Goal: Task Accomplishment & Management: Use online tool/utility

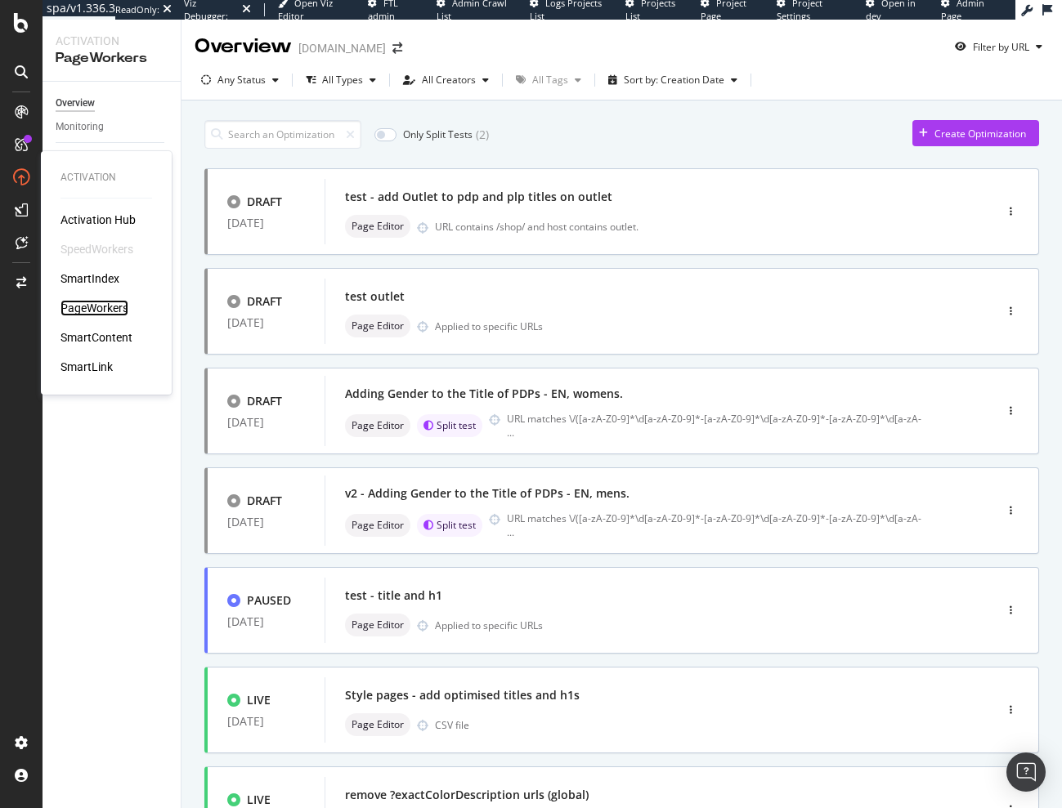
click at [110, 314] on div "PageWorkers" at bounding box center [94, 308] width 68 height 16
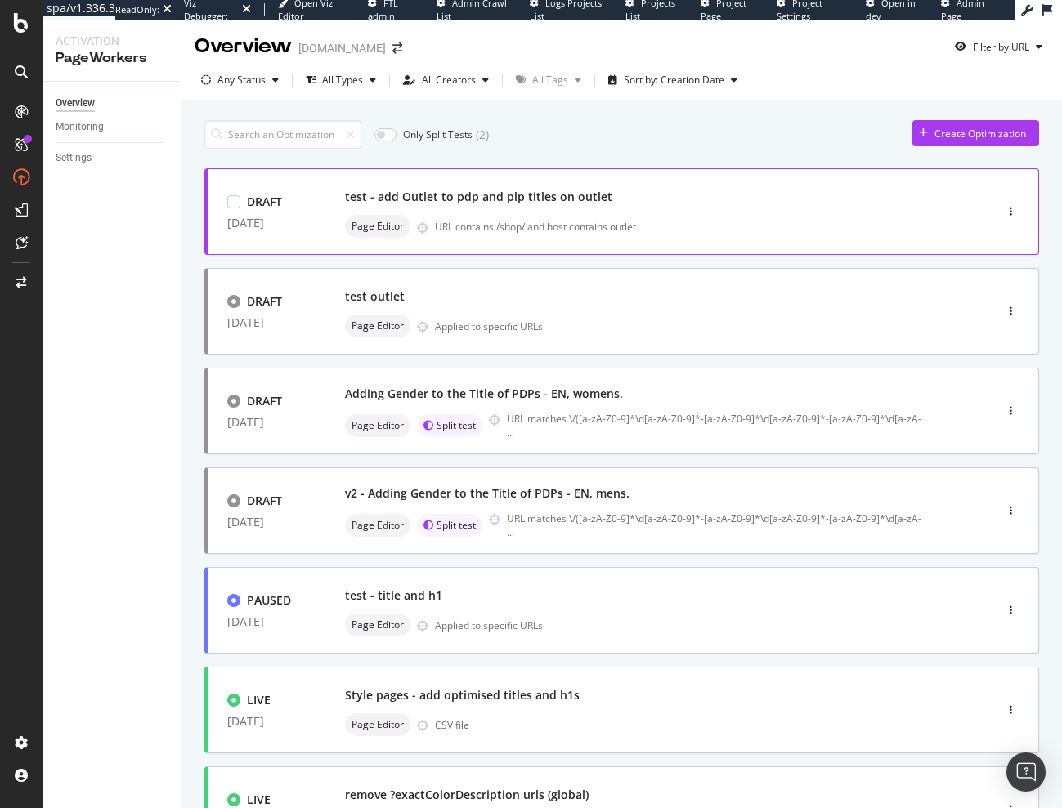
click at [538, 210] on div "test - add Outlet to pdp and plp titles on outlet Page Editor URL contains /sho…" at bounding box center [634, 212] width 579 height 52
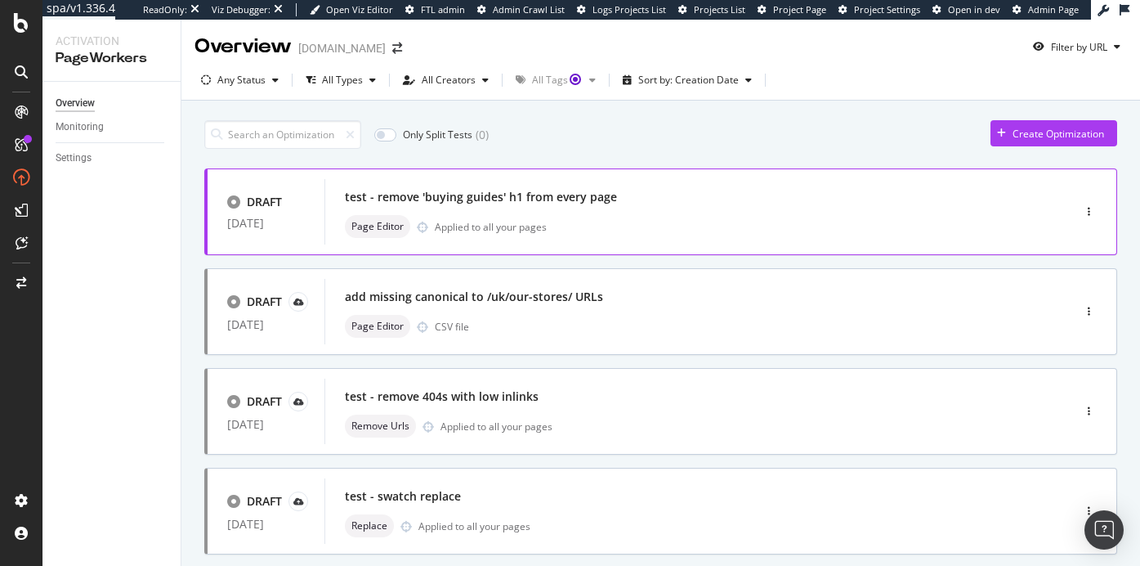
click at [652, 193] on div "test - remove 'buying guides' h1 from every page" at bounding box center [674, 197] width 658 height 23
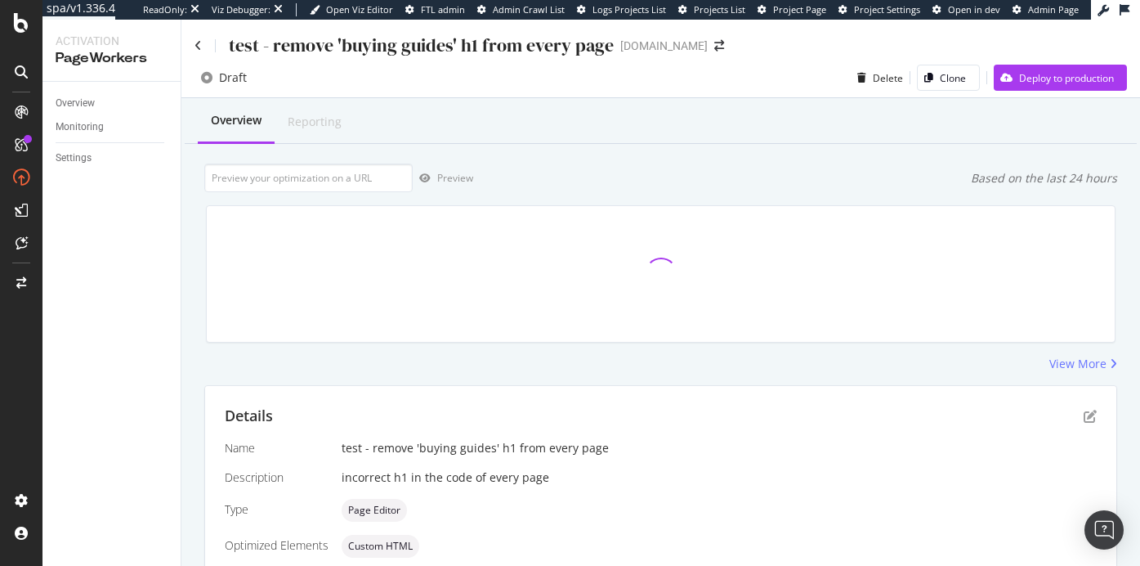
click at [193, 45] on div "test - remove 'buying guides' h1 from every page www.thewhitecompany.com" at bounding box center [660, 39] width 959 height 38
click at [199, 40] on icon at bounding box center [198, 45] width 7 height 11
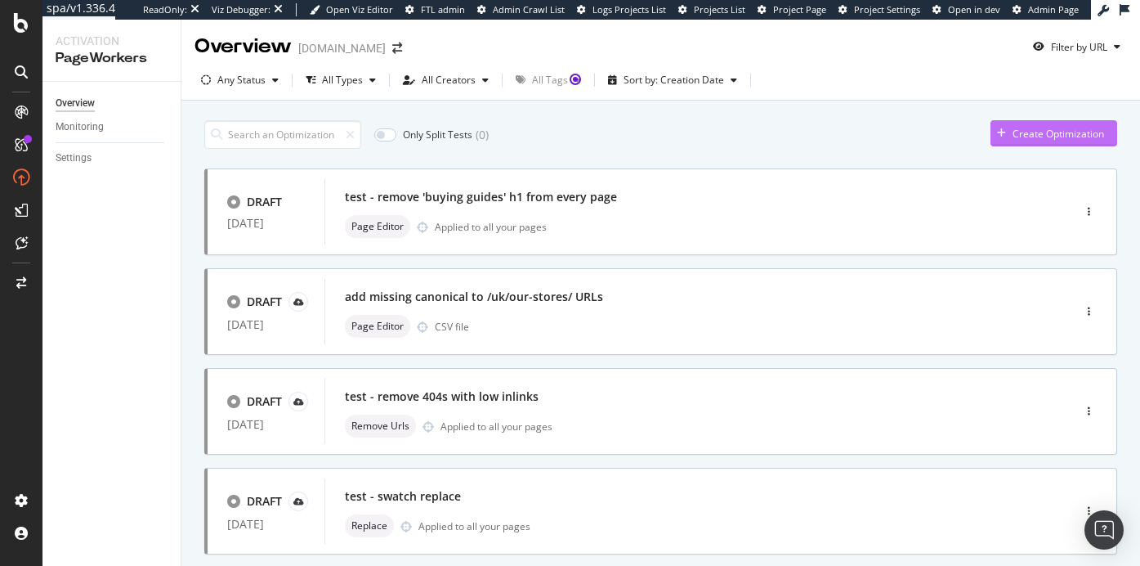
click at [1033, 128] on div "Create Optimization" at bounding box center [1059, 134] width 92 height 14
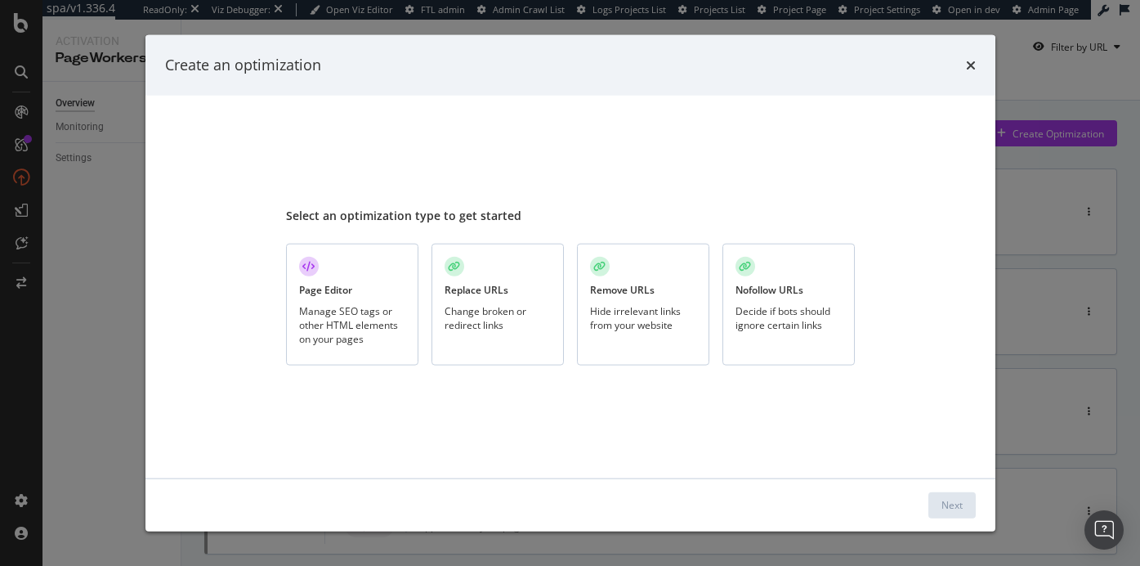
click at [365, 296] on div "Page Editor Manage SEO tags or other HTML elements on your pages" at bounding box center [352, 305] width 132 height 122
click at [947, 503] on div "Next" at bounding box center [952, 505] width 21 height 14
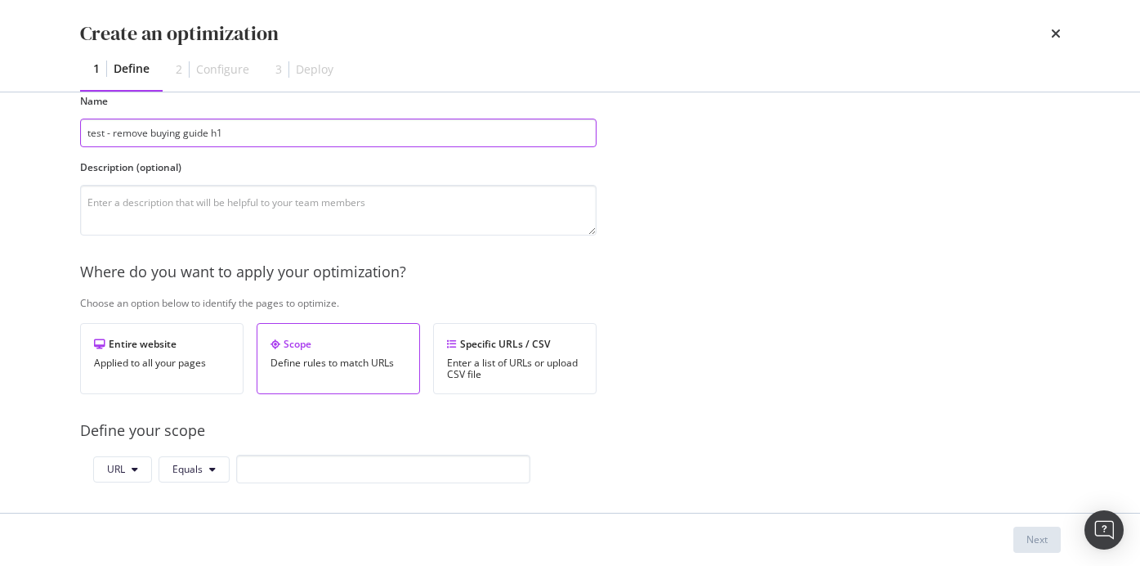
scroll to position [88, 0]
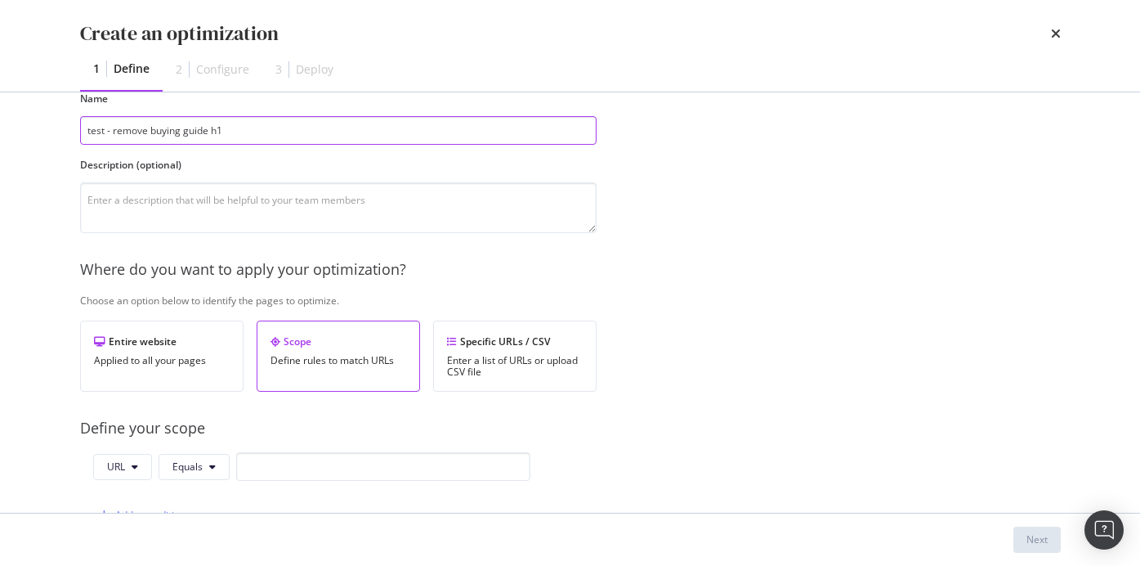
type input "test - remove buying guide h1"
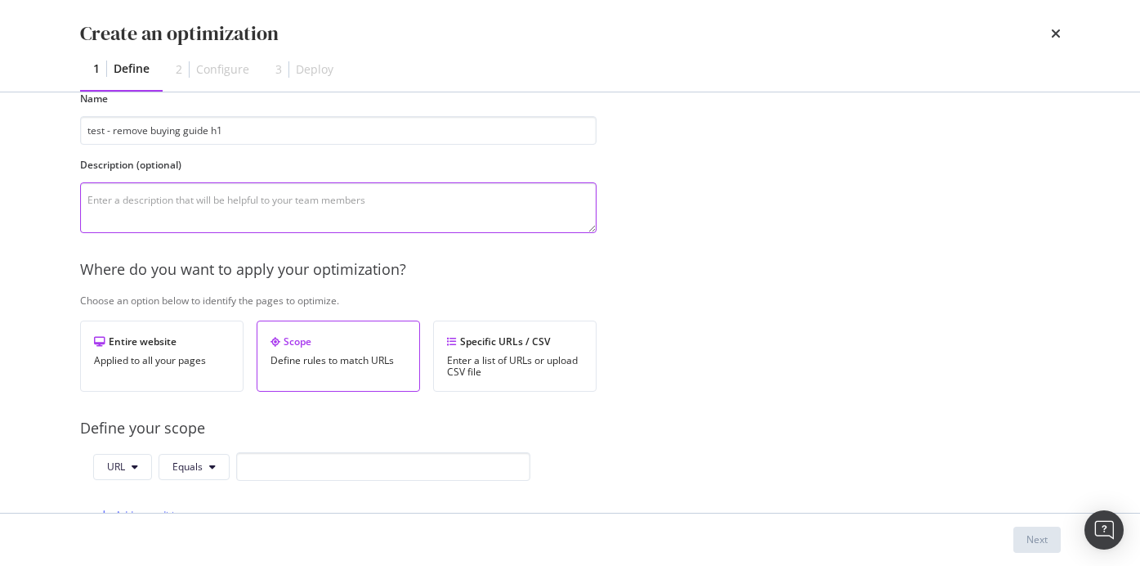
click at [244, 209] on textarea "modal" at bounding box center [338, 207] width 517 height 51
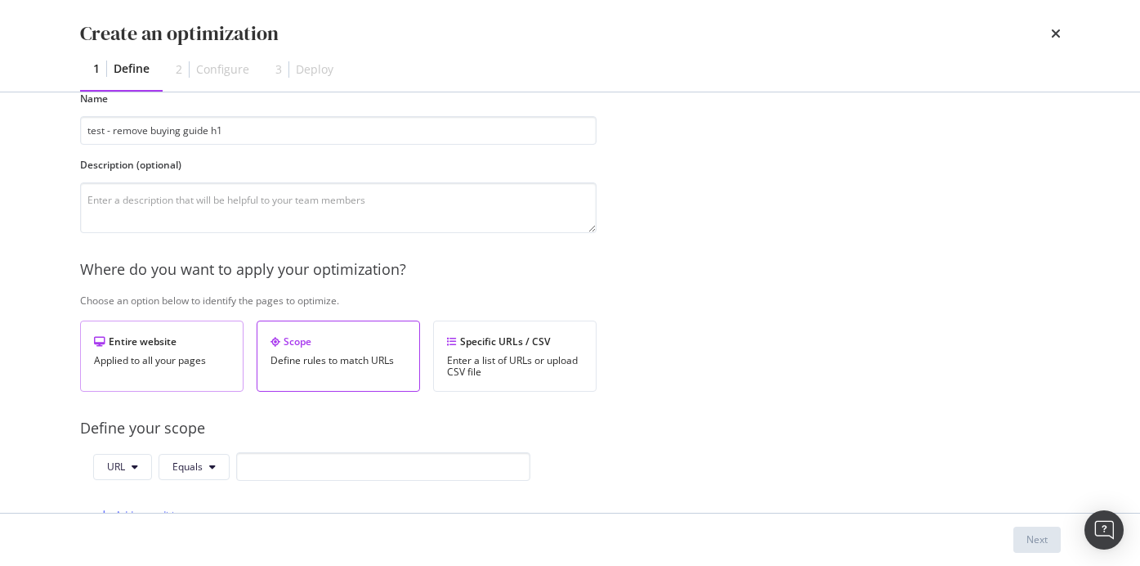
click at [131, 363] on div "Applied to all your pages" at bounding box center [162, 360] width 136 height 11
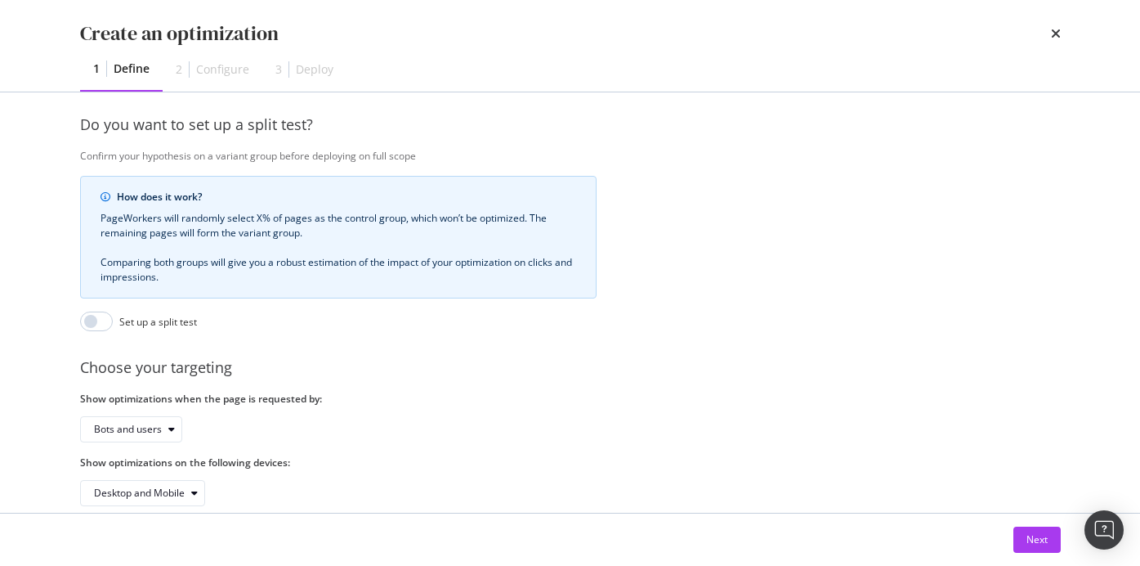
scroll to position [418, 0]
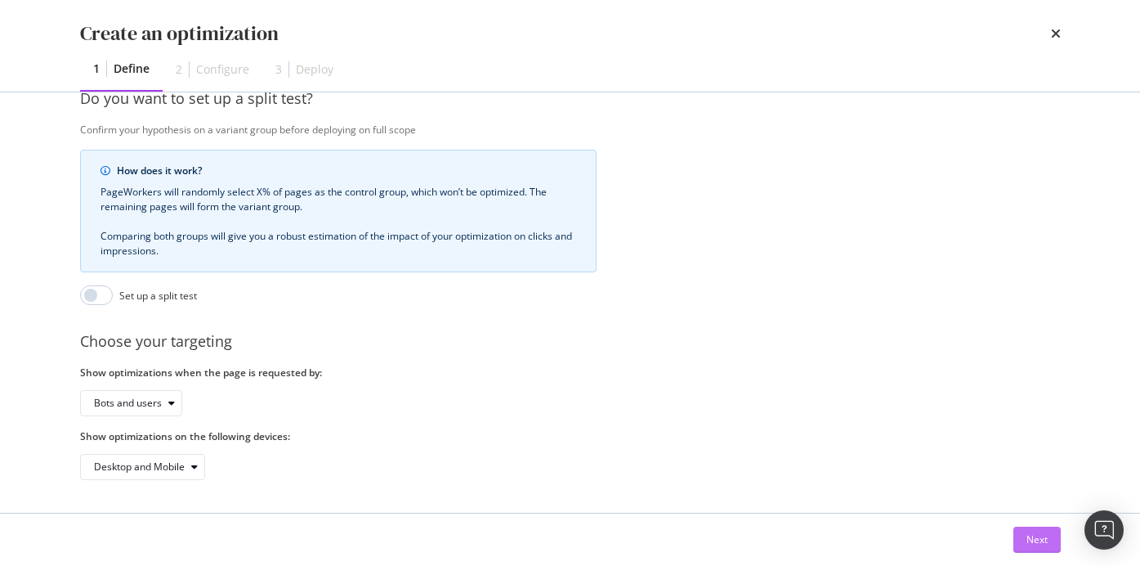
click at [1036, 545] on div "Next" at bounding box center [1037, 539] width 21 height 14
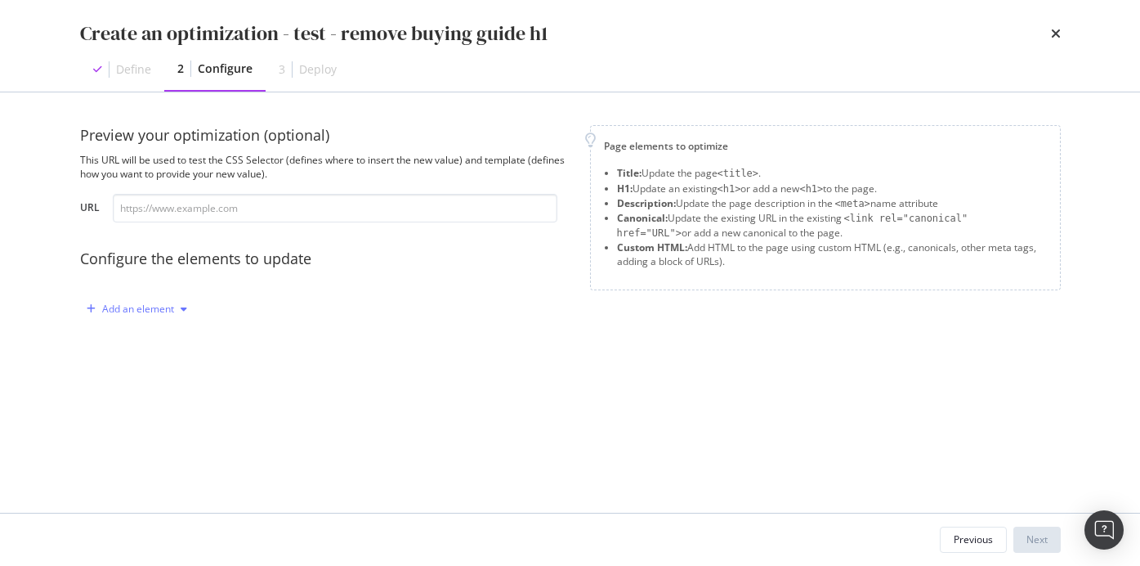
click at [154, 312] on div "Add an element" at bounding box center [138, 309] width 72 height 10
click at [152, 444] on div "Custom HTML" at bounding box center [155, 448] width 65 height 14
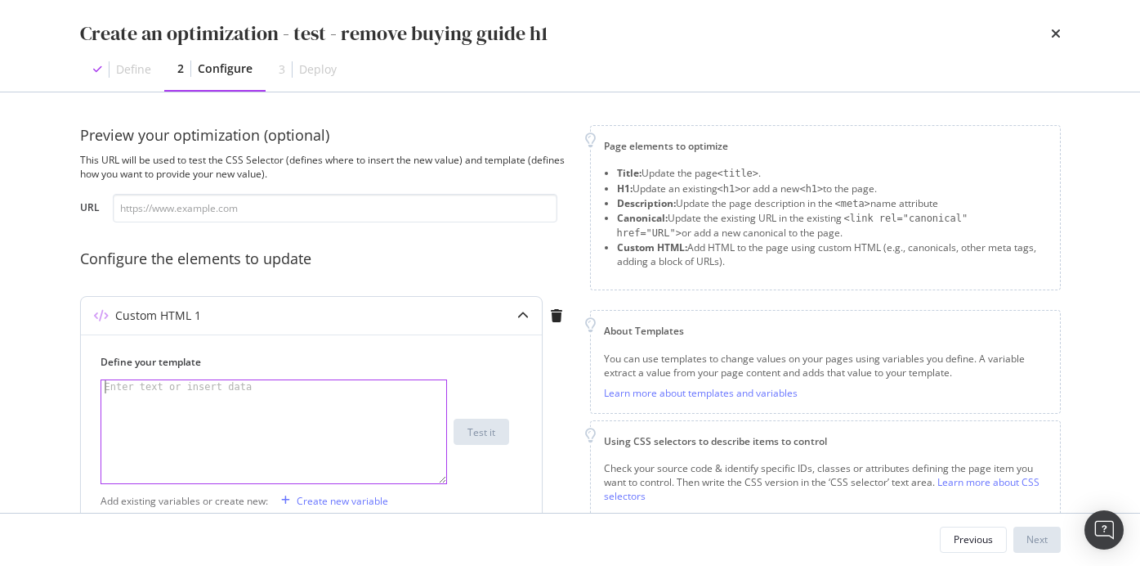
click at [174, 396] on div "modal" at bounding box center [273, 444] width 345 height 129
paste textarea "&nbsp;"
type textarea "&nbsp;"
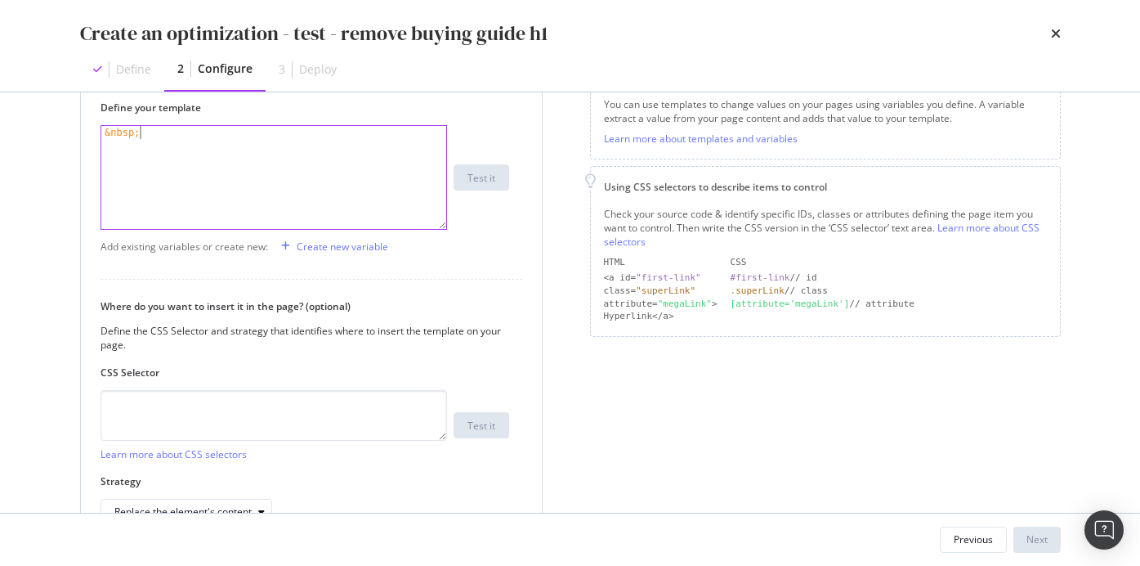
scroll to position [280, 0]
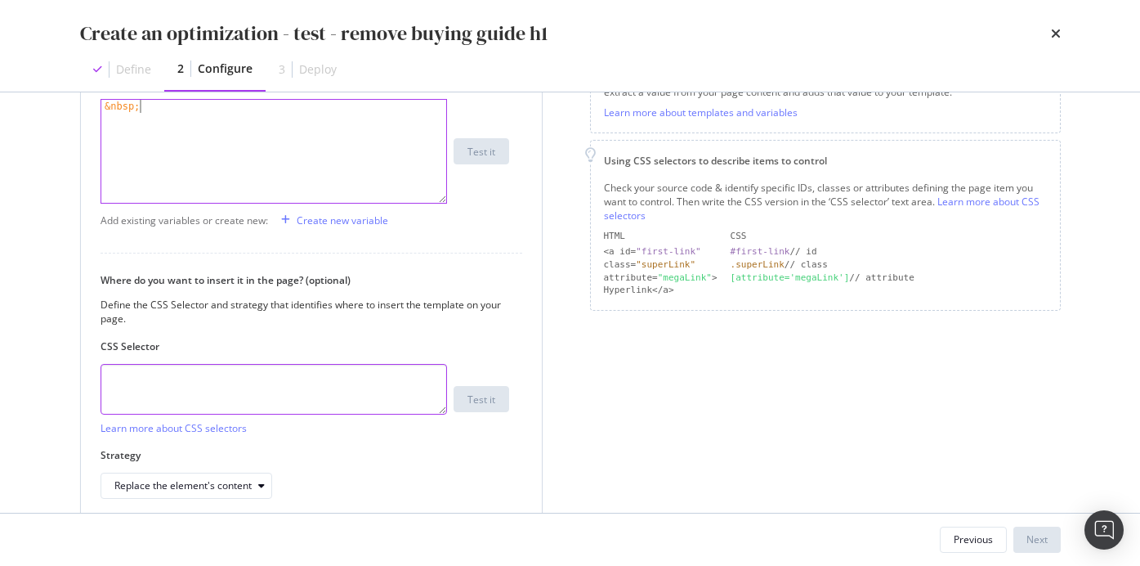
click at [269, 394] on textarea "modal" at bounding box center [274, 389] width 347 height 51
paste textarea "h1.text-type__h1[data-v-fdc4f1c0]"
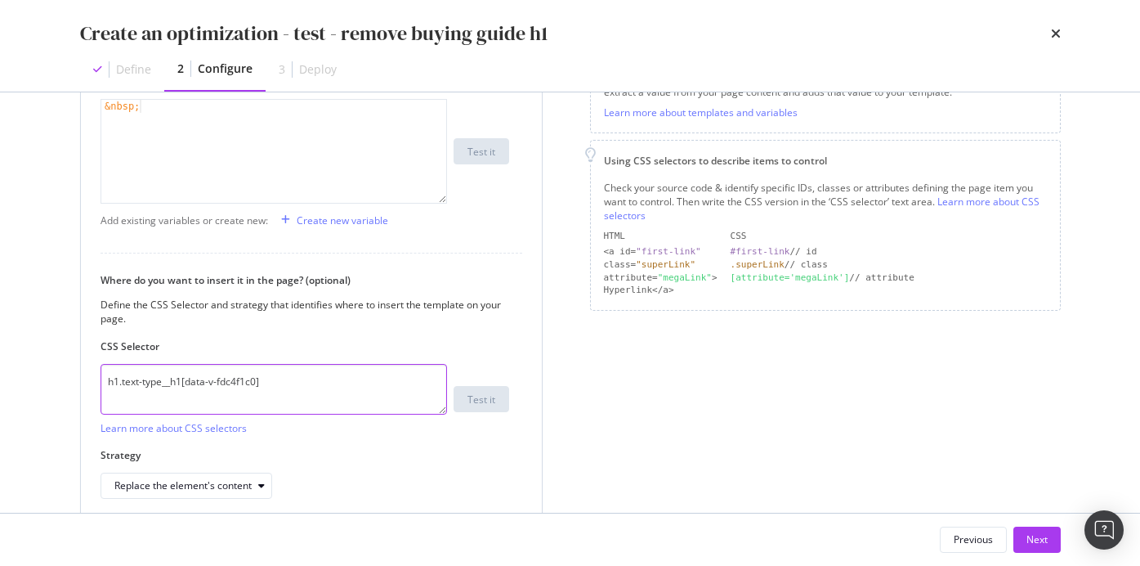
scroll to position [352, 0]
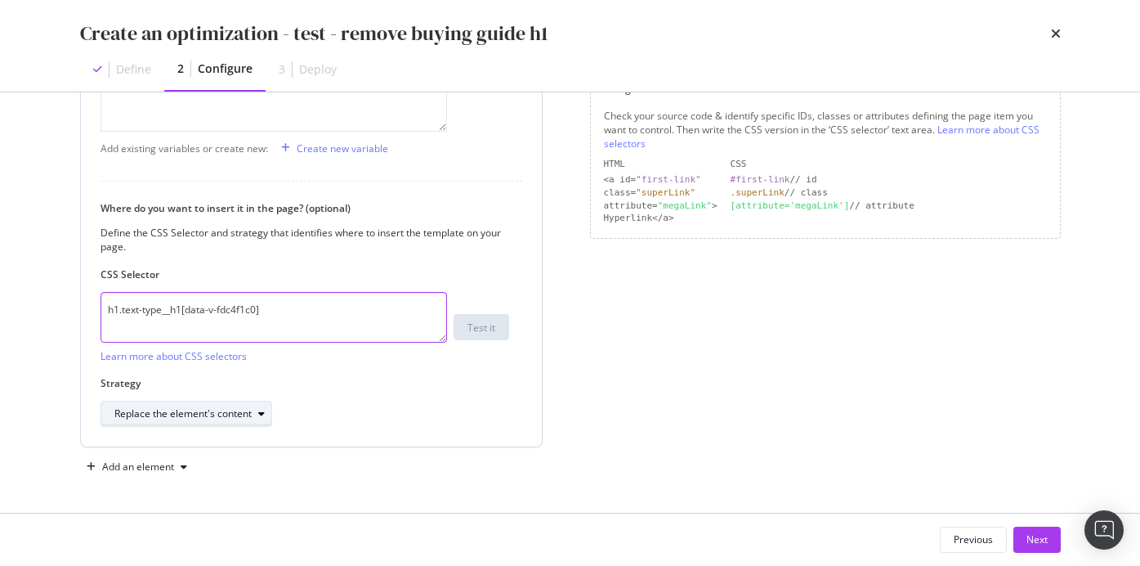
type textarea "h1.text-type__h1[data-v-fdc4f1c0]"
click at [228, 414] on div "Replace the element's content" at bounding box center [182, 414] width 137 height 10
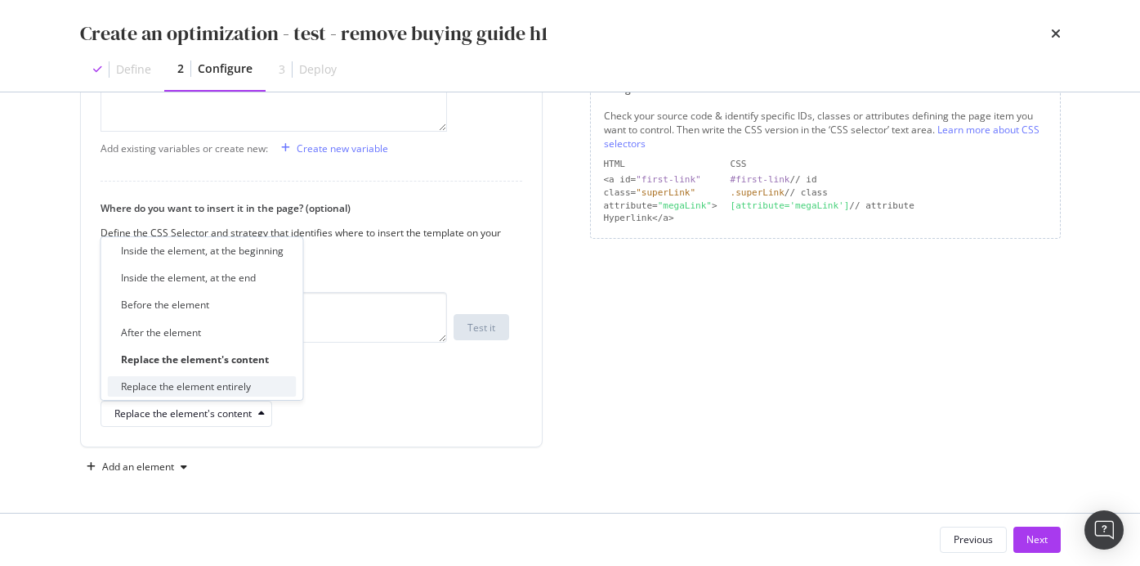
click at [235, 379] on div "Replace the element entirely" at bounding box center [186, 386] width 130 height 14
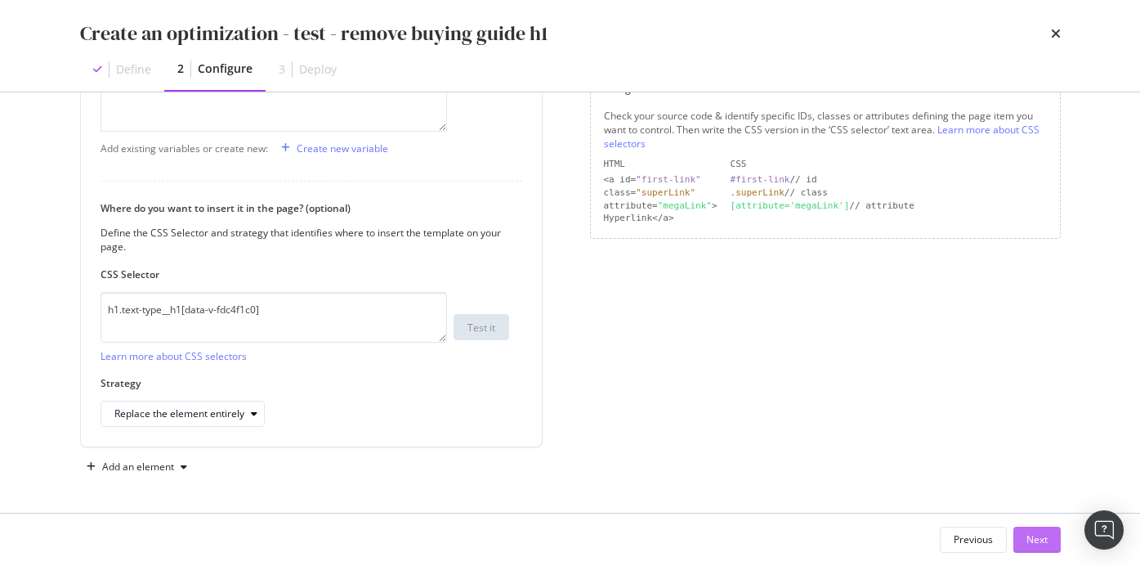
click at [1036, 539] on div "Next" at bounding box center [1037, 539] width 21 height 14
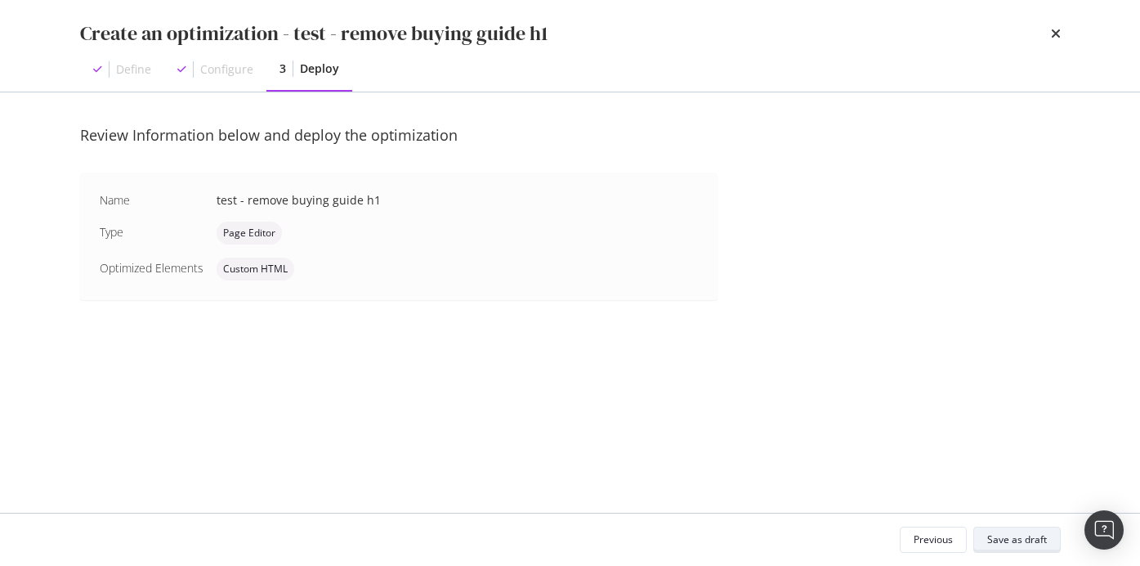
scroll to position [0, 0]
click at [1018, 530] on div "Save as draft" at bounding box center [1017, 539] width 60 height 23
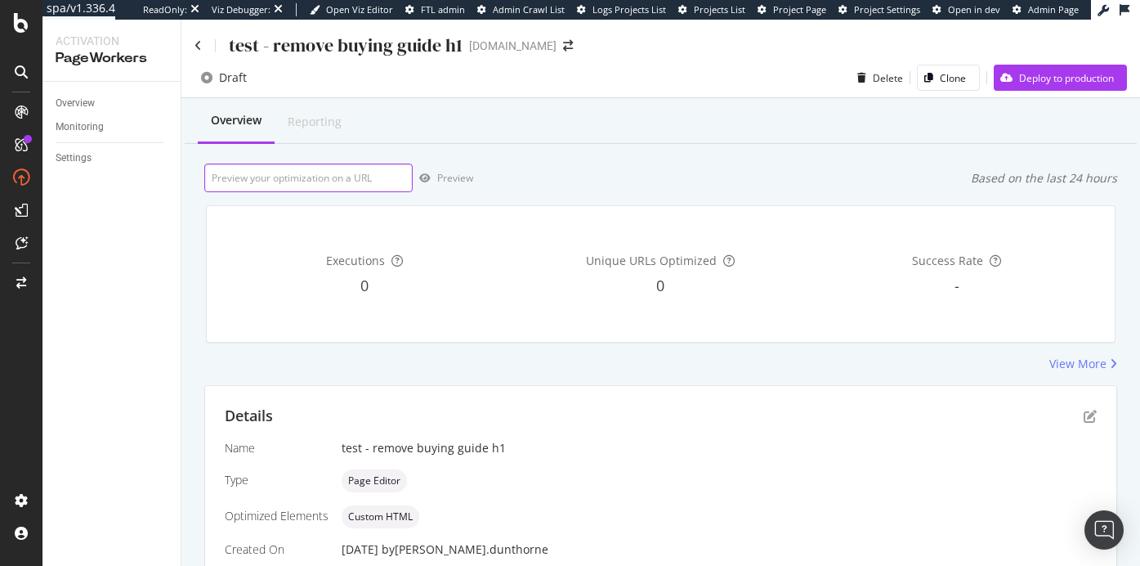
click at [343, 180] on input "url" at bounding box center [308, 177] width 208 height 29
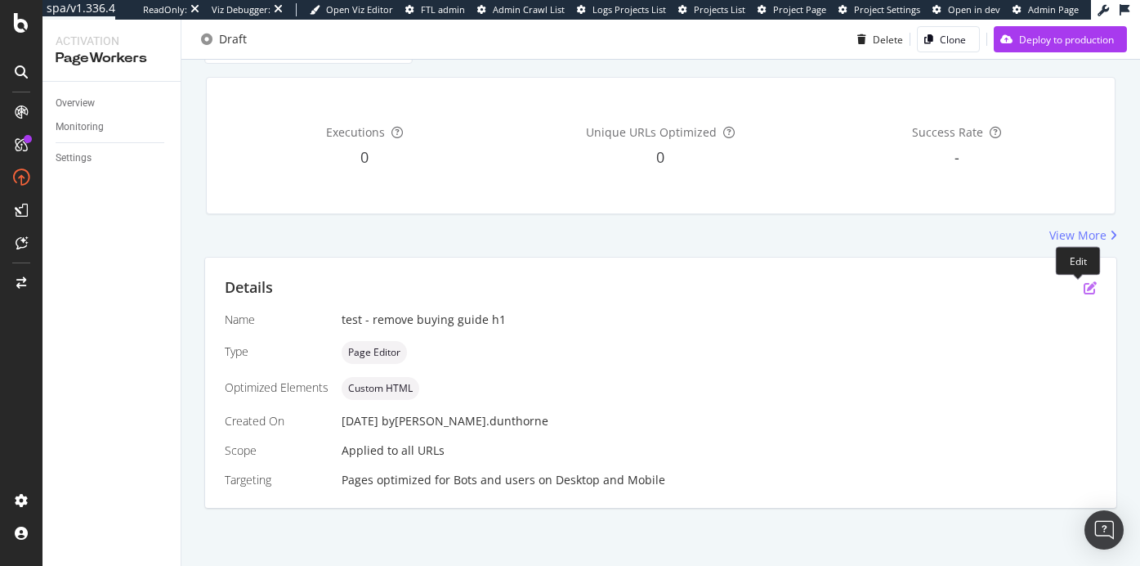
click at [1084, 286] on icon "pen-to-square" at bounding box center [1090, 287] width 13 height 13
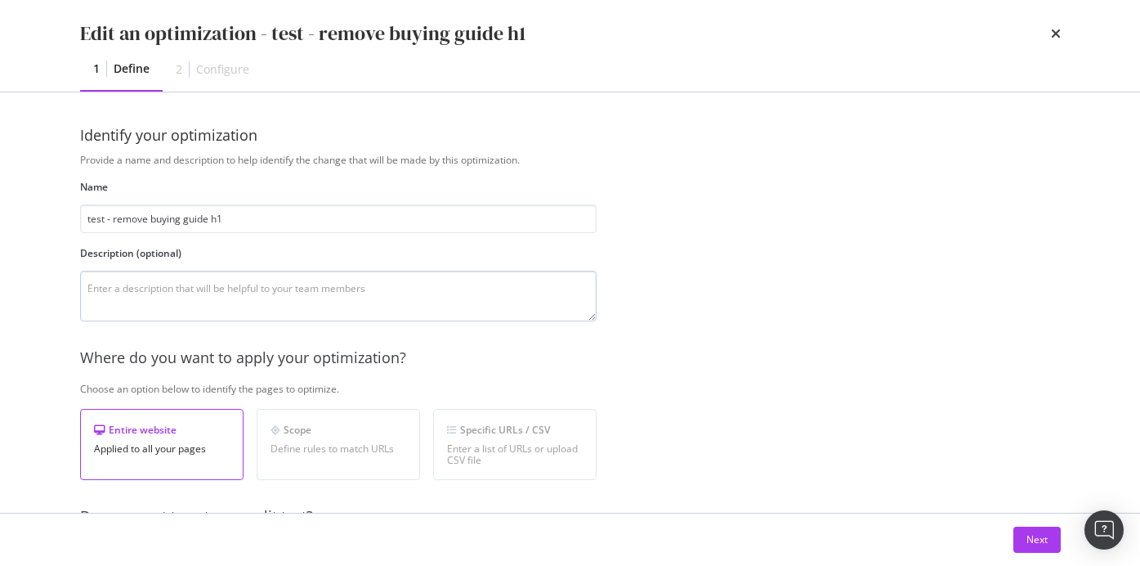
scroll to position [430, 0]
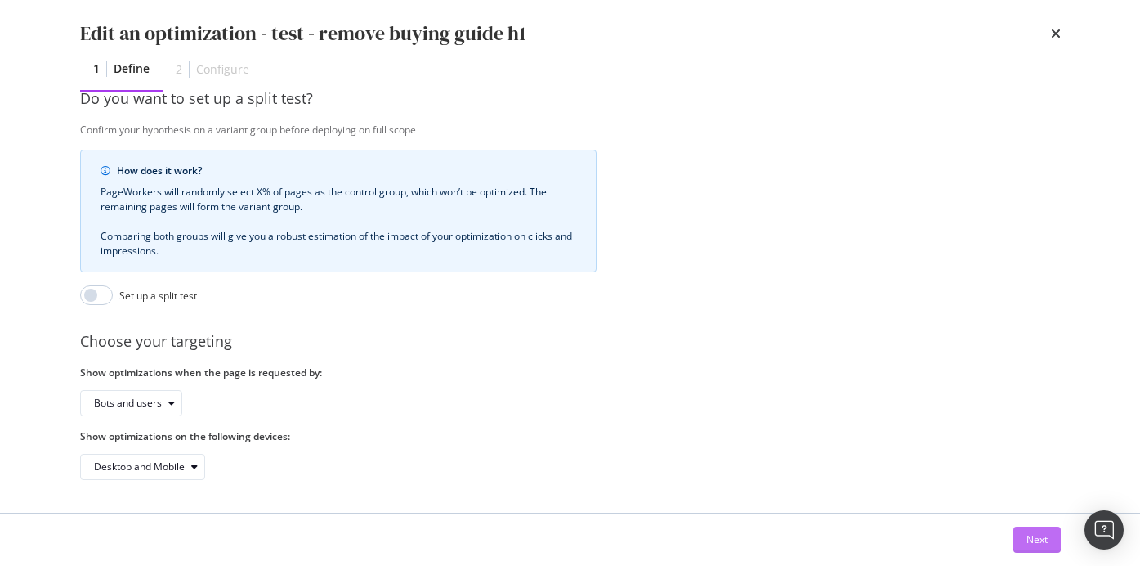
click at [1030, 539] on div "Next" at bounding box center [1037, 539] width 21 height 14
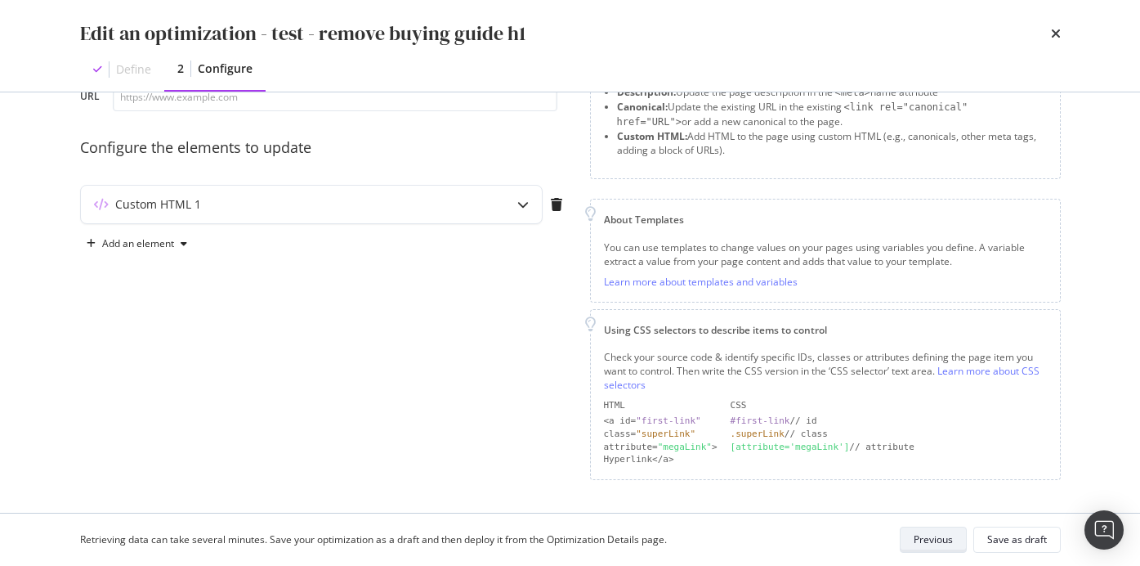
scroll to position [110, 0]
click at [514, 215] on div "modal" at bounding box center [523, 206] width 38 height 38
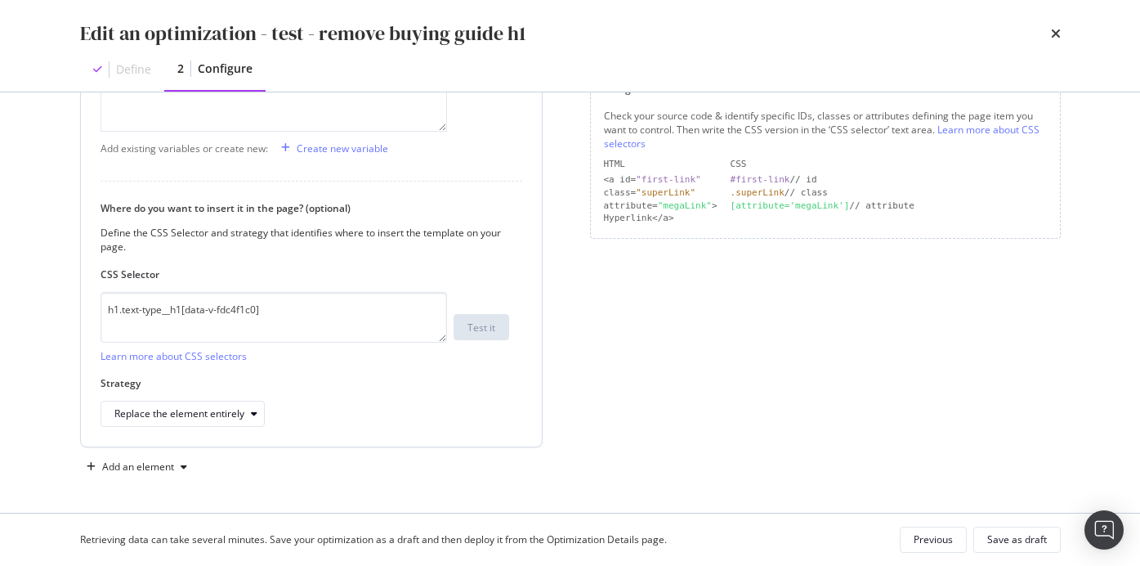
scroll to position [0, 0]
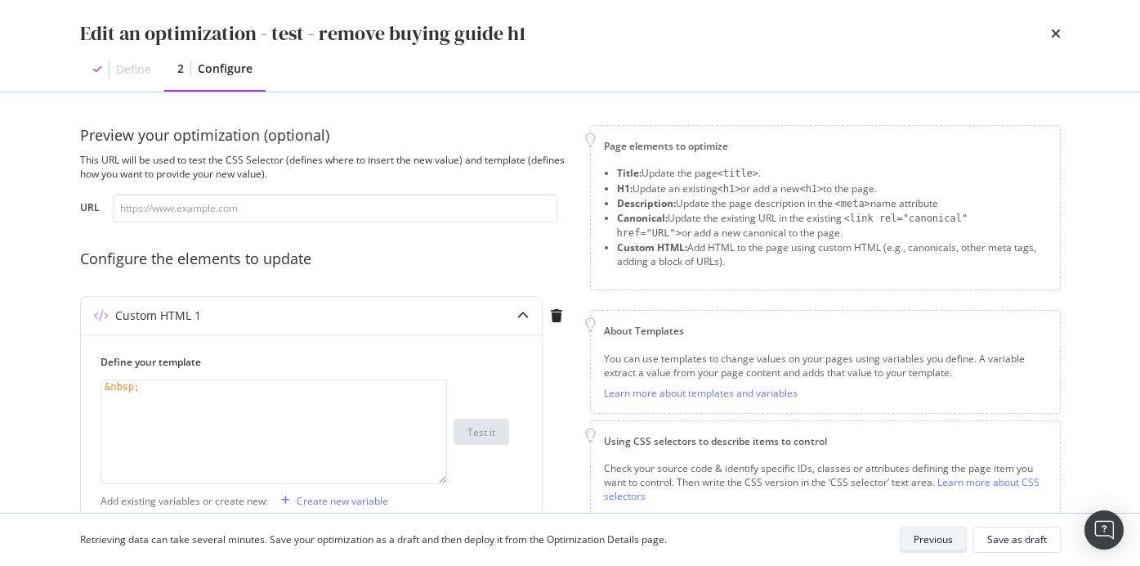
click at [934, 546] on div "Previous" at bounding box center [933, 539] width 39 height 23
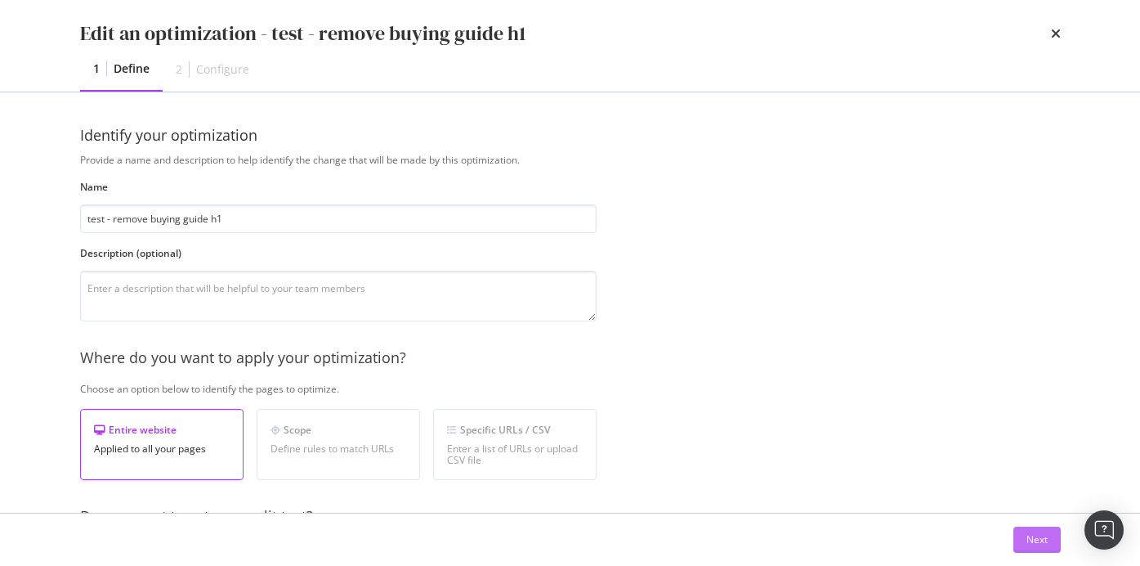
click at [1036, 535] on div "Next" at bounding box center [1037, 539] width 21 height 14
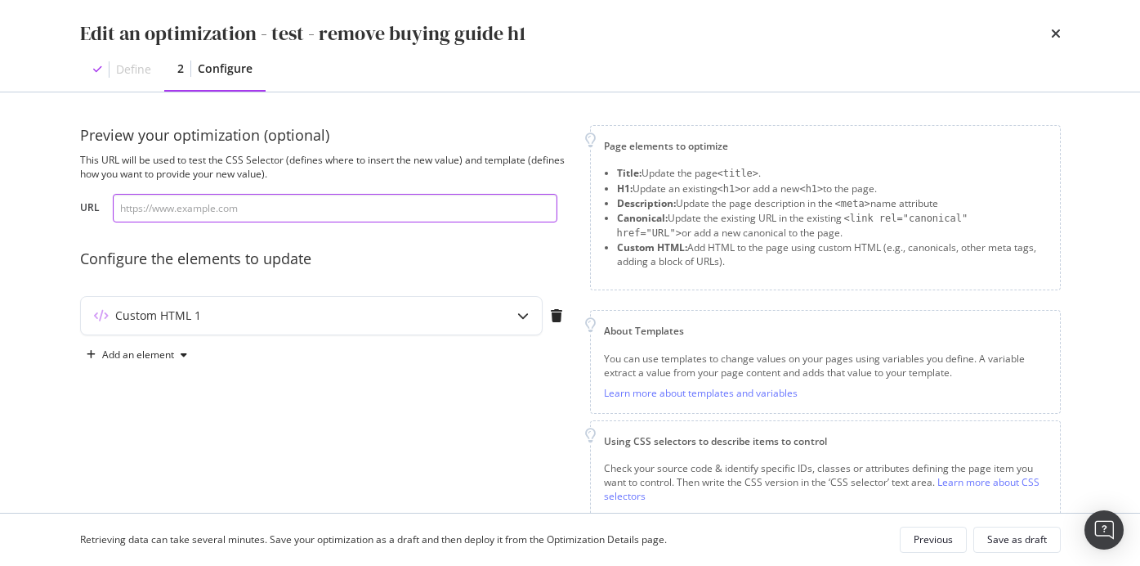
click at [277, 213] on input "modal" at bounding box center [335, 208] width 445 height 29
paste input "<h1 data-v-fdc4f1c0="" class="text-type__h1"> Buying guides </h1>"
type input "<h1 data-v-fdc4f1c0="" class="text-type__h1"> Buying guides </h1>"
paste input "https://www.thewhitecompany.com/uk/Bedroom/Bed-Cover-Collections/c/throws"
type input "https://www.thewhitecompany.com/uk/Bedroom/Bed-Cover-Collections/c/throws"
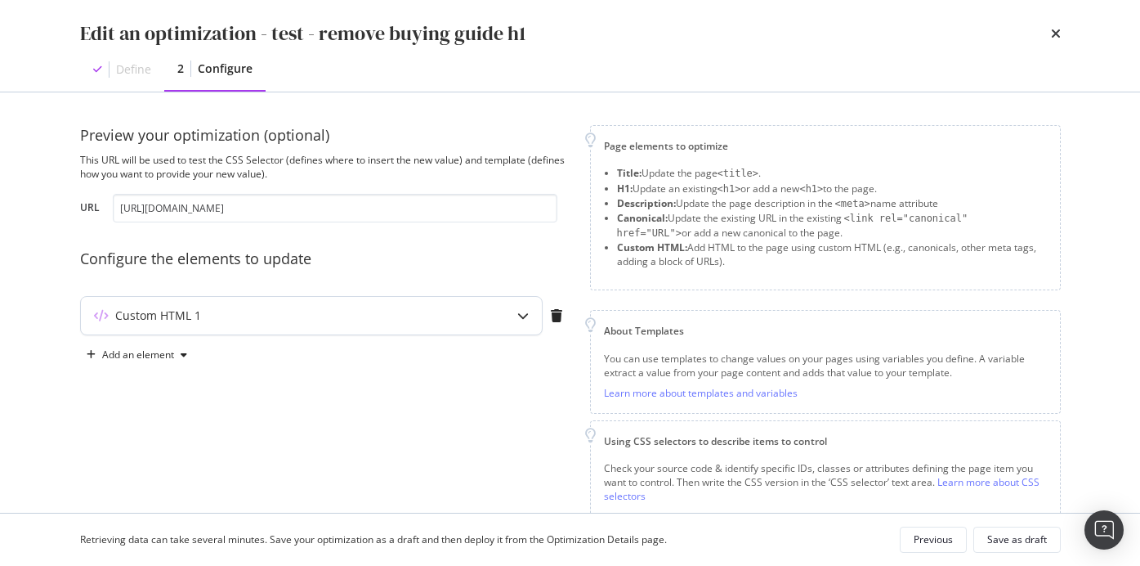
click at [525, 325] on div "modal" at bounding box center [523, 316] width 38 height 38
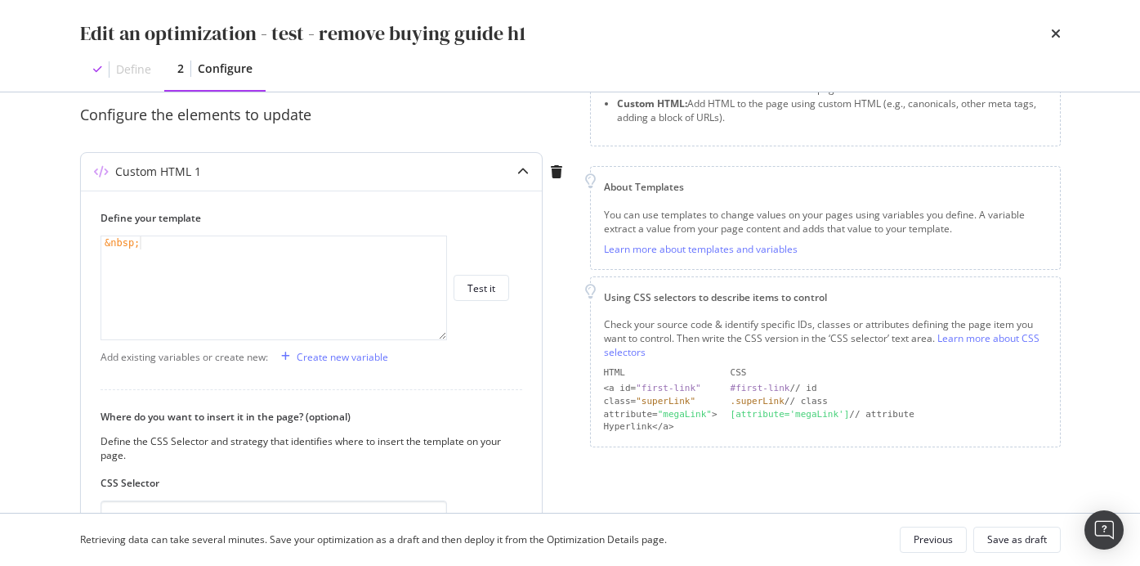
scroll to position [204, 0]
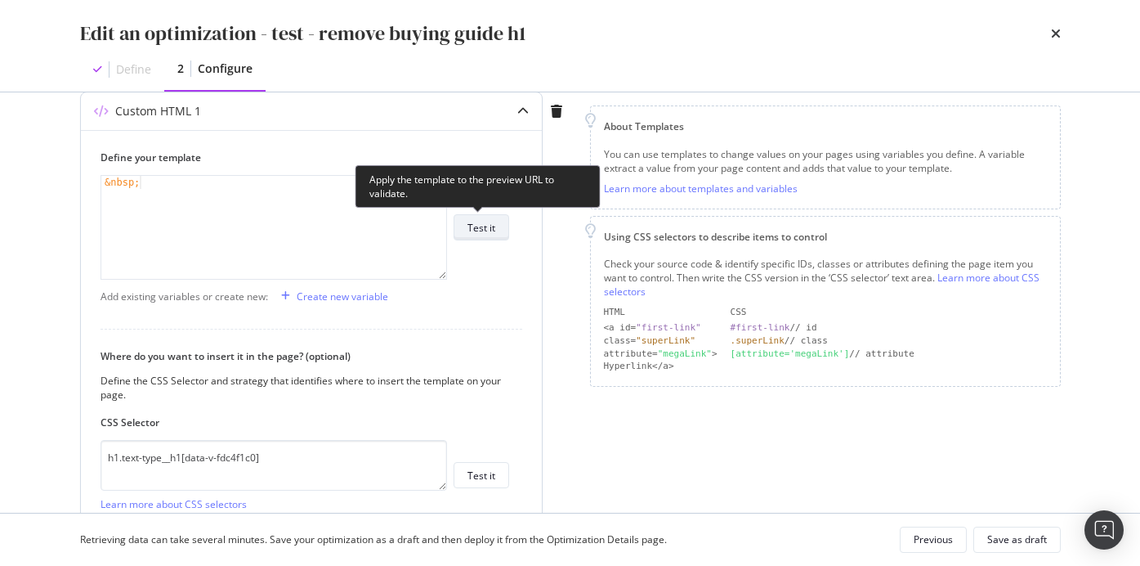
click at [477, 225] on div "Test it" at bounding box center [482, 228] width 28 height 14
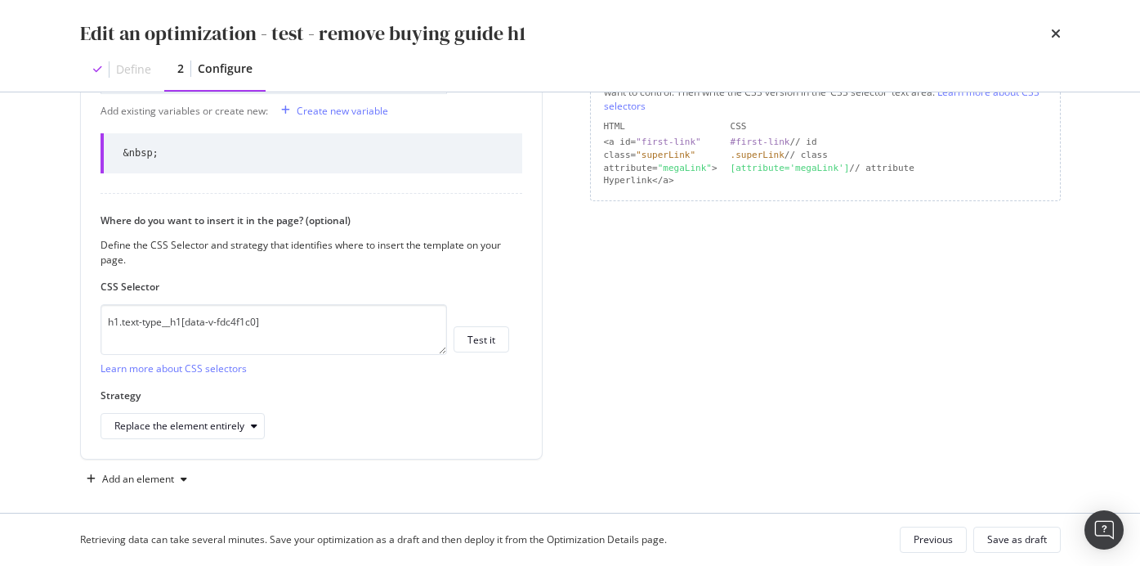
scroll to position [400, 0]
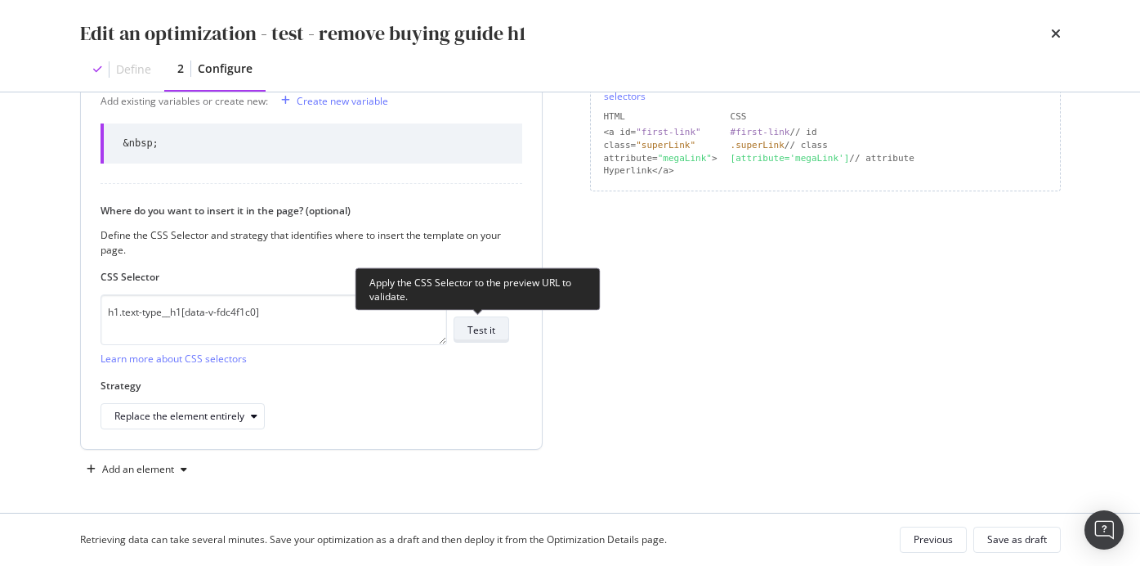
click at [477, 324] on div "Test it" at bounding box center [482, 330] width 28 height 14
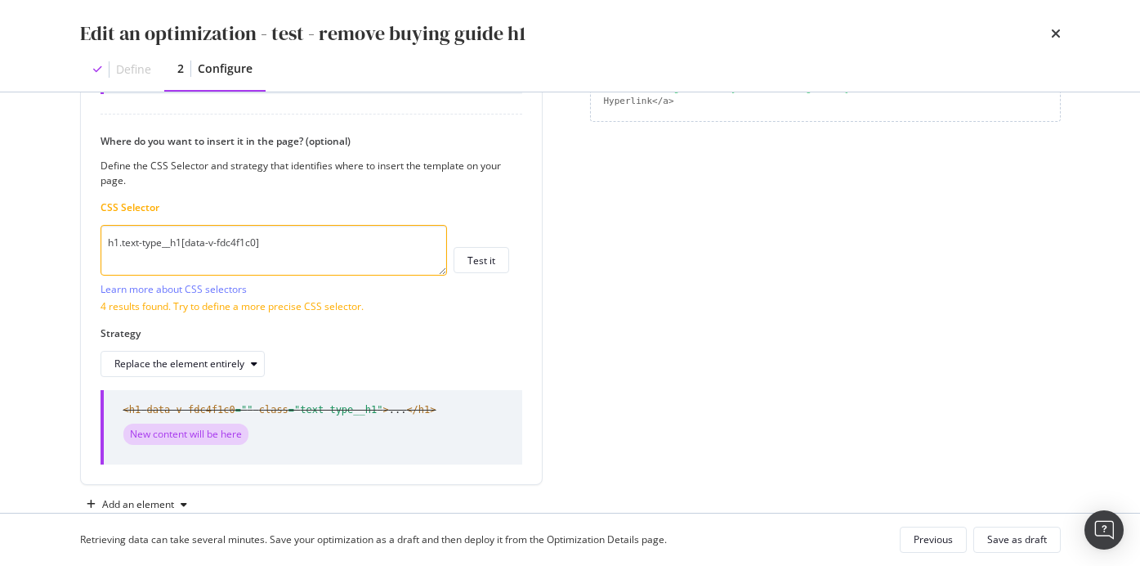
scroll to position [472, 0]
click at [1013, 550] on div "Save as draft" at bounding box center [1017, 539] width 60 height 23
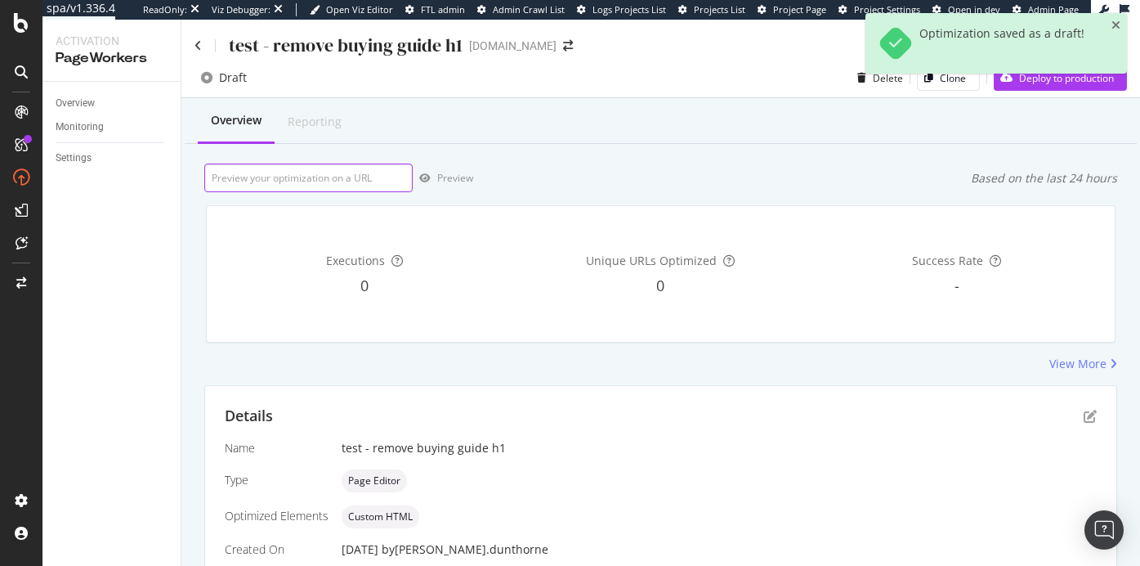
click at [293, 177] on input "url" at bounding box center [308, 177] width 208 height 29
paste input "https://www.thewhitecompany.com/uk/Bedroom/Bed-Cover-Collections/c/throws"
type input "https://www.thewhitecompany.com/uk/Bedroom/Bed-Cover-Collections/c/throws"
click at [440, 184] on div "Preview" at bounding box center [455, 178] width 36 height 14
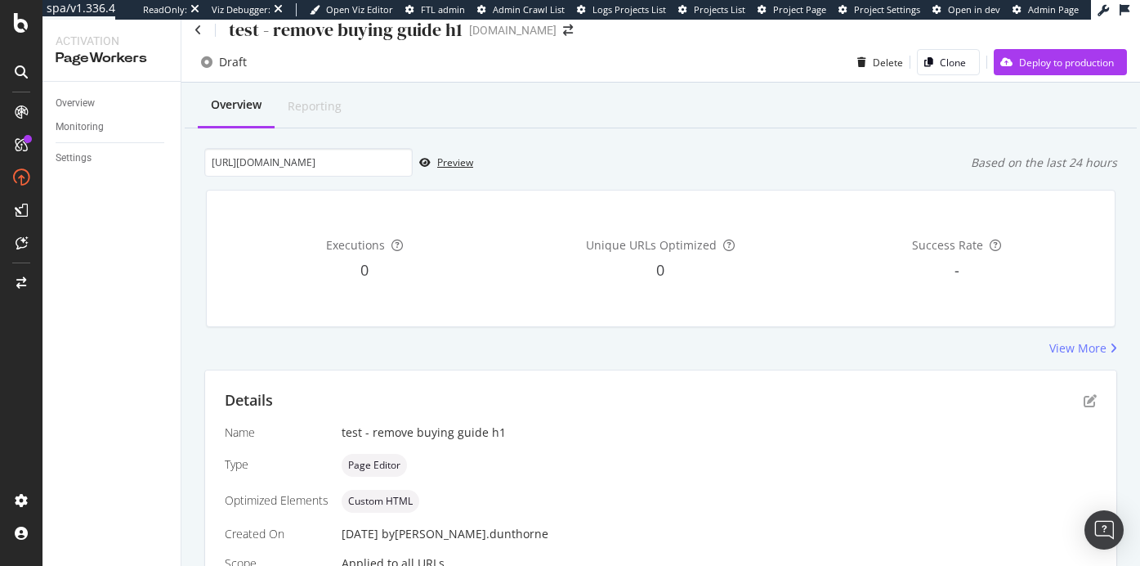
scroll to position [0, 0]
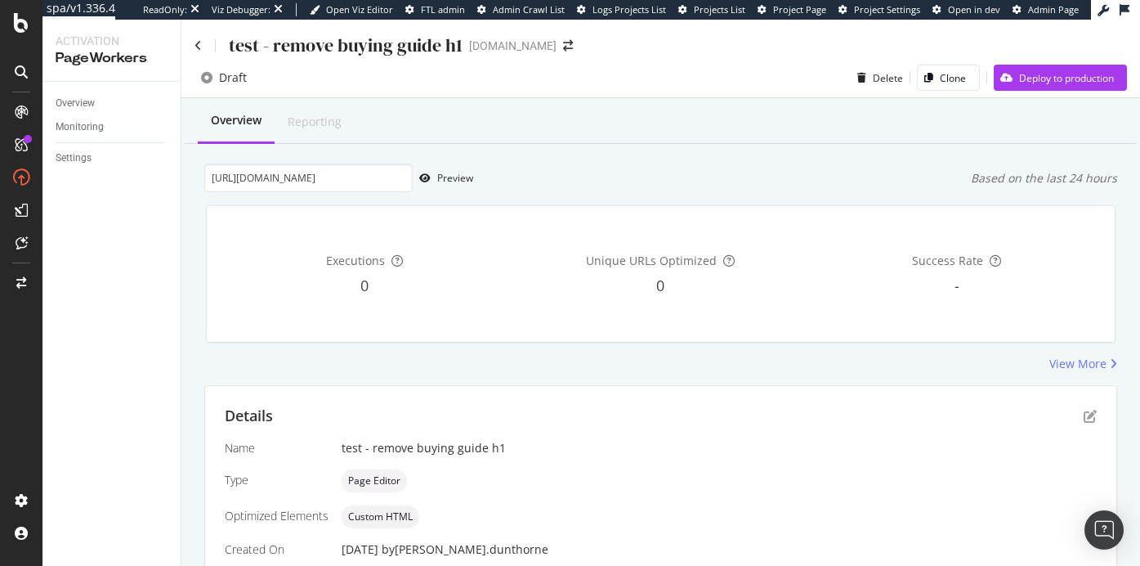
click at [607, 446] on div "test - remove buying guide h1" at bounding box center [719, 448] width 755 height 16
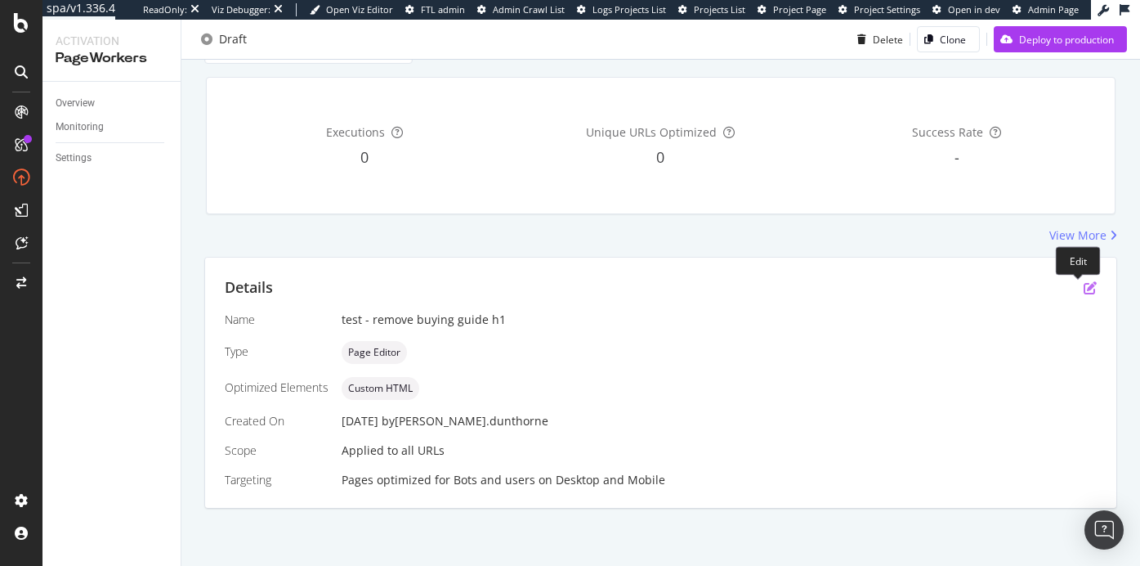
click at [1084, 289] on icon "pen-to-square" at bounding box center [1090, 287] width 13 height 13
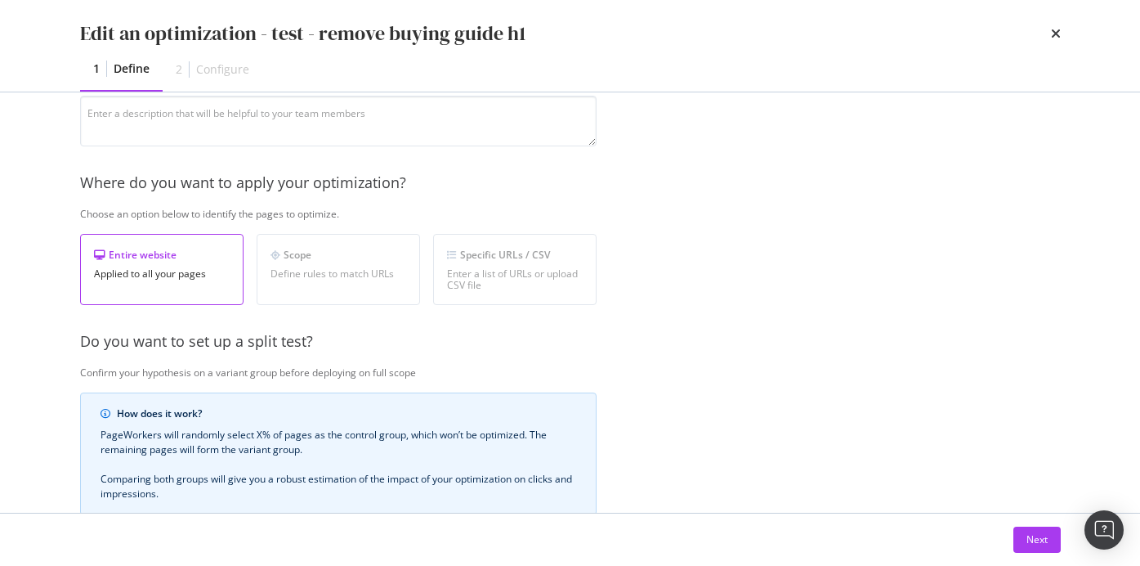
scroll to position [0, 0]
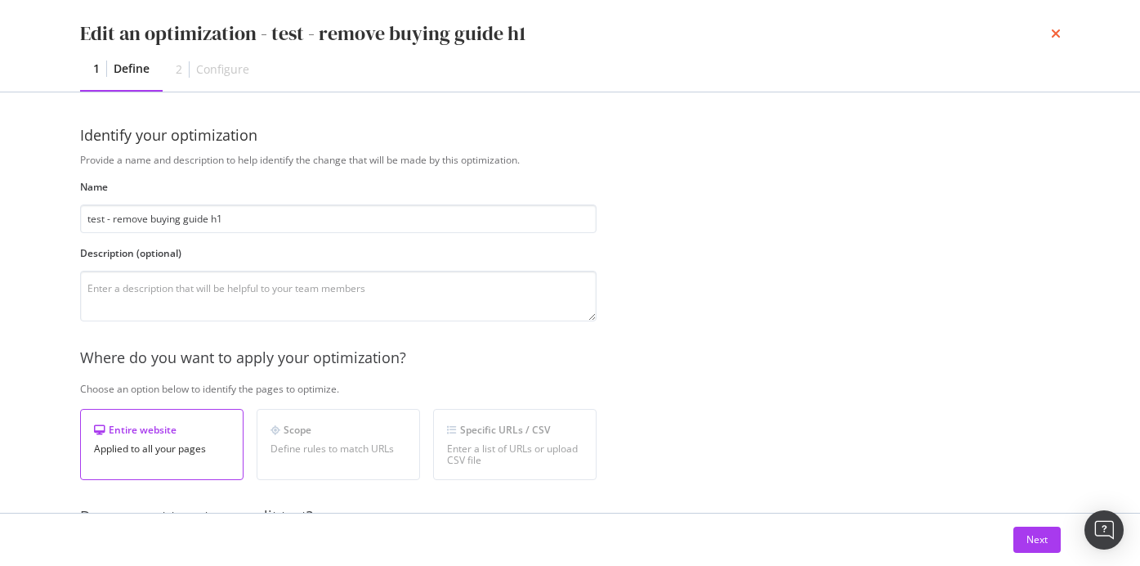
click at [1055, 30] on icon "times" at bounding box center [1056, 33] width 10 height 13
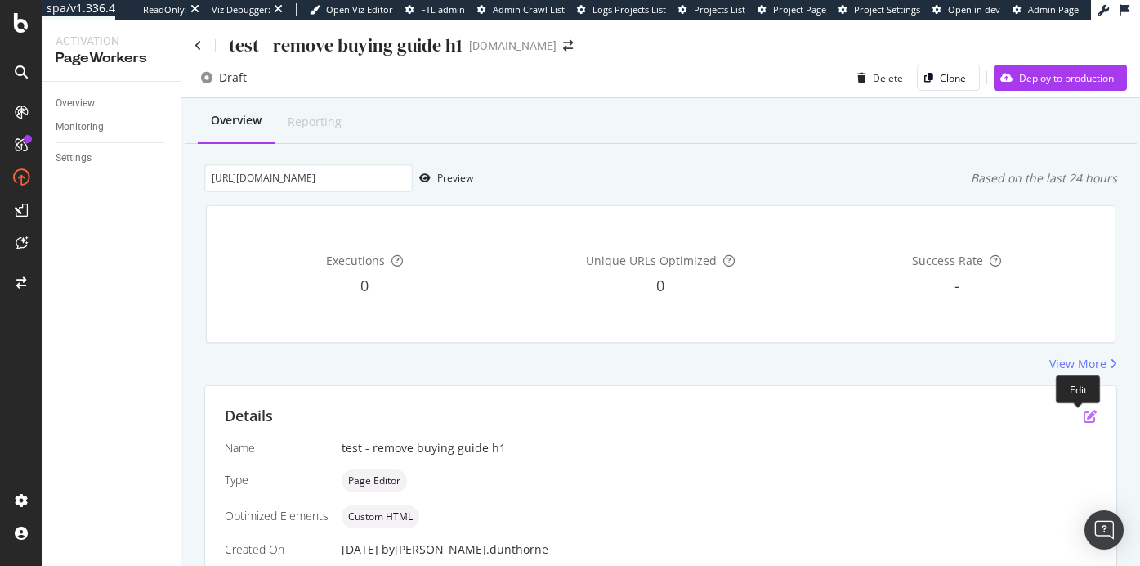
click at [1084, 414] on icon "pen-to-square" at bounding box center [1090, 415] width 13 height 13
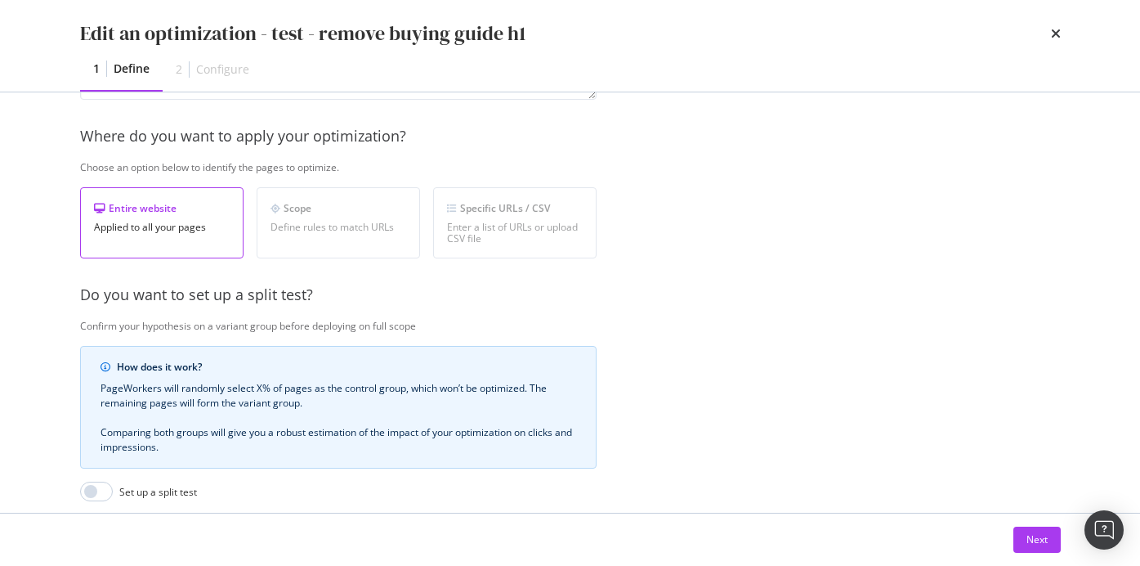
scroll to position [174, 0]
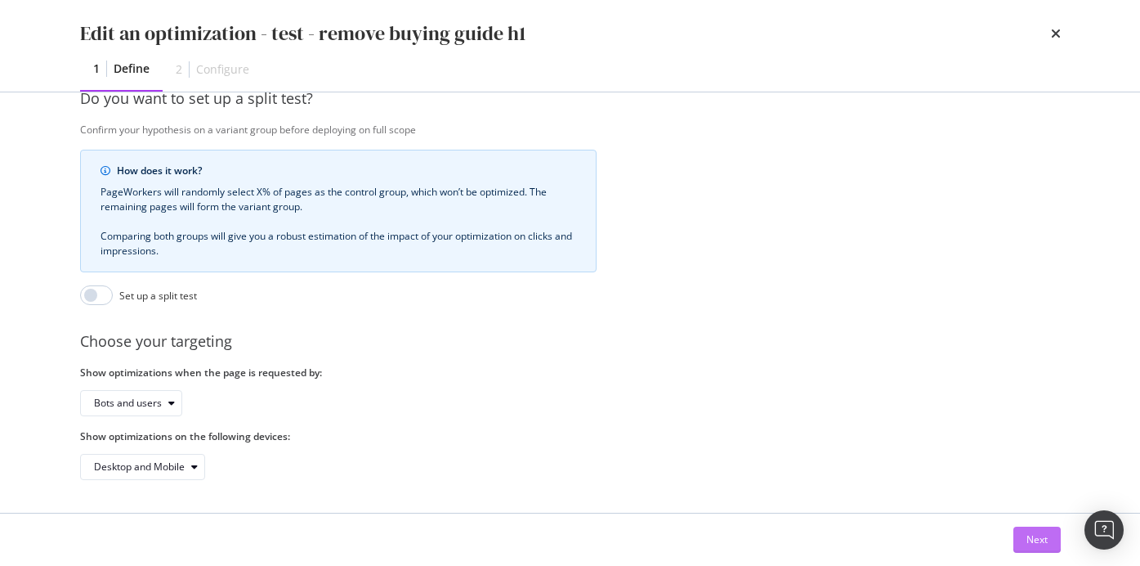
click at [1036, 544] on div "Next" at bounding box center [1037, 539] width 21 height 14
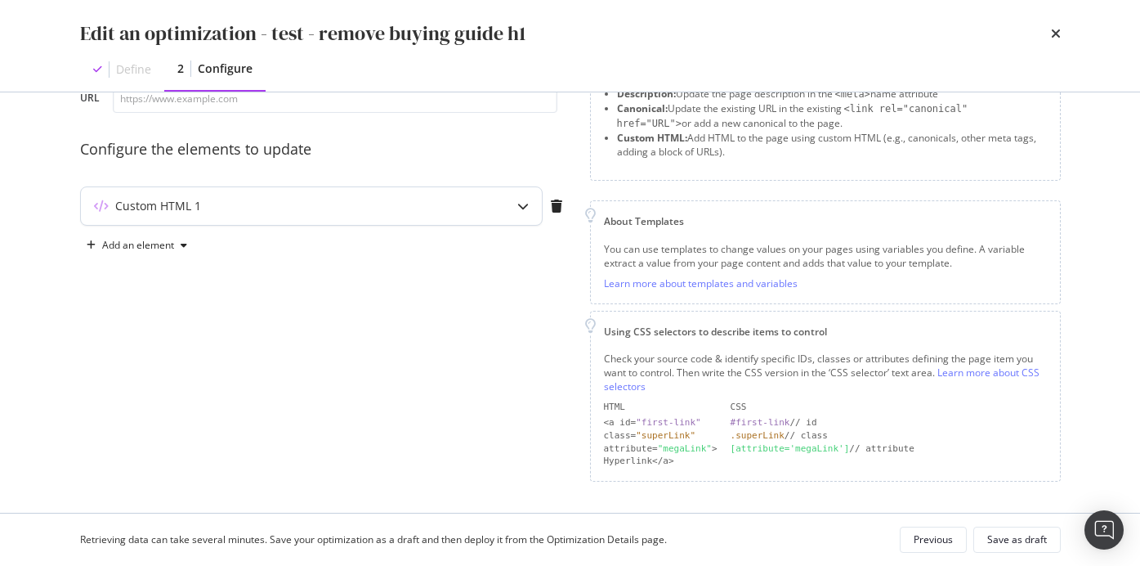
click at [517, 195] on div "modal" at bounding box center [523, 206] width 38 height 38
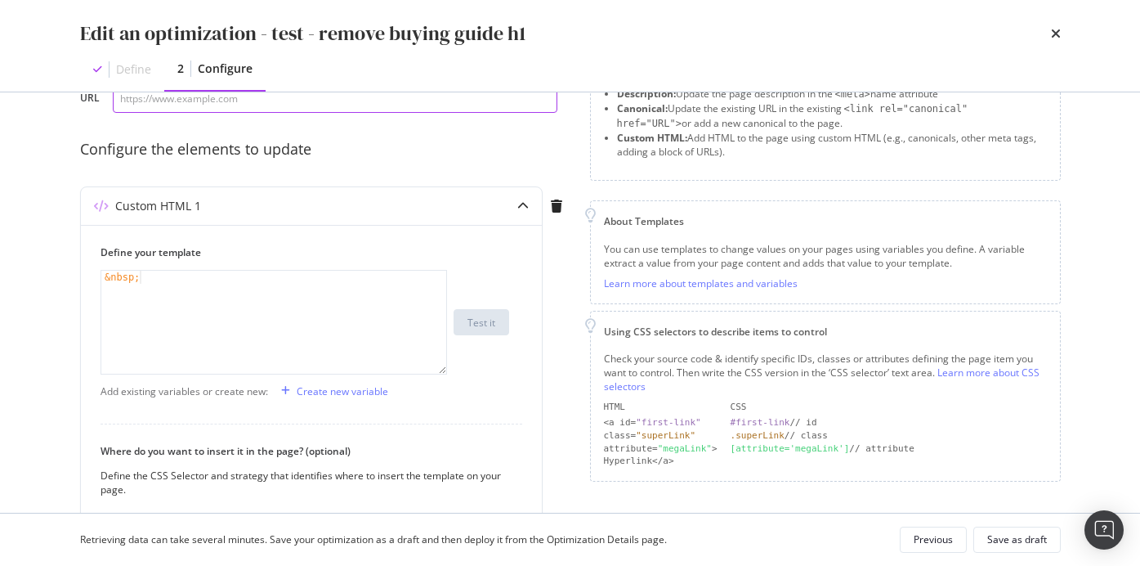
click at [280, 96] on input "modal" at bounding box center [335, 98] width 445 height 29
paste input "https://www.thewhitecompany.com/uk/Bedroom/Bed-Cover-Collections/c/throws"
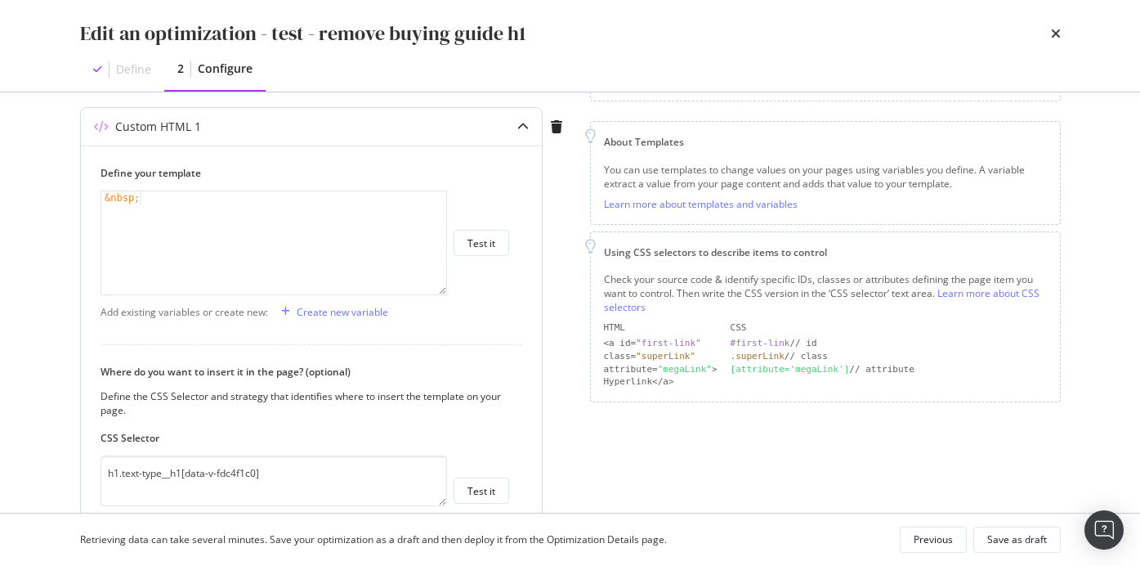
scroll to position [307, 0]
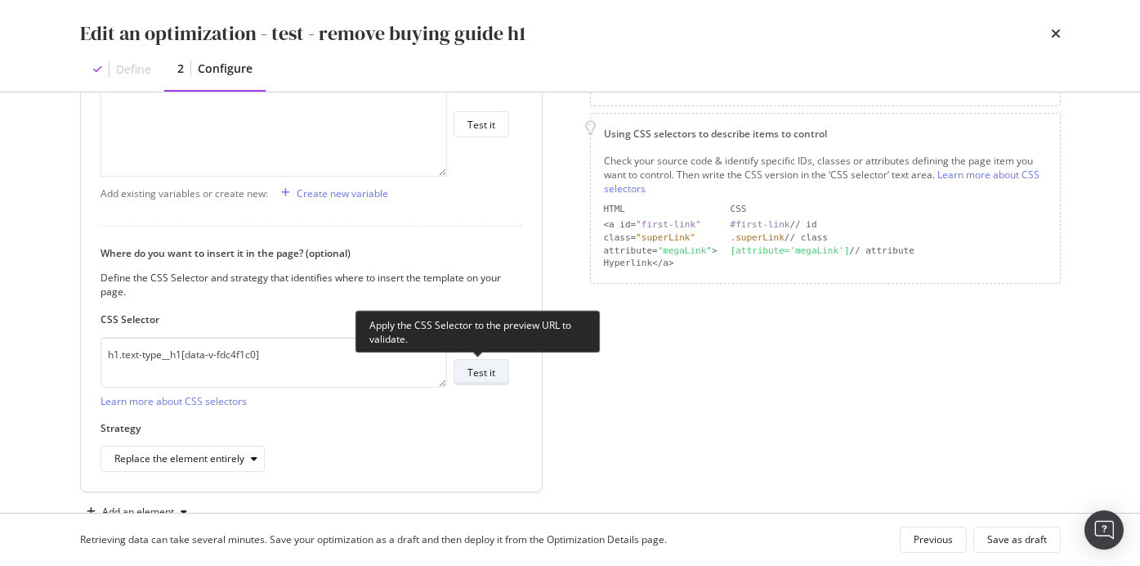
type input "https://www.thewhitecompany.com/uk/Bedroom/Bed-Cover-Collections/c/throws"
click at [482, 365] on div "Test it" at bounding box center [482, 372] width 28 height 14
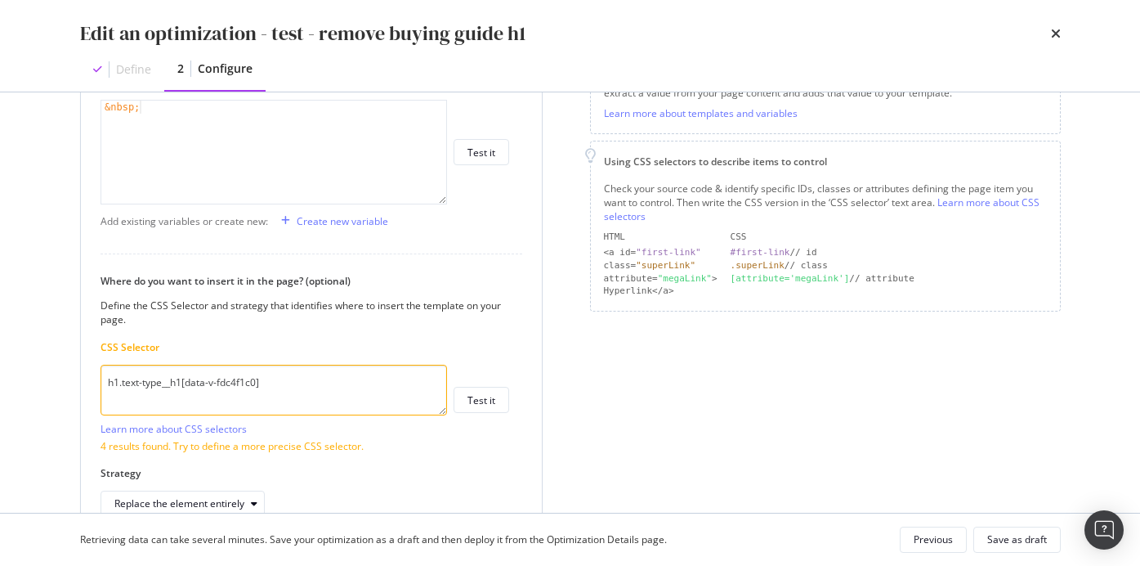
scroll to position [456, 0]
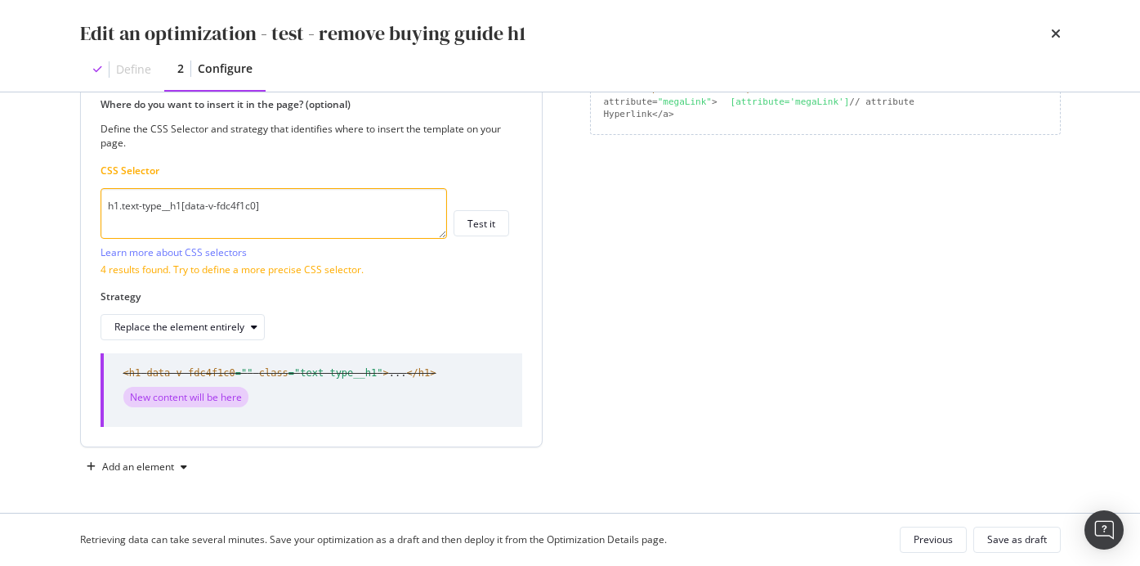
click at [213, 200] on textarea "h1.text-type__h1[data-v-fdc4f1c0]" at bounding box center [274, 213] width 347 height 51
paste textarea "div.menu-item__banner__content h1.text-type_h1"
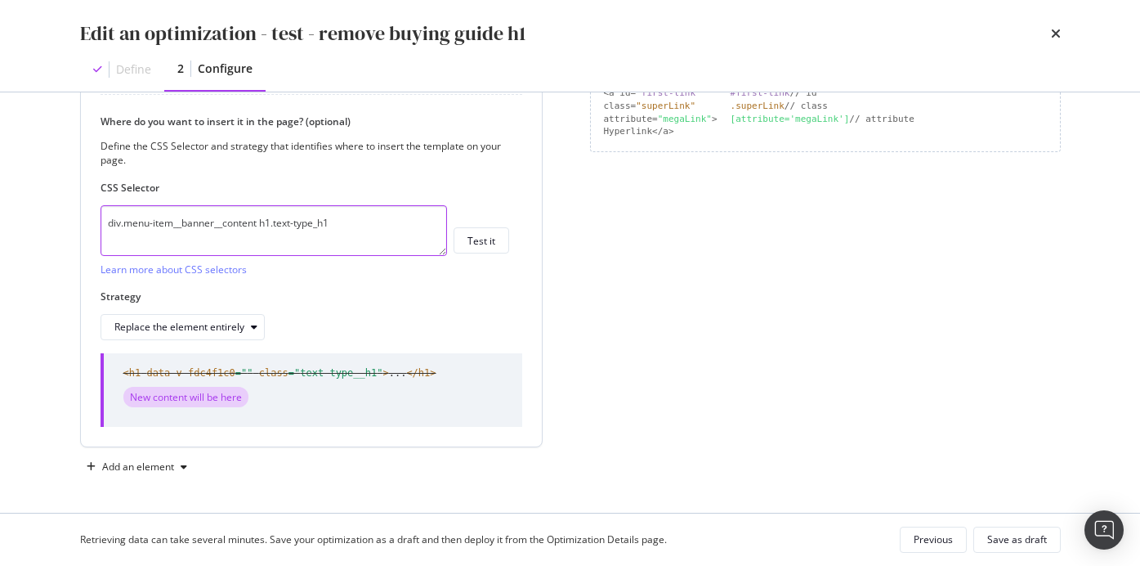
scroll to position [439, 0]
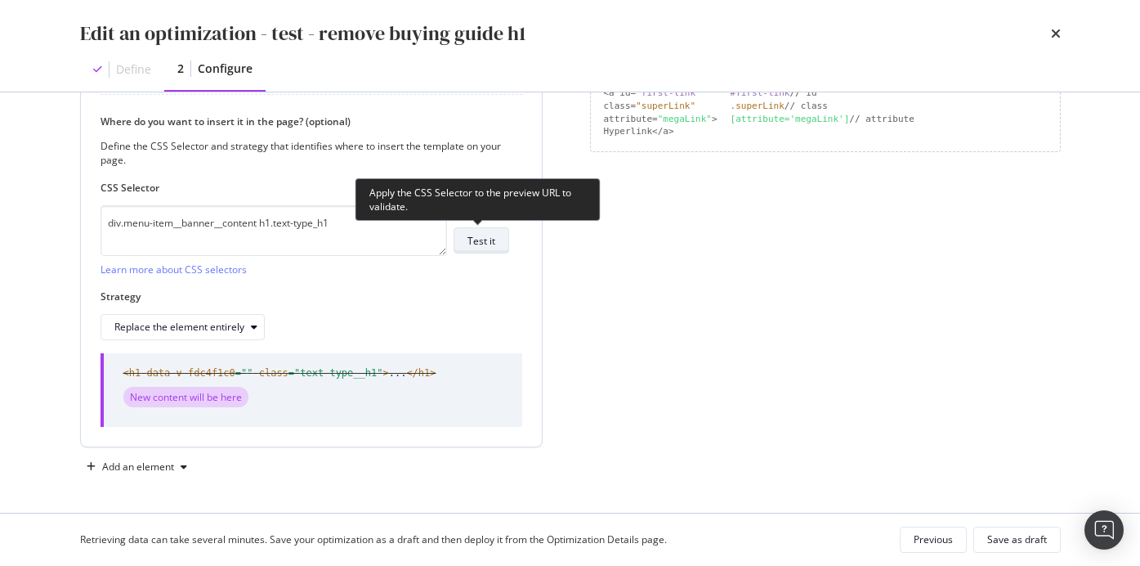
click at [476, 250] on div "Test it" at bounding box center [482, 240] width 28 height 23
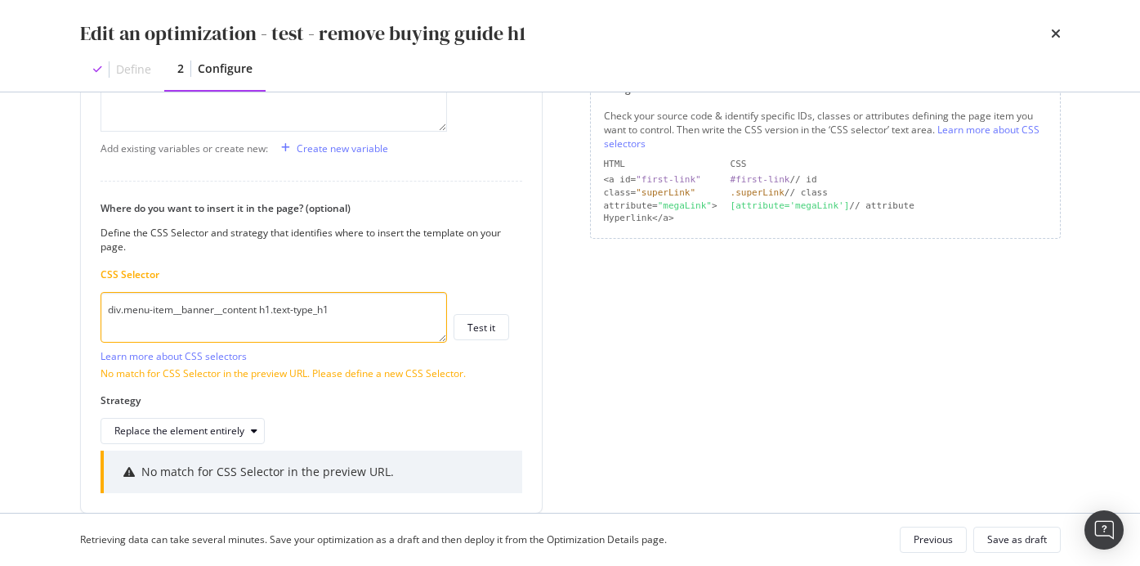
scroll to position [418, 0]
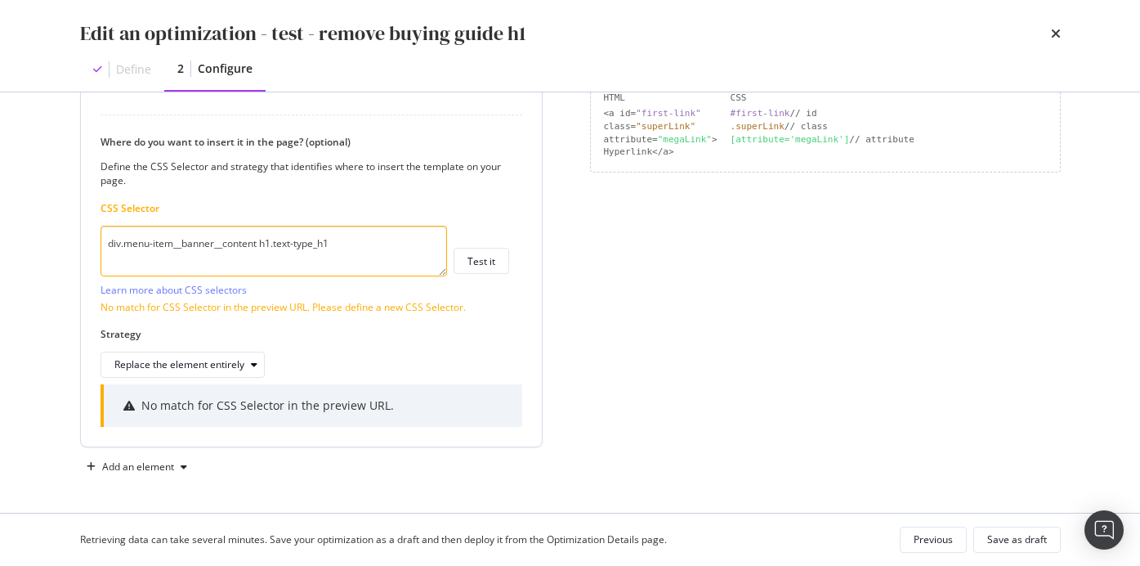
click at [168, 239] on textarea "div.menu-item__banner__content h1.text-type_h1" at bounding box center [274, 251] width 347 height 51
paste textarea "h1.text-type__h1[data-v-fdc4f1c0]"
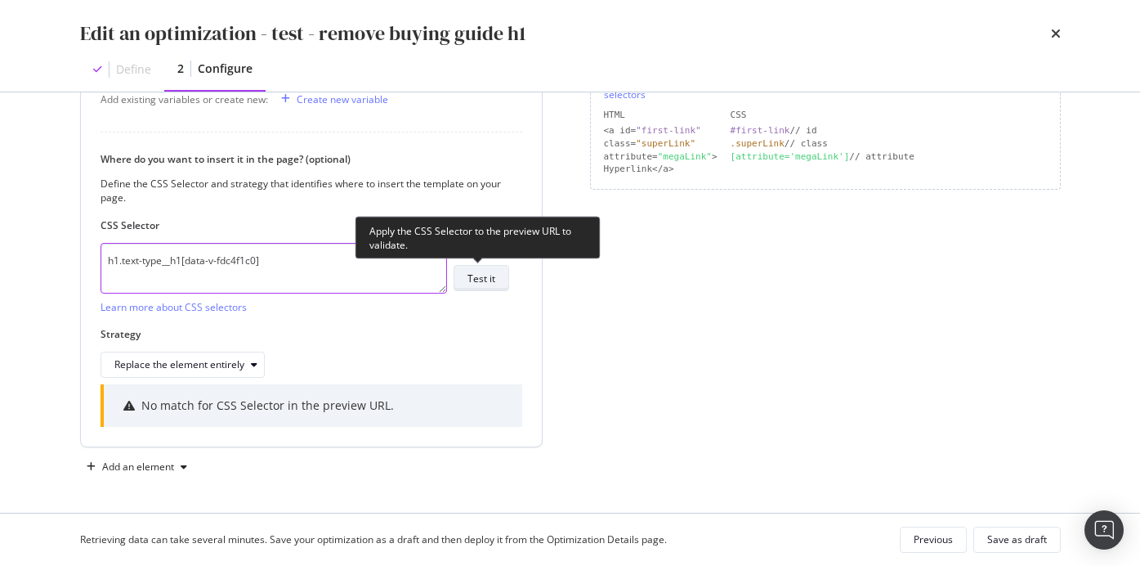
type textarea "h1.text-type__h1[data-v-fdc4f1c0]"
click at [473, 284] on div "Test it" at bounding box center [482, 278] width 28 height 14
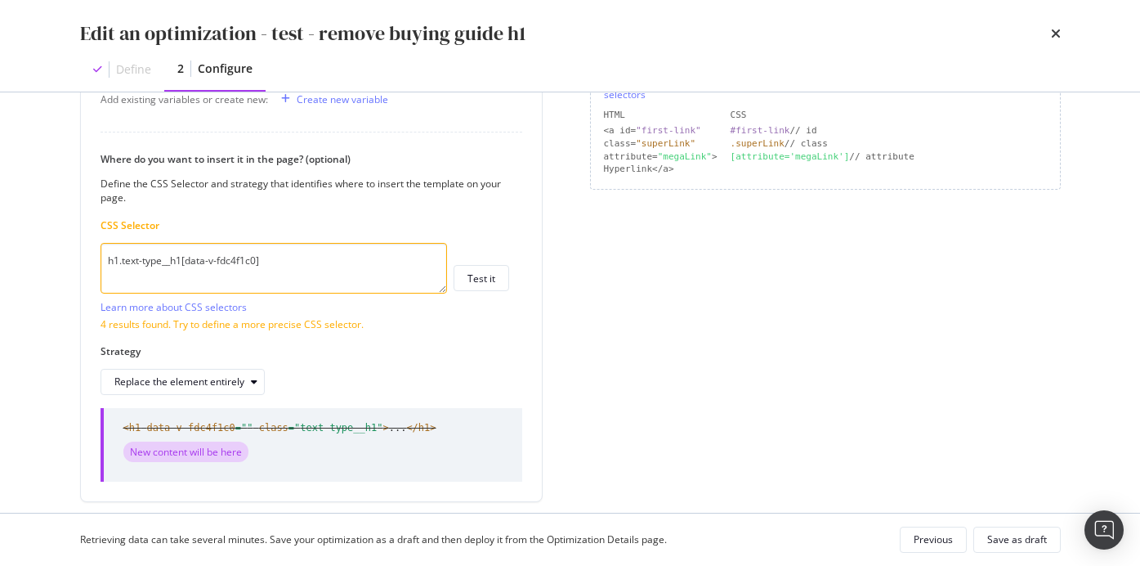
click at [843, 249] on div "Page elements to optimize Title: Update the page <title> . H1: Update an existi…" at bounding box center [825, 129] width 471 height 811
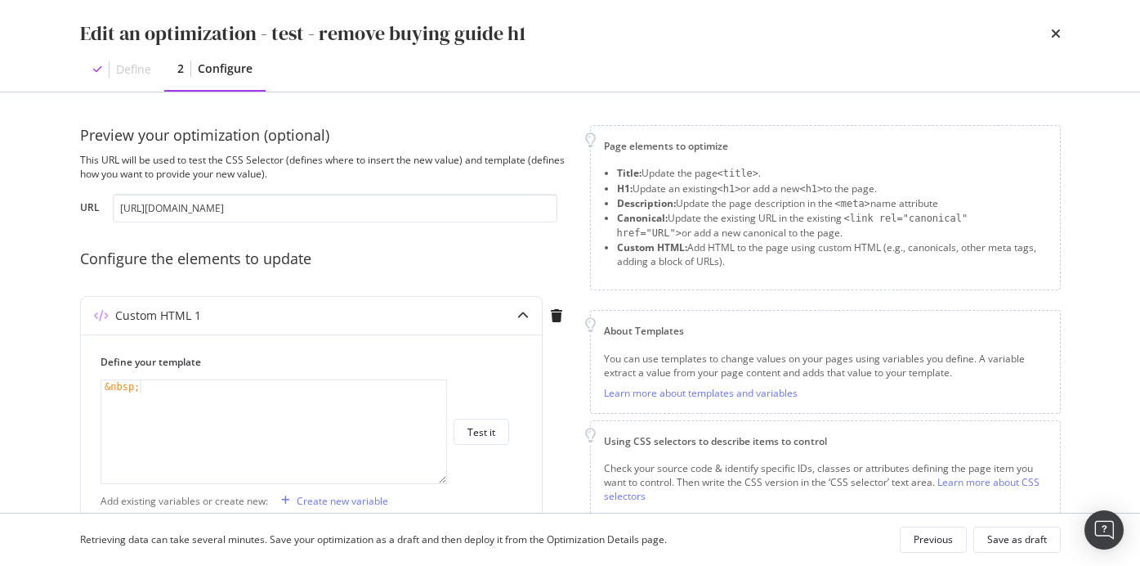
scroll to position [253, 0]
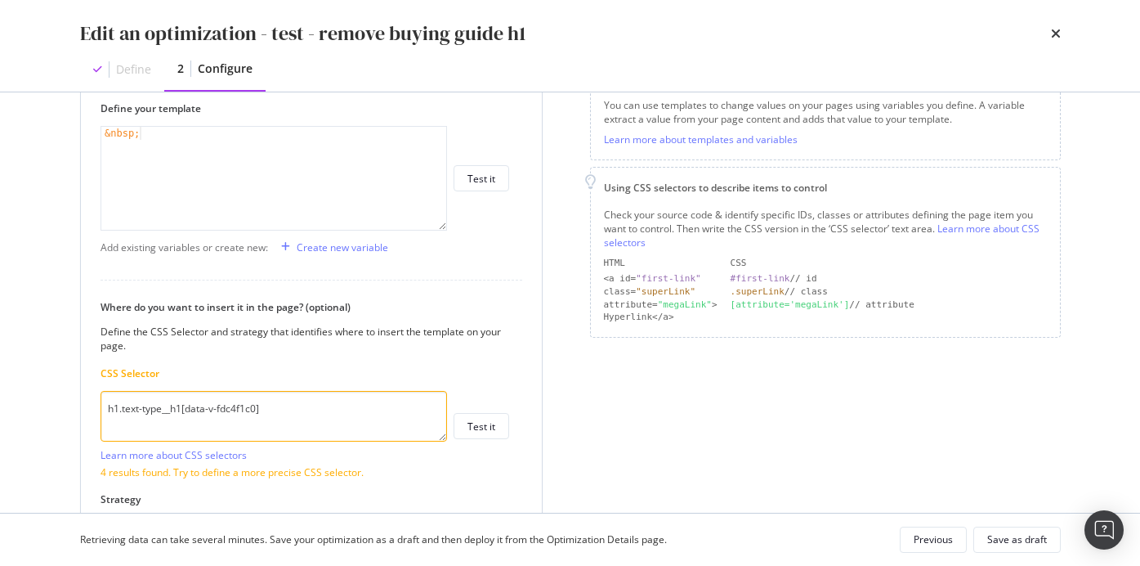
click at [172, 148] on div "&nbsp;" at bounding box center [273, 191] width 345 height 129
type textarea "&nbsp;"
click at [172, 148] on div "&nbsp;" at bounding box center [273, 191] width 345 height 129
click at [210, 407] on textarea "h1.text-type__h1[data-v-fdc4f1c0]" at bounding box center [274, 416] width 347 height 51
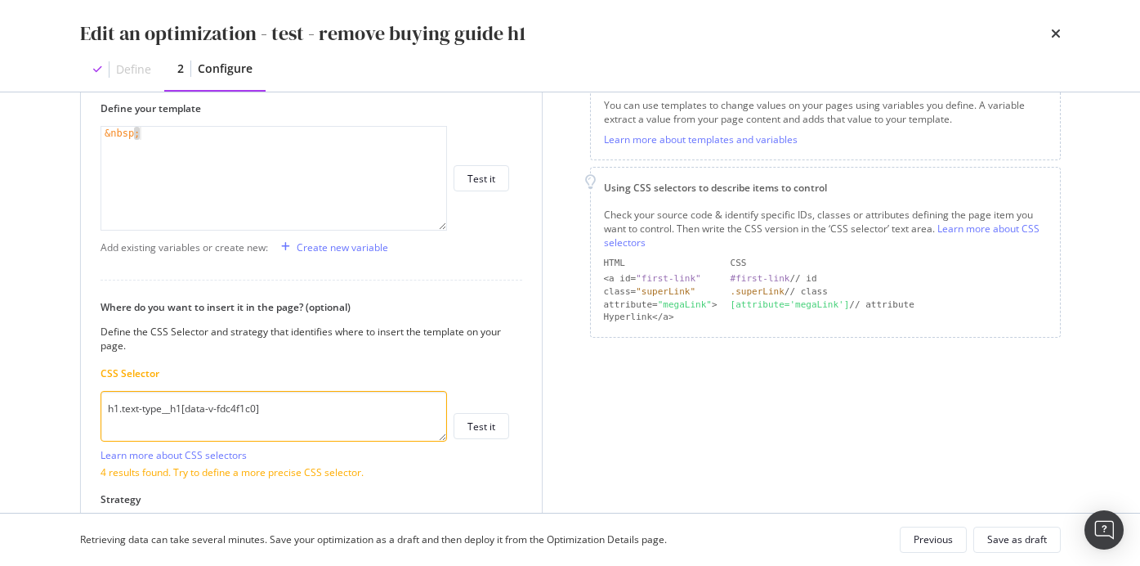
click at [210, 407] on textarea "h1.text-type__h1[data-v-fdc4f1c0]" at bounding box center [274, 416] width 347 height 51
paste textarea ":contains('Buying guides')"
click at [160, 409] on textarea "h1:contains('Buying guides')" at bounding box center [274, 416] width 347 height 51
type textarea "h1:contains('Buying guides')"
click at [212, 408] on textarea "h1:contains('Buying guides')" at bounding box center [274, 416] width 347 height 51
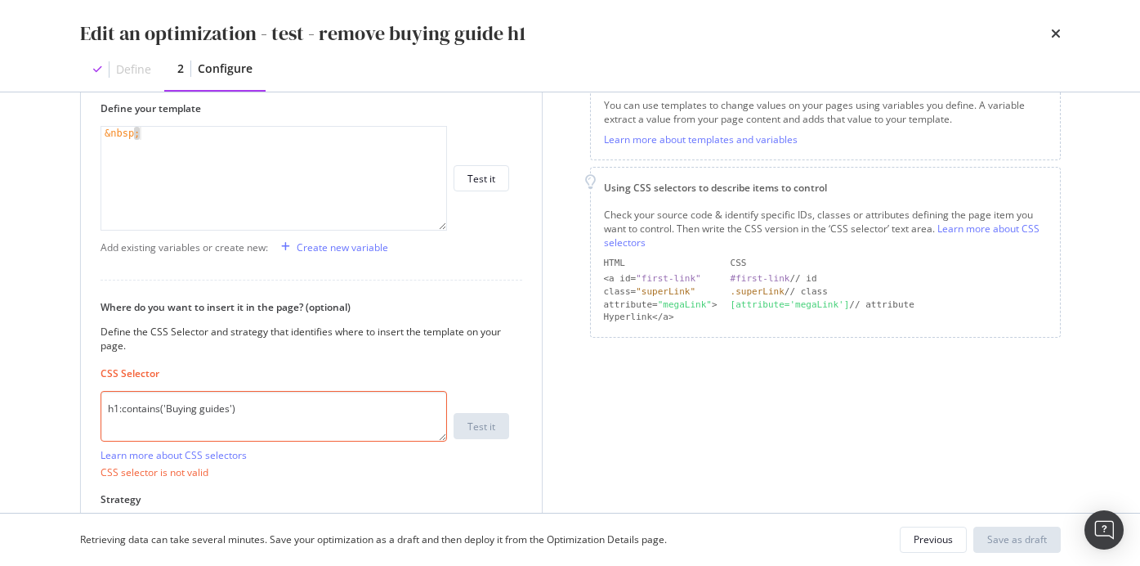
click at [212, 408] on textarea "h1:contains('Buying guides')" at bounding box center [274, 416] width 347 height 51
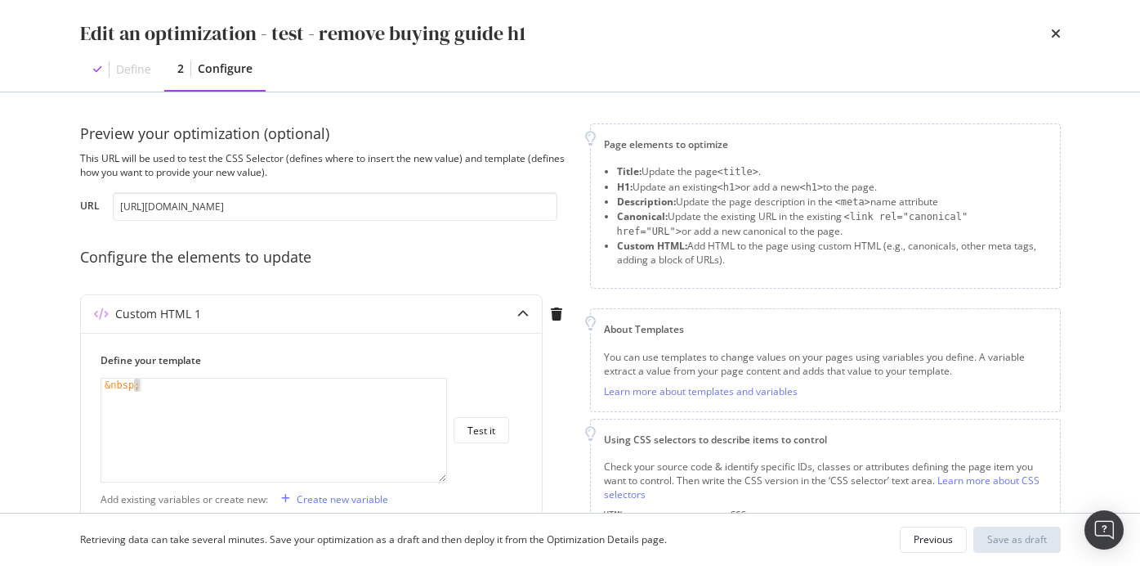
scroll to position [0, 0]
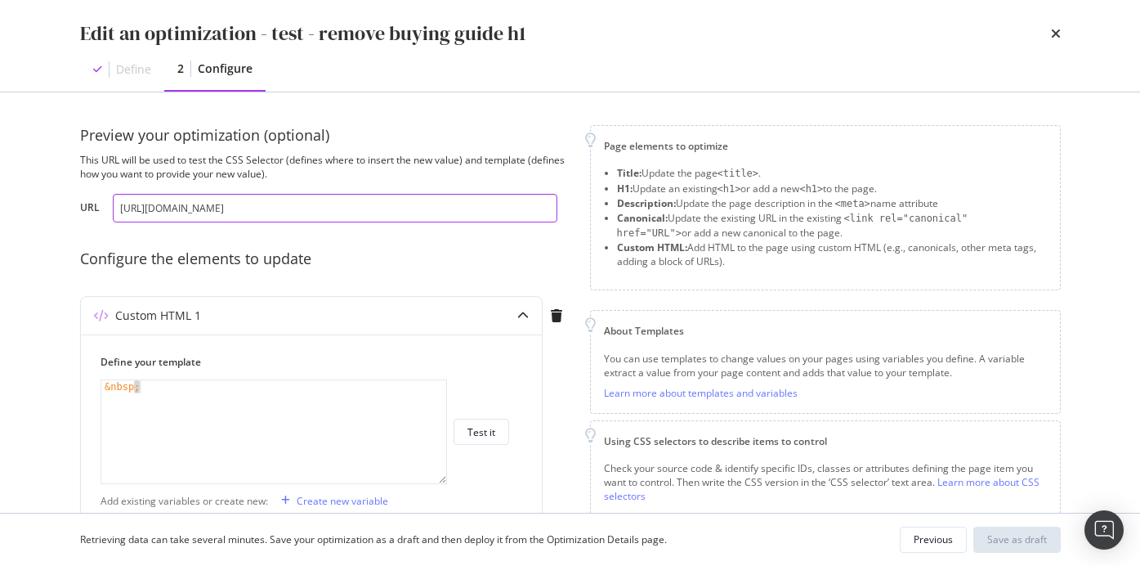
click at [383, 208] on input "https://www.thewhitecompany.com/uk/Bedroom/Bed-Cover-Collections/c/throws" at bounding box center [335, 208] width 445 height 29
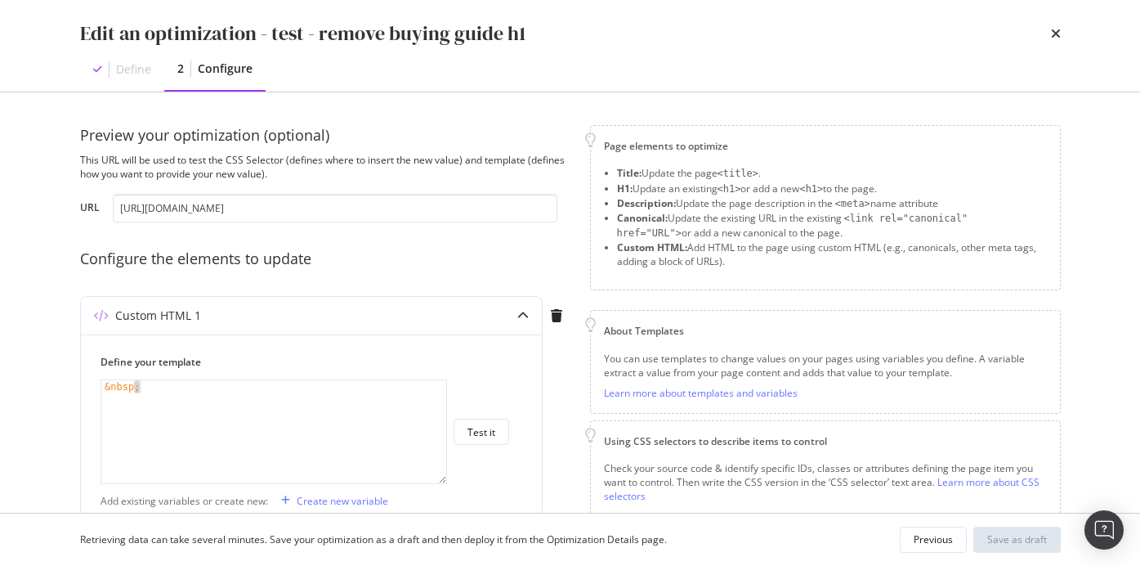
scroll to position [439, 0]
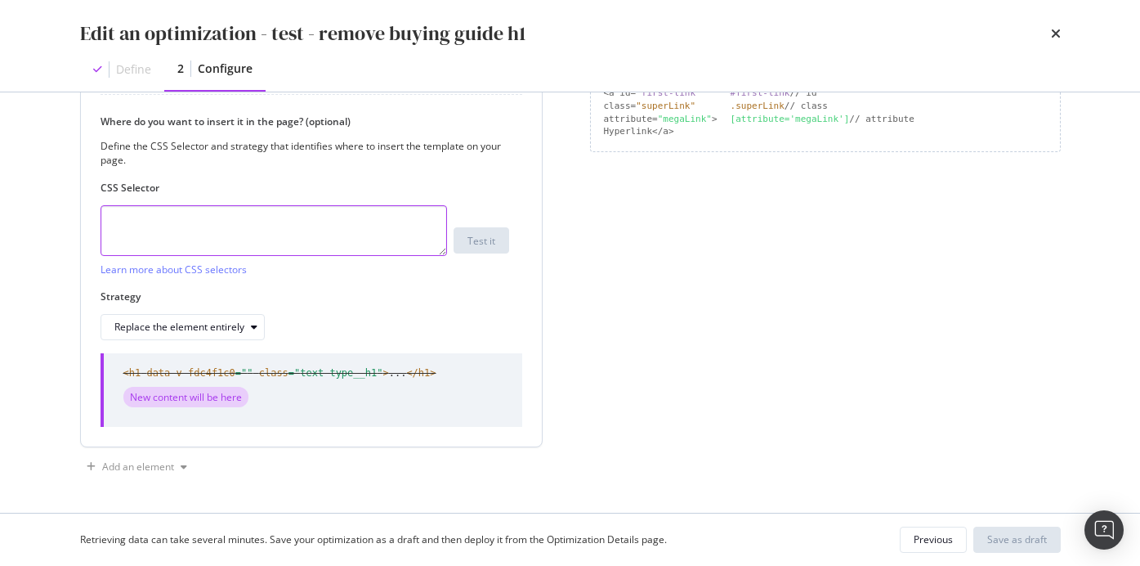
click at [298, 227] on textarea "modal" at bounding box center [274, 230] width 347 height 51
paste textarea "h1[data-v-fdc4f1c0].text-type__h1"
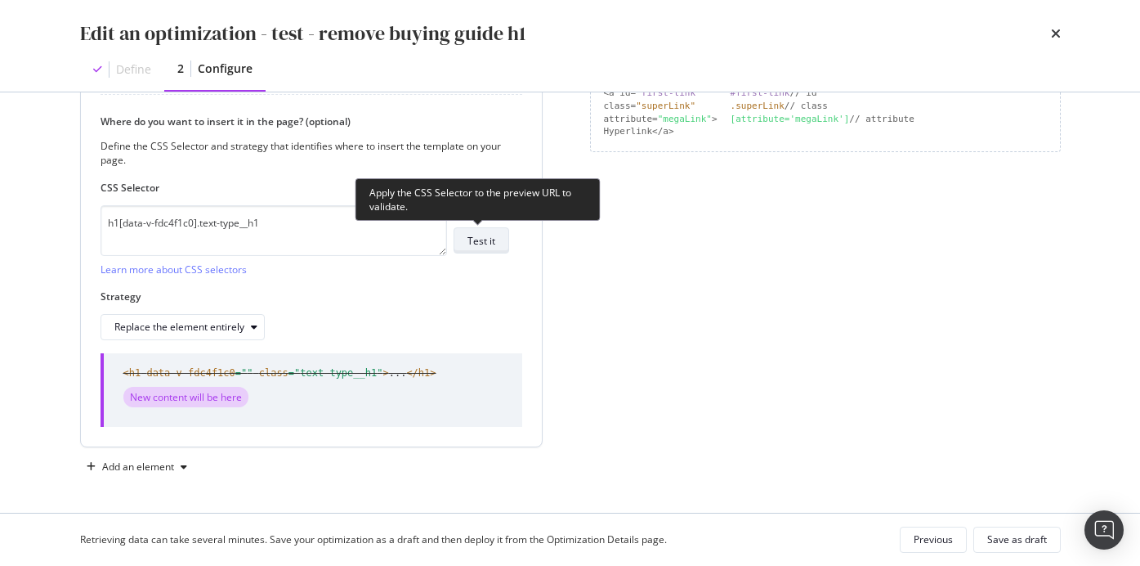
click at [468, 250] on div "Test it" at bounding box center [482, 240] width 28 height 23
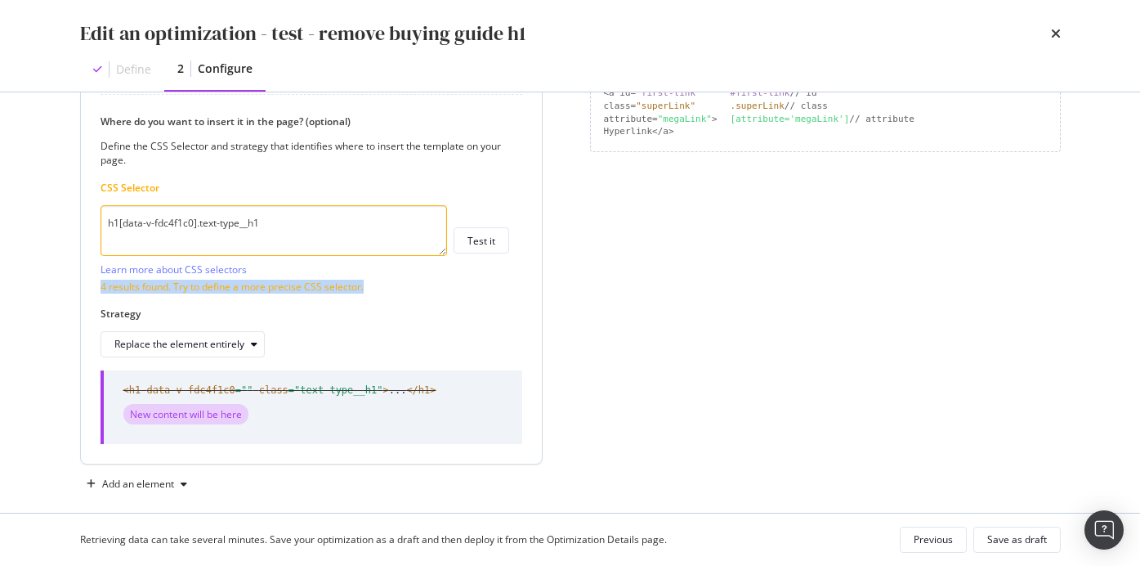
drag, startPoint x: 369, startPoint y: 285, endPoint x: 86, endPoint y: 287, distance: 282.8
click at [86, 287] on div "Define your template &nbsp; 1 &nbsp; XXXXXXXXXXXXXXXXXXXXXXXXXXXXXXXXXXXXXXXXXX…" at bounding box center [311, 179] width 461 height 568
copy div "4 results found. Try to define a more precise CSS selector."
click at [253, 223] on textarea "h1[data-v-fdc4f1c0].text-type__h1" at bounding box center [274, 230] width 347 height 51
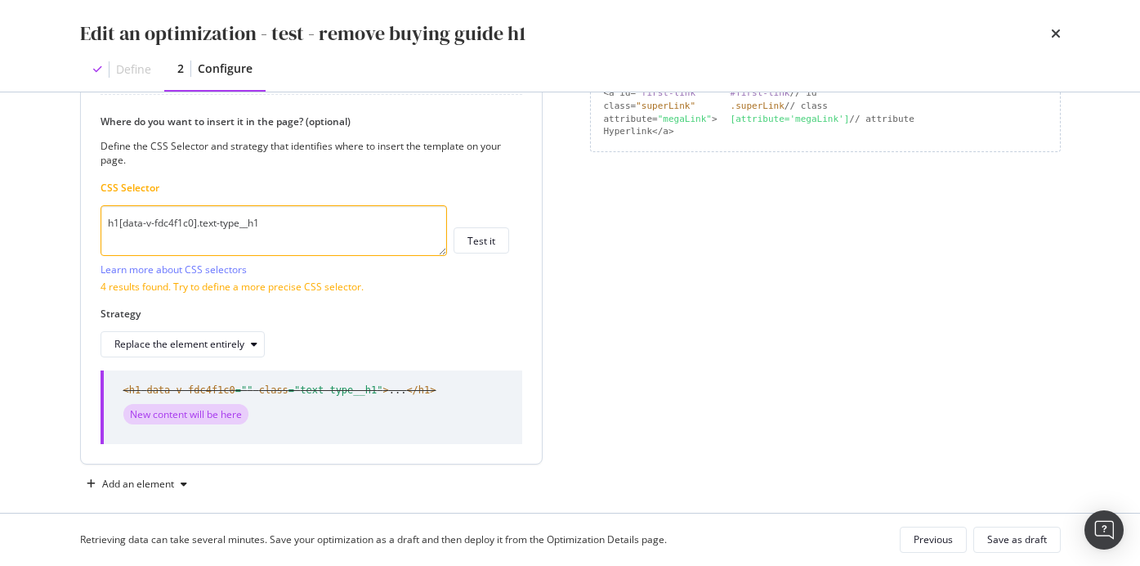
click at [253, 223] on textarea "h1[data-v-fdc4f1c0].text-type__h1" at bounding box center [274, 230] width 347 height 51
paste textarea ".menu-banner.menu-item__banner-content.menu-banner--amplience .menu-banner__con…"
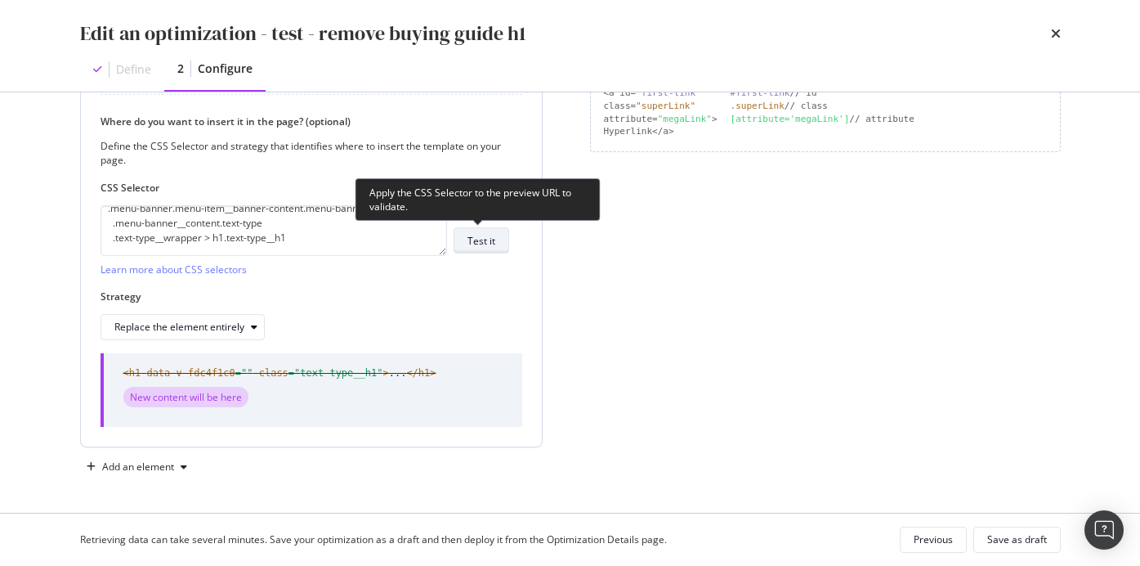
click at [490, 237] on div "Test it" at bounding box center [482, 241] width 28 height 14
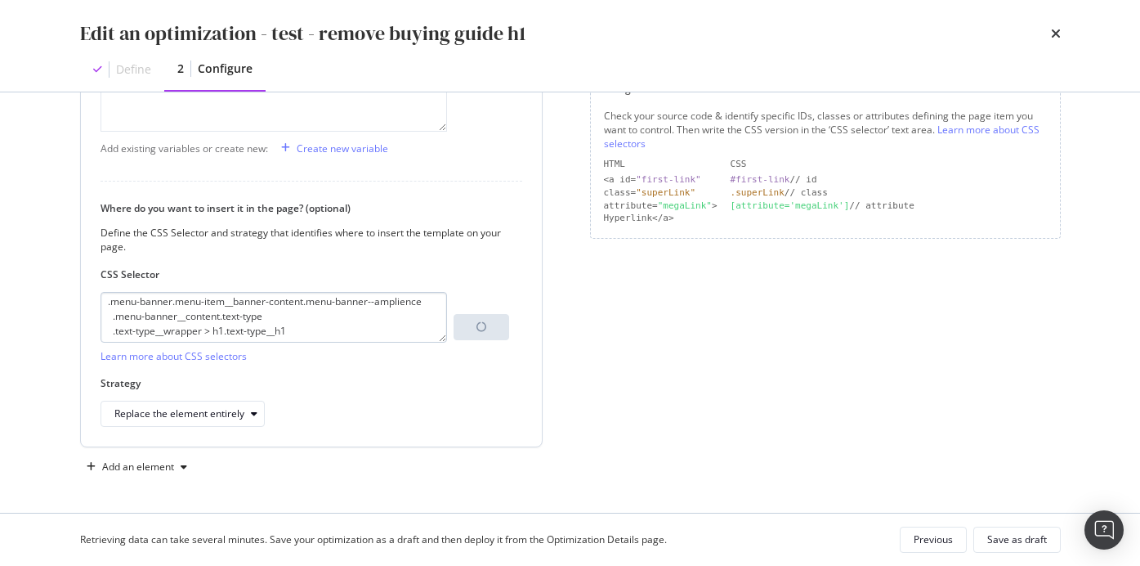
scroll to position [24, 0]
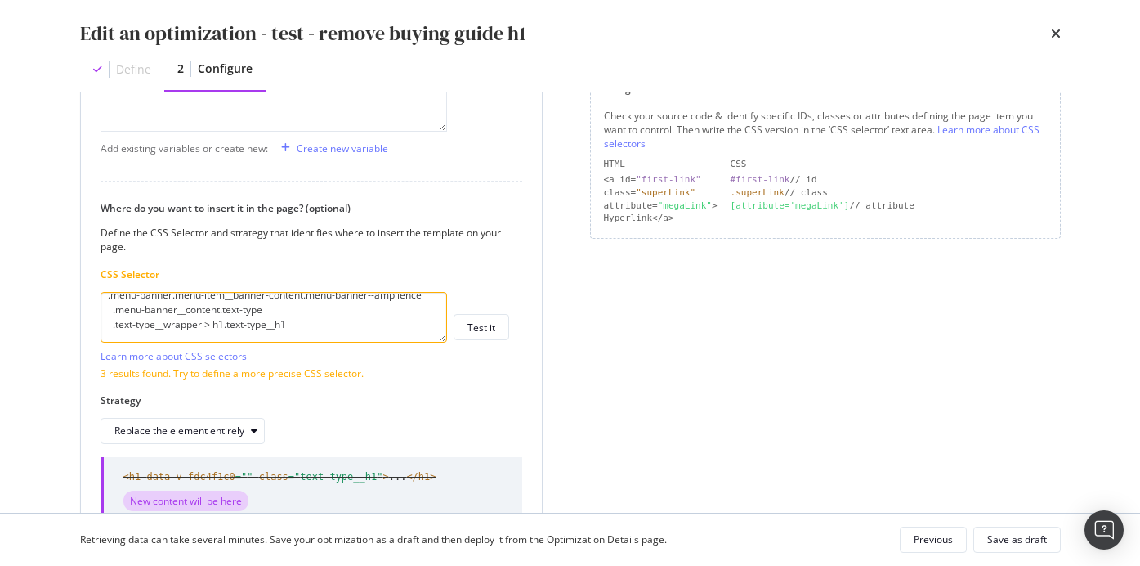
click at [224, 319] on textarea ".menu-banner.menu-item__banner-content.menu-banner--amplience .menu-banner__con…" at bounding box center [274, 317] width 347 height 51
paste textarea ":has(+ h3.text-type__h3)"
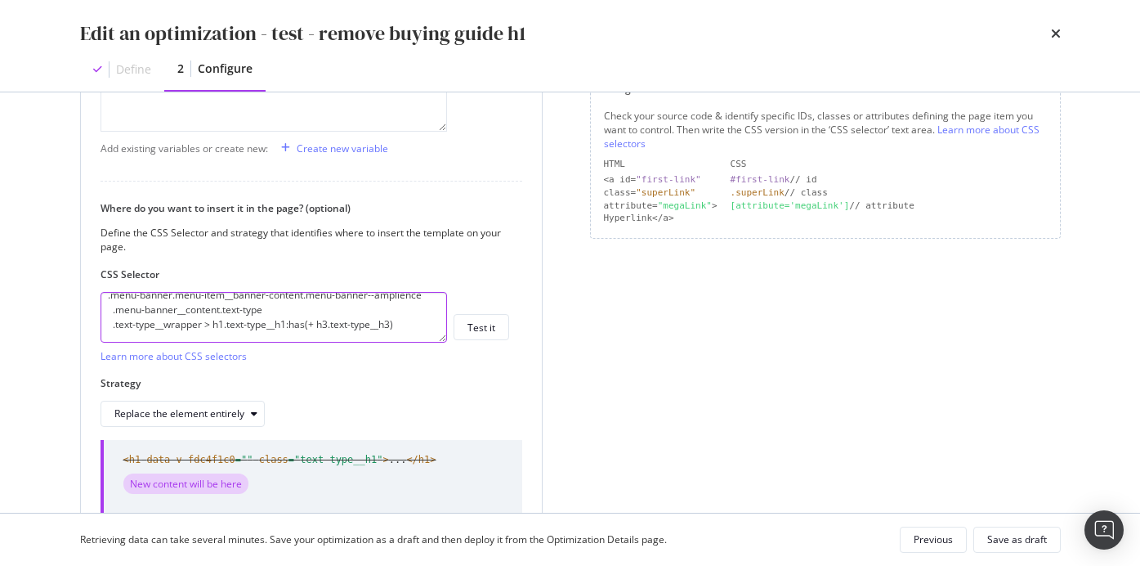
scroll to position [0, 0]
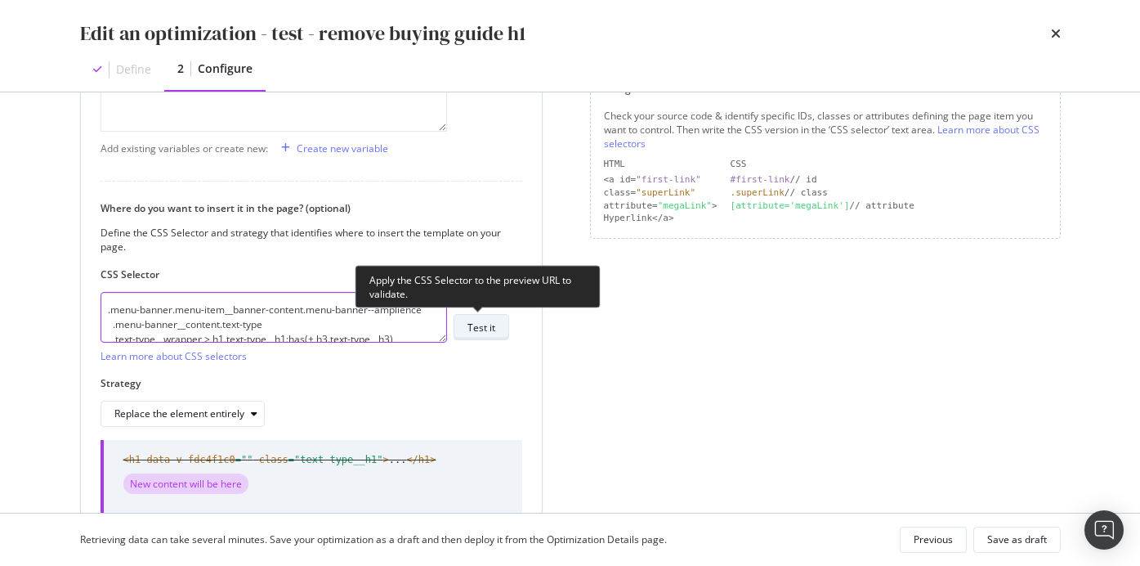
type textarea ".menu-banner.menu-item__banner-content.menu-banner--amplience .menu-banner__con…"
click at [463, 332] on button "Test it" at bounding box center [482, 327] width 56 height 26
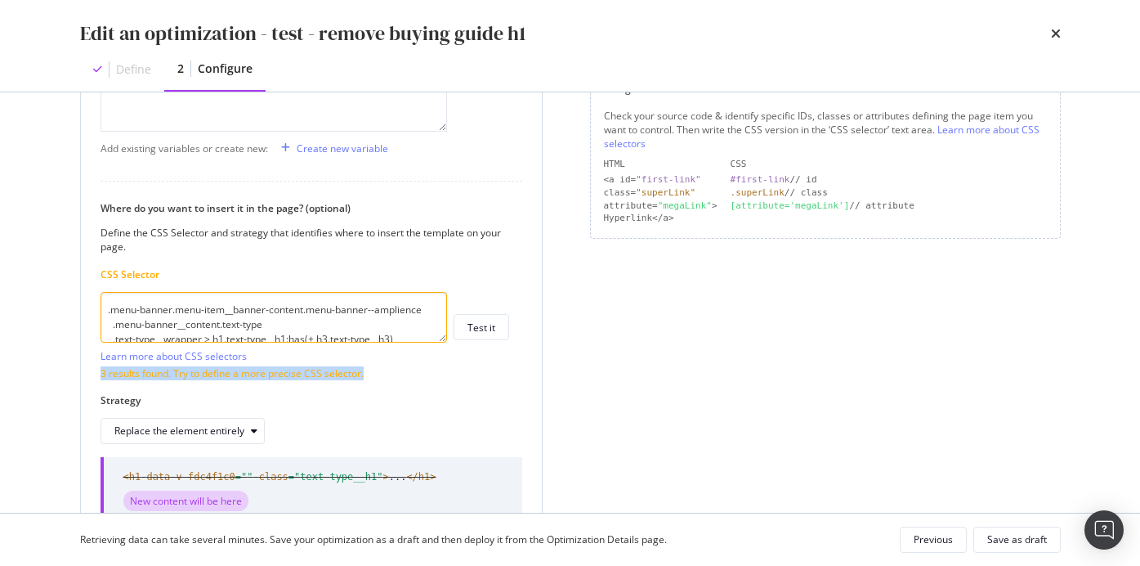
copy div "3 results found. Try to define a more precise CSS selector."
drag, startPoint x: 97, startPoint y: 372, endPoint x: 378, endPoint y: 382, distance: 280.5
click at [378, 382] on div "Define your template &nbsp; 1 &nbsp; XXXXXXXXXXXXXXXXXXXXXXXXXXXXXXXXXXXXXXXXXX…" at bounding box center [311, 266] width 461 height 568
click at [324, 263] on div "Where do you want to insert it in the page? (optional) Define the CSS Selector …" at bounding box center [312, 322] width 422 height 243
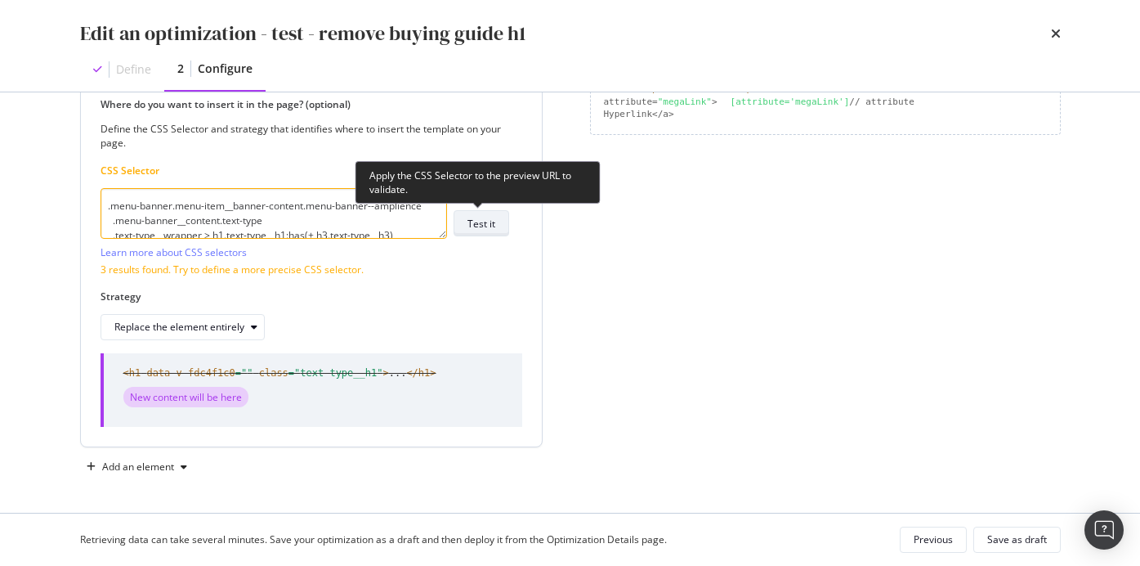
click at [498, 217] on button "Test it" at bounding box center [482, 223] width 56 height 26
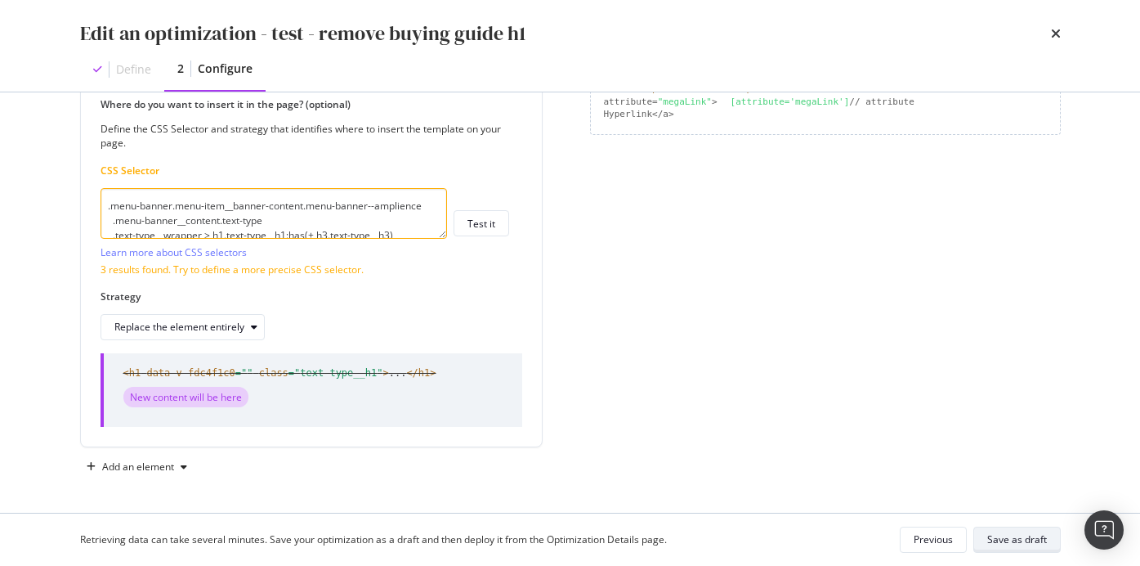
click at [1000, 545] on div "Save as draft" at bounding box center [1017, 539] width 60 height 14
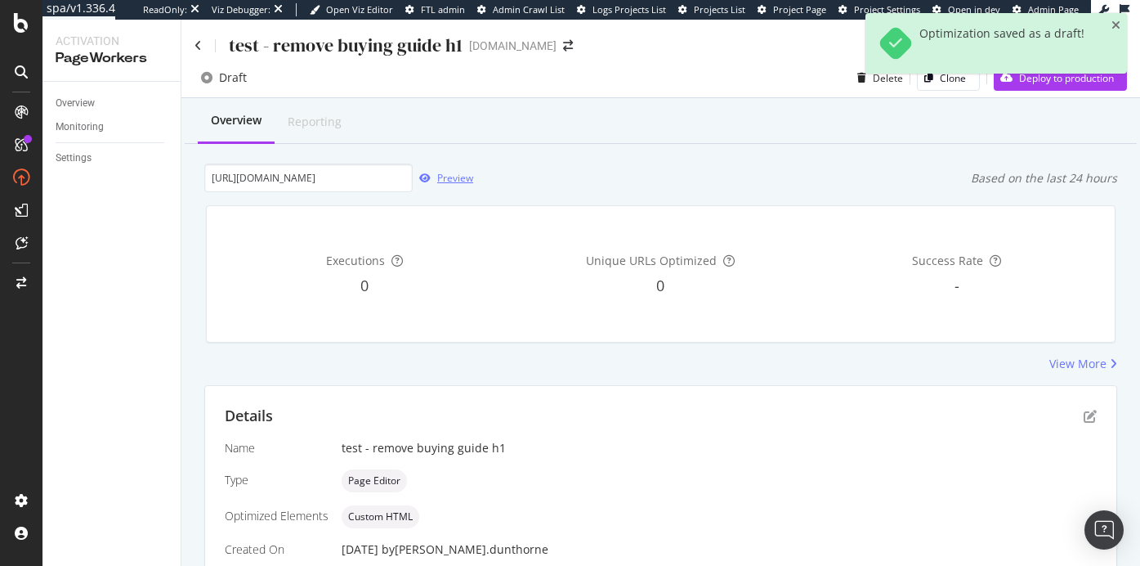
click at [423, 178] on icon "button" at bounding box center [424, 178] width 11 height 10
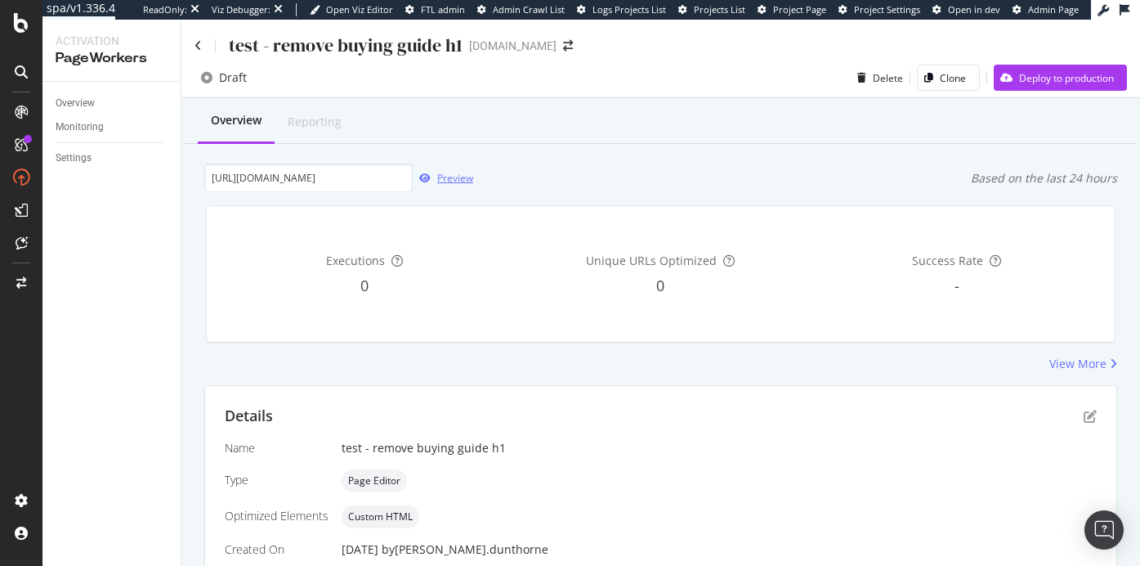
click at [450, 181] on div "Preview" at bounding box center [455, 178] width 36 height 14
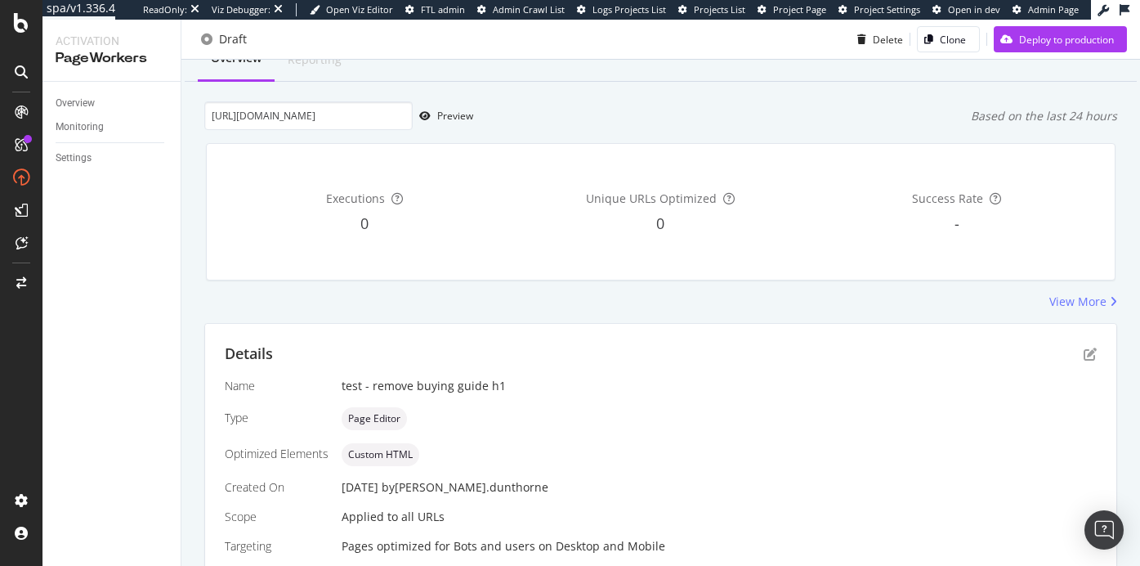
scroll to position [80, 0]
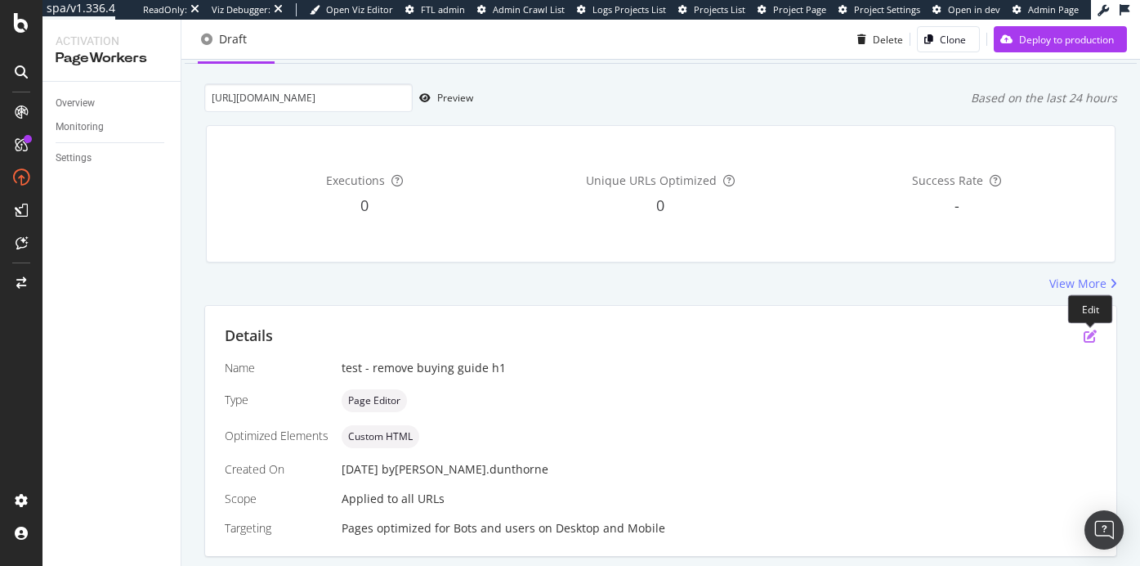
click at [1091, 337] on icon "pen-to-square" at bounding box center [1090, 335] width 13 height 13
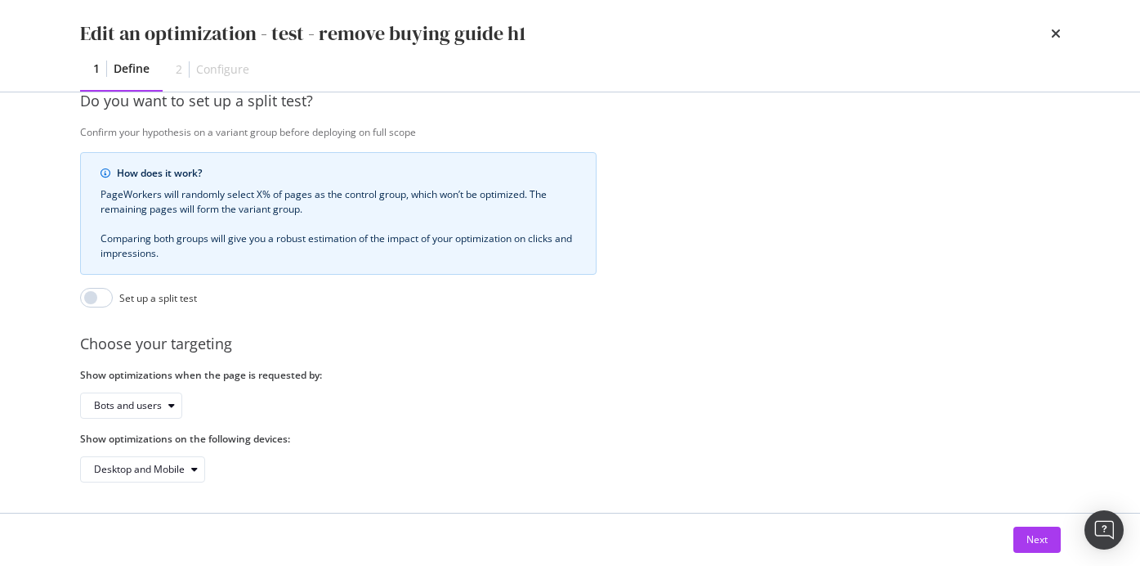
scroll to position [418, 0]
click at [1027, 539] on div "Next" at bounding box center [1037, 539] width 21 height 14
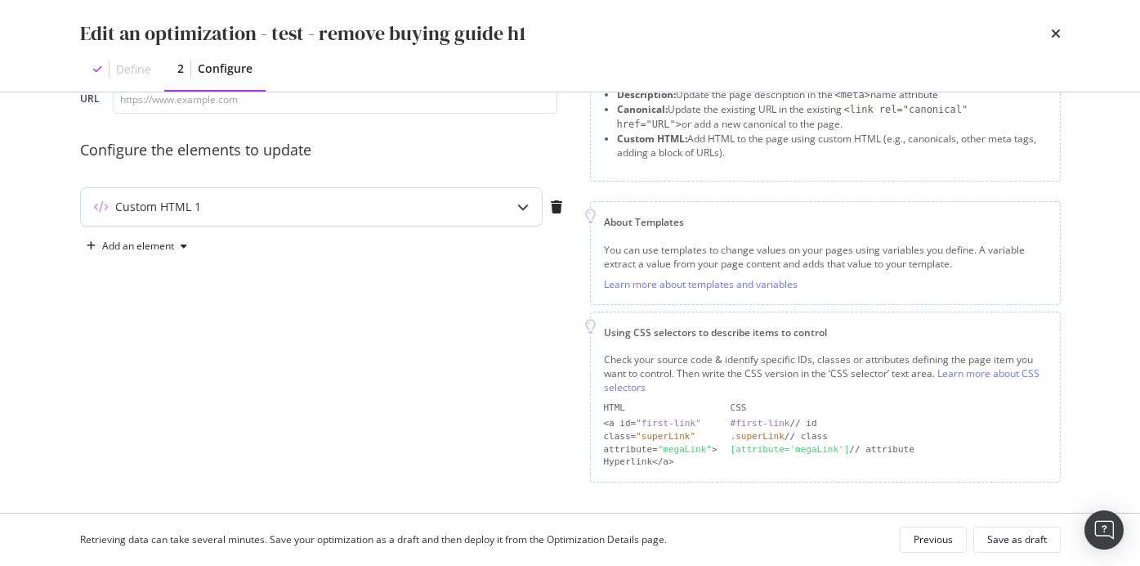
click at [489, 212] on div "Custom HTML 1" at bounding box center [311, 207] width 461 height 38
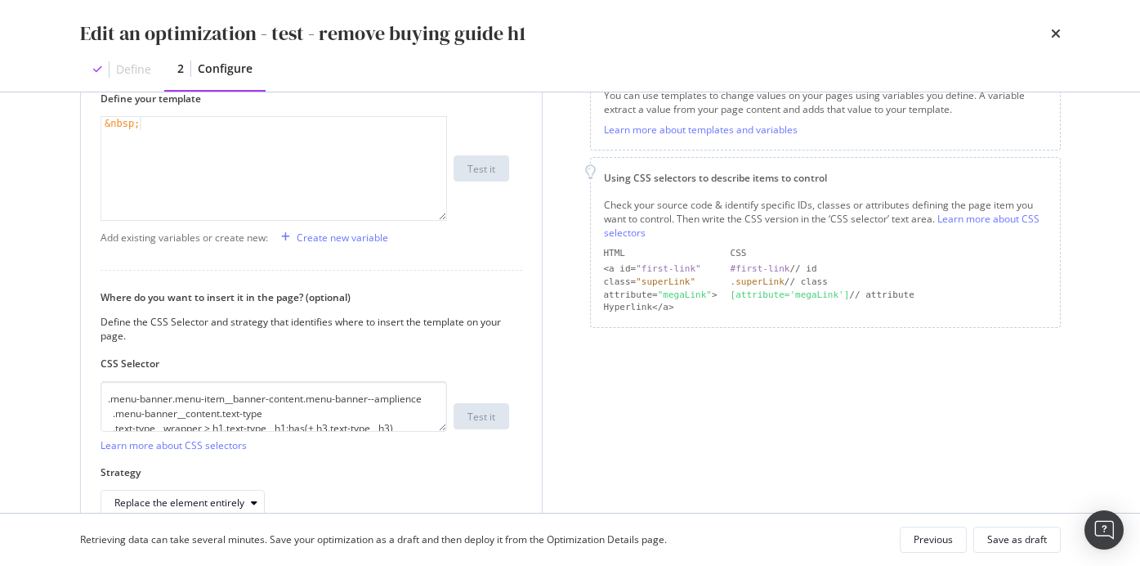
scroll to position [352, 0]
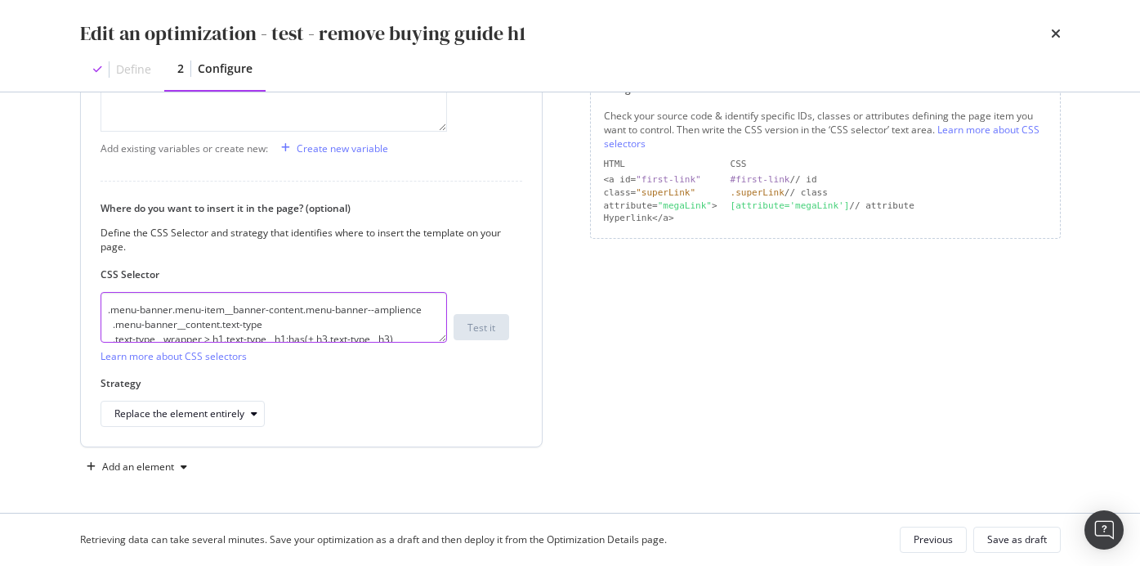
click at [267, 324] on textarea ".menu-banner.menu-item__banner-content.menu-banner--amplience .menu-banner__con…" at bounding box center [274, 317] width 347 height 51
paste textarea ".menu-banner__content.text-type .text-type__wrapper:has(.text-type__cta a[href^…"
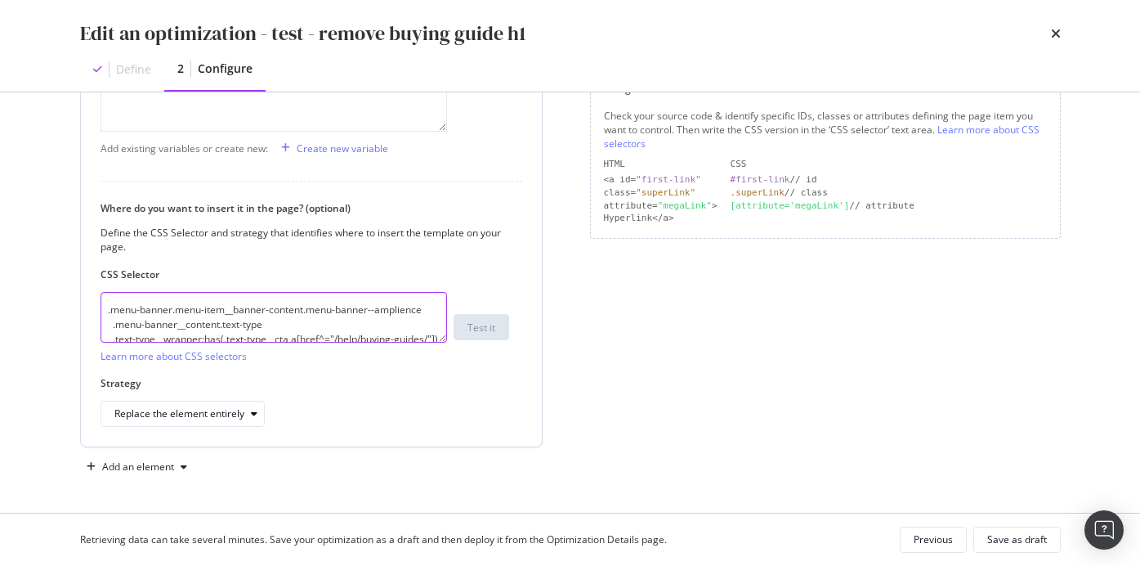
type textarea ".menu-banner.menu-item__banner-content.menu-banner--amplience .menu-banner__con…"
click at [476, 380] on label "Strategy" at bounding box center [305, 383] width 409 height 14
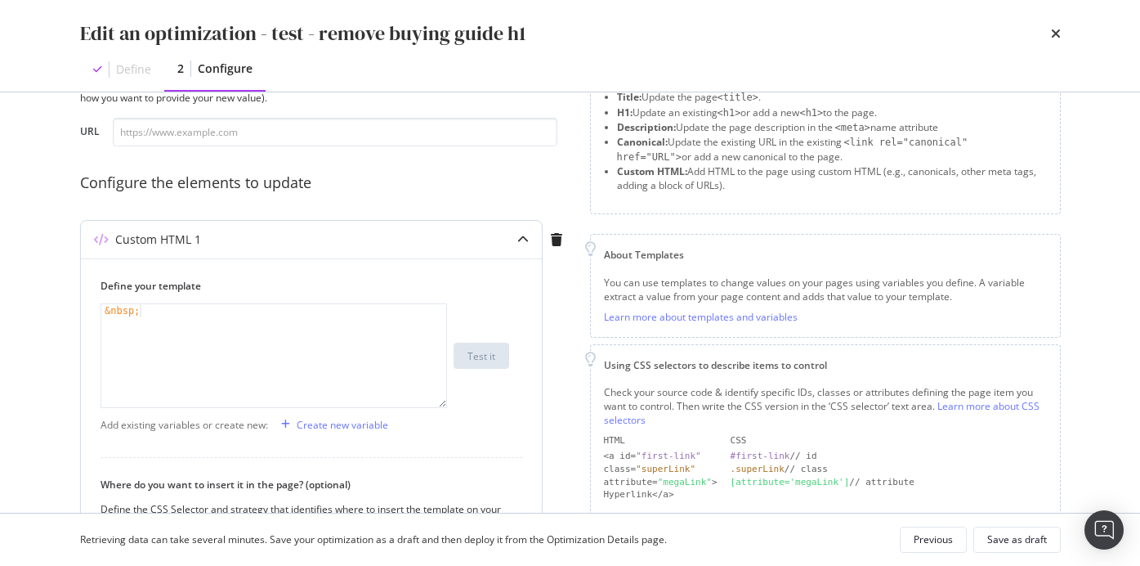
scroll to position [71, 0]
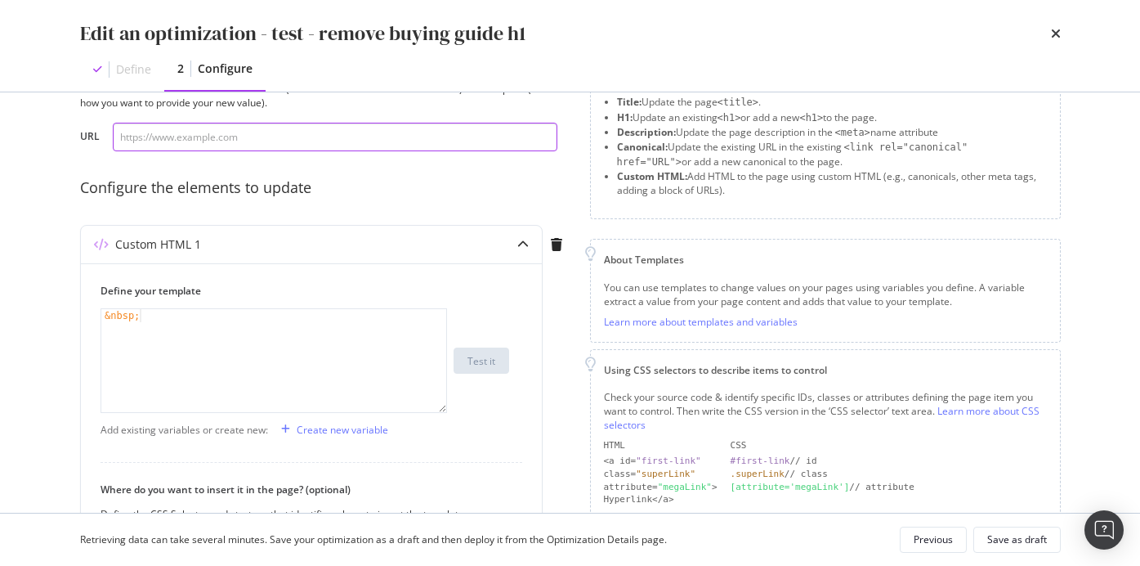
click at [197, 143] on input "modal" at bounding box center [335, 137] width 445 height 29
paste input "https://www.thewhitecompany.com/uk/Bedroom/Bed-Cover-Collections/c/throws#activ…"
click at [295, 133] on input "https://www.thewhitecompany.com/uk/Bedroom/Bed-Cover-Collections/c/throws#activ…" at bounding box center [335, 137] width 445 height 29
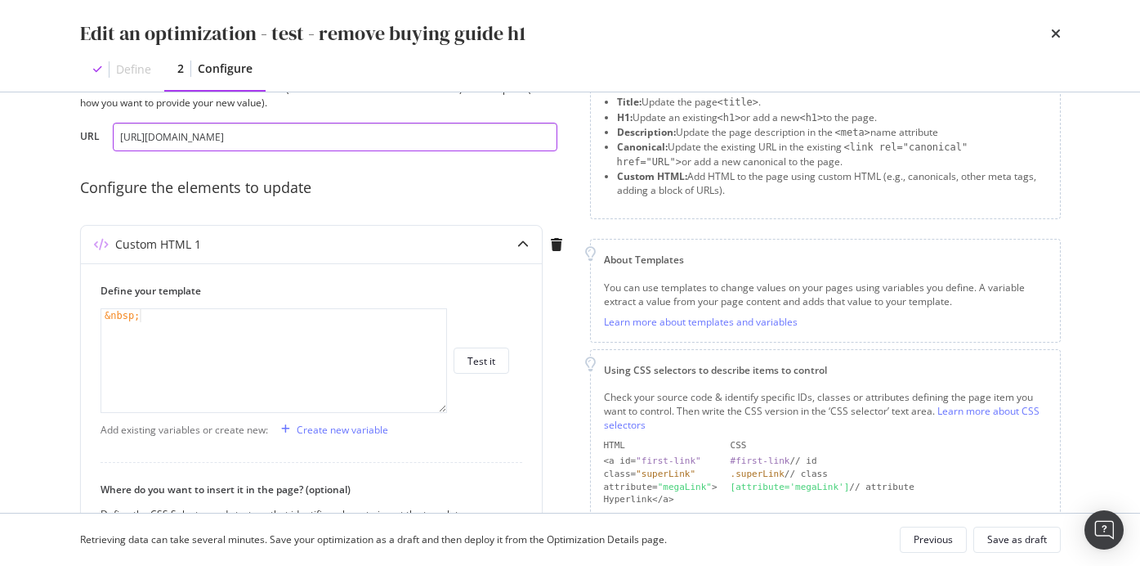
click at [295, 133] on input "https://www.thewhitecompany.com/uk/Bedroom/Bed-Cover-Collections/c/throws#activ…" at bounding box center [335, 137] width 445 height 29
paste input "modal"
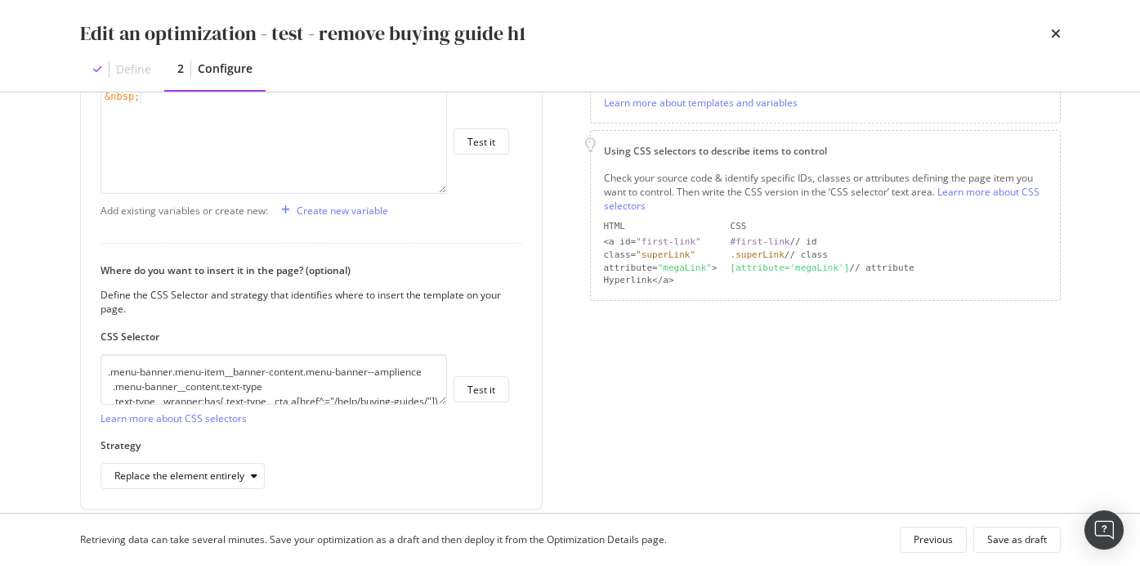
scroll to position [306, 0]
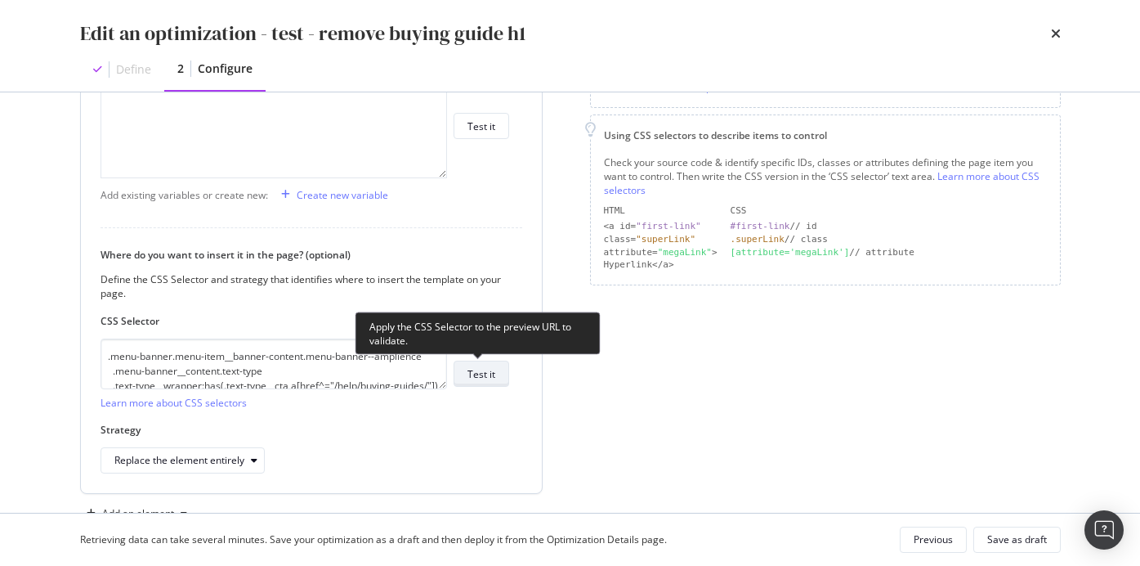
type input "https://www.thewhitecompany.com/uk/Bedroom/Bed-Cover-Collections/c/throws"
click at [490, 378] on div "Test it" at bounding box center [482, 374] width 28 height 14
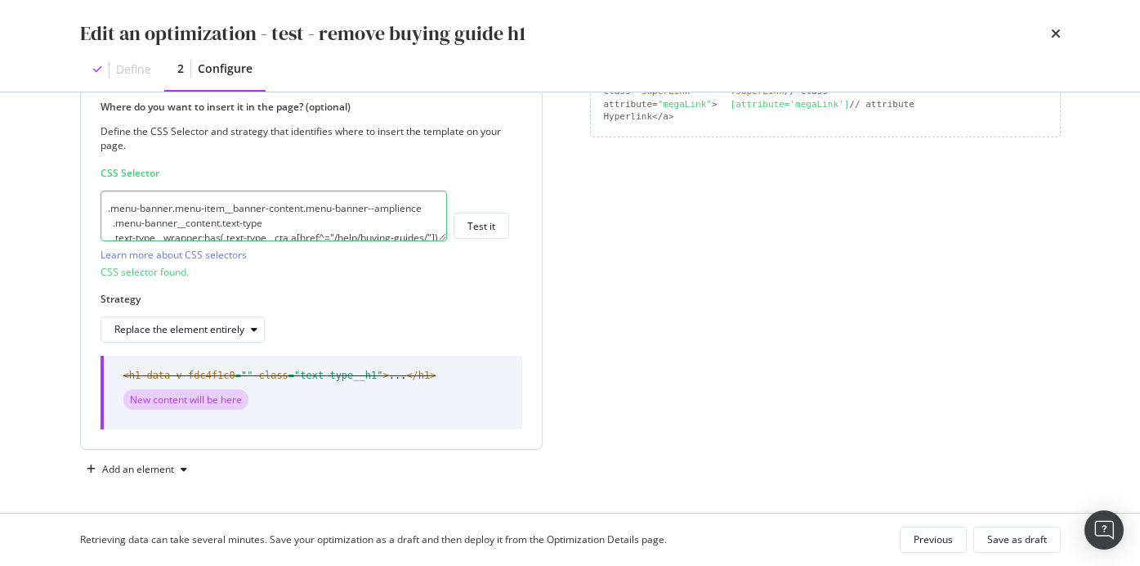
scroll to position [456, 0]
click at [1000, 536] on div "Save as draft" at bounding box center [1017, 539] width 60 height 14
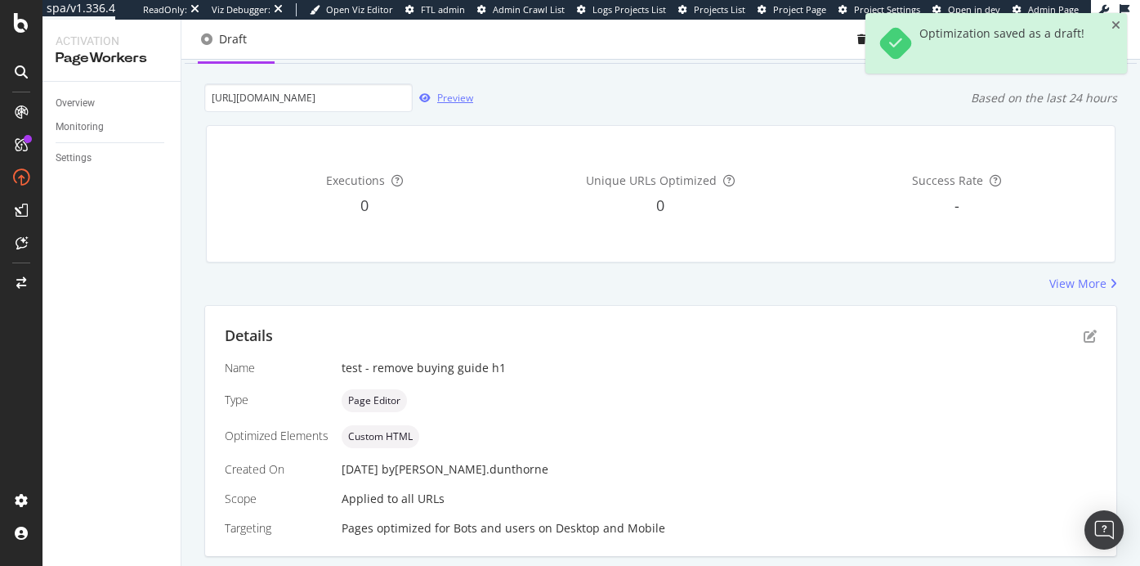
click at [449, 94] on div "Preview" at bounding box center [455, 98] width 36 height 14
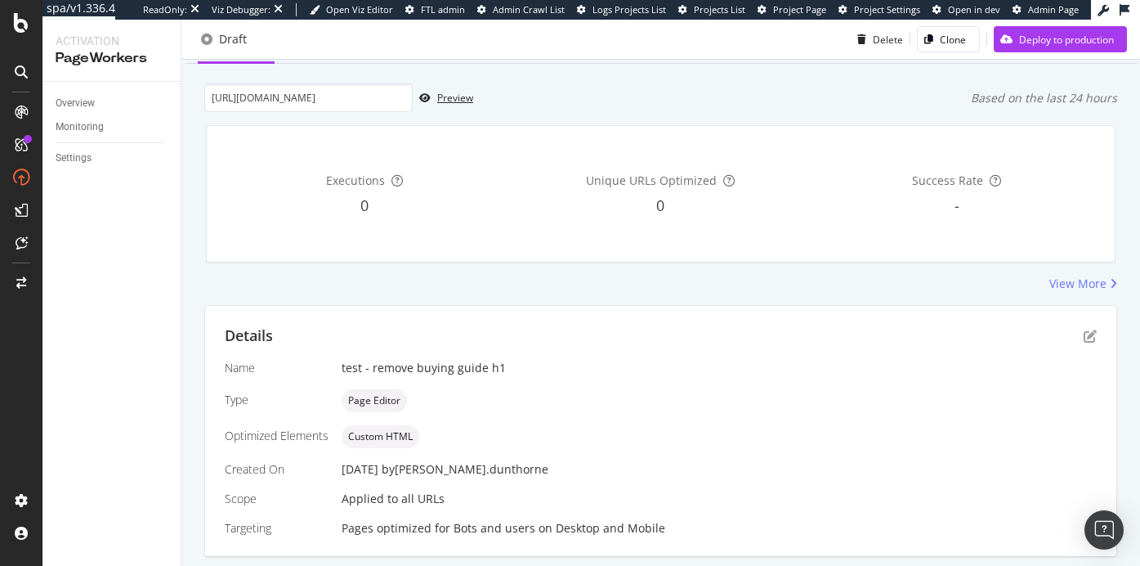
scroll to position [128, 0]
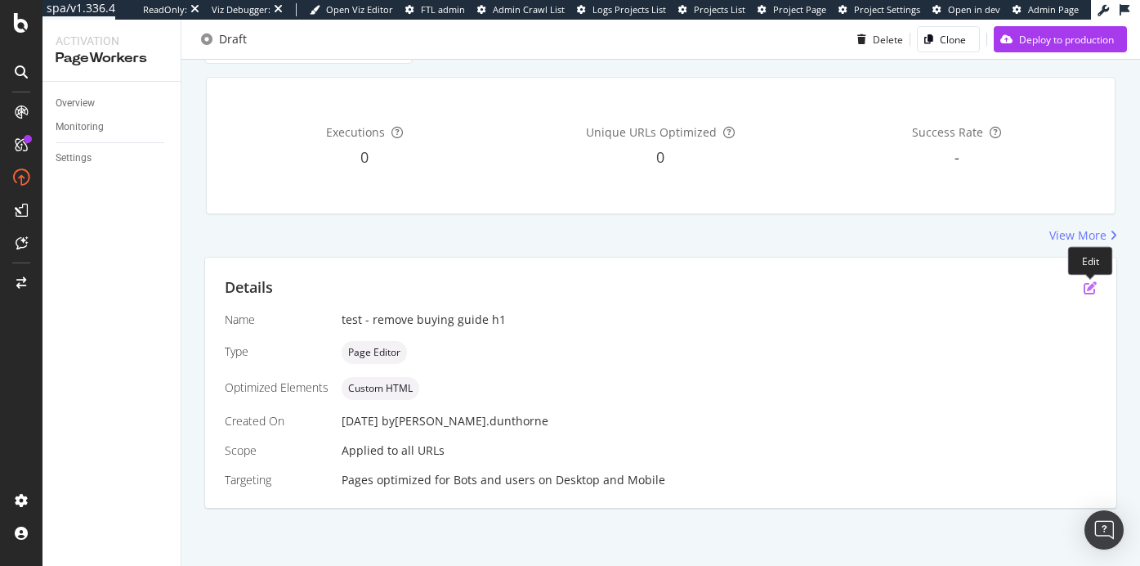
click at [1090, 284] on icon "pen-to-square" at bounding box center [1090, 287] width 13 height 13
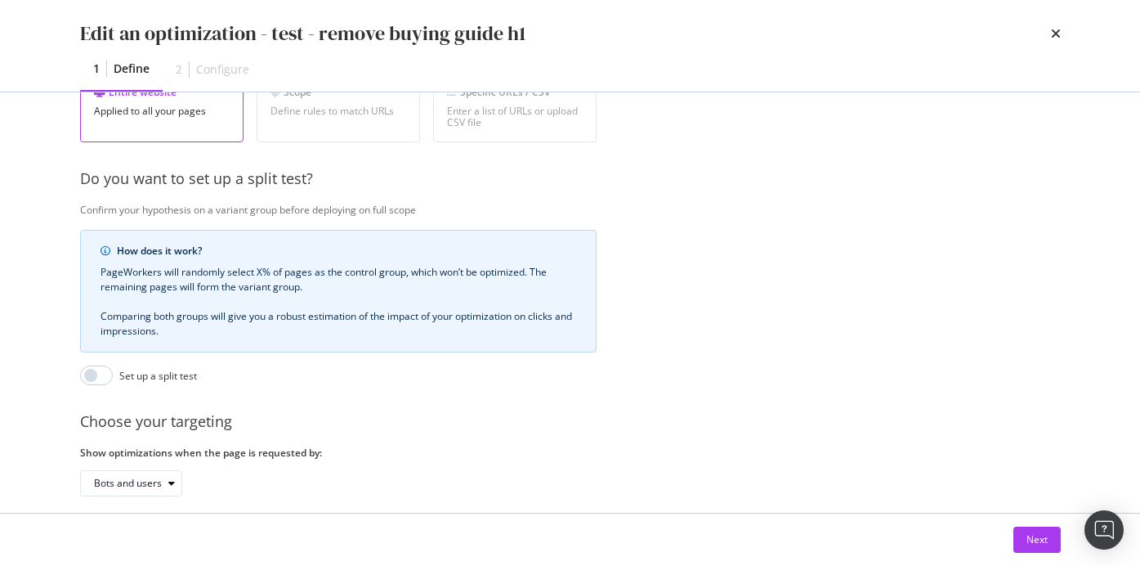
scroll to position [418, 0]
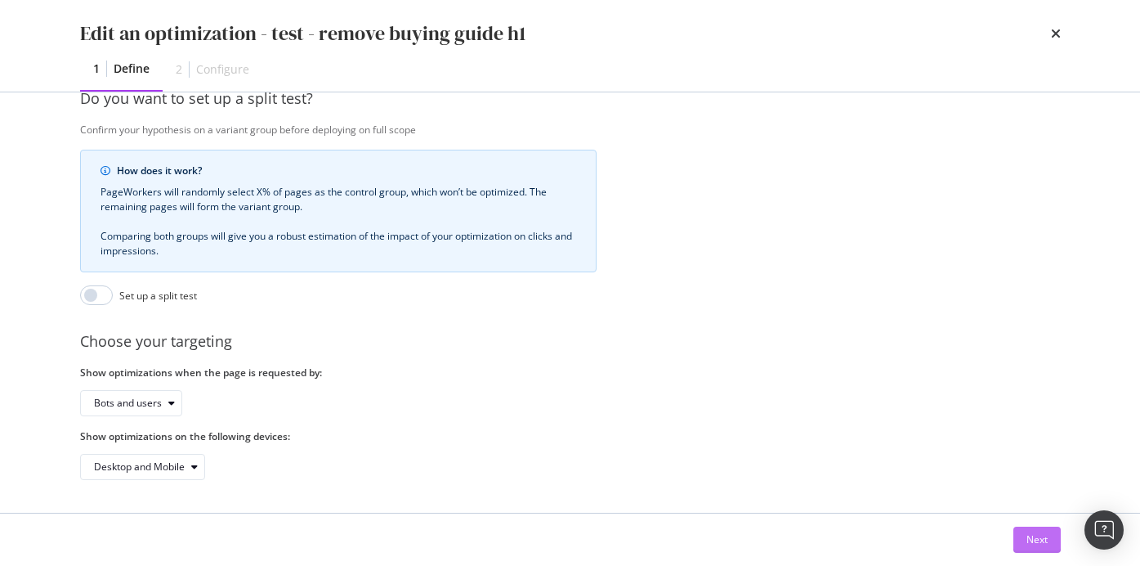
click at [1017, 540] on button "Next" at bounding box center [1036, 539] width 47 height 26
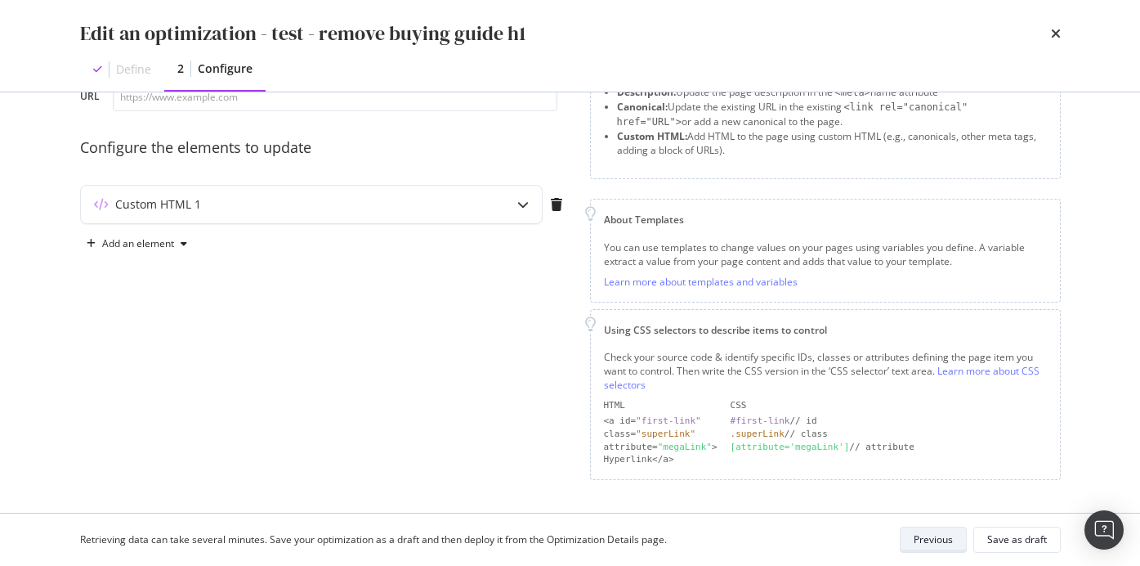
scroll to position [109, 0]
click at [515, 209] on div "modal" at bounding box center [523, 207] width 38 height 38
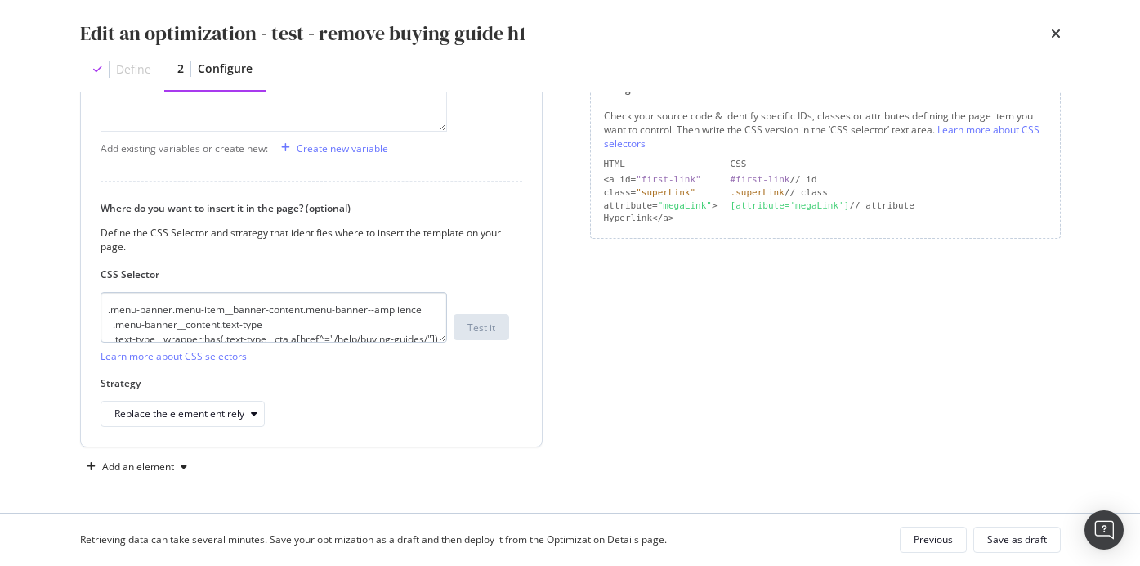
scroll to position [59, 0]
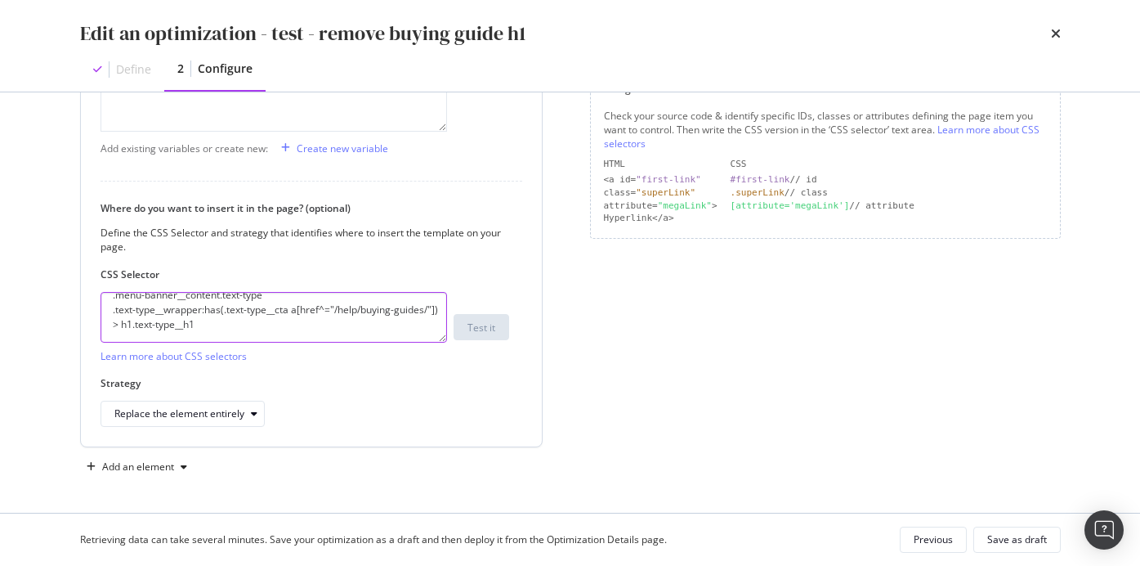
click at [314, 325] on textarea ".menu-banner.menu-item__banner-content.menu-banner--amplience .menu-banner__con…" at bounding box center [274, 317] width 347 height 51
type textarea ".menu-banner.menu-item__banner-content.menu-banner--amplience .menu-banner__con…"
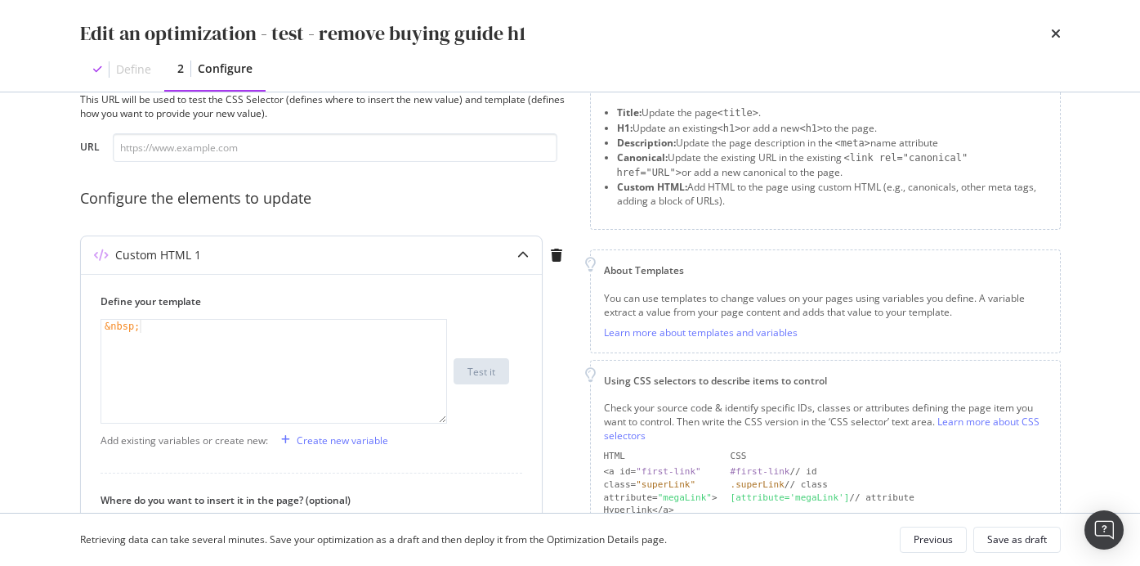
scroll to position [38, 0]
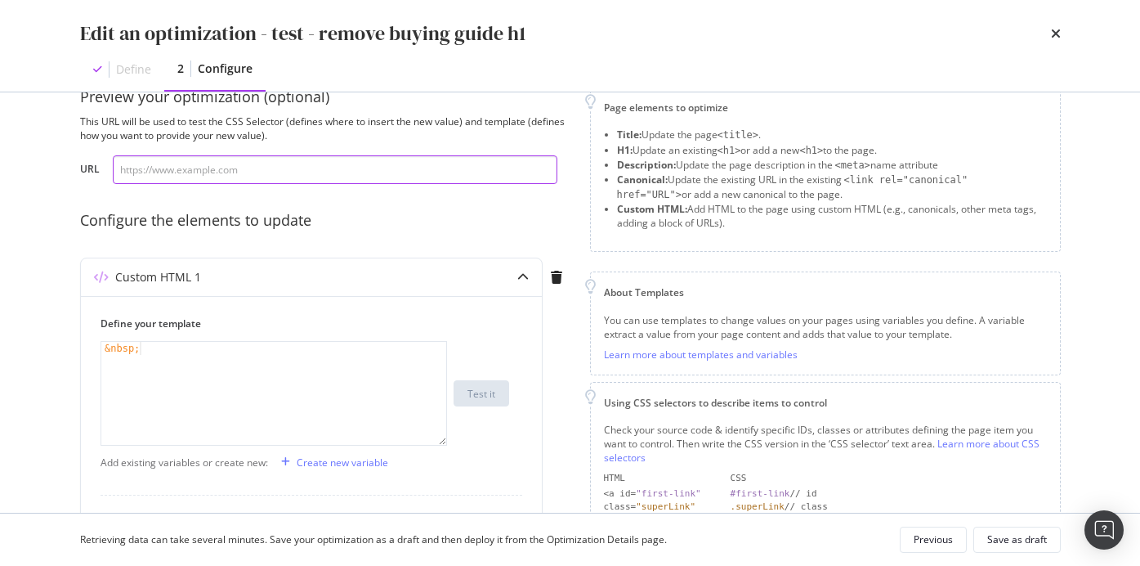
click at [258, 173] on input "modal" at bounding box center [335, 169] width 445 height 29
paste input "https://www.thewhitecompany.com/uk/Bedroom/Bed-Cover-Collections/c/throws"
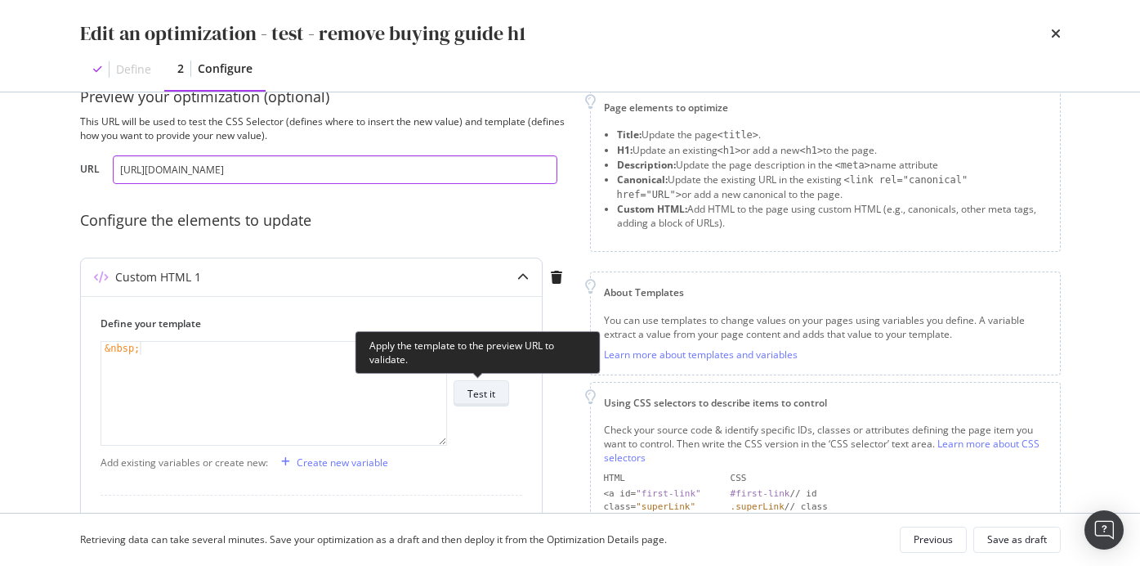
type input "https://www.thewhitecompany.com/uk/Bedroom/Bed-Cover-Collections/c/throws"
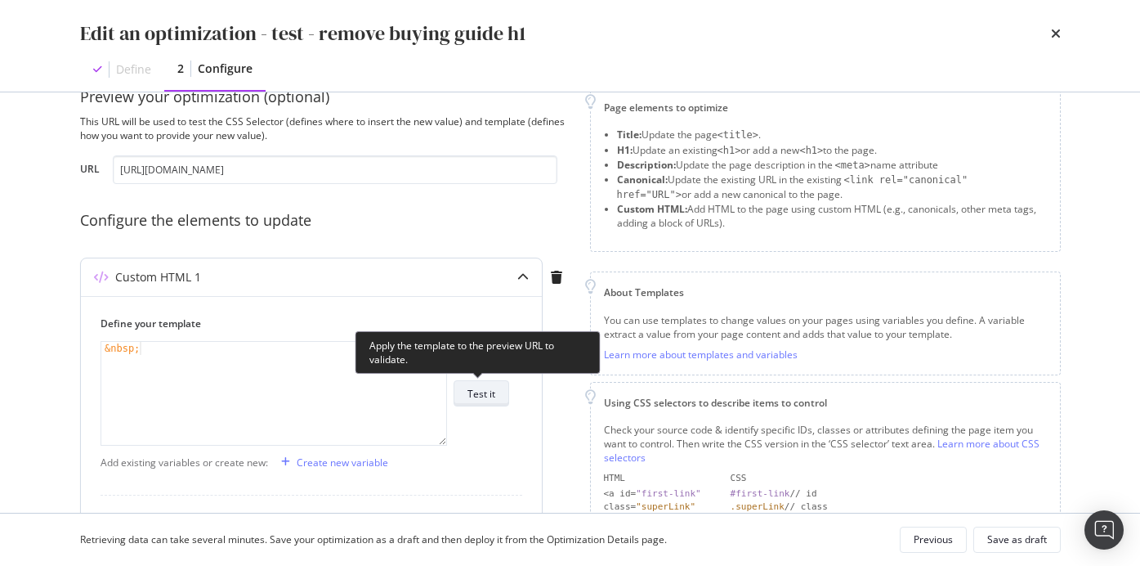
click at [475, 399] on div "Test it" at bounding box center [482, 394] width 28 height 14
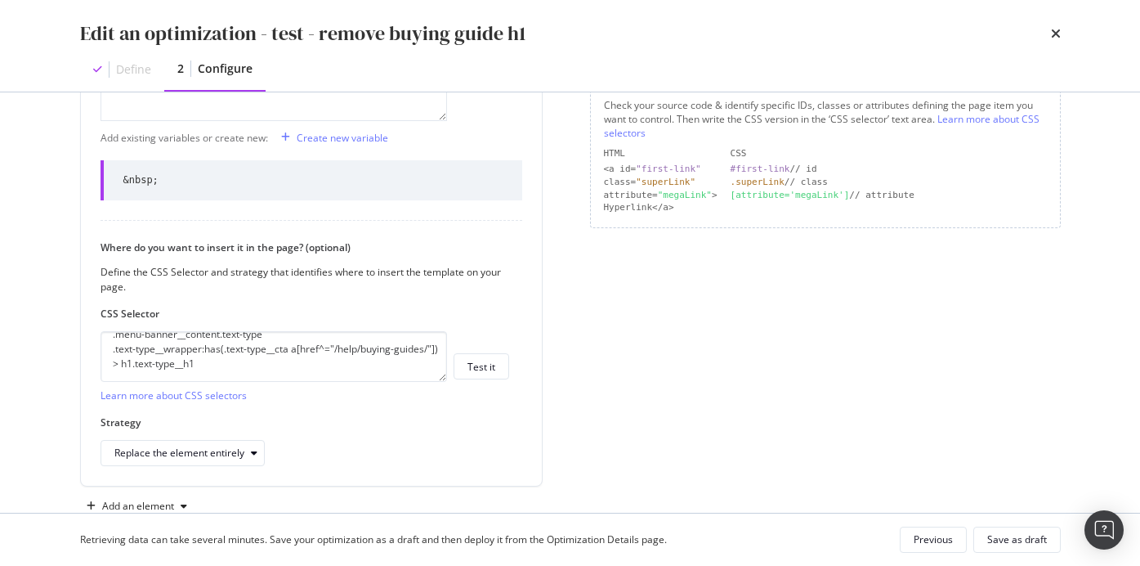
scroll to position [374, 0]
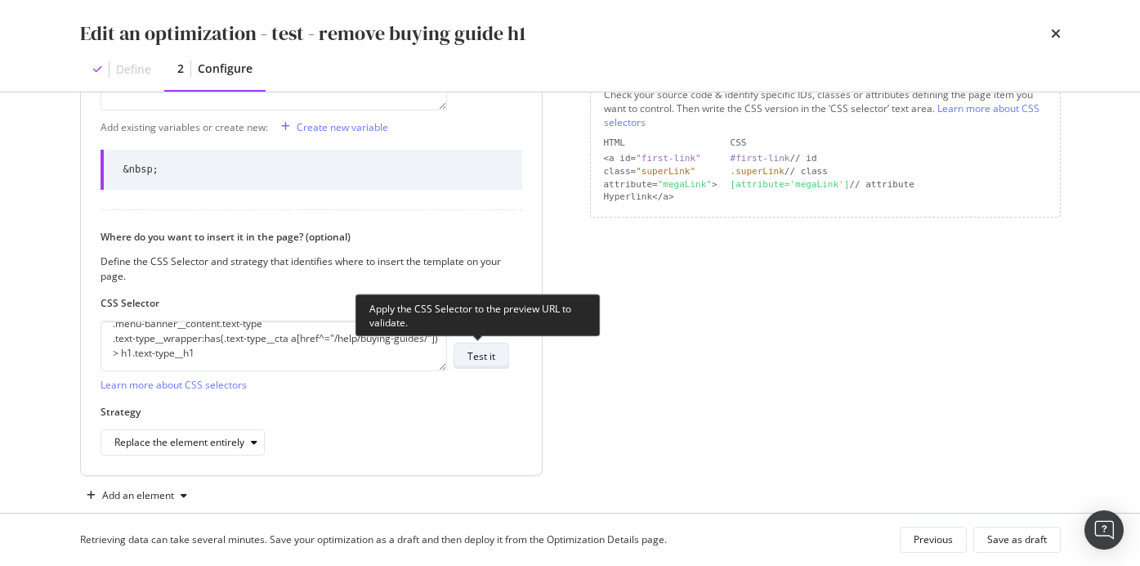
click at [484, 360] on div "Test it" at bounding box center [482, 356] width 28 height 14
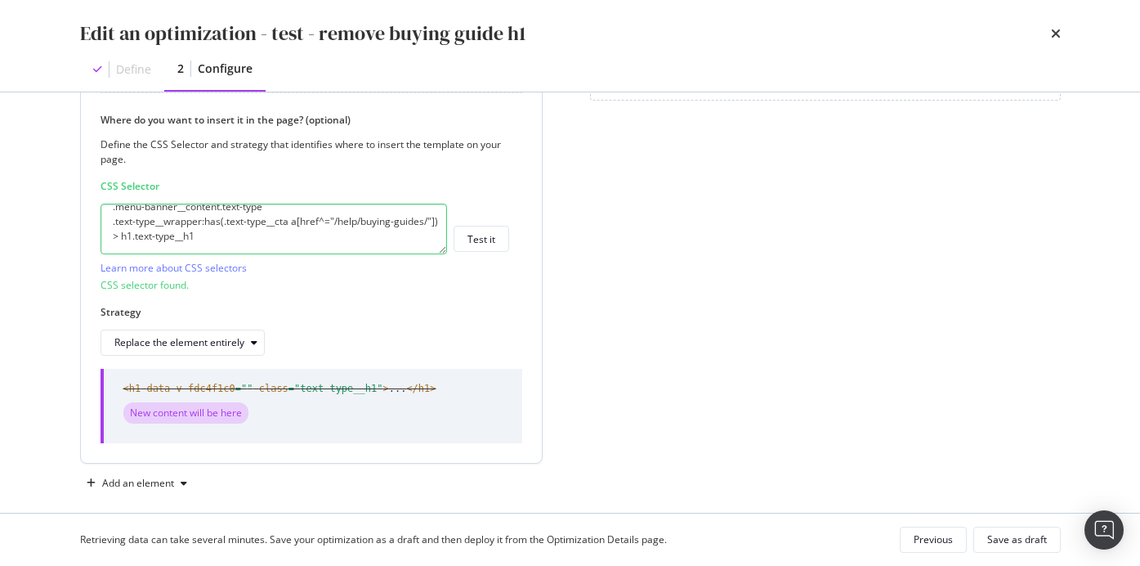
scroll to position [494, 0]
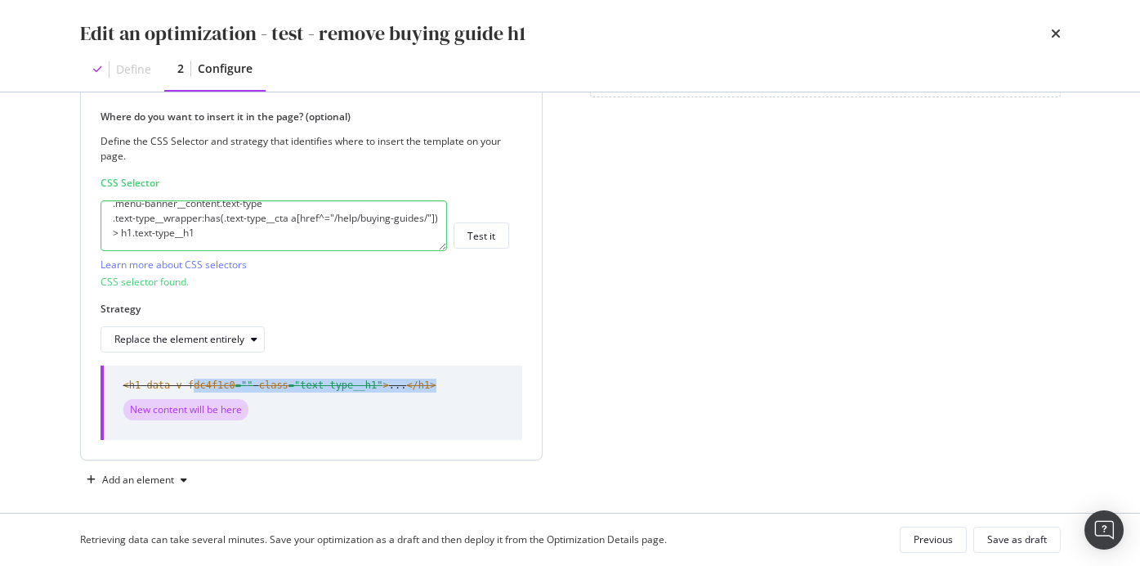
drag, startPoint x: 193, startPoint y: 389, endPoint x: 411, endPoint y: 396, distance: 218.4
click at [411, 396] on div "<h1 data-v-fdc4f1c0 =" " class =" text-type__h1 " > ... </h1> New content will …" at bounding box center [279, 401] width 313 height 47
drag, startPoint x: 391, startPoint y: 386, endPoint x: 427, endPoint y: 387, distance: 36.0
click at [427, 387] on span "<h1 data-v-fdc4f1c0 =" " class =" text-type__h1 " > ... </h1>" at bounding box center [279, 385] width 313 height 14
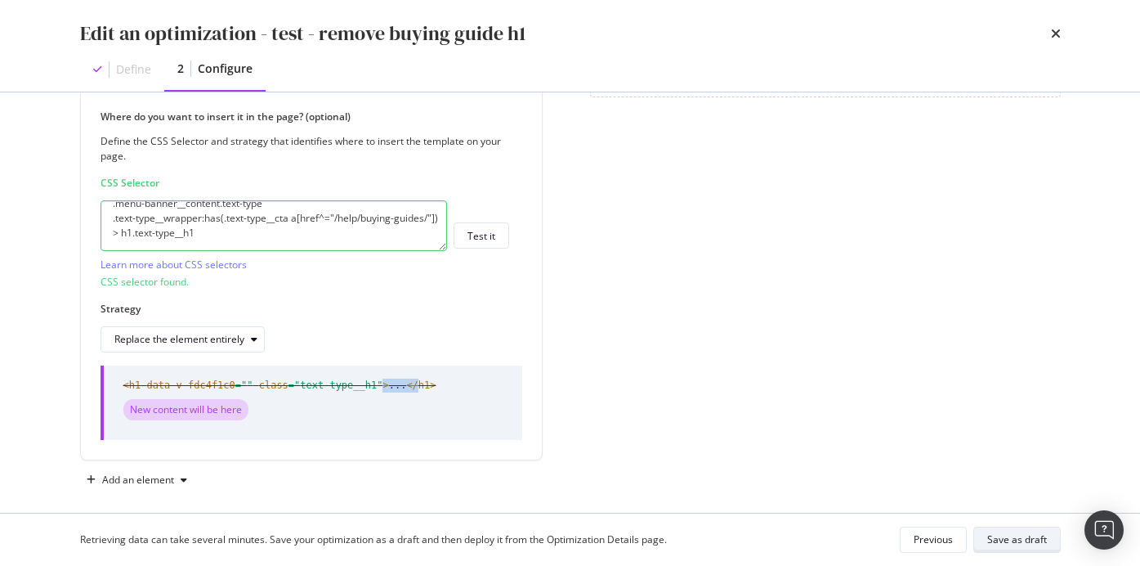
click at [1034, 537] on div "Save as draft" at bounding box center [1017, 539] width 60 height 14
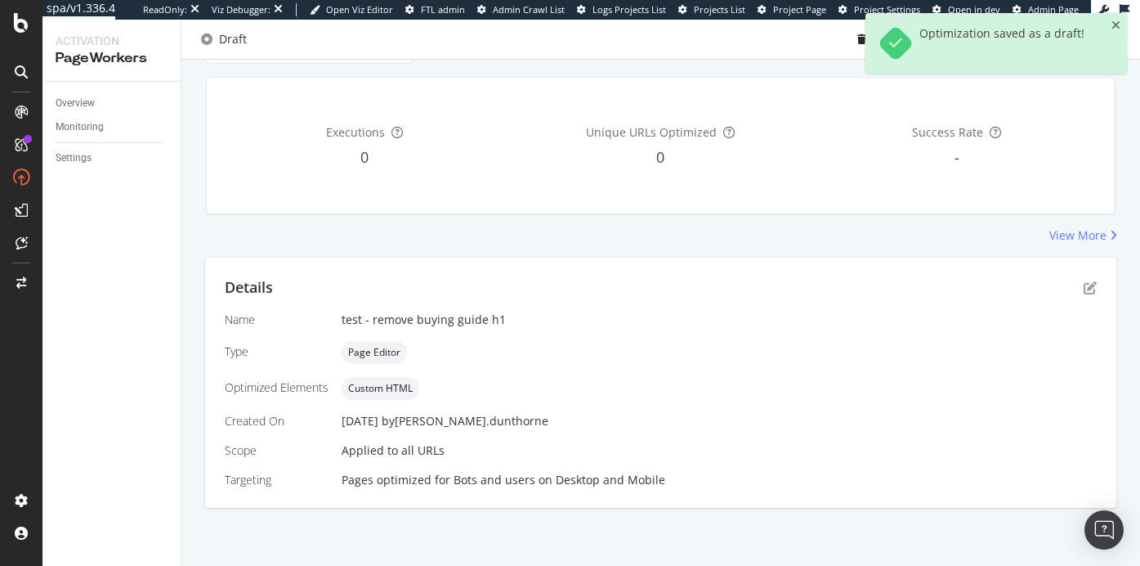
scroll to position [0, 0]
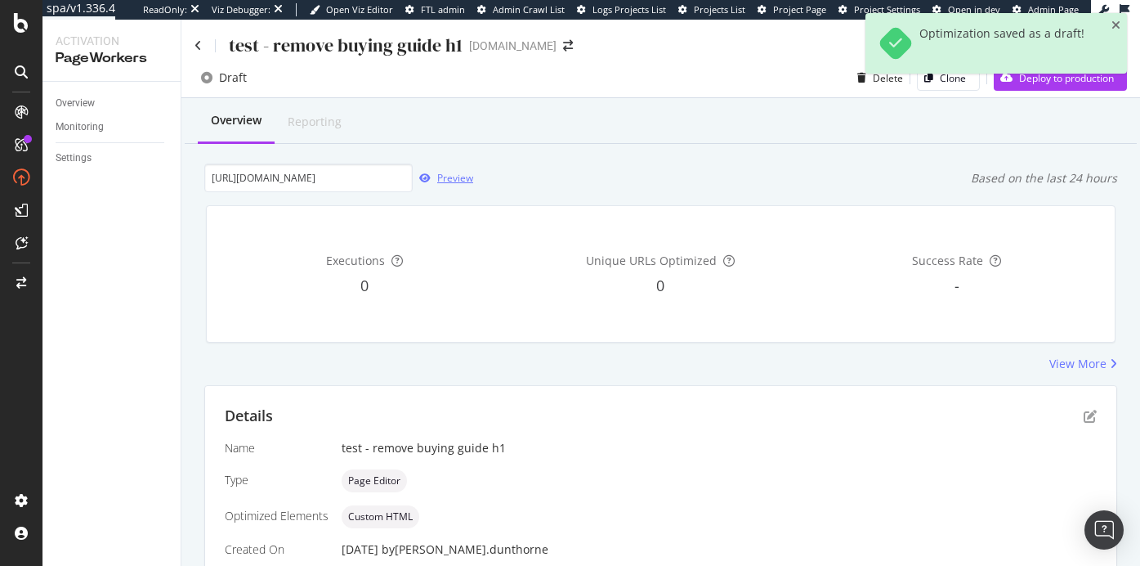
click at [425, 173] on icon "button" at bounding box center [424, 178] width 11 height 10
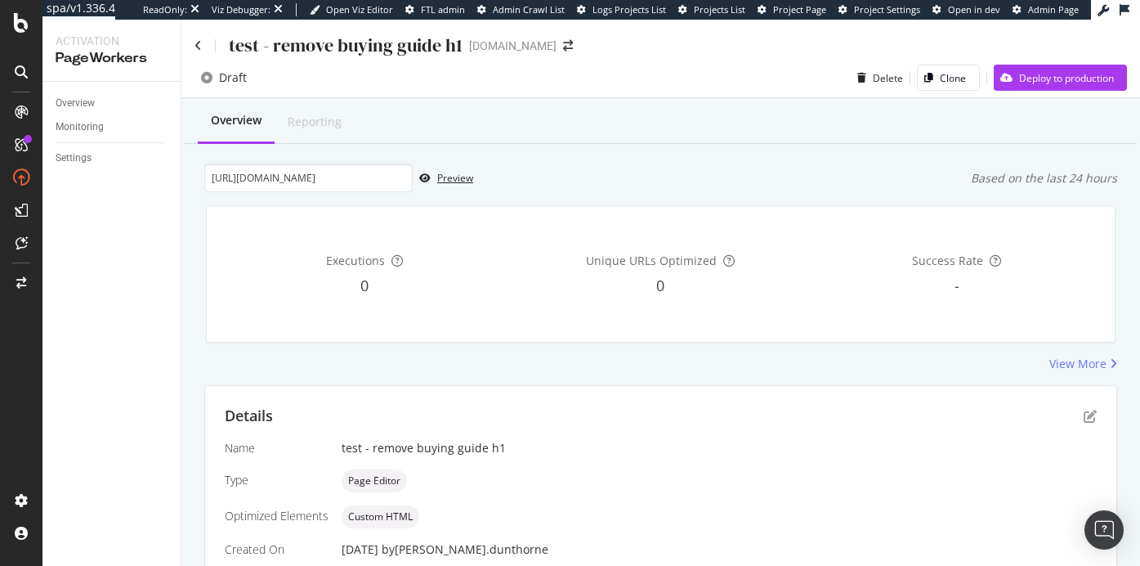
scroll to position [128, 0]
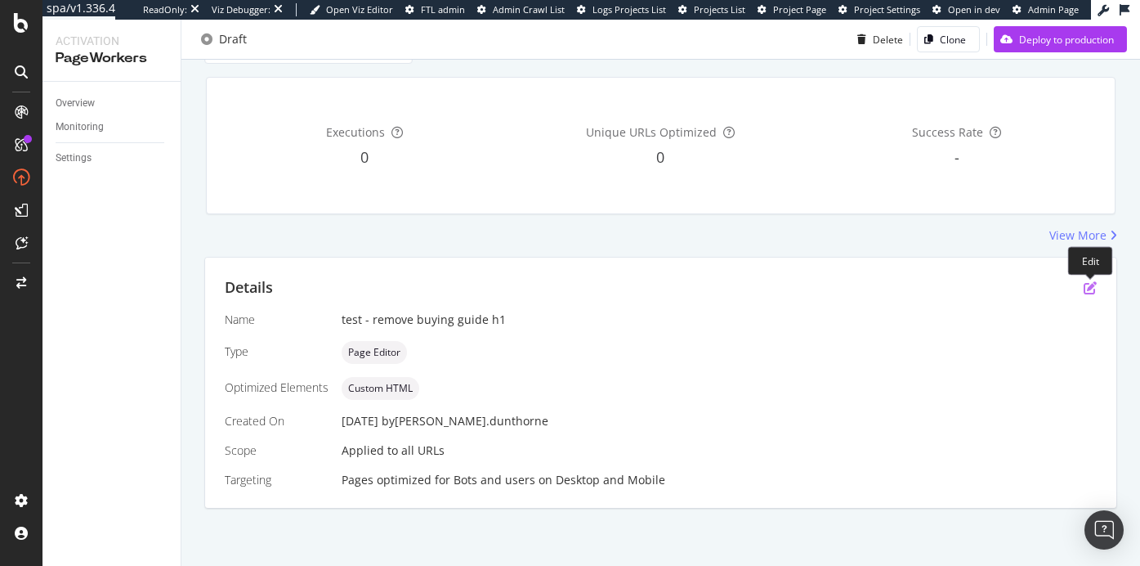
click at [1092, 287] on icon "pen-to-square" at bounding box center [1090, 287] width 13 height 13
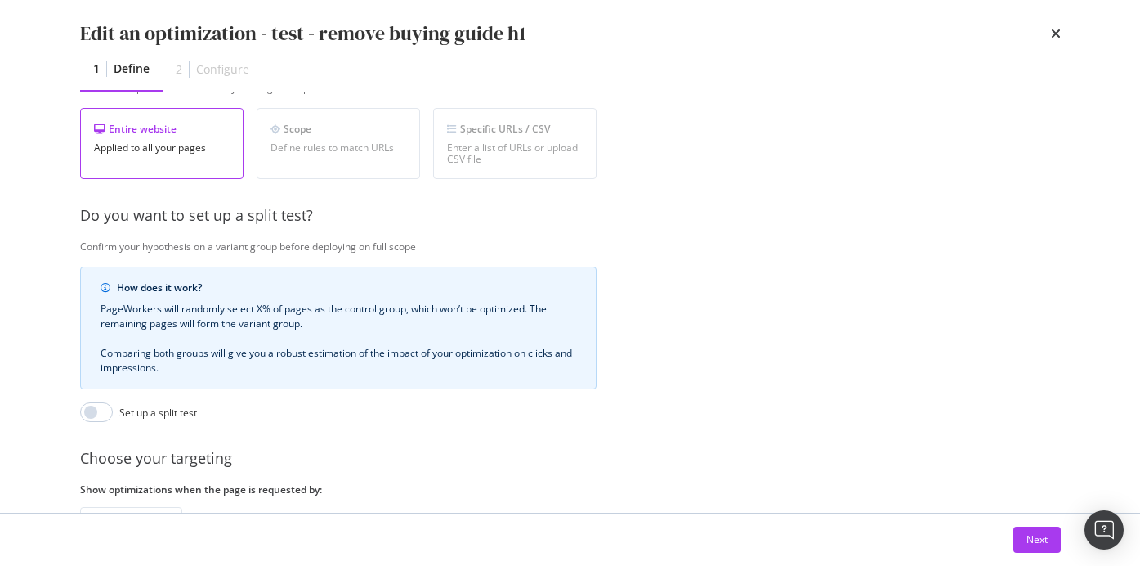
scroll to position [418, 0]
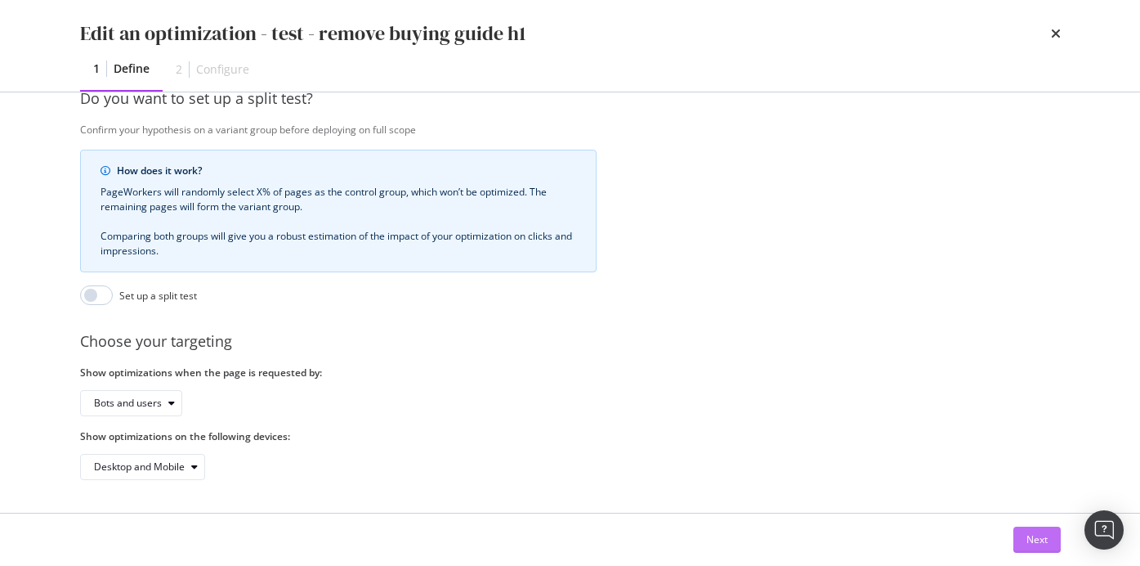
click at [1029, 544] on div "Next" at bounding box center [1037, 539] width 21 height 14
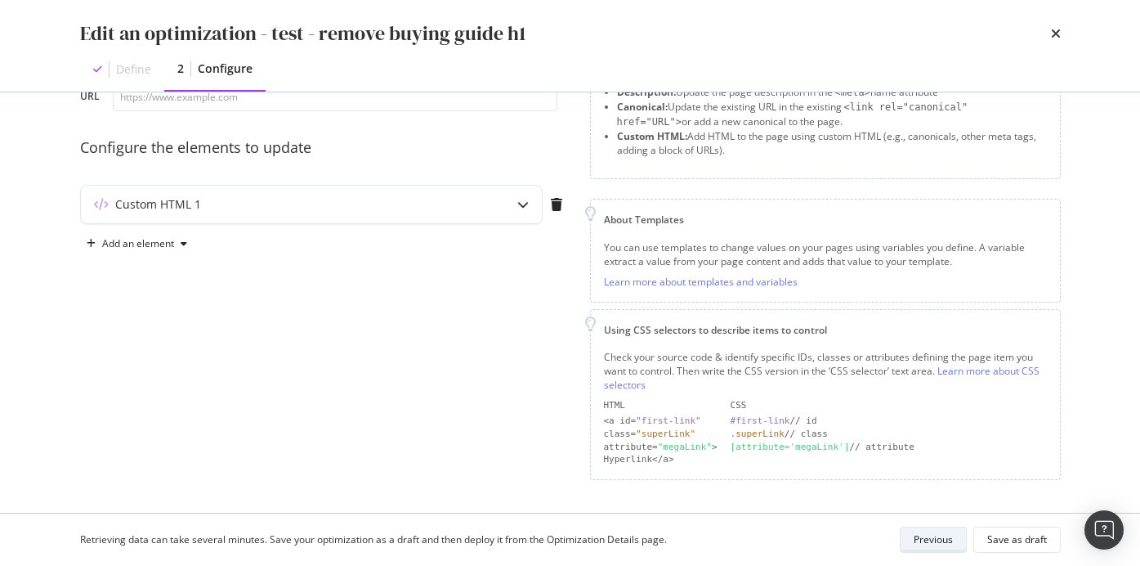
scroll to position [109, 0]
click at [1008, 543] on div "Save as draft" at bounding box center [1017, 539] width 60 height 14
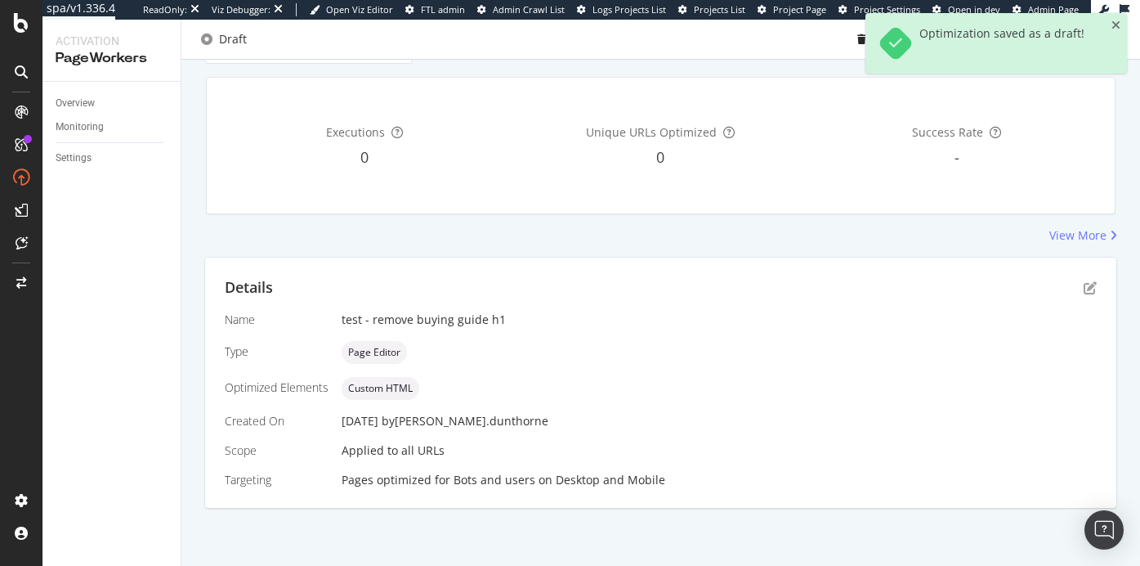
scroll to position [0, 0]
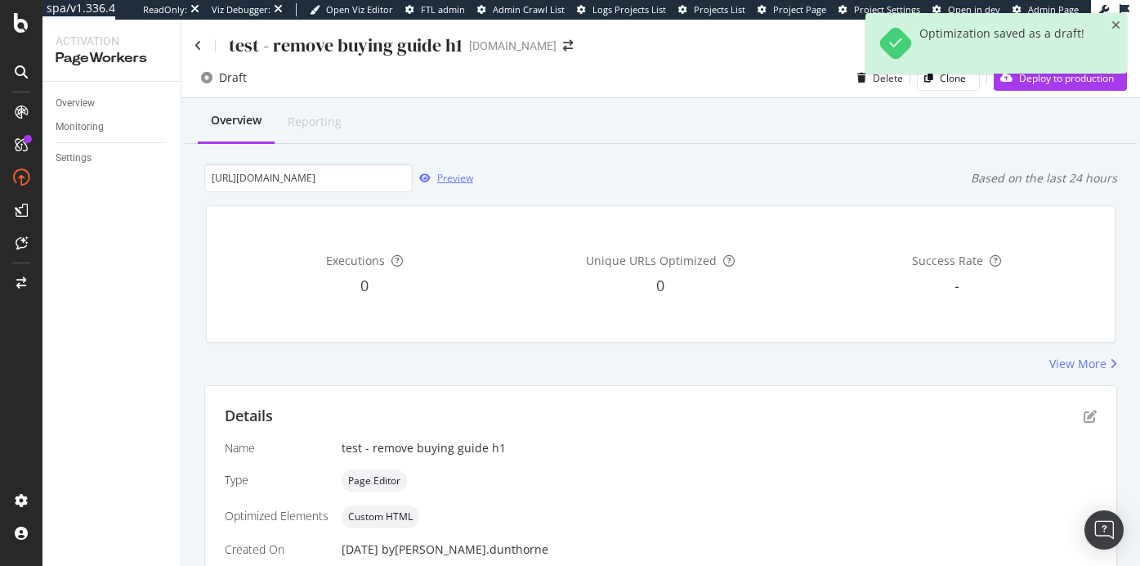
click at [433, 185] on div "Preview" at bounding box center [443, 178] width 60 height 25
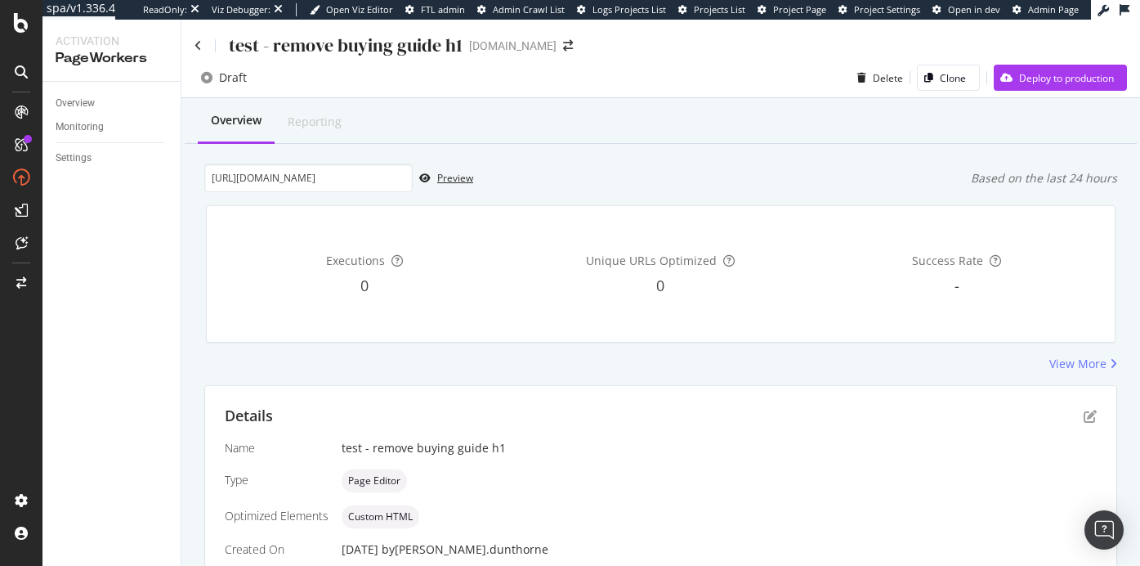
scroll to position [128, 0]
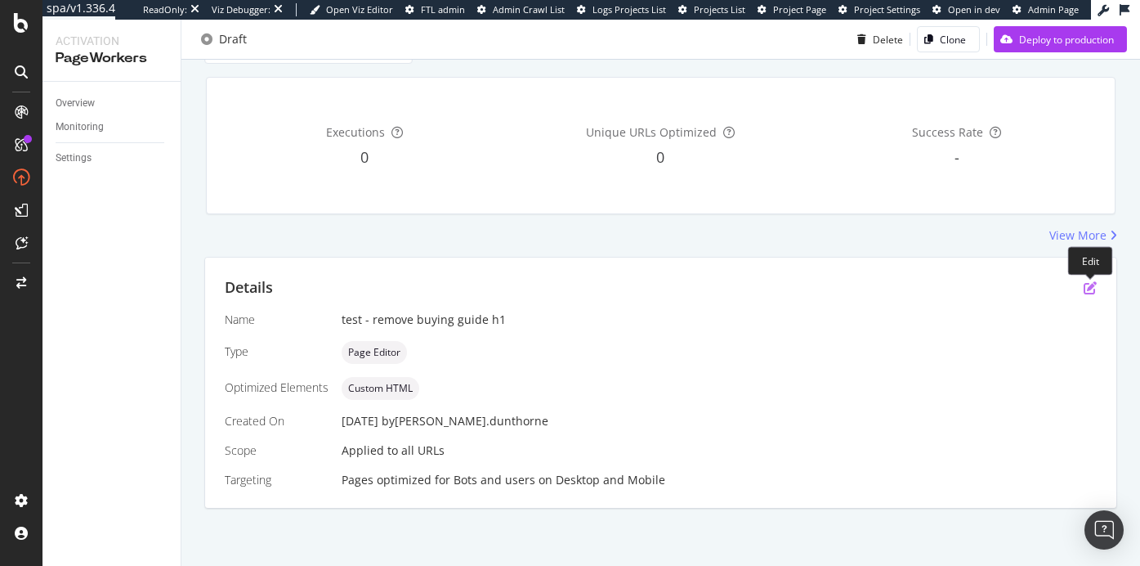
click at [1086, 285] on icon "pen-to-square" at bounding box center [1090, 287] width 13 height 13
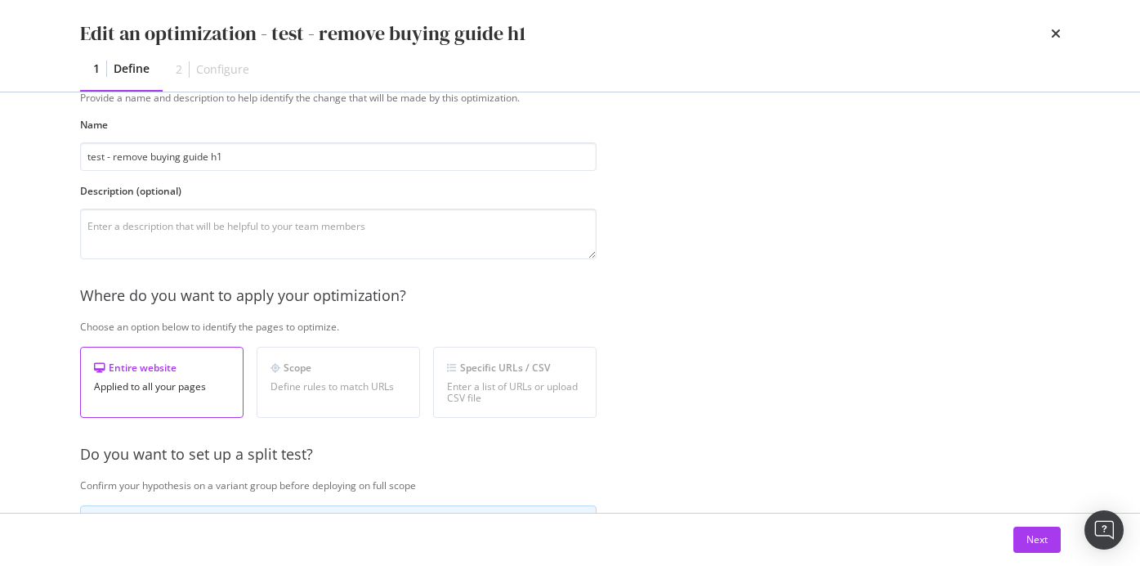
scroll to position [0, 0]
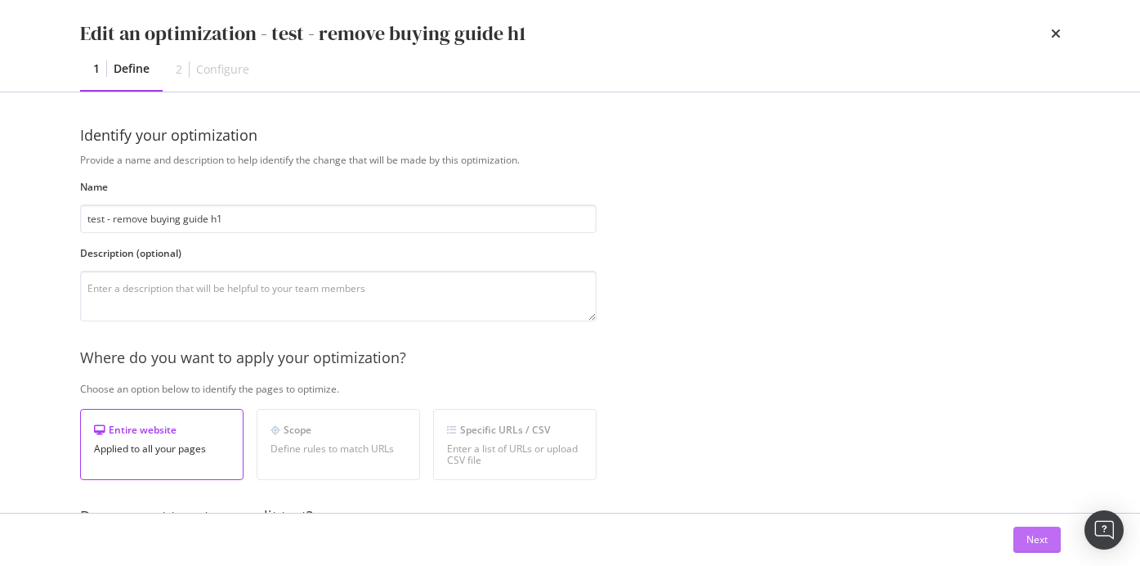
click at [1018, 539] on button "Next" at bounding box center [1036, 539] width 47 height 26
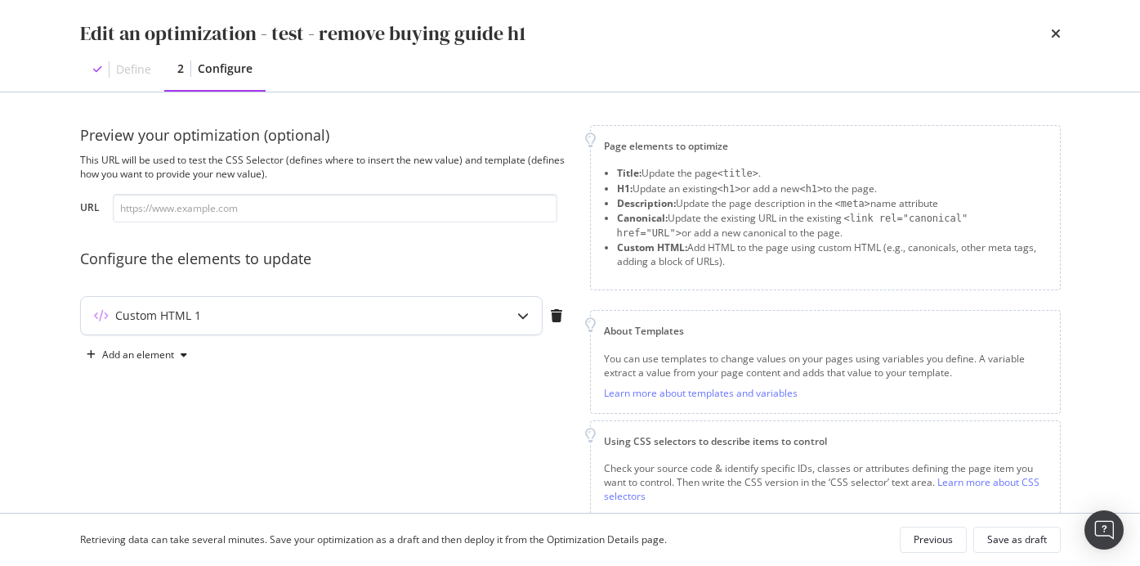
click at [406, 307] on div "Custom HTML 1" at bounding box center [279, 315] width 396 height 16
type textarea "&nbsp;"
click at [161, 398] on div "&nbsp;" at bounding box center [273, 444] width 345 height 129
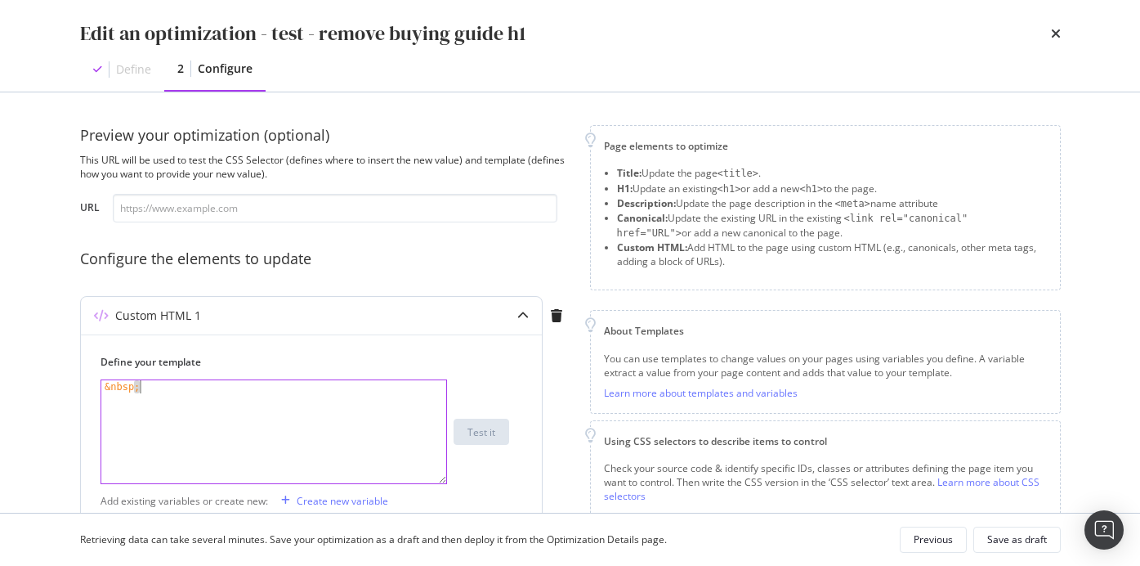
click at [161, 398] on div "&nbsp;" at bounding box center [273, 444] width 345 height 129
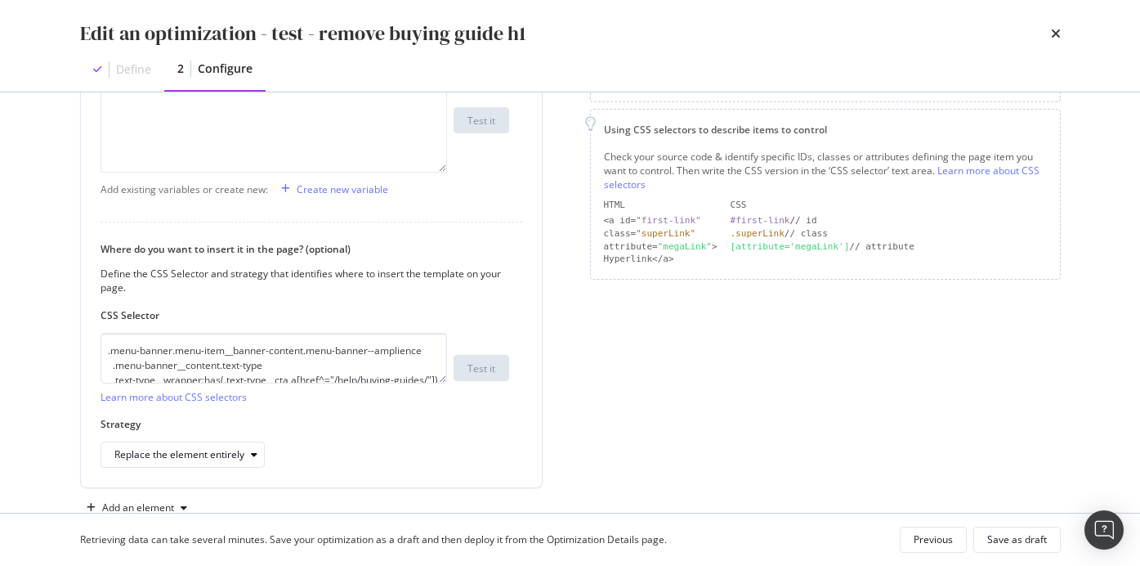
scroll to position [338, 0]
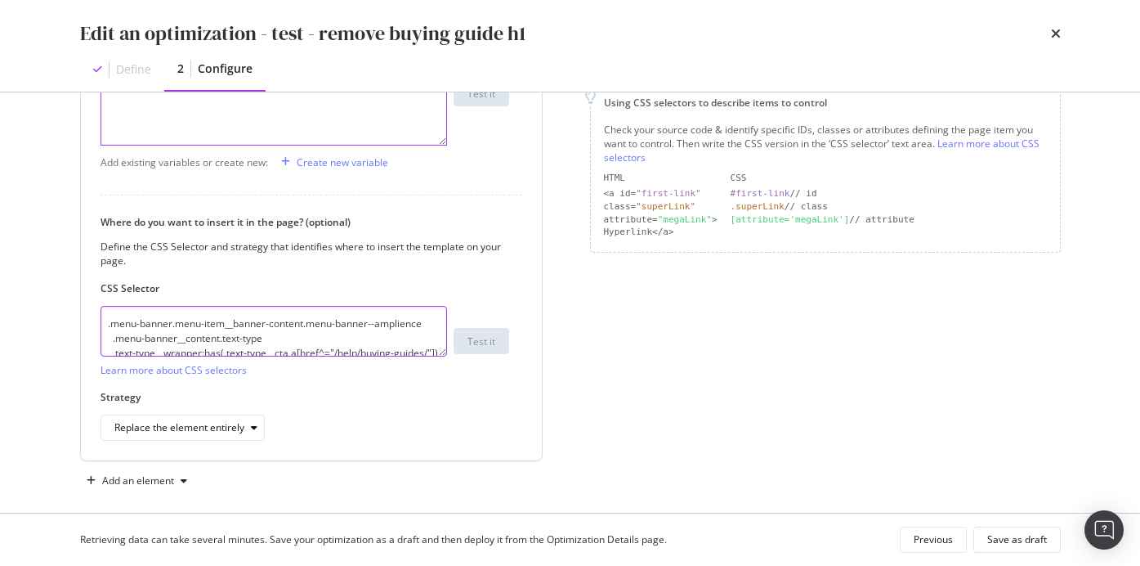
click at [221, 337] on textarea ".menu-banner.menu-item__banner-content.menu-banner--amplience .menu-banner__con…" at bounding box center [274, 331] width 347 height 51
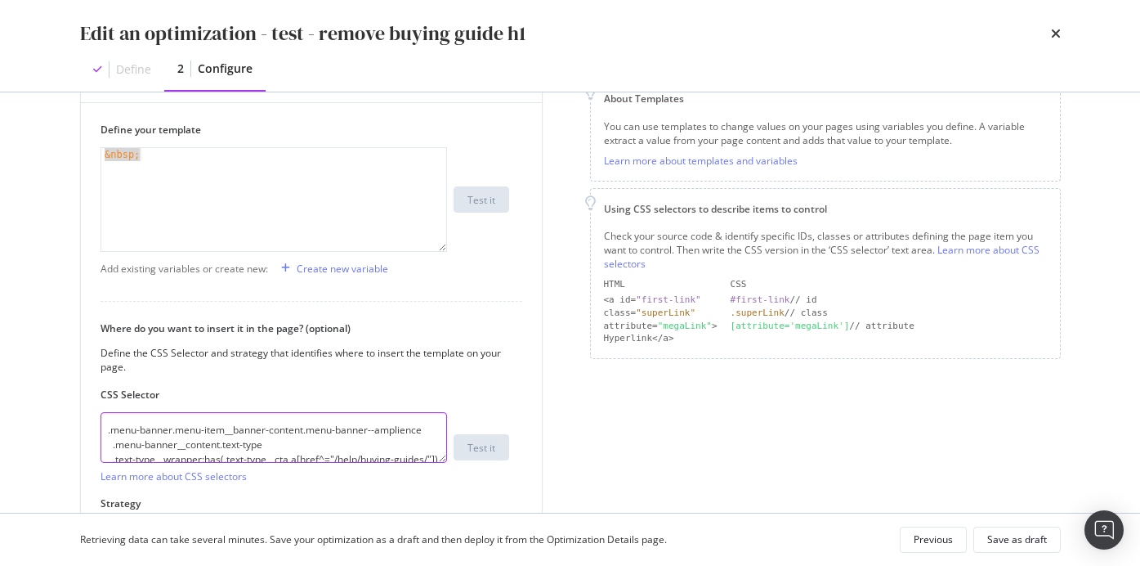
scroll to position [227, 0]
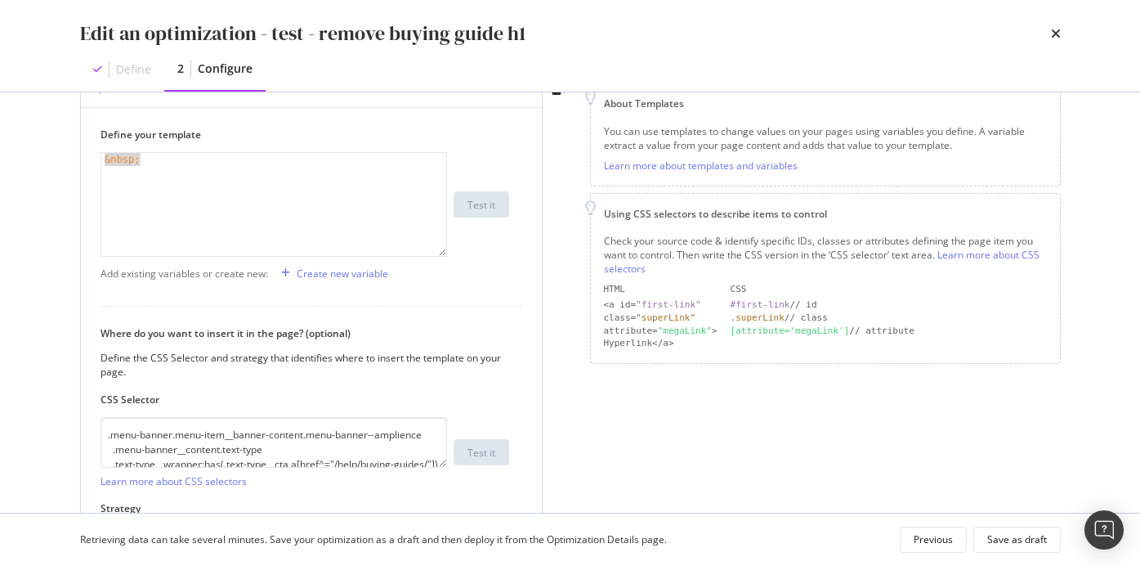
click at [228, 171] on div "&nbsp;" at bounding box center [273, 217] width 345 height 129
click at [563, 259] on div "Custom HTML 1 Define your template &nbsp; 1 &nbsp; XXXXXXXXXXXXXXXXXXXXXXXXXXXX…" at bounding box center [325, 324] width 490 height 510
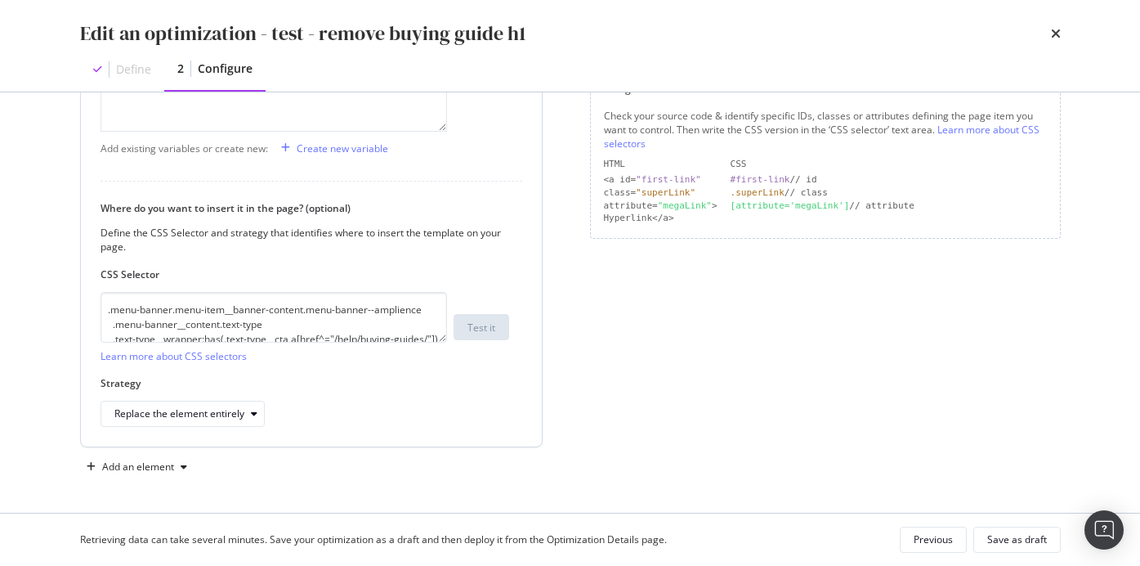
scroll to position [0, 0]
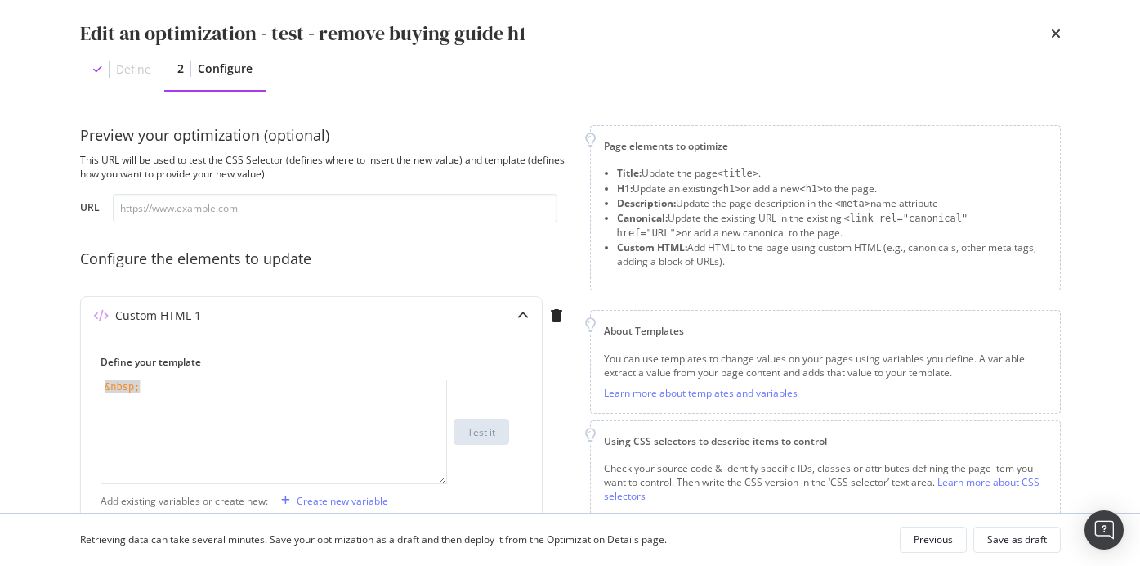
click at [270, 225] on div "Preview your optimization (optional) This URL will be used to test the CSS Sele…" at bounding box center [325, 478] width 490 height 707
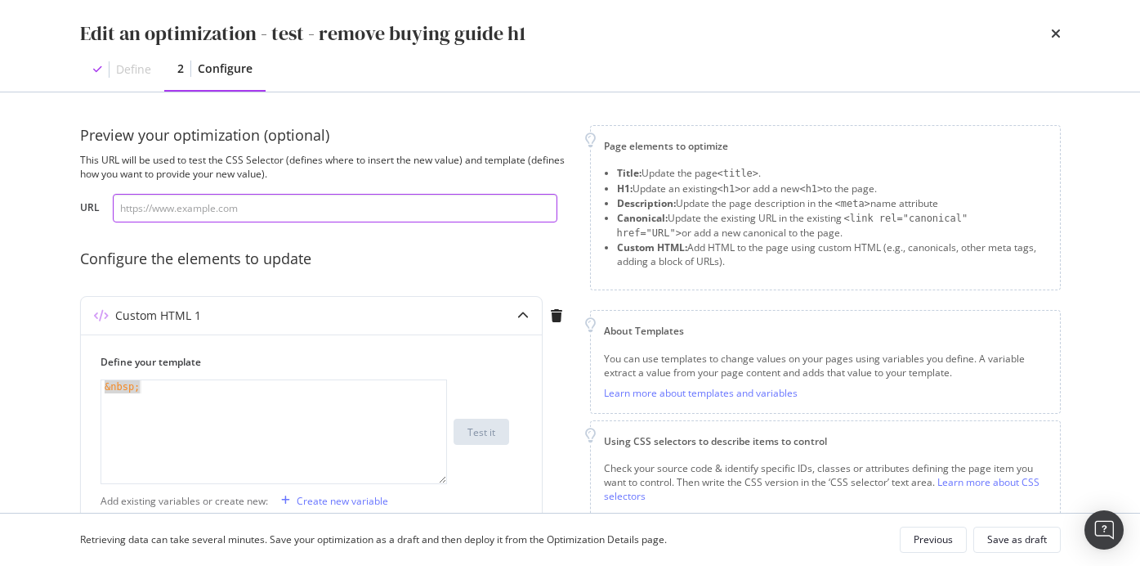
click at [269, 199] on input "modal" at bounding box center [335, 208] width 445 height 29
paste input "https://www.thewhitecompany.com/uk/Bedroom/c/bed-cover-collections"
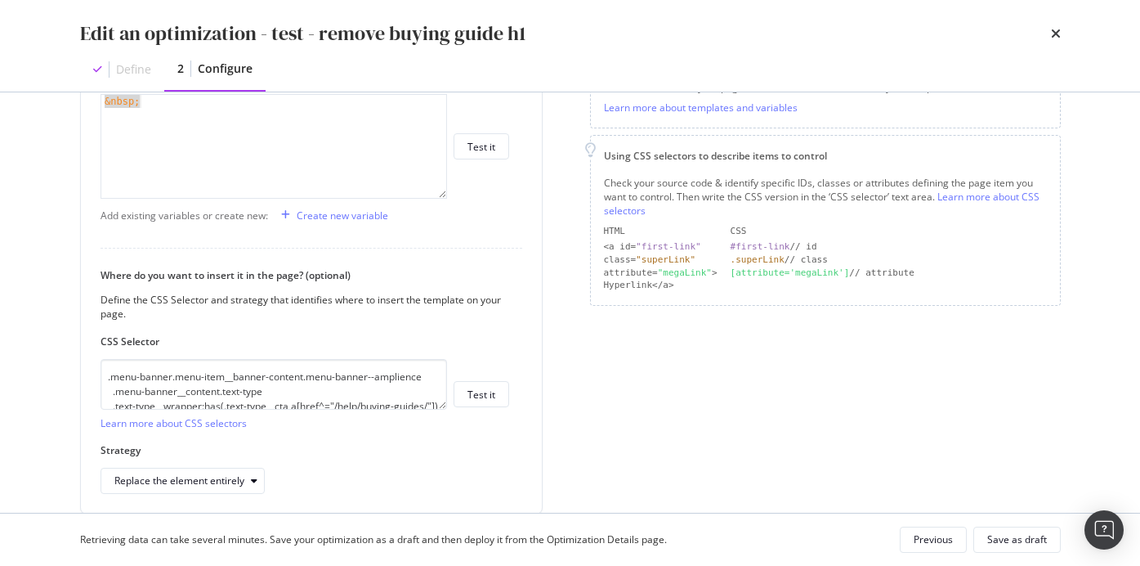
scroll to position [352, 0]
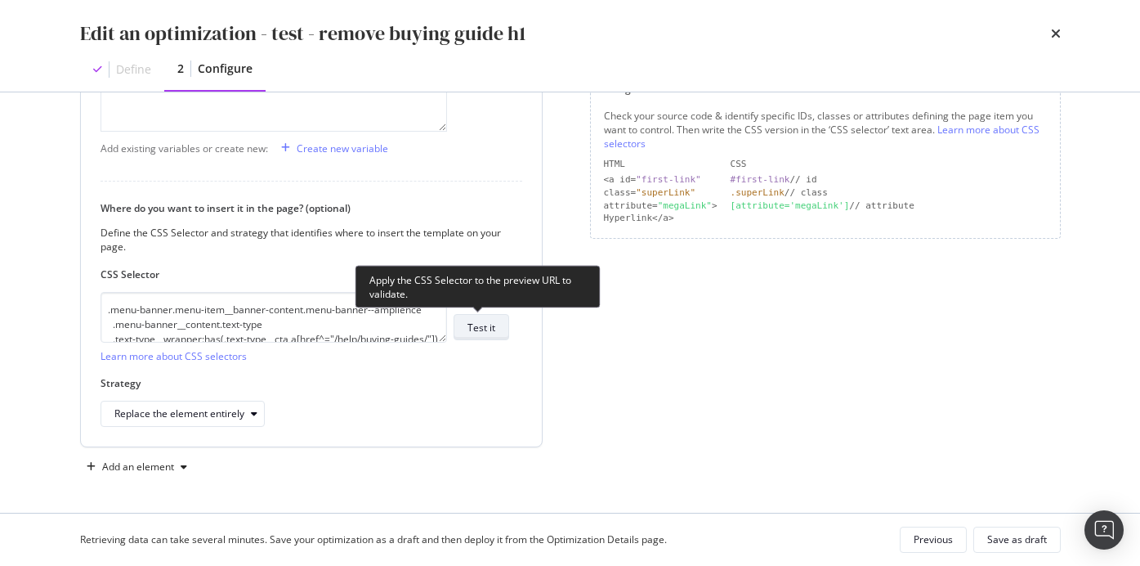
type input "https://www.thewhitecompany.com/uk/Bedroom/c/bed-cover-collections"
click at [475, 326] on div "Test it" at bounding box center [482, 327] width 28 height 14
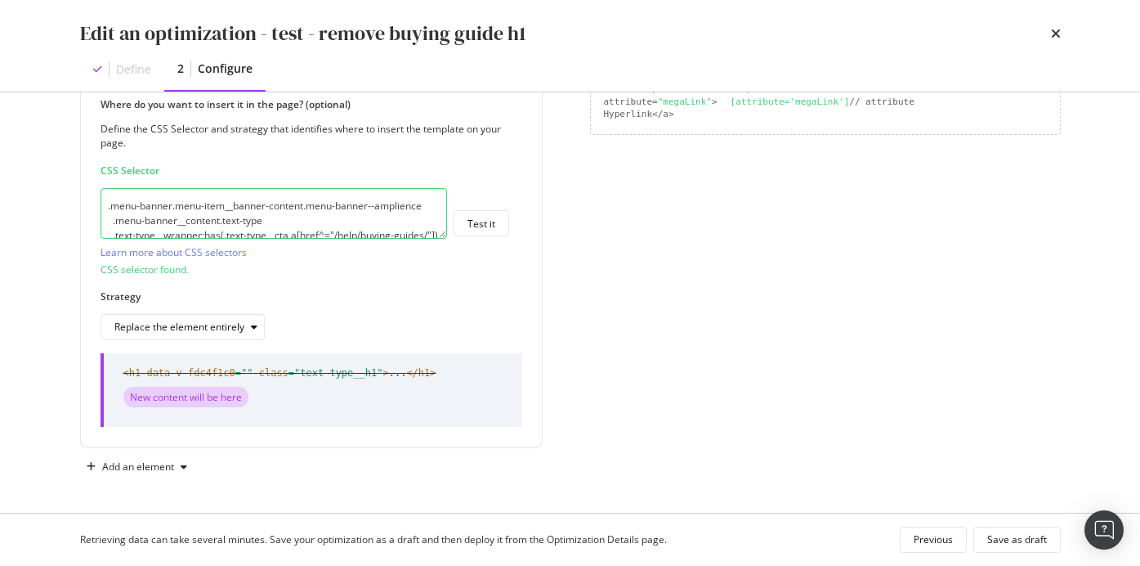
scroll to position [0, 0]
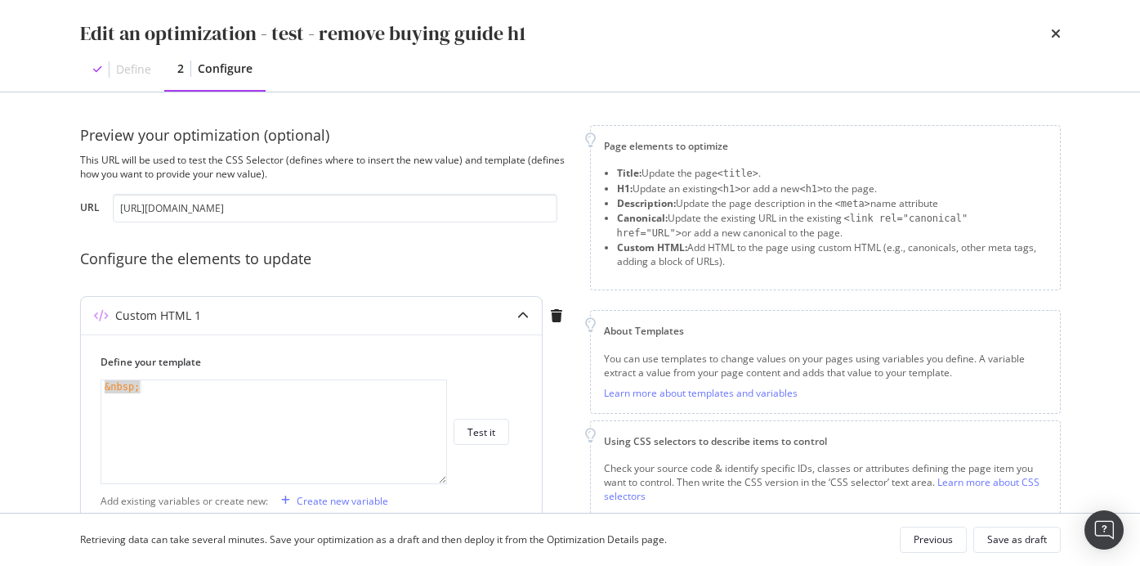
click at [307, 394] on div "&nbsp;" at bounding box center [273, 444] width 345 height 129
click at [374, 255] on div "Configure the elements to update" at bounding box center [325, 258] width 490 height 21
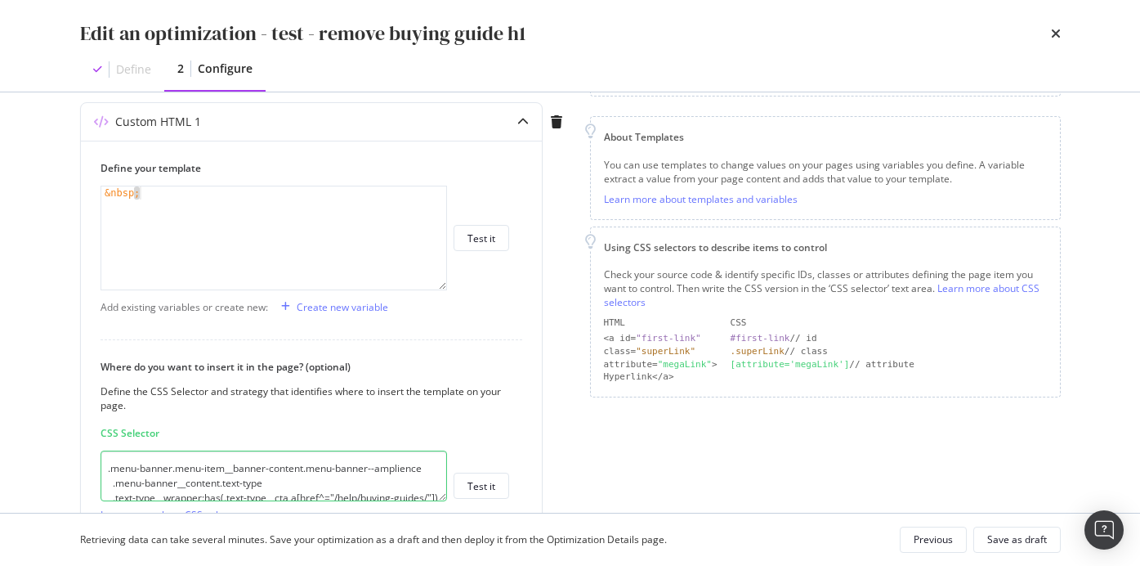
scroll to position [45, 0]
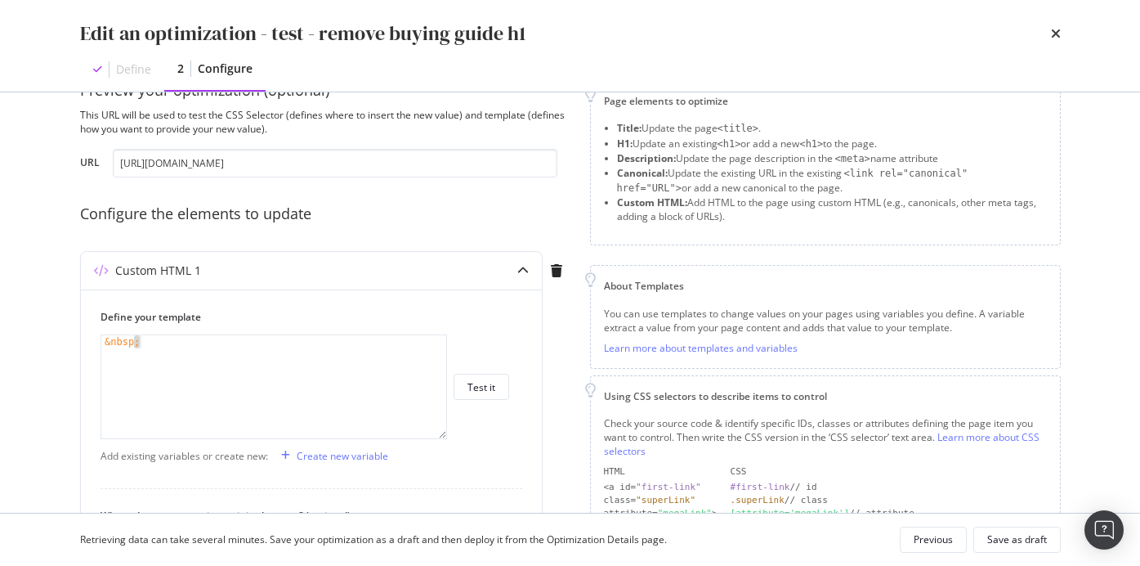
click at [812, 27] on div "Edit an optimization - test - remove buying guide h1" at bounding box center [570, 34] width 981 height 28
click at [461, 234] on div "Preview your optimization (optional) This URL will be used to test the CSS Sele…" at bounding box center [325, 485] width 490 height 811
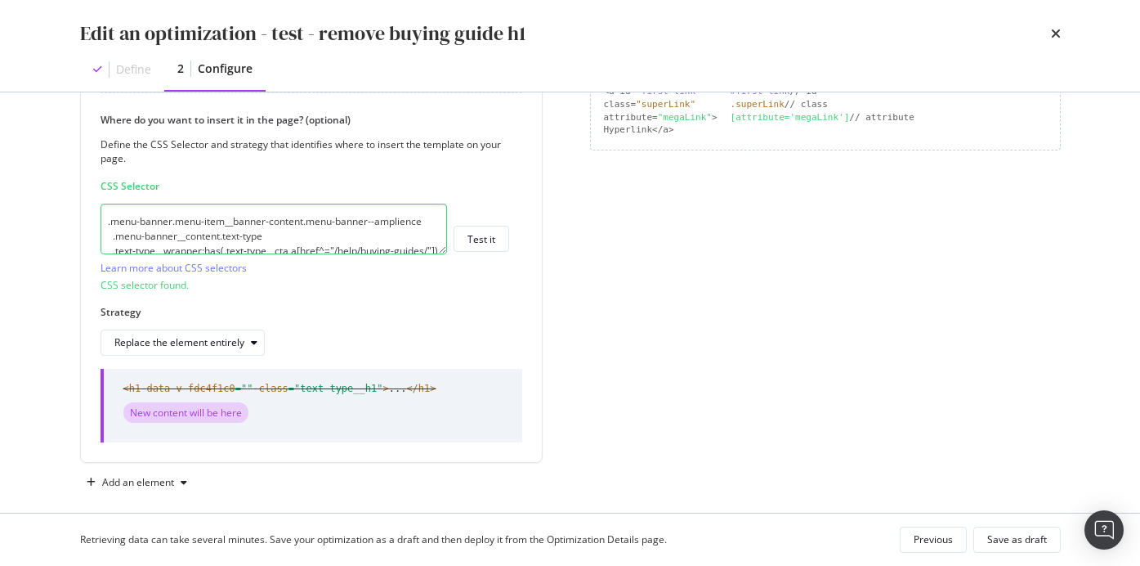
scroll to position [456, 0]
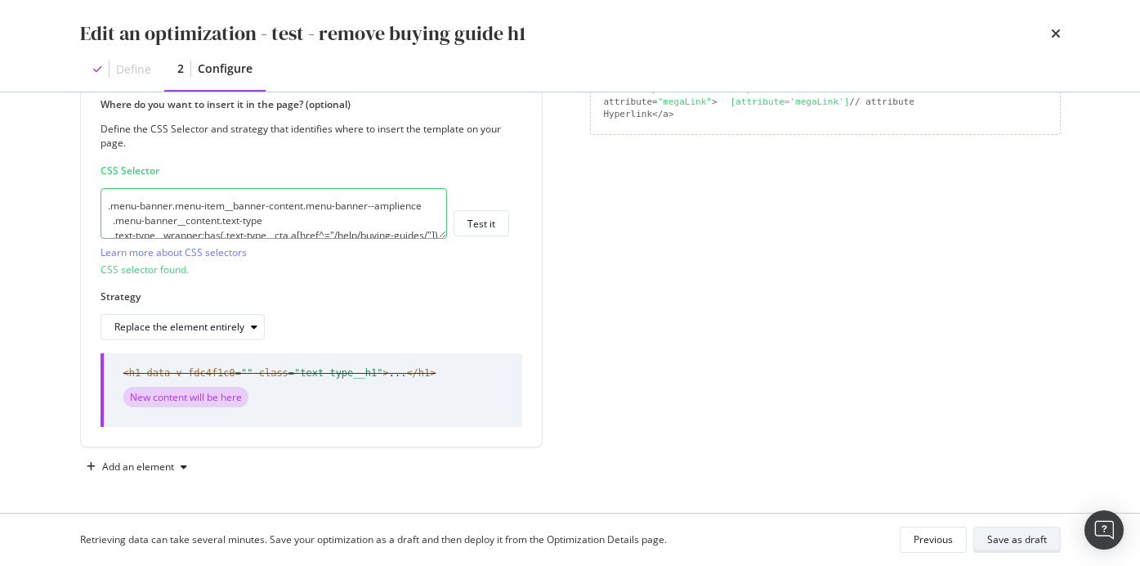
click at [1009, 539] on div "Save as draft" at bounding box center [1017, 539] width 60 height 14
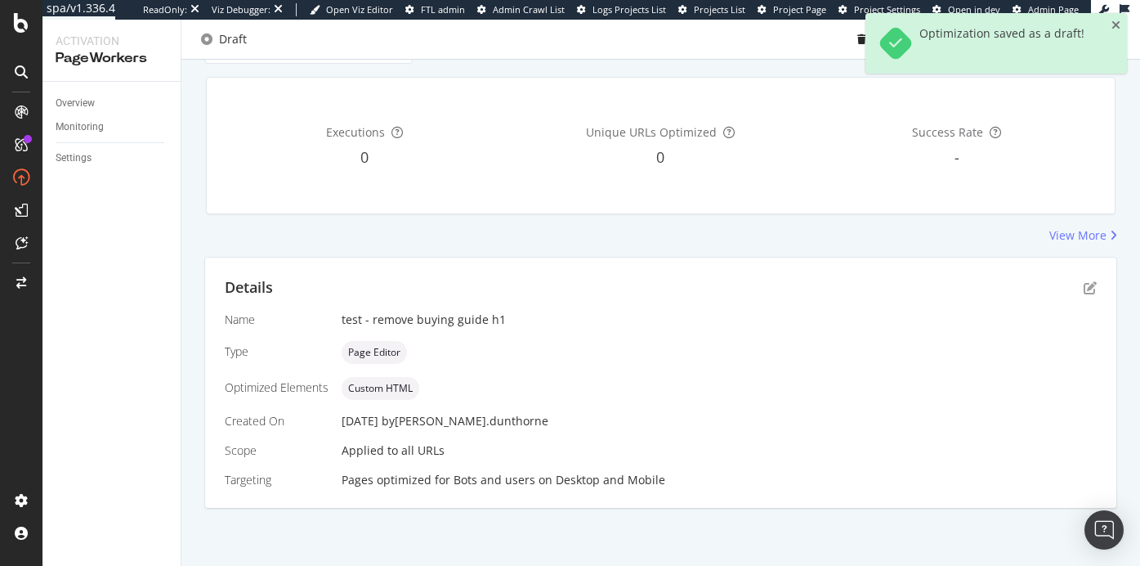
scroll to position [0, 0]
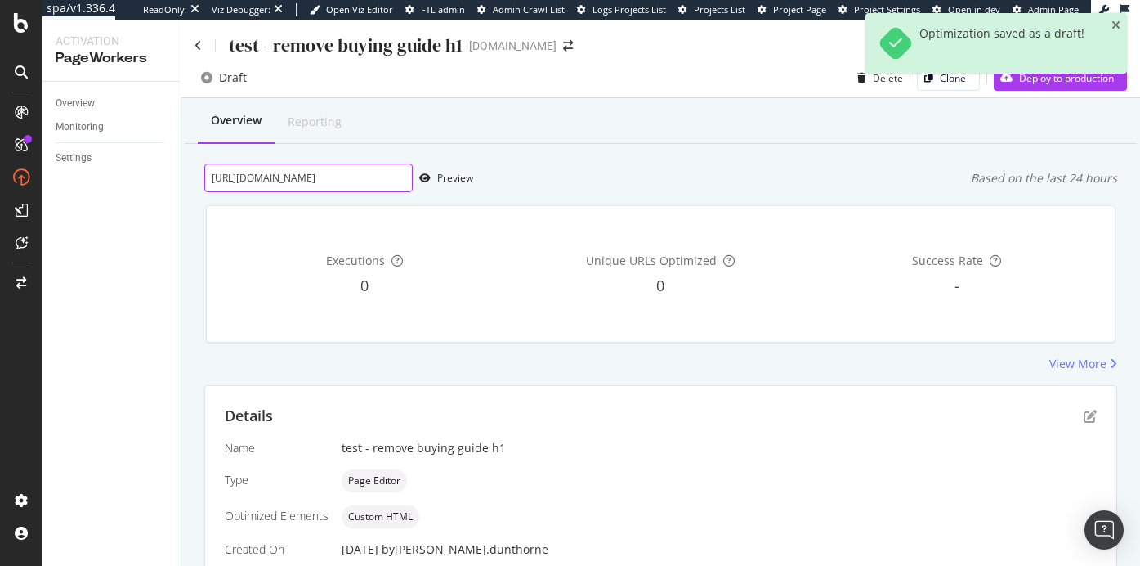
click at [364, 179] on input "https://www.thewhitecompany.com/uk/Bedroom/Bed-Cover-Collections/c/throws" at bounding box center [308, 177] width 208 height 29
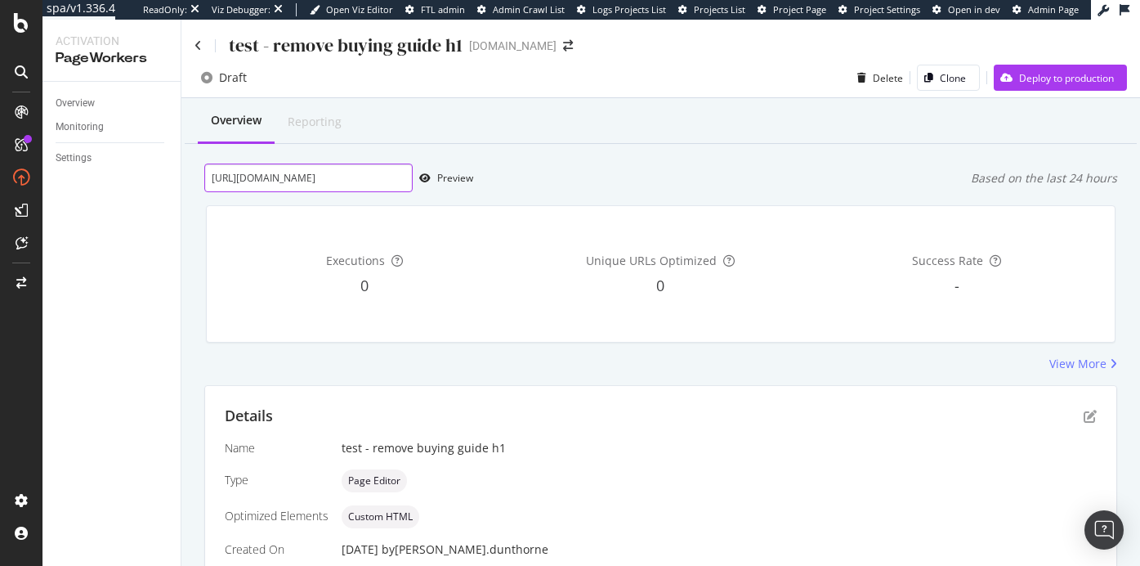
paste input "c/clothing"
type input "https://www.thewhitecompany.com/uk/c/clothing"
click at [452, 179] on div "Preview" at bounding box center [455, 178] width 36 height 14
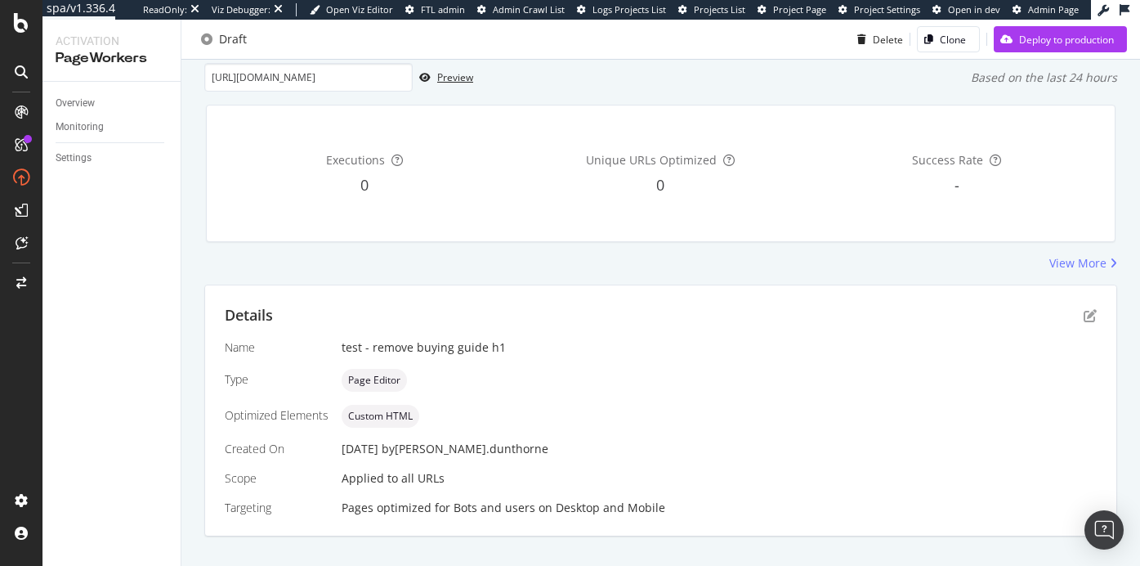
scroll to position [116, 0]
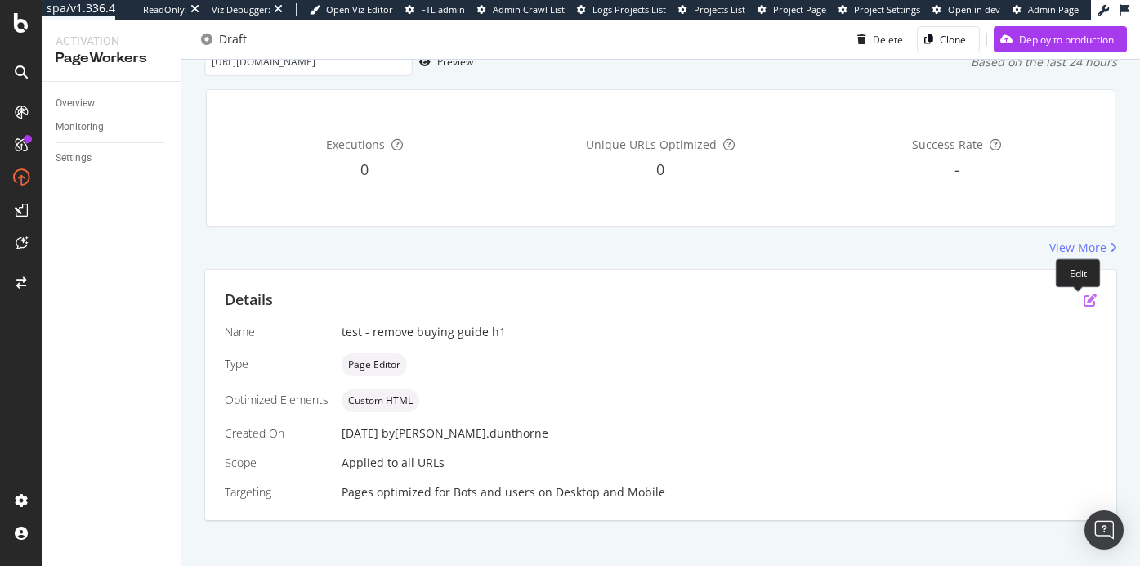
click at [1084, 301] on icon "pen-to-square" at bounding box center [1090, 299] width 13 height 13
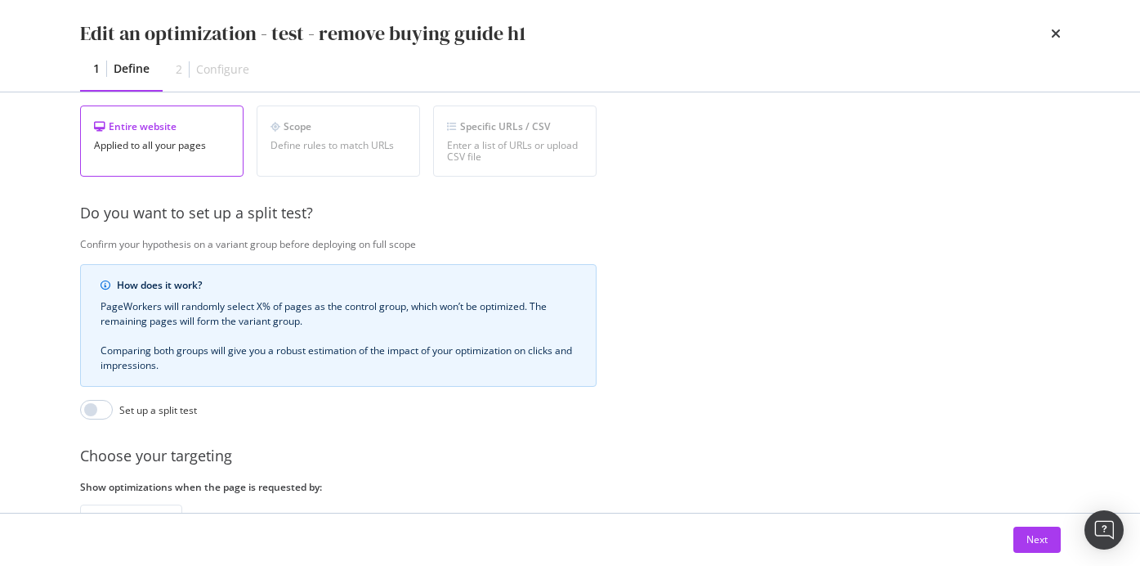
scroll to position [430, 0]
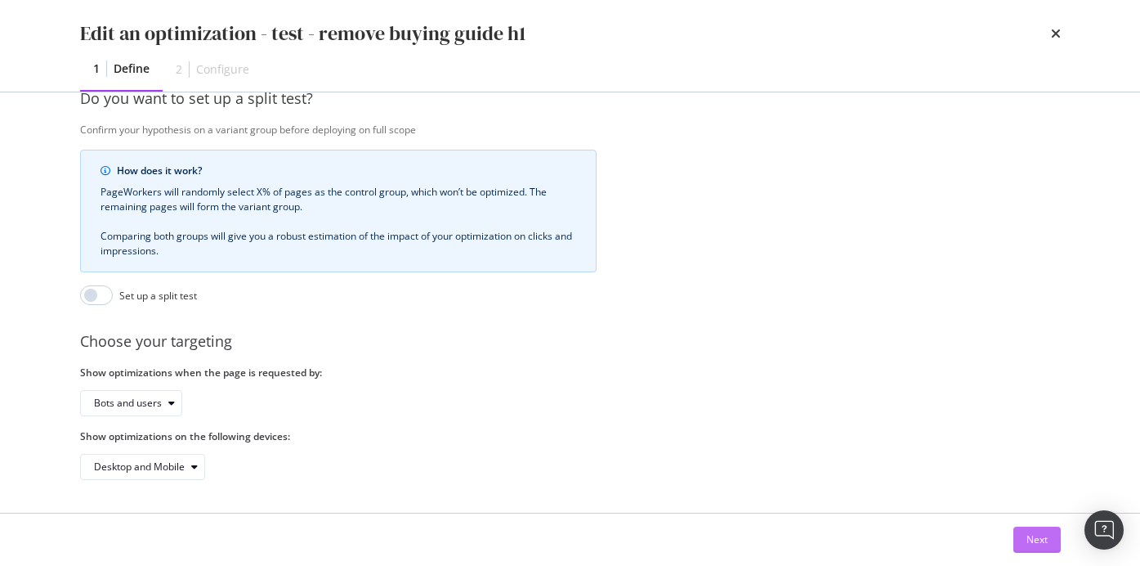
click at [1028, 535] on div "Next" at bounding box center [1037, 539] width 21 height 14
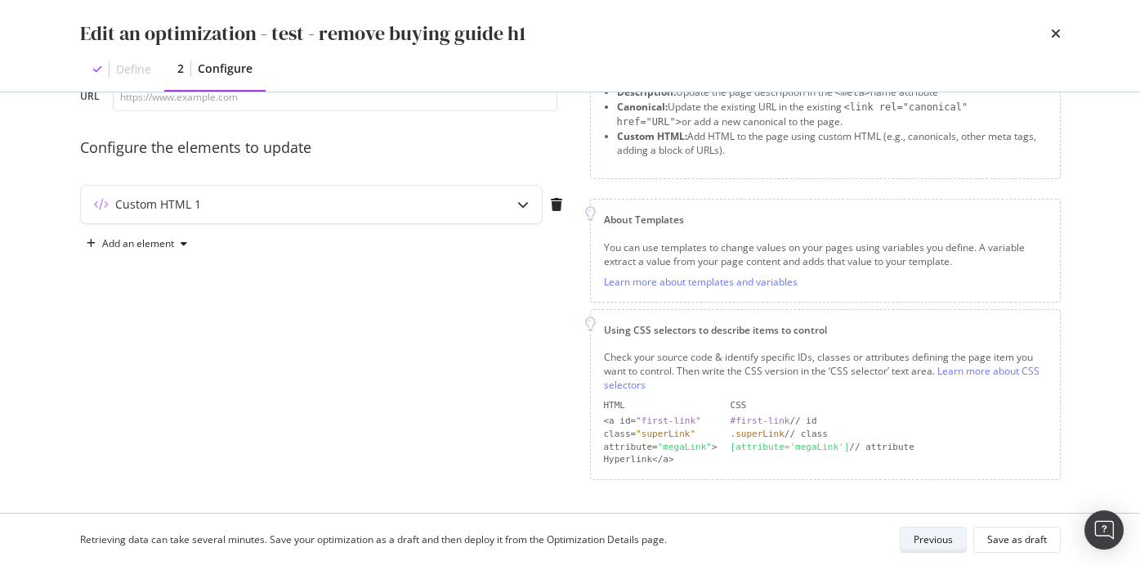
scroll to position [110, 0]
click at [393, 214] on div "Custom HTML 1" at bounding box center [311, 206] width 461 height 38
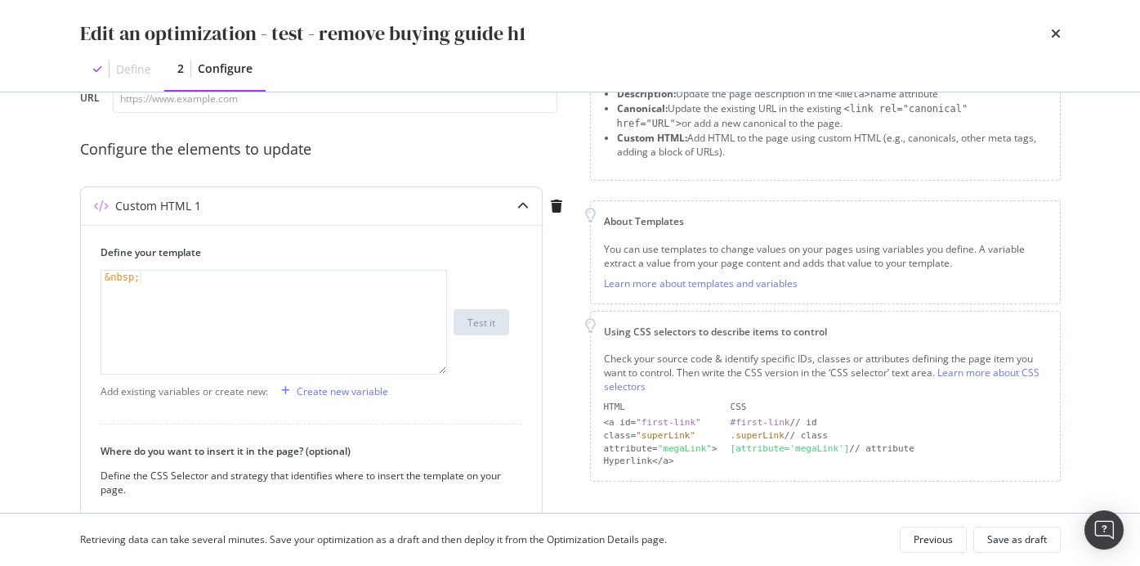
type textarea "&nbsp;"
click at [350, 299] on div "&nbsp;" at bounding box center [273, 335] width 345 height 129
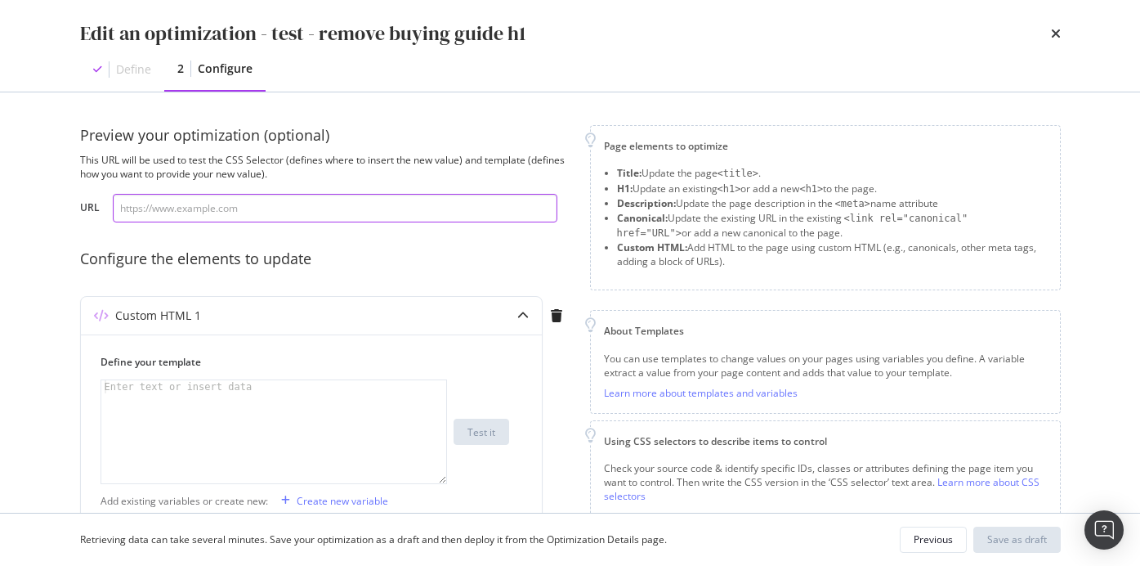
click at [309, 206] on input "modal" at bounding box center [335, 208] width 445 height 29
paste input "<!-- removed -->"
type input "<!-- removed -->"
click at [215, 203] on input "modal" at bounding box center [335, 208] width 445 height 29
paste input "."
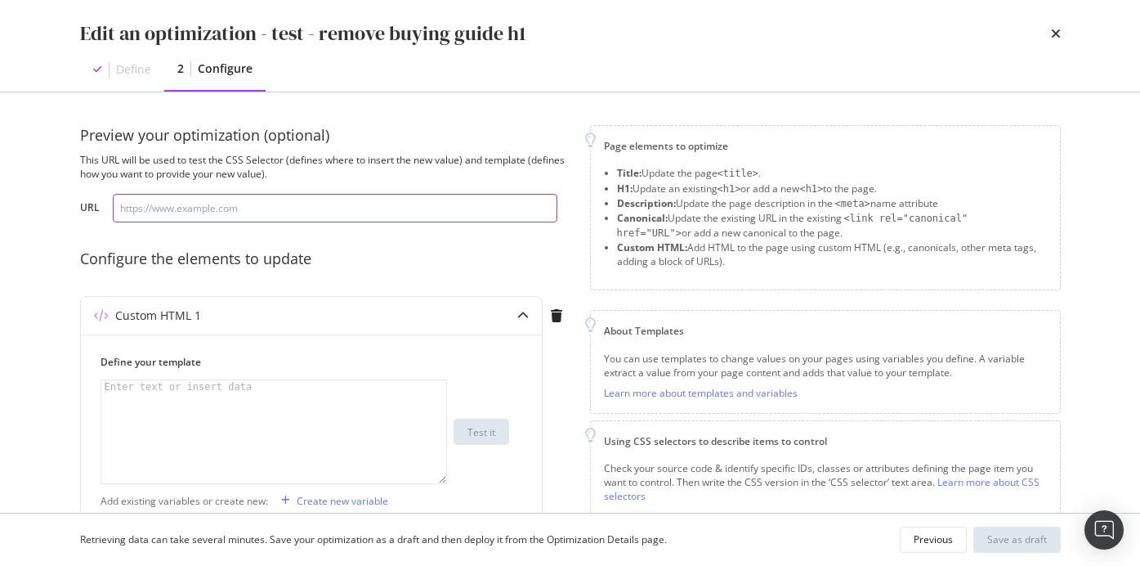
type input "."
click at [205, 205] on input "." at bounding box center [335, 208] width 445 height 29
click at [221, 211] on input "modal" at bounding box center [335, 208] width 445 height 29
paste input "https://www.thewhitecompany.com/uk/c/clothing"
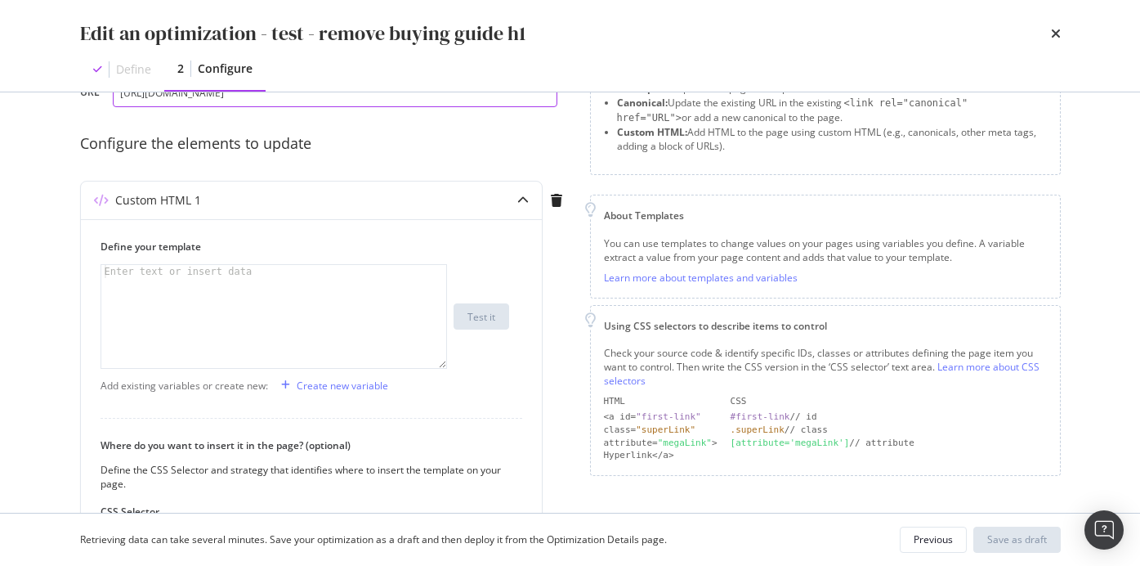
scroll to position [113, 0]
type input "https://www.thewhitecompany.com/uk/c/clothing"
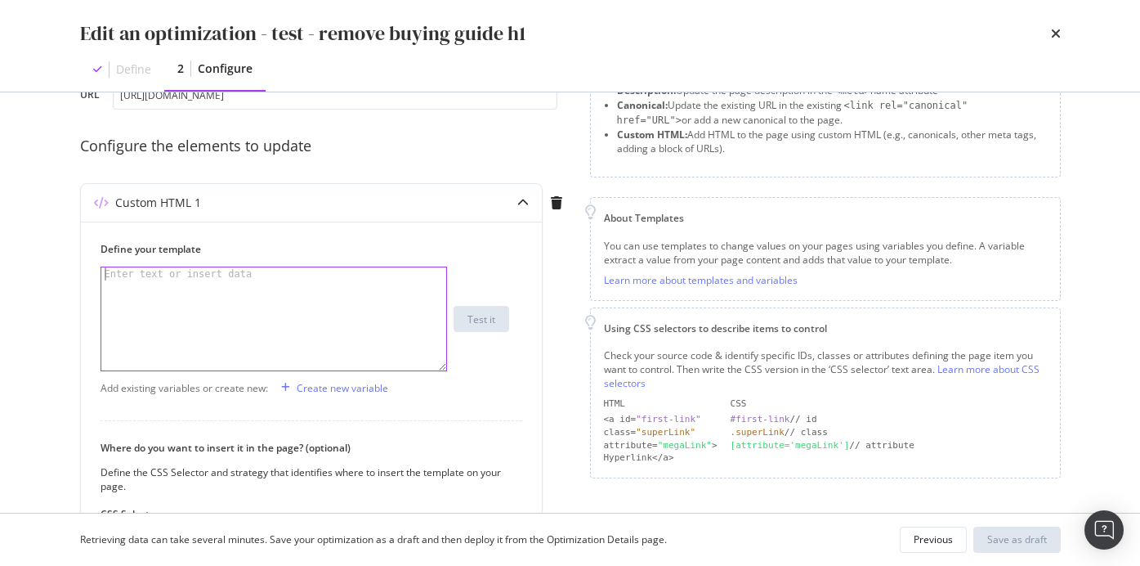
paste textarea "<!-- removed -->"
type textarea "<!-- removed -->"
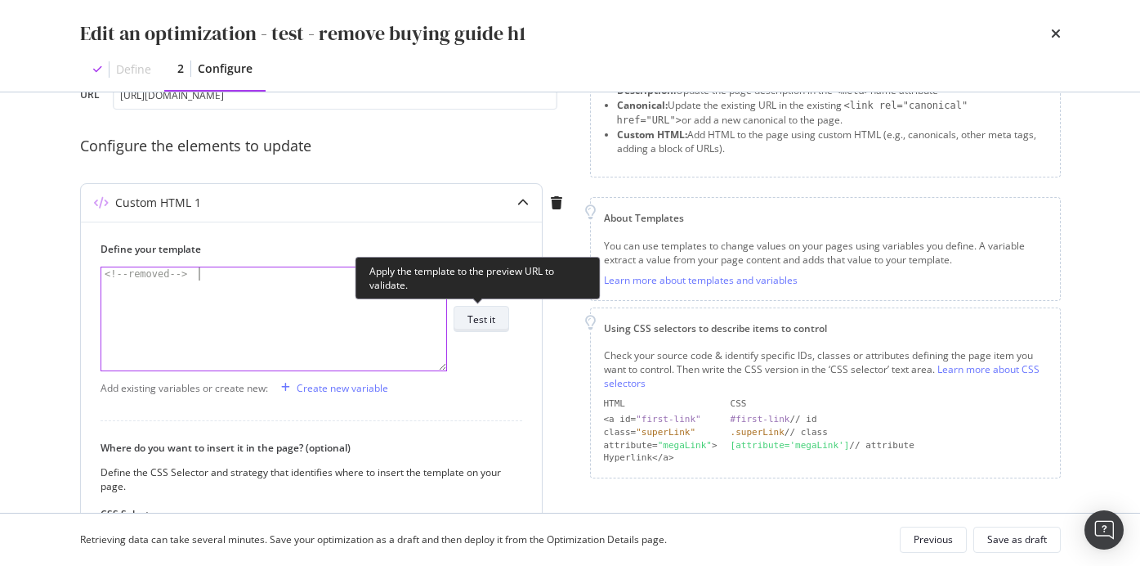
click at [489, 319] on div "Test it" at bounding box center [482, 319] width 28 height 14
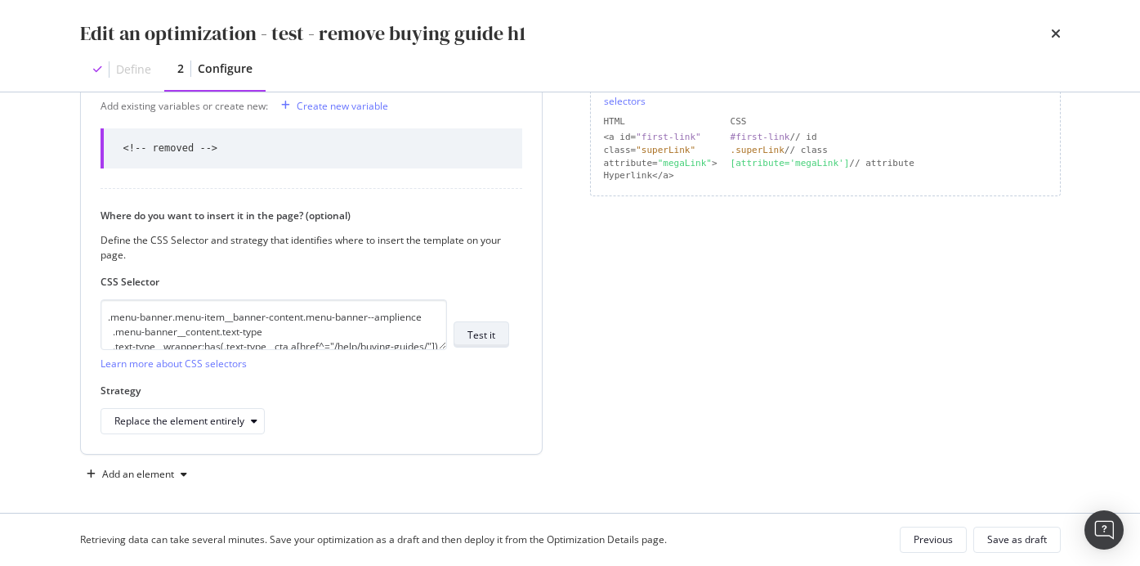
scroll to position [402, 0]
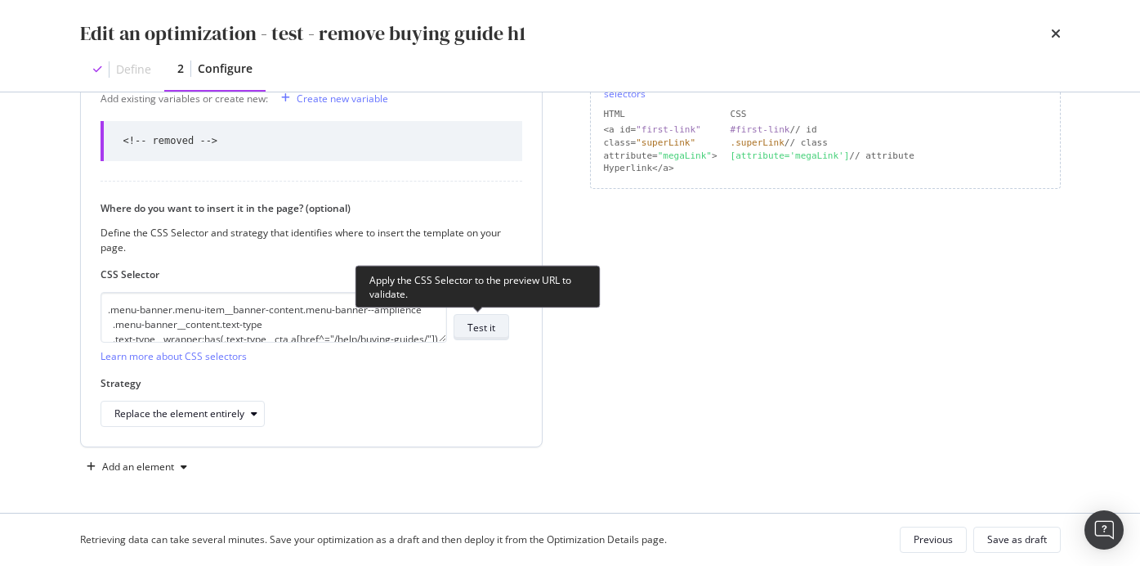
click at [477, 329] on div "Test it" at bounding box center [482, 327] width 28 height 14
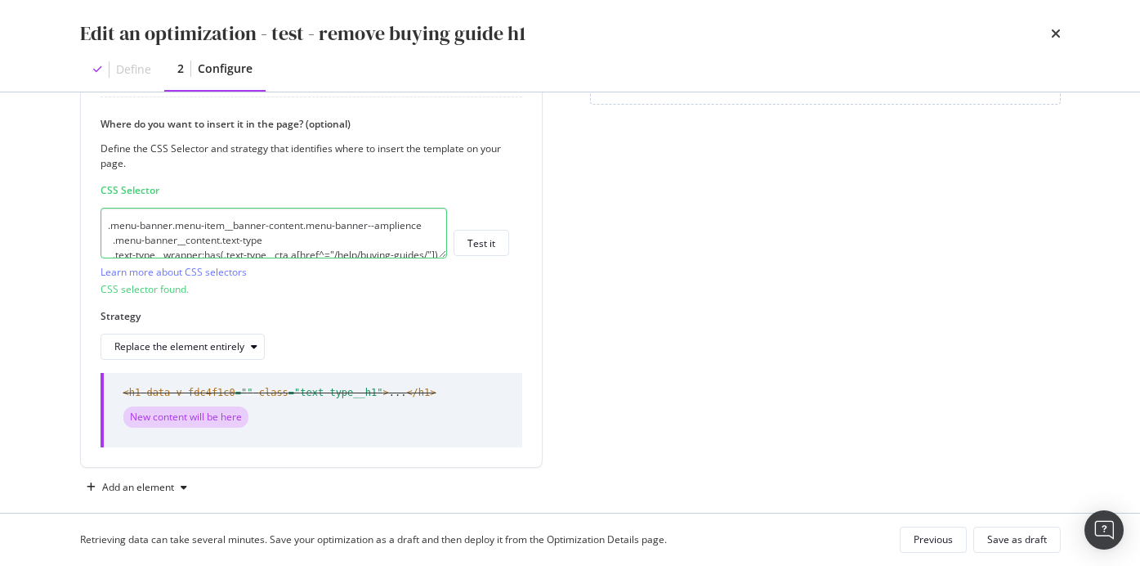
scroll to position [506, 0]
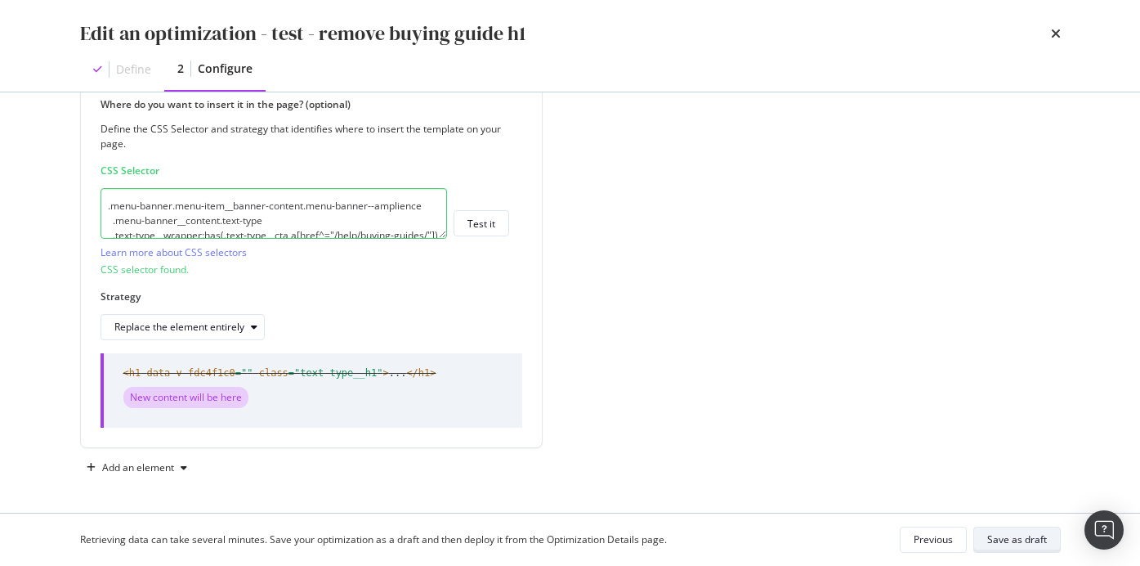
click at [1025, 544] on div "Save as draft" at bounding box center [1017, 539] width 60 height 14
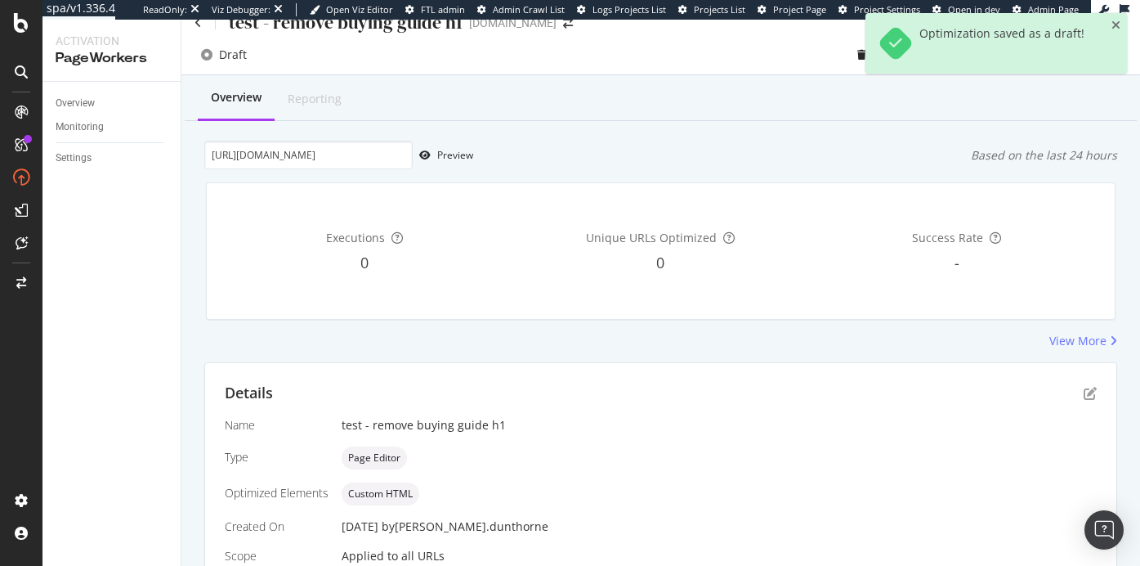
scroll to position [0, 0]
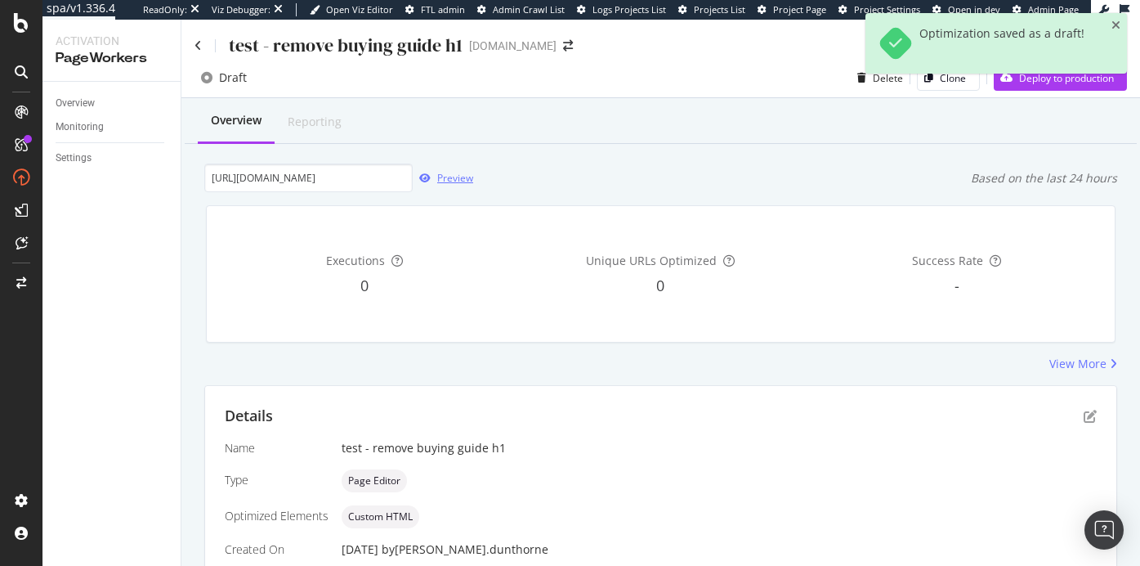
click at [428, 177] on icon "button" at bounding box center [424, 178] width 11 height 10
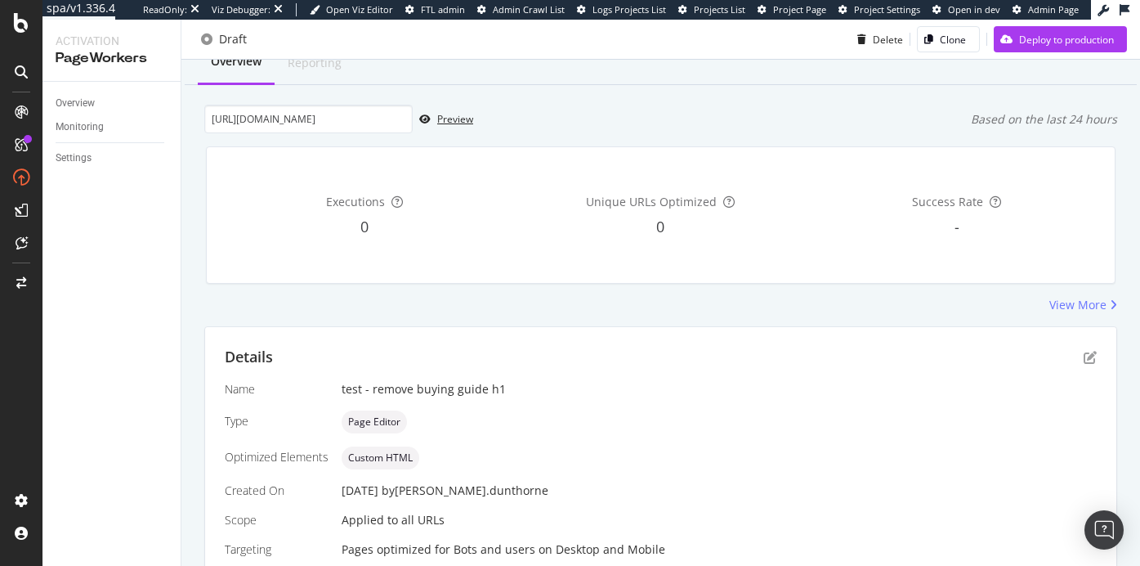
scroll to position [110, 0]
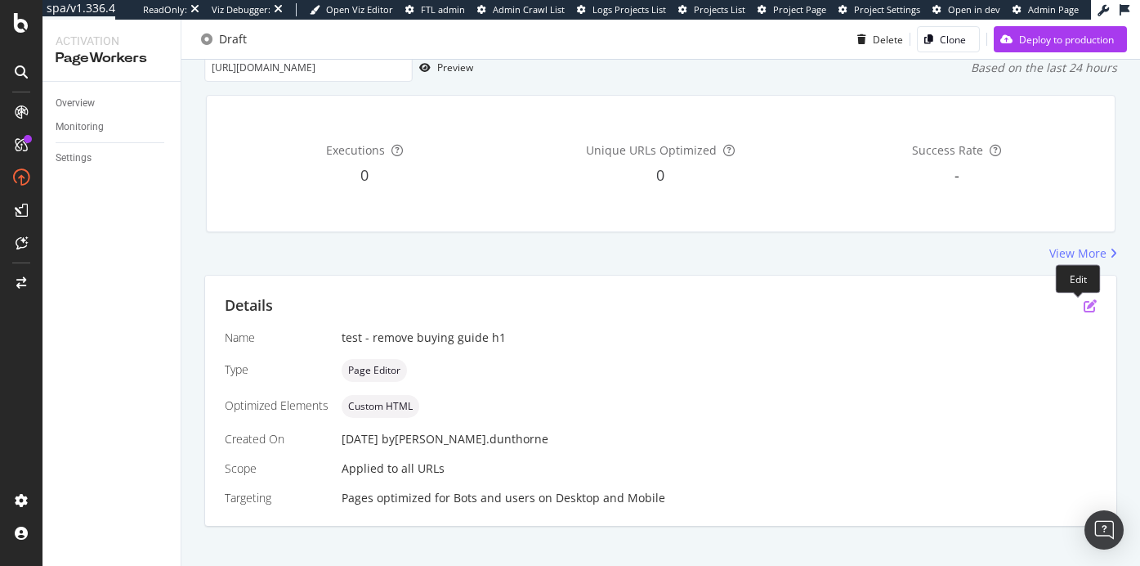
click at [1084, 304] on icon "pen-to-square" at bounding box center [1090, 305] width 13 height 13
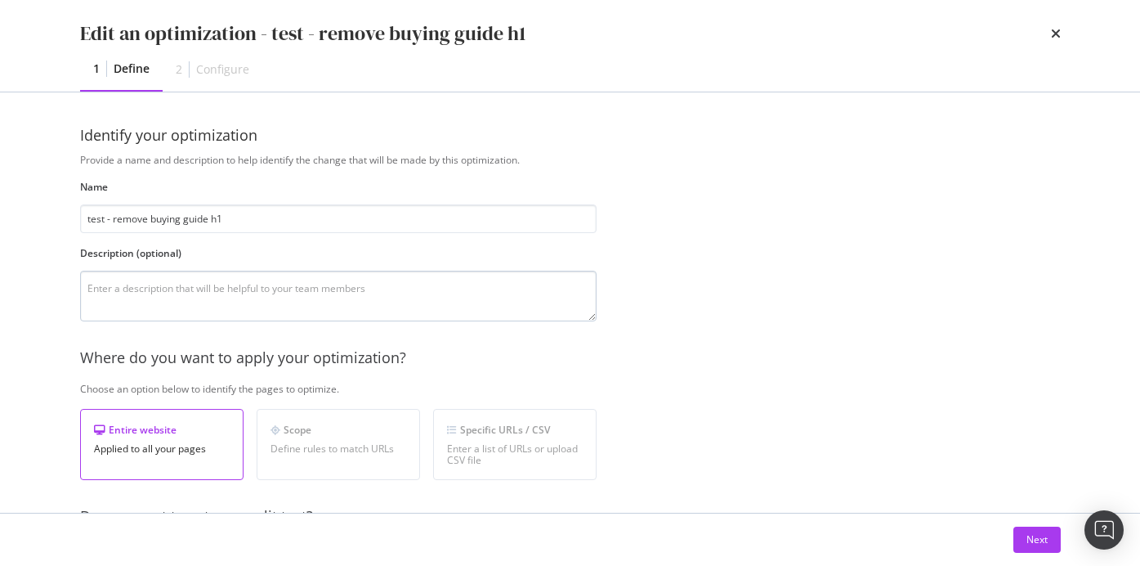
scroll to position [392, 0]
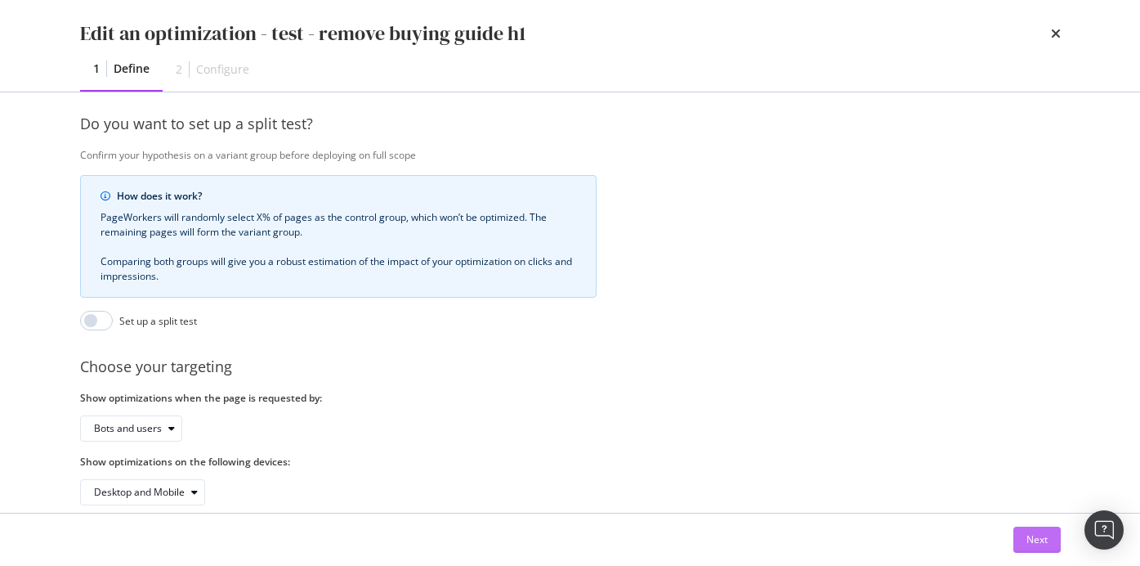
click at [1016, 546] on button "Next" at bounding box center [1036, 539] width 47 height 26
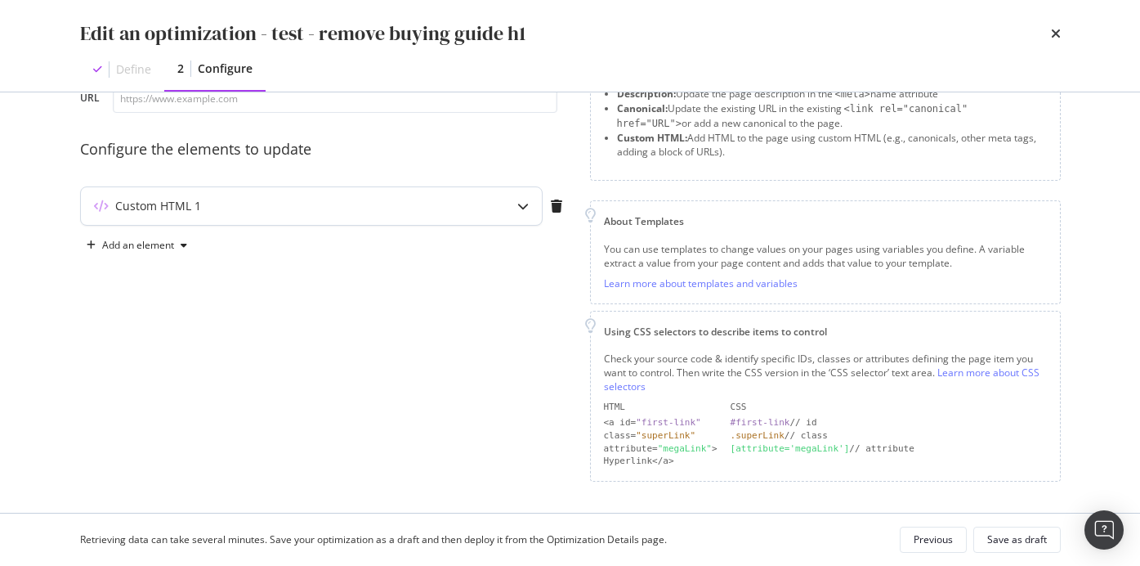
click at [342, 217] on div "Custom HTML 1" at bounding box center [311, 206] width 461 height 38
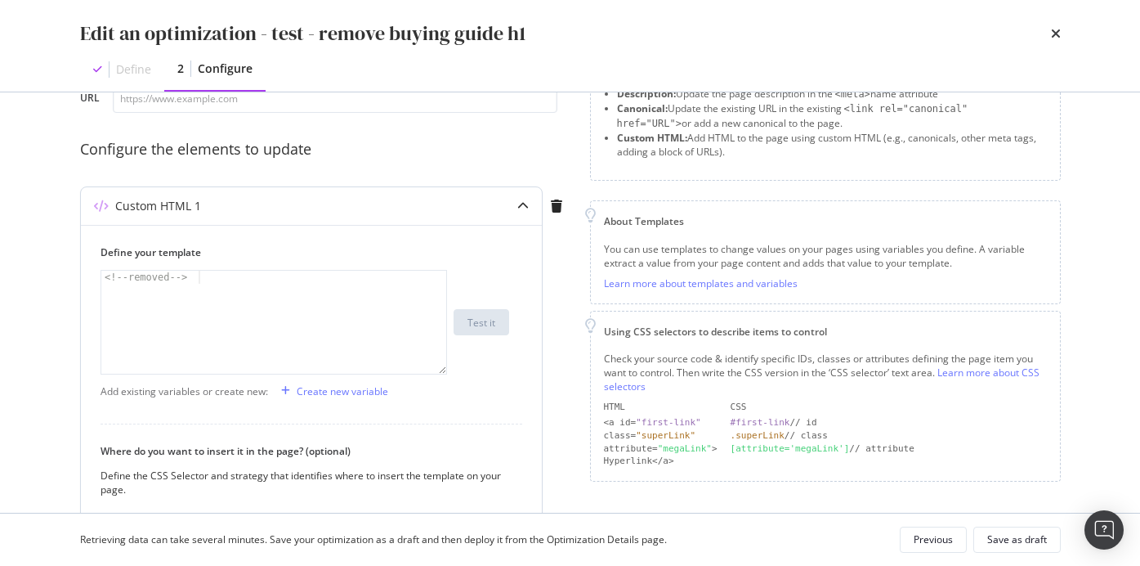
click at [206, 280] on div "<!-- removed -->" at bounding box center [273, 335] width 345 height 129
paste textarea "&nbsp;"
type textarea "&nbsp;"
click at [981, 542] on button "Save as draft" at bounding box center [1016, 539] width 87 height 26
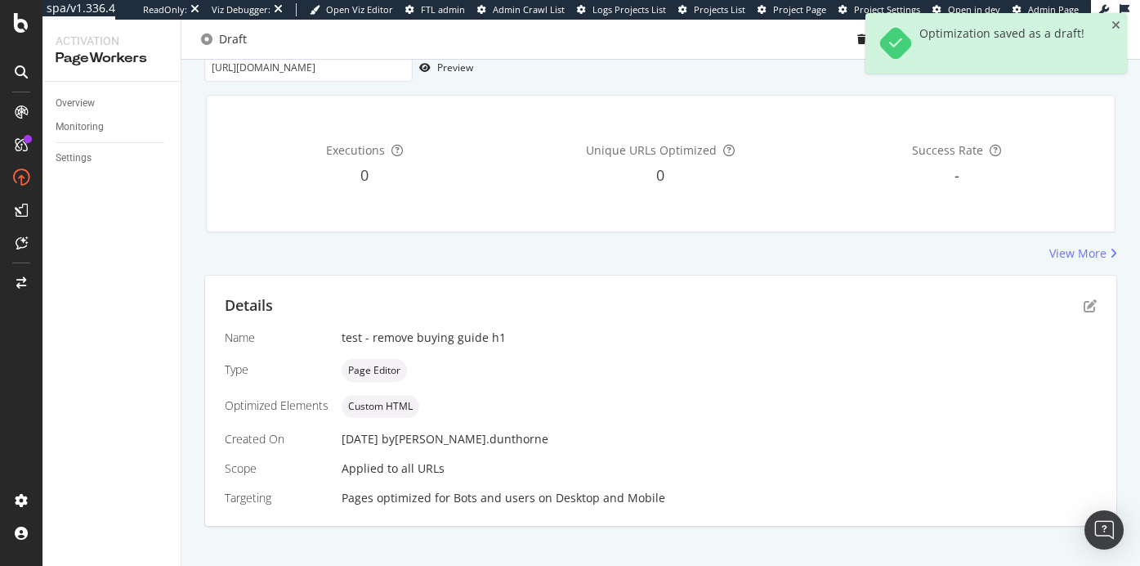
scroll to position [0, 0]
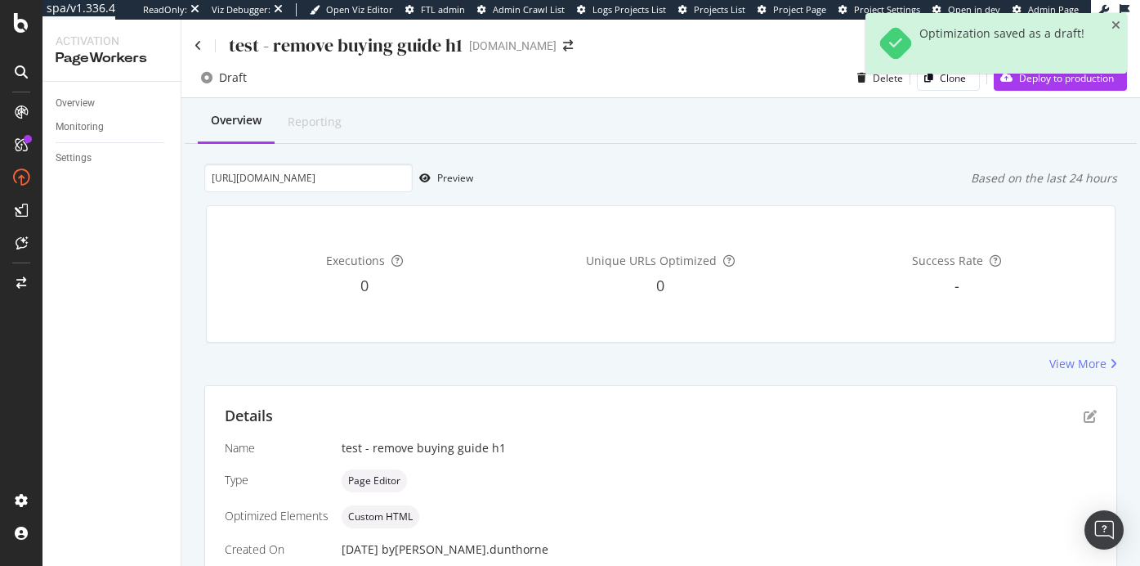
click at [194, 42] on div "test - remove buying guide h1 www.thewhitecompany.com" at bounding box center [660, 39] width 959 height 38
click at [199, 43] on icon at bounding box center [198, 45] width 7 height 11
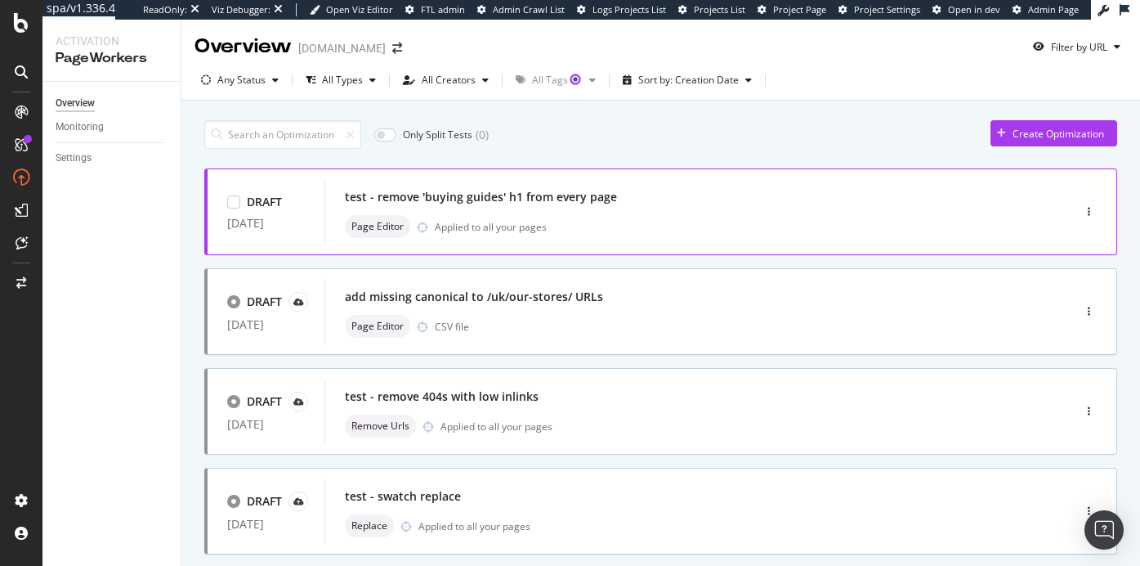
click at [512, 223] on div "Applied to all your pages" at bounding box center [491, 227] width 112 height 14
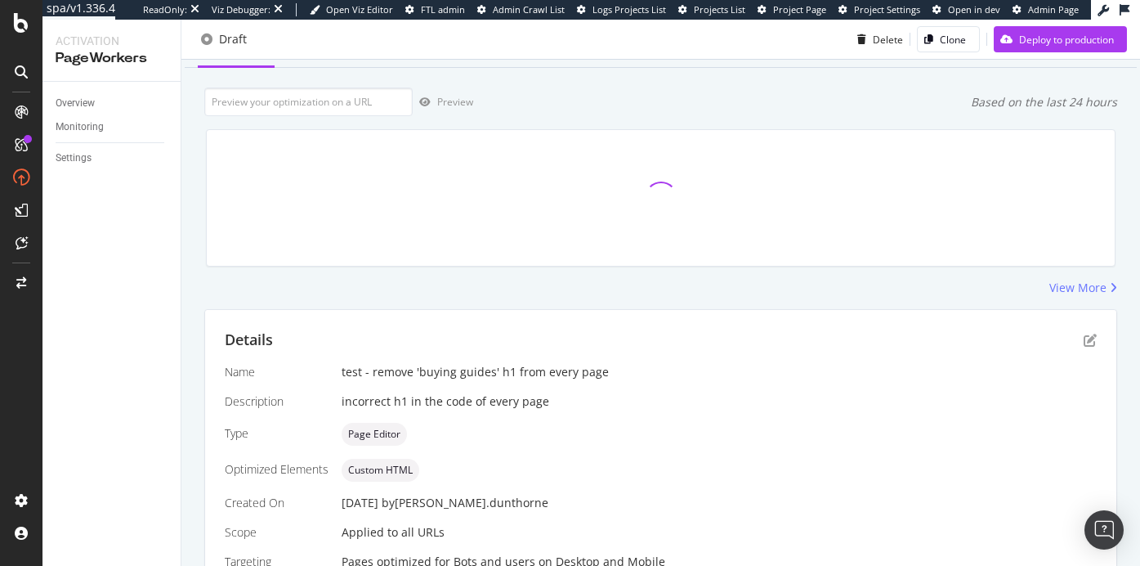
scroll to position [158, 0]
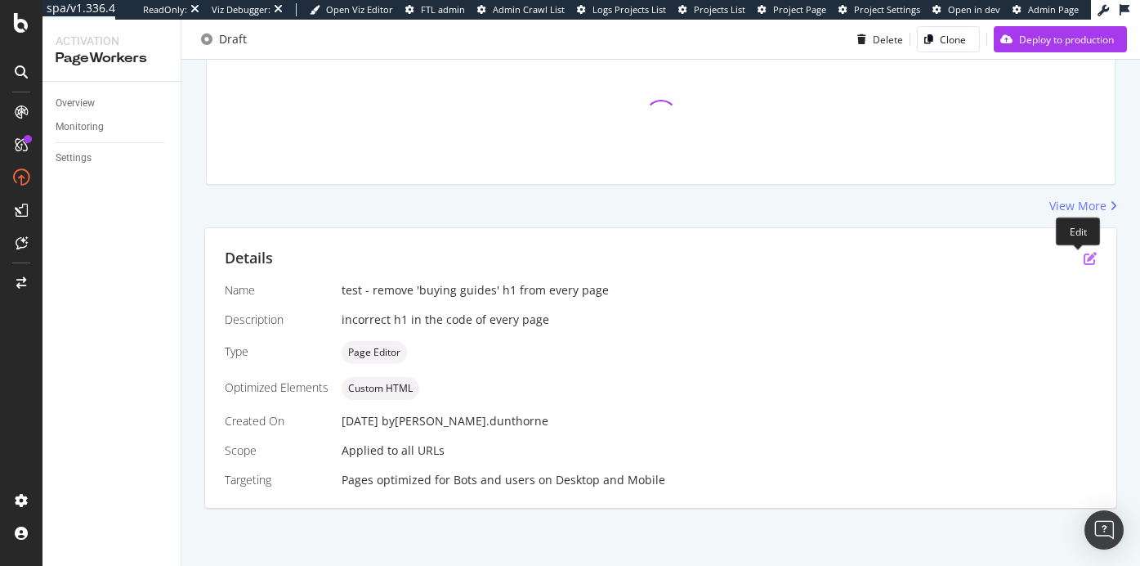
click at [1084, 257] on icon "pen-to-square" at bounding box center [1090, 258] width 13 height 13
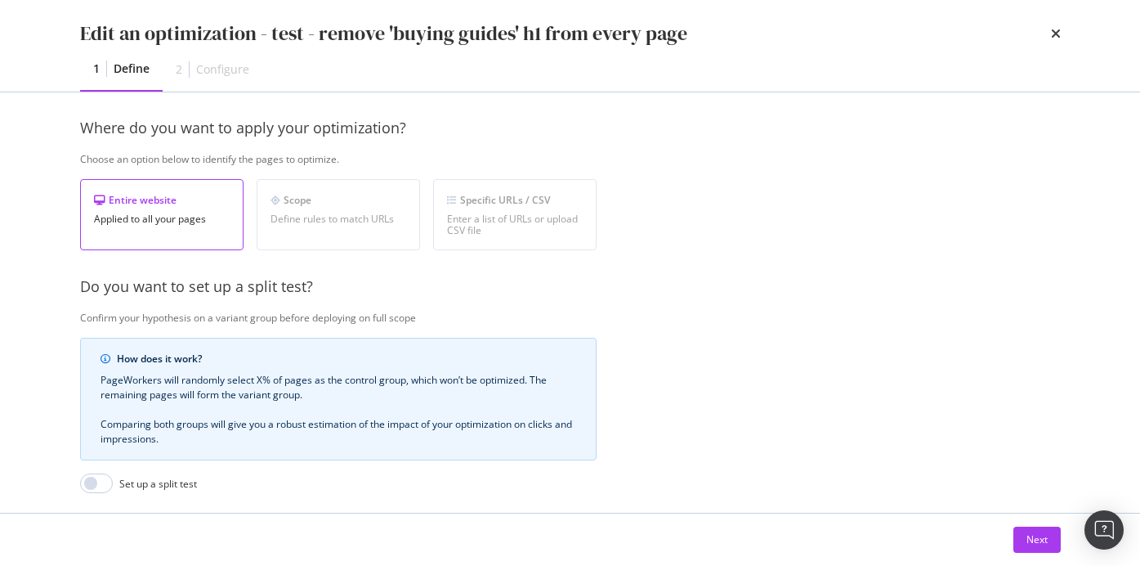
scroll to position [418, 0]
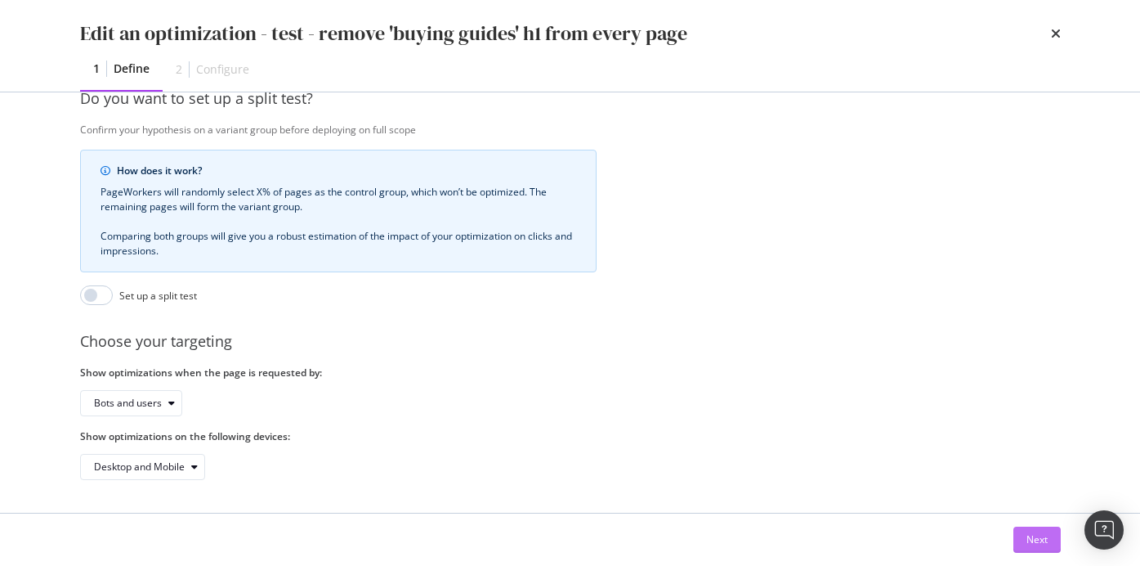
click at [1023, 538] on button "Next" at bounding box center [1036, 539] width 47 height 26
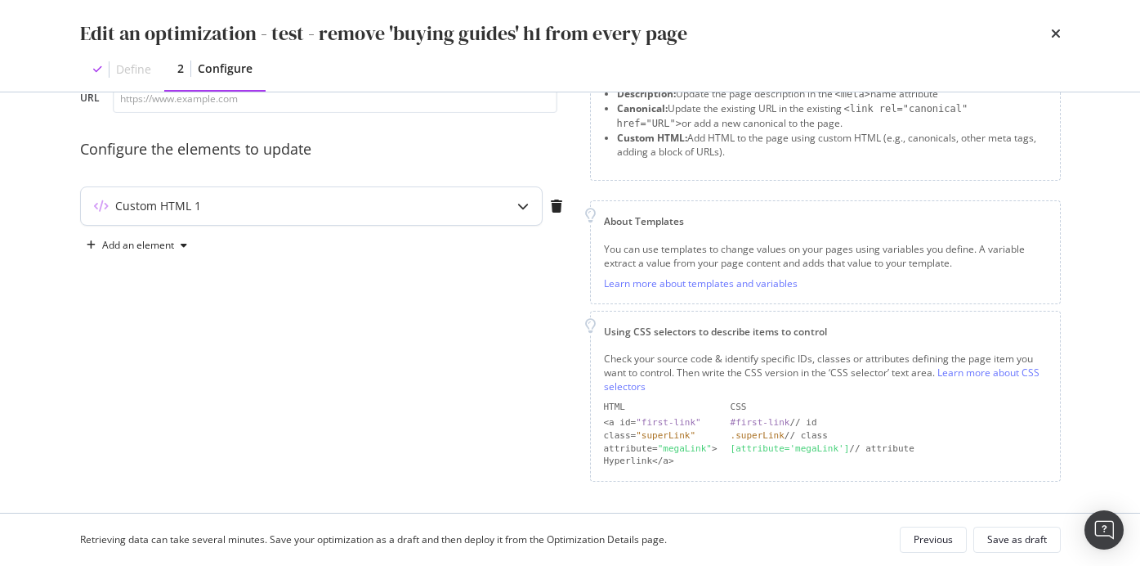
click at [515, 200] on div "modal" at bounding box center [523, 206] width 38 height 38
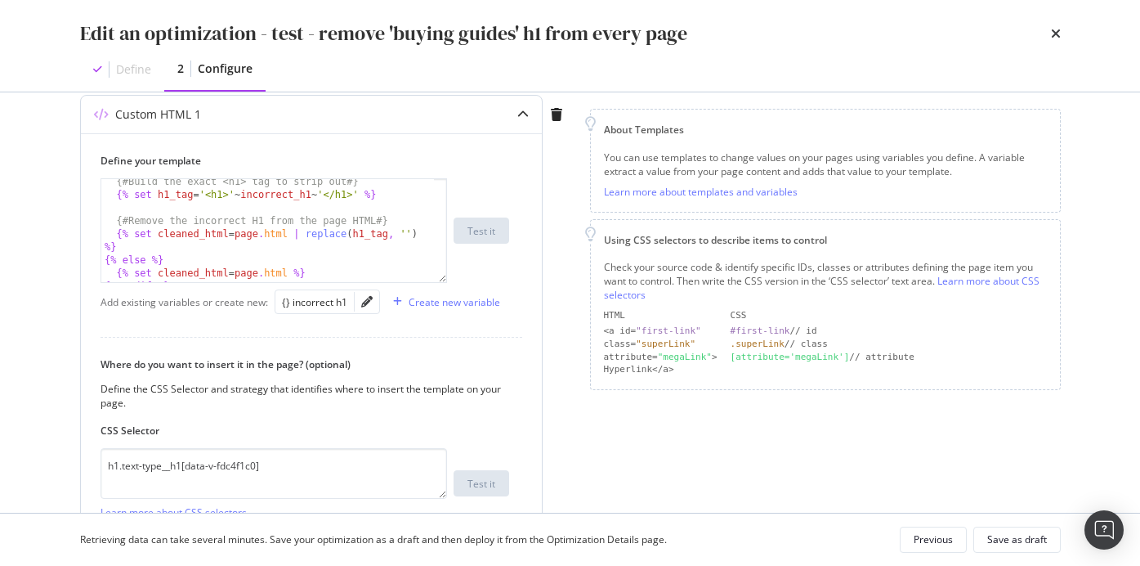
scroll to position [43, 0]
click at [208, 468] on textarea "h1.text-type__h1[data-v-fdc4f1c0]" at bounding box center [274, 473] width 347 height 51
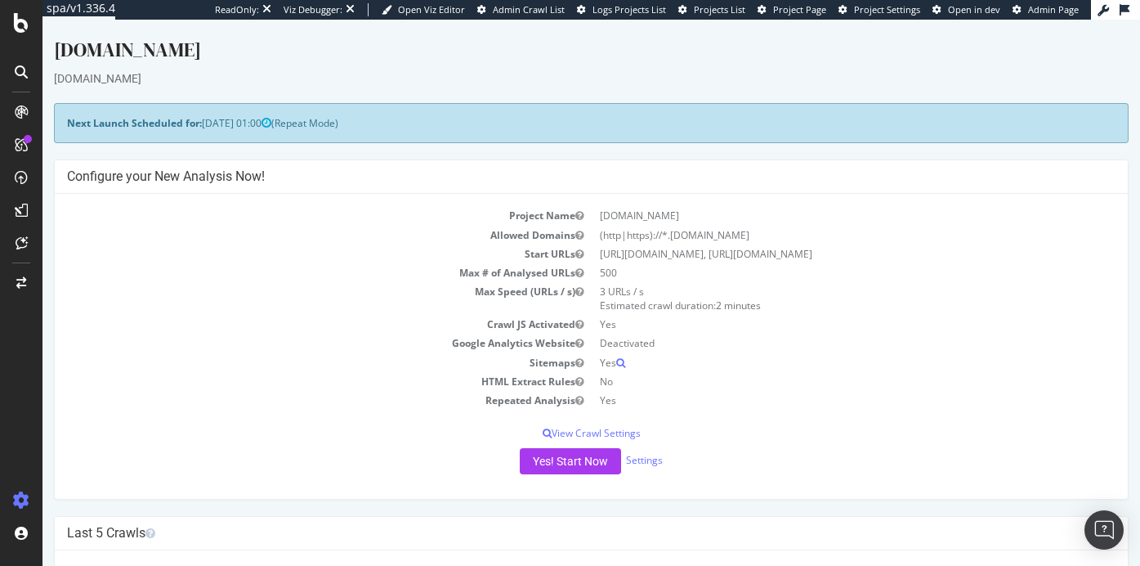
scroll to position [461, 0]
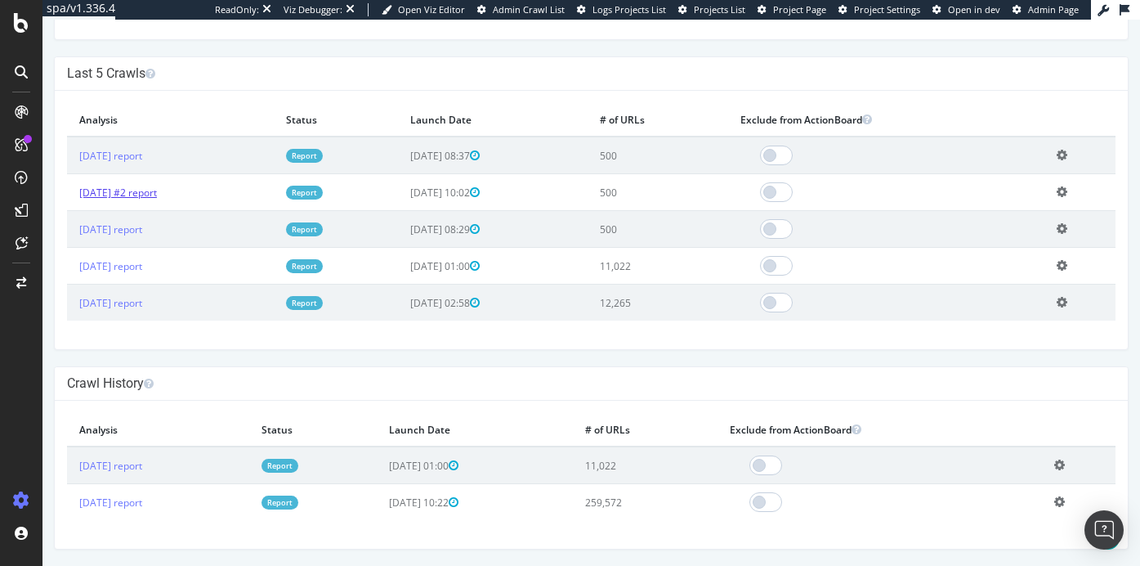
click at [131, 197] on link "[DATE] #2 report" at bounding box center [118, 193] width 78 height 14
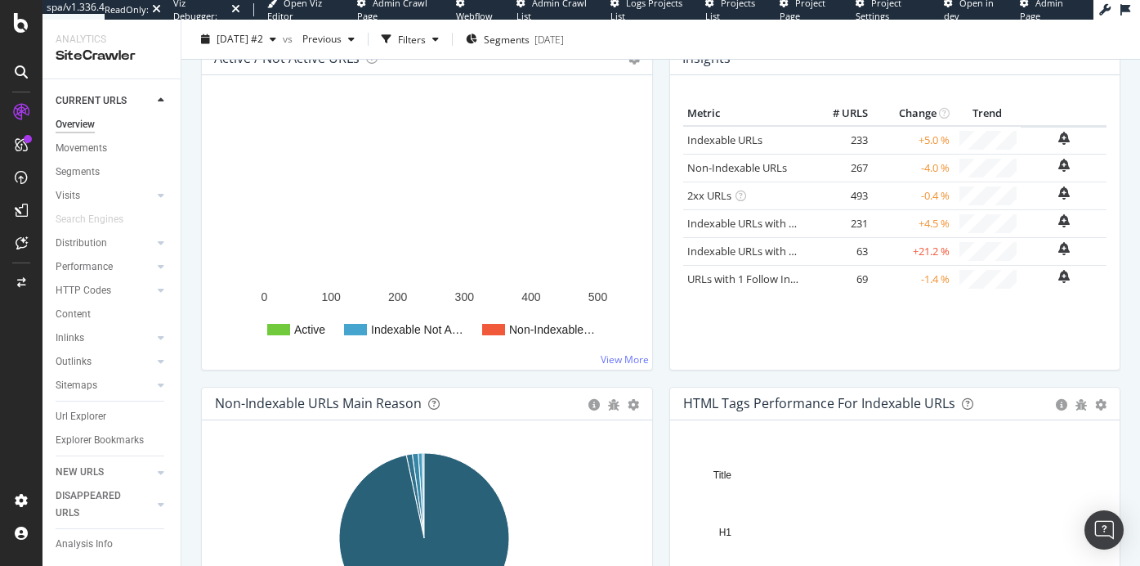
scroll to position [401, 0]
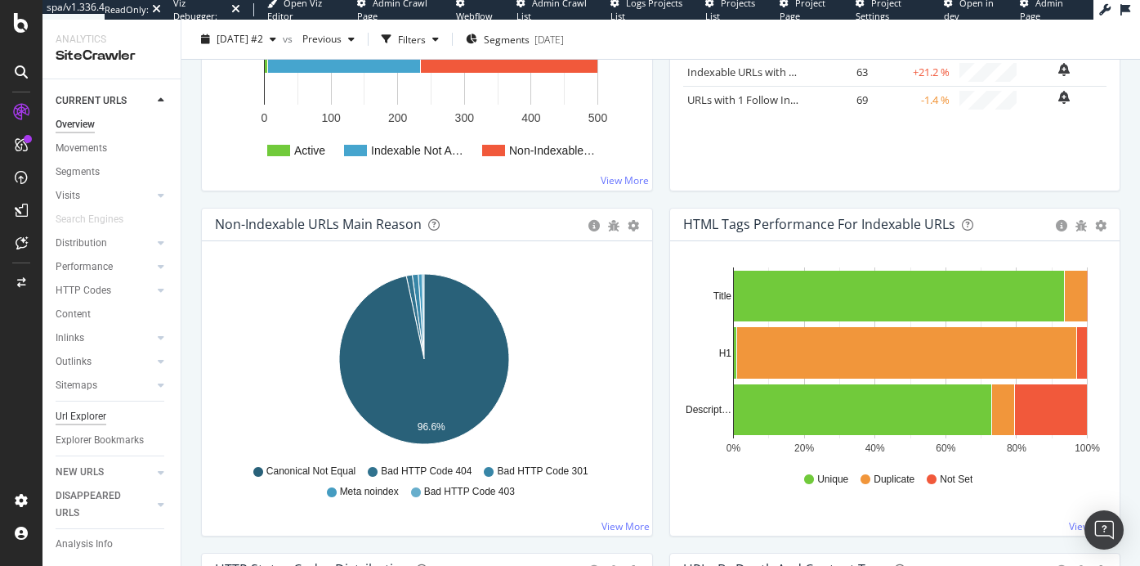
click at [94, 422] on div "Url Explorer" at bounding box center [81, 416] width 51 height 17
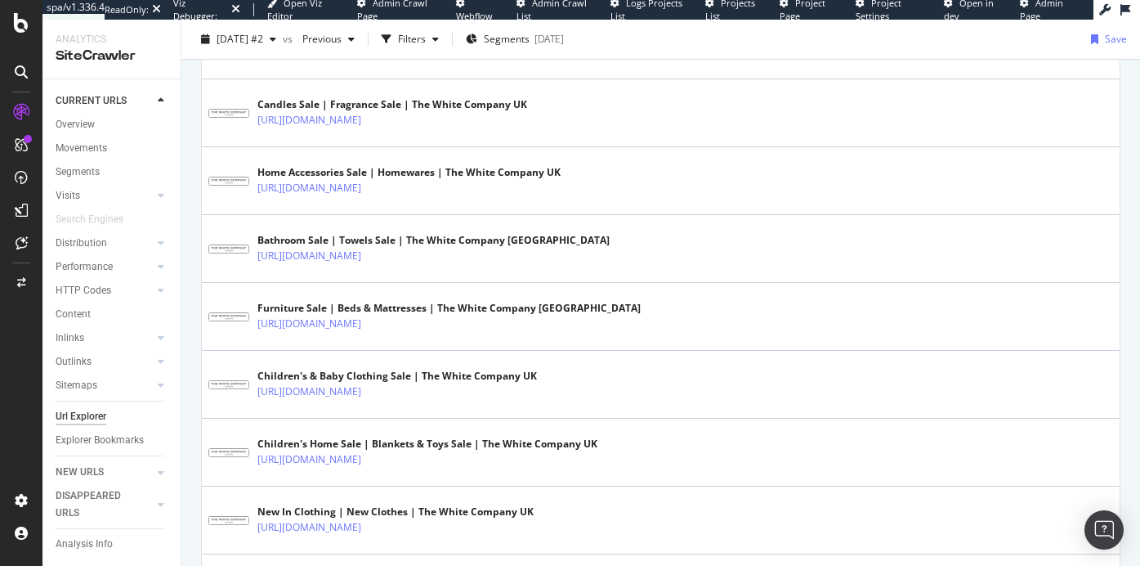
scroll to position [1726, 0]
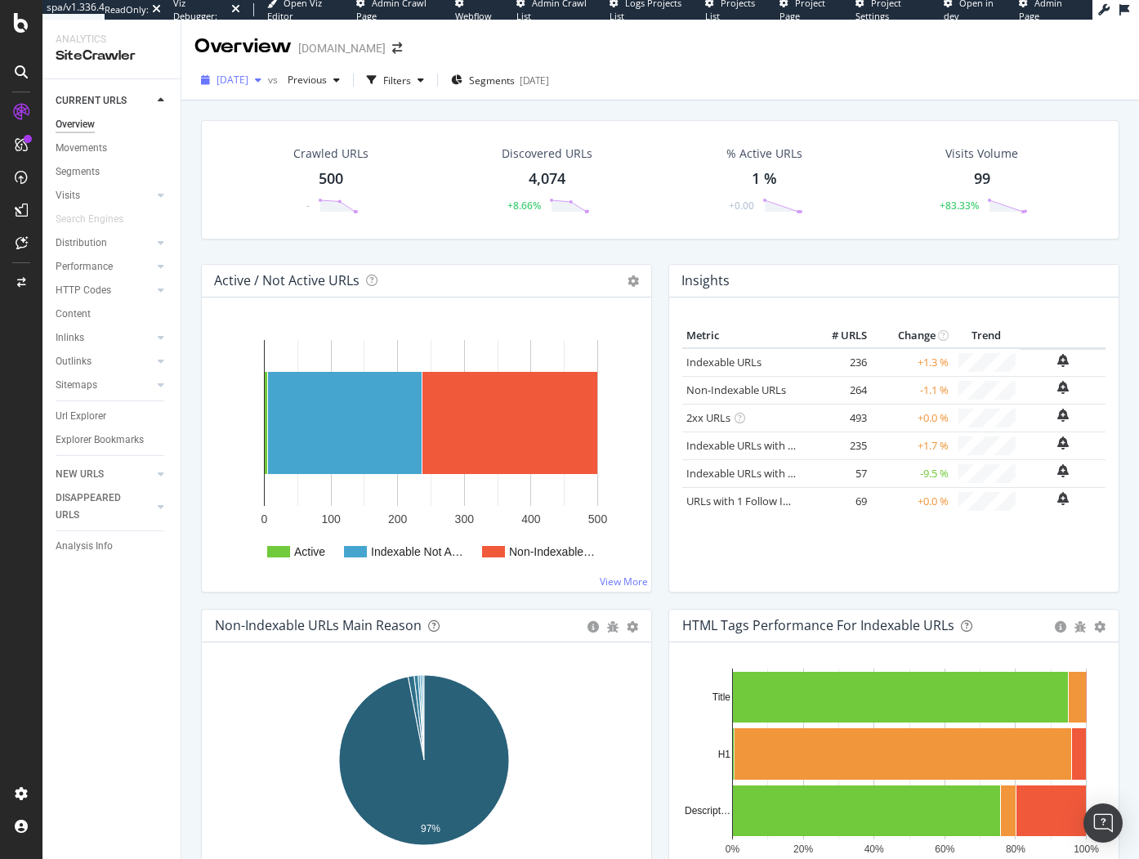
click at [226, 90] on div "[DATE]" at bounding box center [232, 80] width 74 height 25
click at [281, 222] on div "[DATE]" at bounding box center [260, 229] width 85 height 15
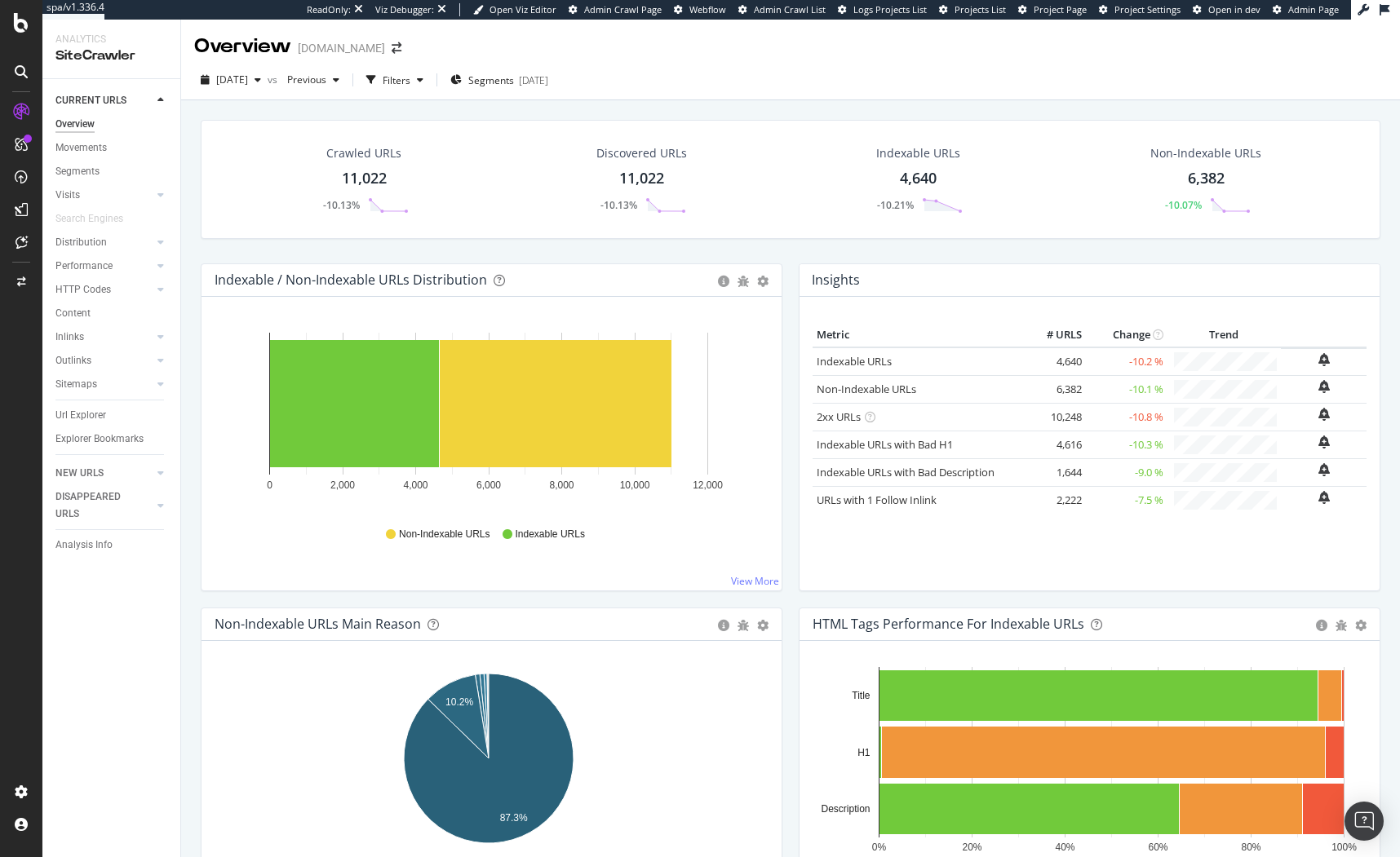
click at [264, 65] on div "2025 Aug. 4th vs Previous Filters Segments 2025-08-01" at bounding box center [789, 80] width 1218 height 40
click at [611, 268] on div "Indexable / Non-Indexable URLs Distribution Bar Bar (by Percentage) Table Expor…" at bounding box center [491, 280] width 580 height 33
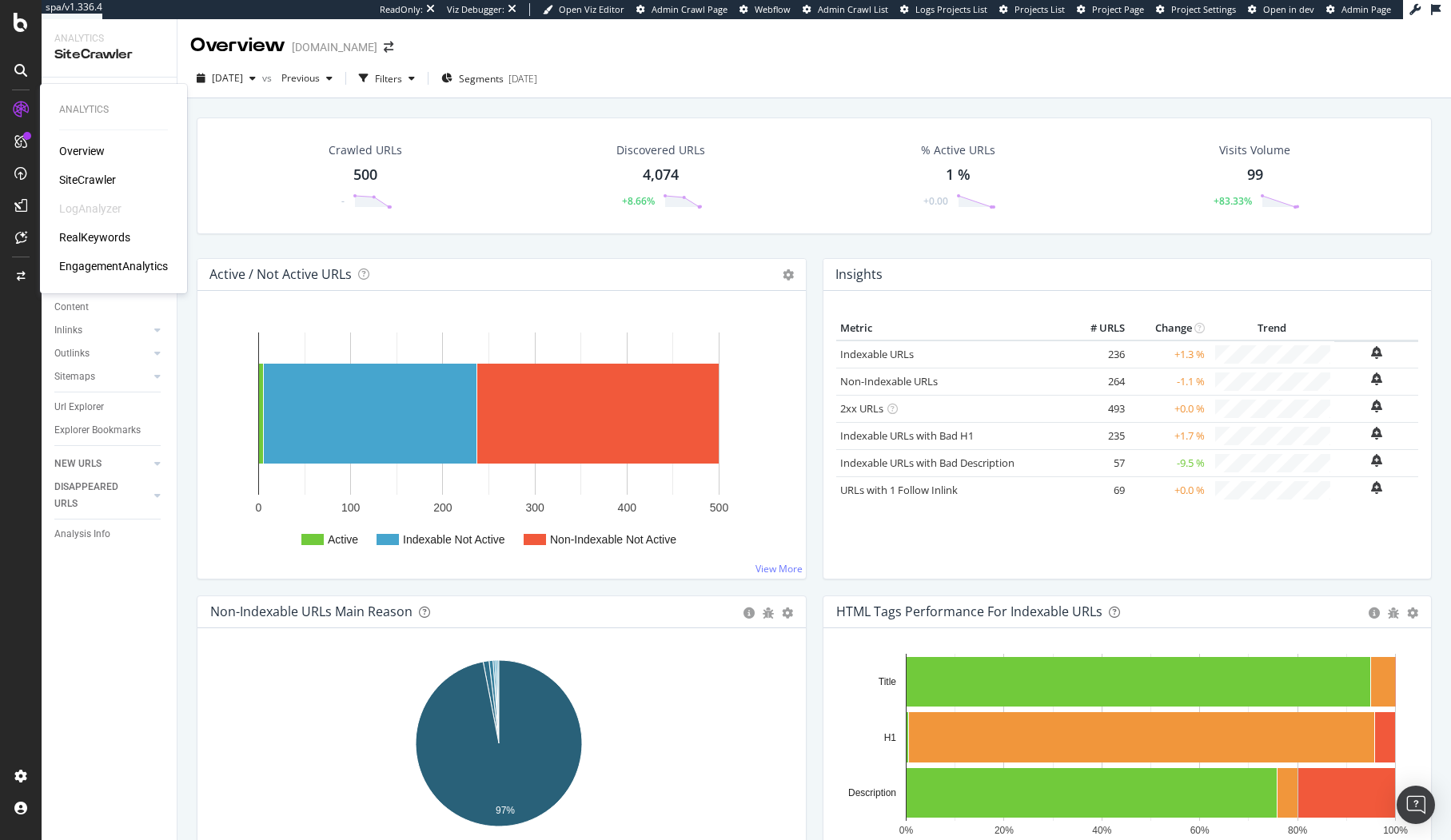
click at [103, 176] on div "SiteCrawler" at bounding box center [87, 180] width 57 height 16
click at [86, 411] on div "Url Explorer" at bounding box center [79, 407] width 50 height 17
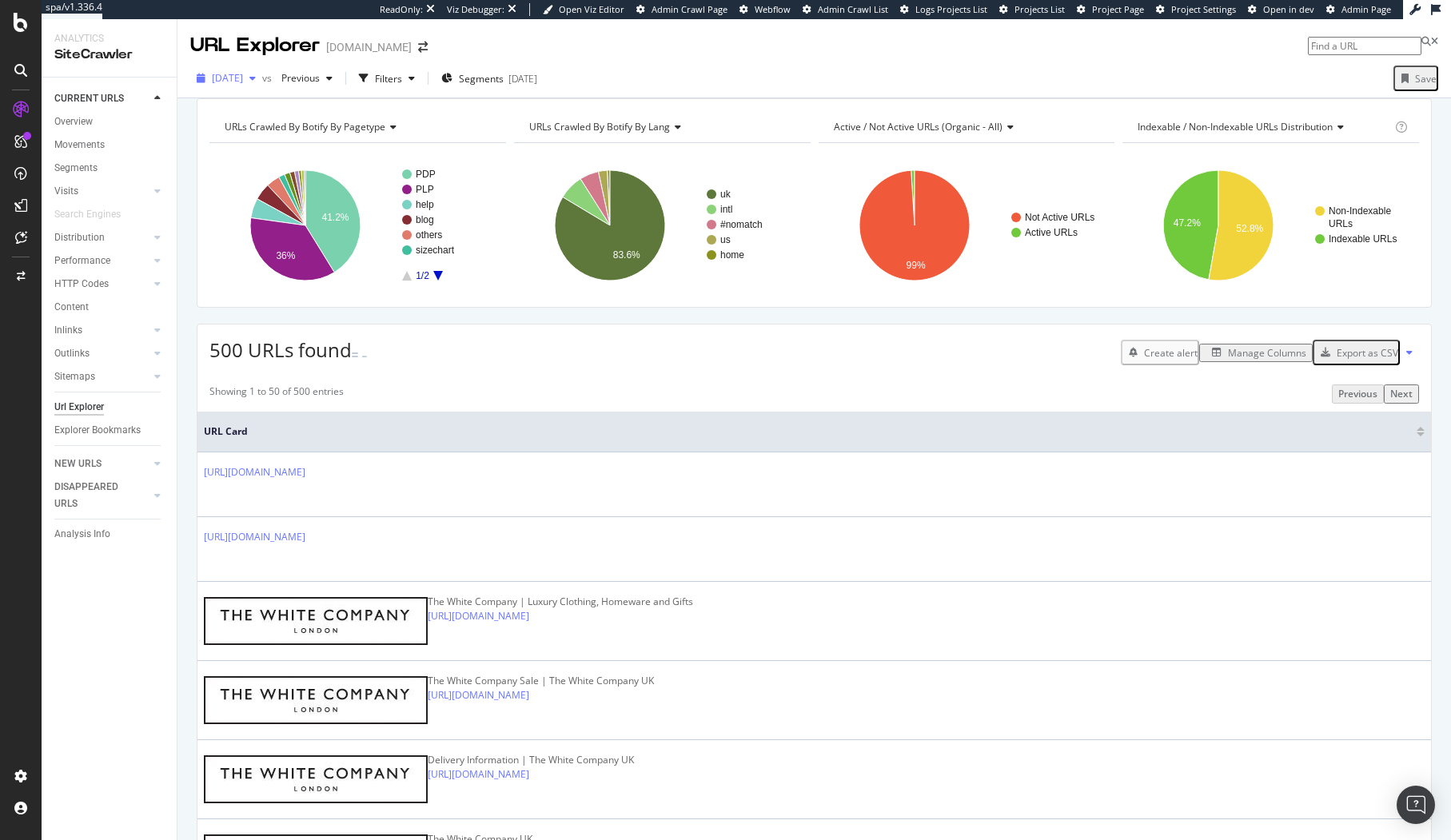
click at [206, 86] on div "[DATE]" at bounding box center [227, 78] width 72 height 24
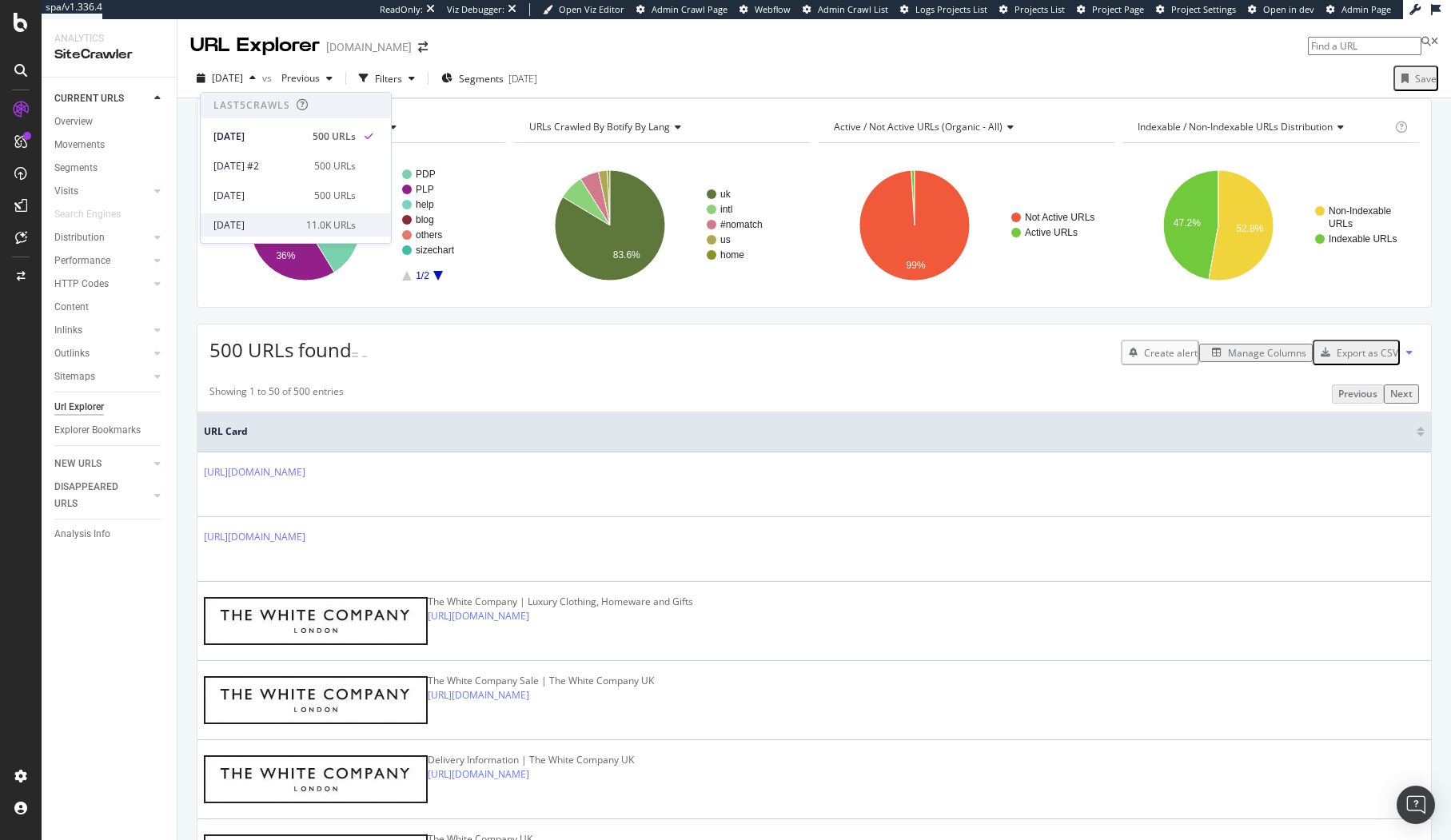
click at [321, 229] on div "11.0K URLs" at bounding box center [331, 225] width 50 height 15
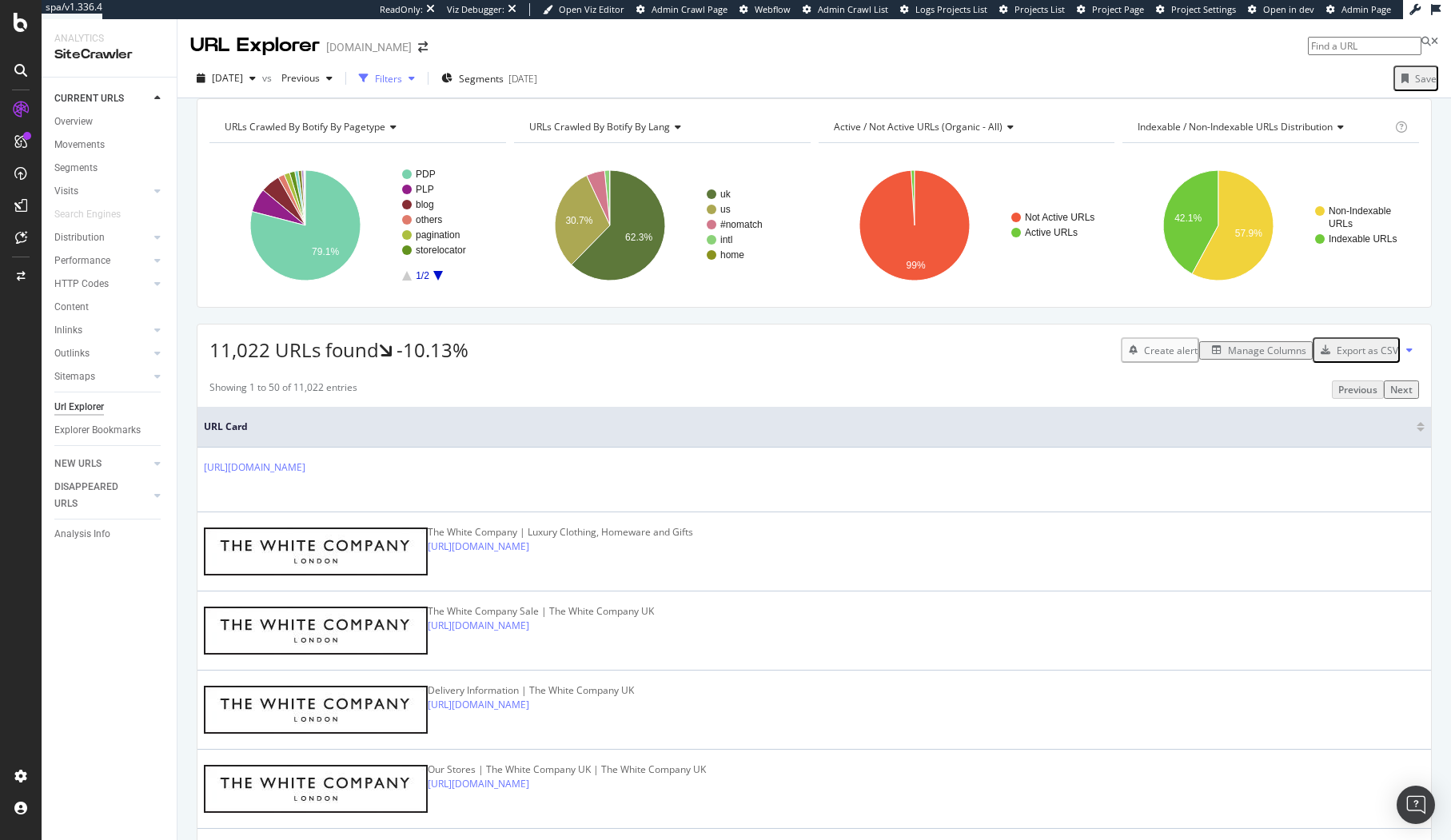
click at [402, 81] on div "Filters" at bounding box center [388, 79] width 27 height 14
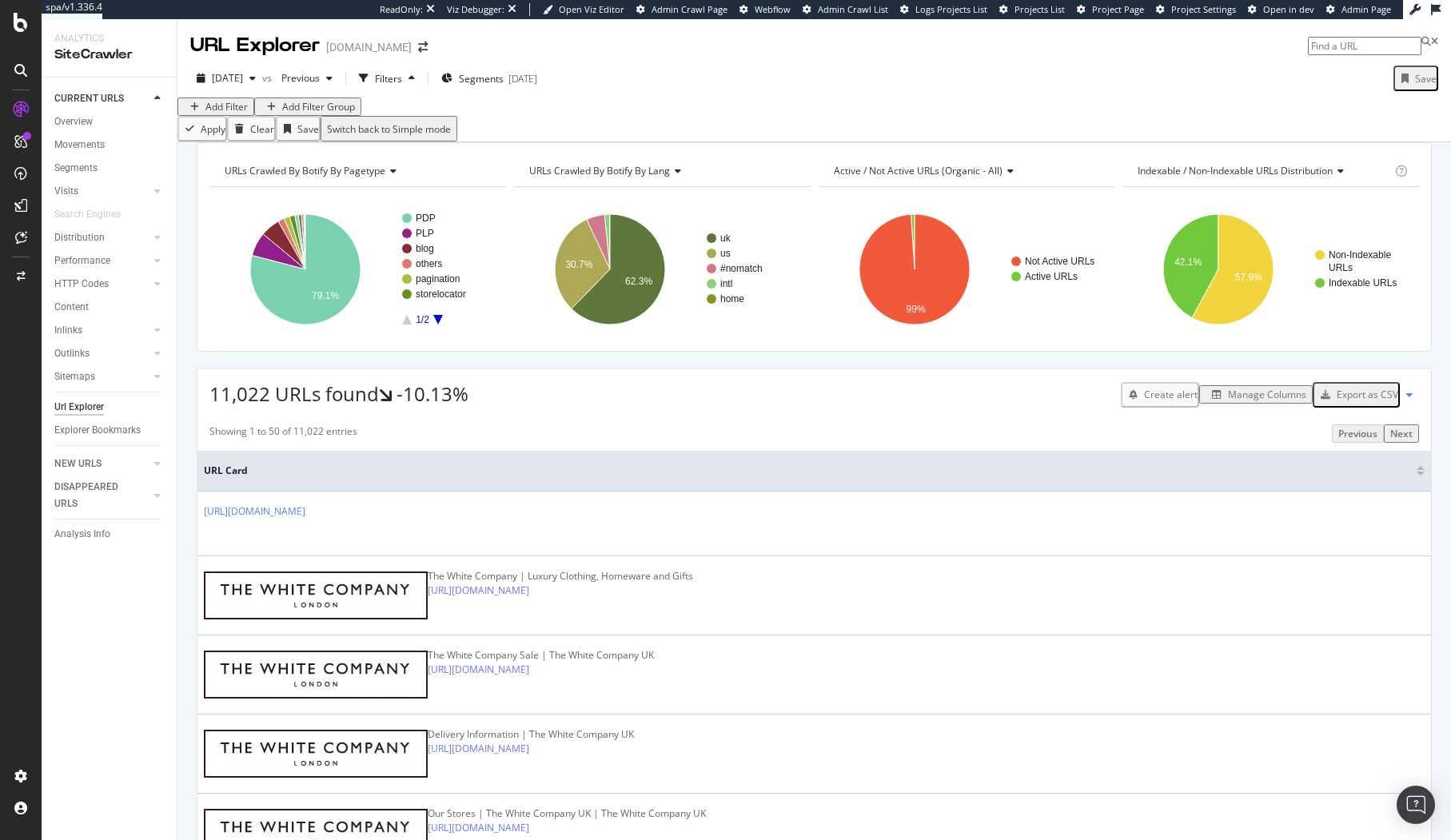
click at [214, 113] on div "Add Filter" at bounding box center [226, 107] width 42 height 14
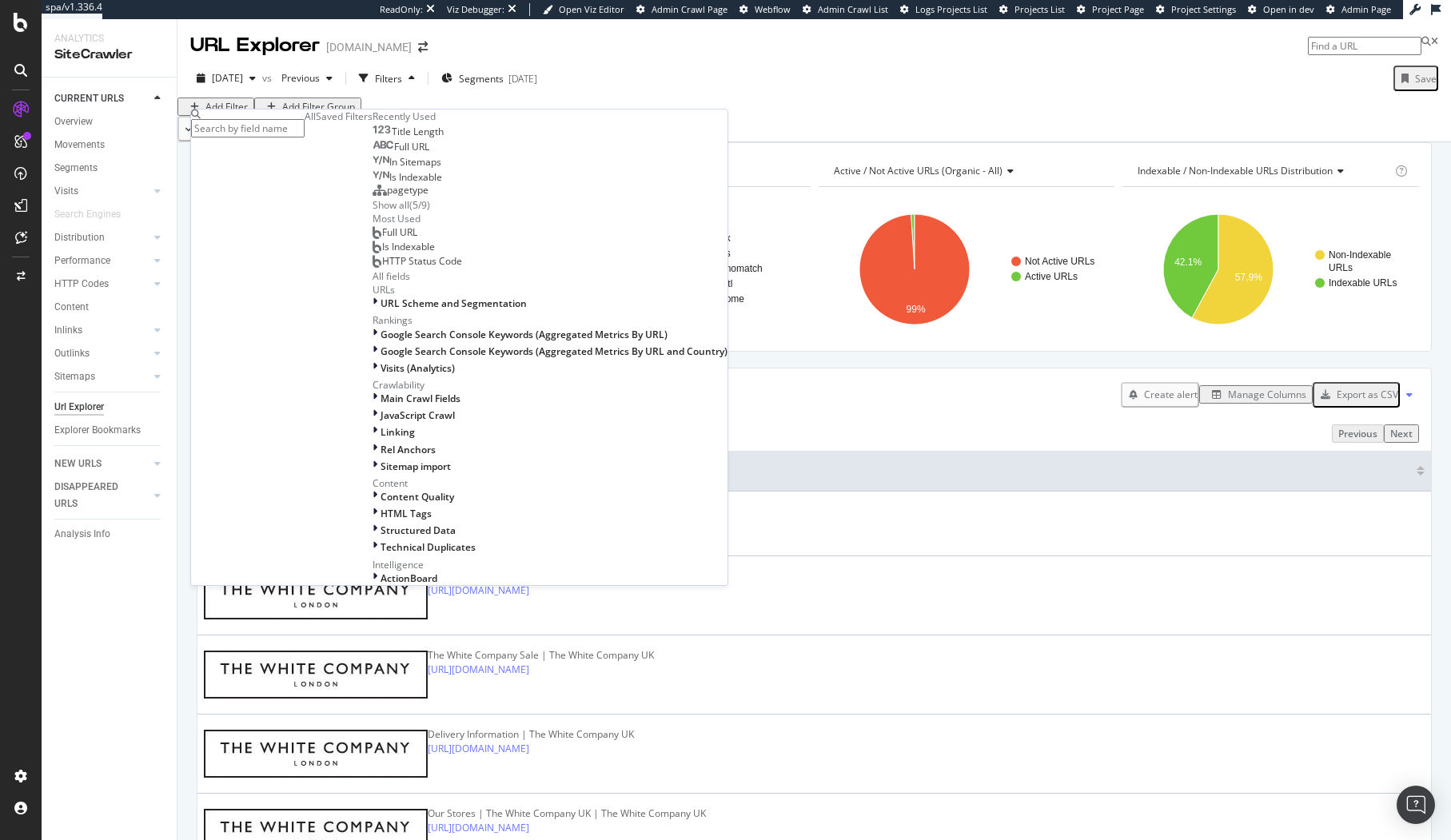
click at [394, 154] on span "Full URL" at bounding box center [412, 147] width 35 height 14
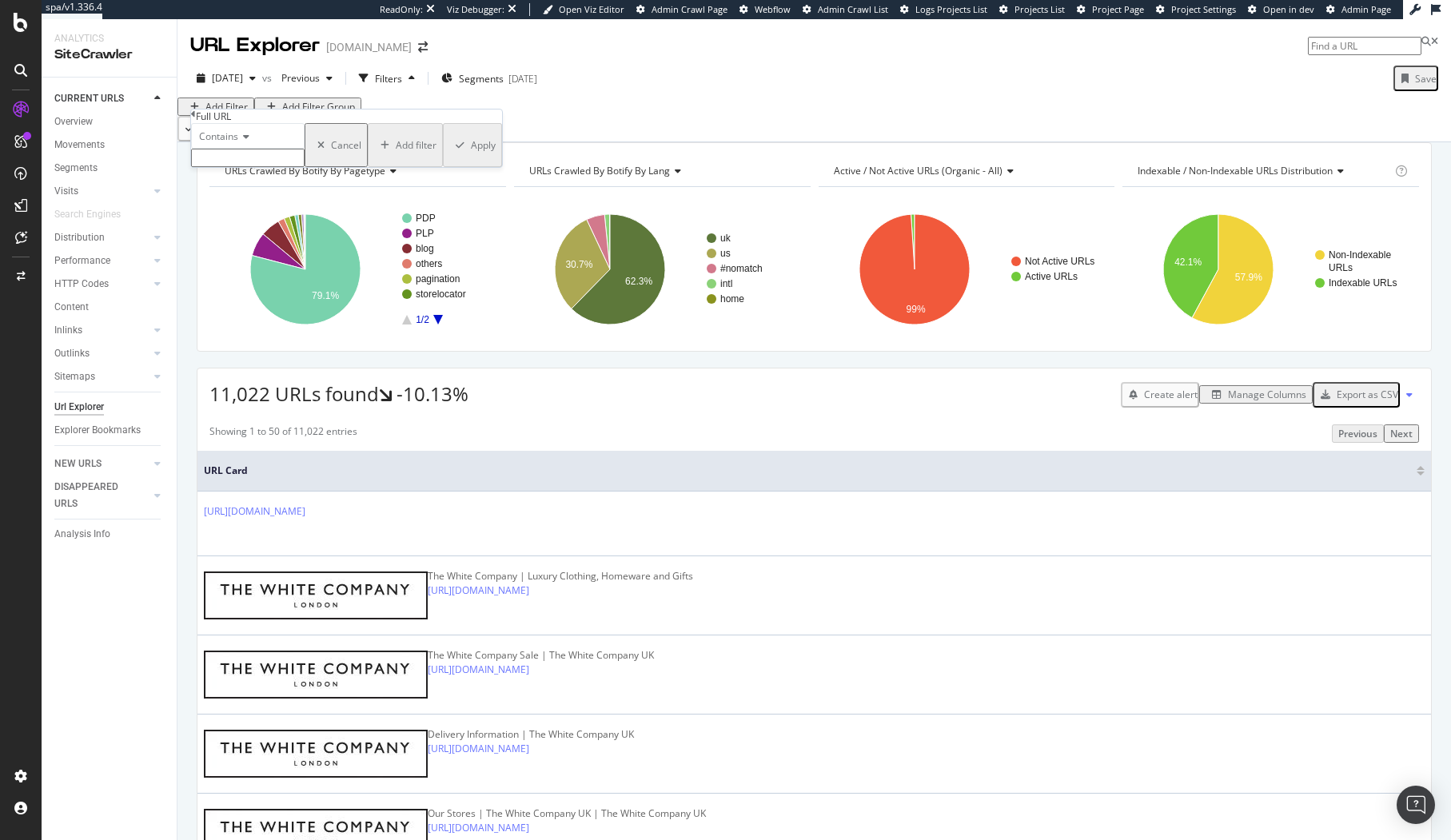
click at [245, 167] on input "text" at bounding box center [248, 157] width 113 height 19
paste input "A15568"
type input "A15568"
click at [471, 156] on div "Apply" at bounding box center [482, 150] width 24 height 14
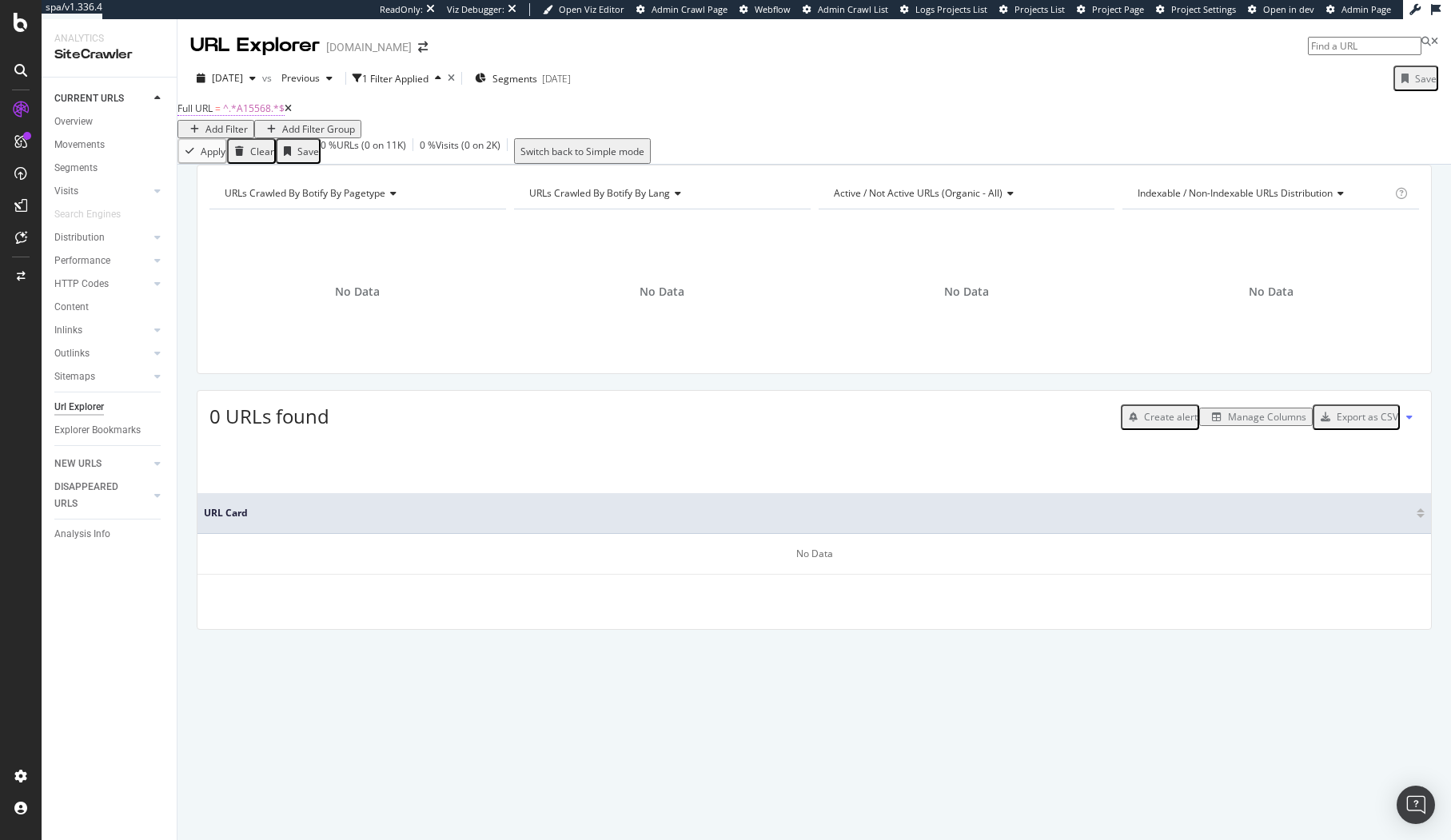
click at [254, 115] on span "^.*A15568.*$" at bounding box center [253, 109] width 62 height 14
click at [234, 165] on input "A15568" at bounding box center [248, 155] width 113 height 19
paste input "https://www.thewhitecompany.com/uk/Organic-Cotton-Poplin-Stripe-Pyjama-Set/p/"
type input "https://www.thewhitecompany.com/uk/Organic-Cotton-Poplin-Stripe-Pyjama-Set/p/A1…"
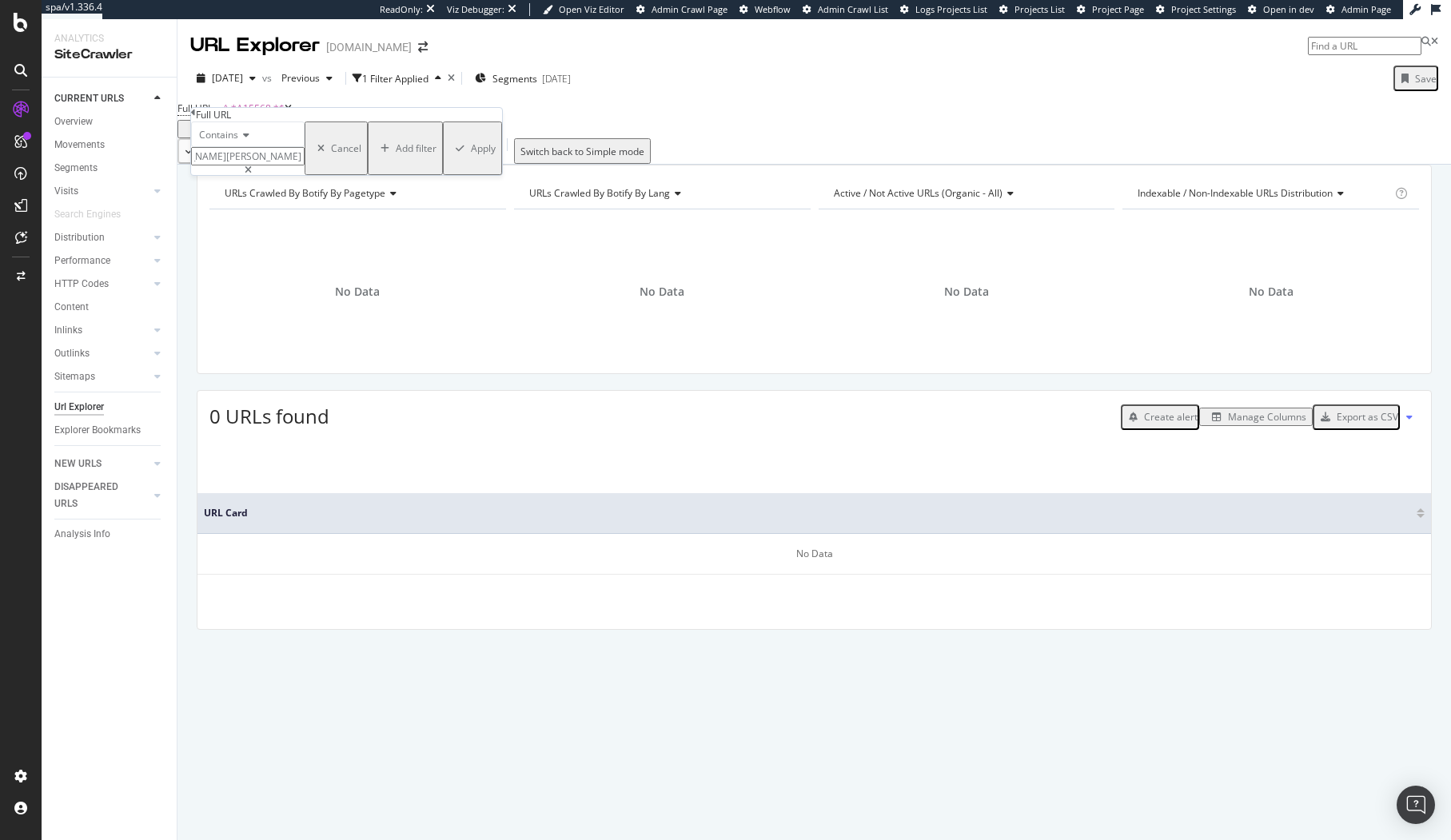
scroll to position [0, 0]
click at [471, 155] on div "Apply" at bounding box center [482, 149] width 24 height 14
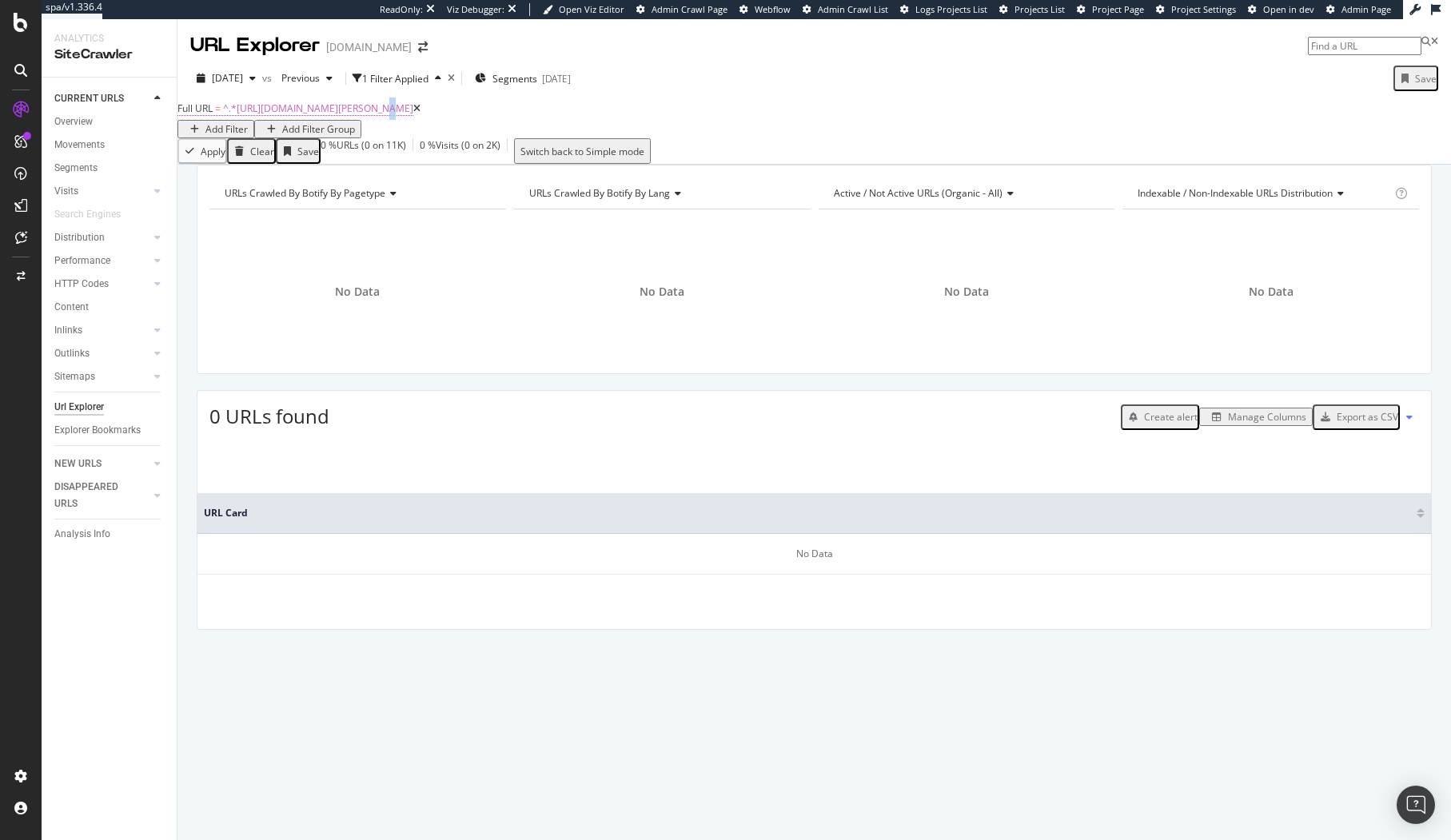
click at [389, 115] on span "^.*https://www.thewhitecompany.com/uk/Organic-Cotton-Poplin-Stripe-Pyjama-Set/p…" at bounding box center [318, 109] width 191 height 14
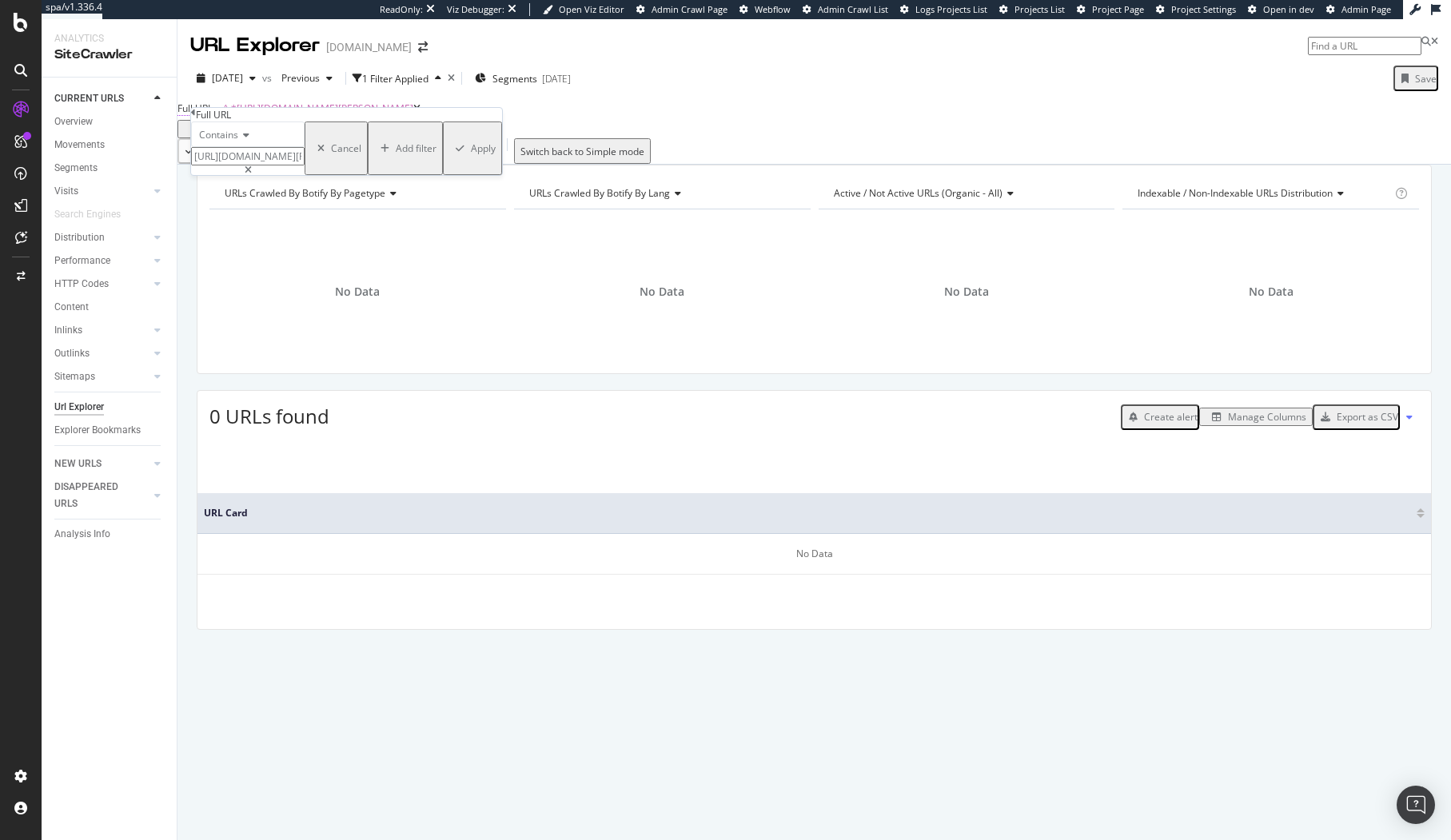
click at [414, 115] on span "^.*https://www.thewhitecompany.com/uk/Organic-Cotton-Poplin-Stripe-Pyjama-Set/p…" at bounding box center [318, 109] width 191 height 14
click at [283, 165] on input "https://www.thewhitecompany.com/uk/Organic-Cotton-Poplin-Stripe-Pyjama-Set/p/A1…" at bounding box center [248, 155] width 113 height 19
paste input "Luxury-Wool-Cashmere-Throw/p/luxury-wool-cashmere-throw"
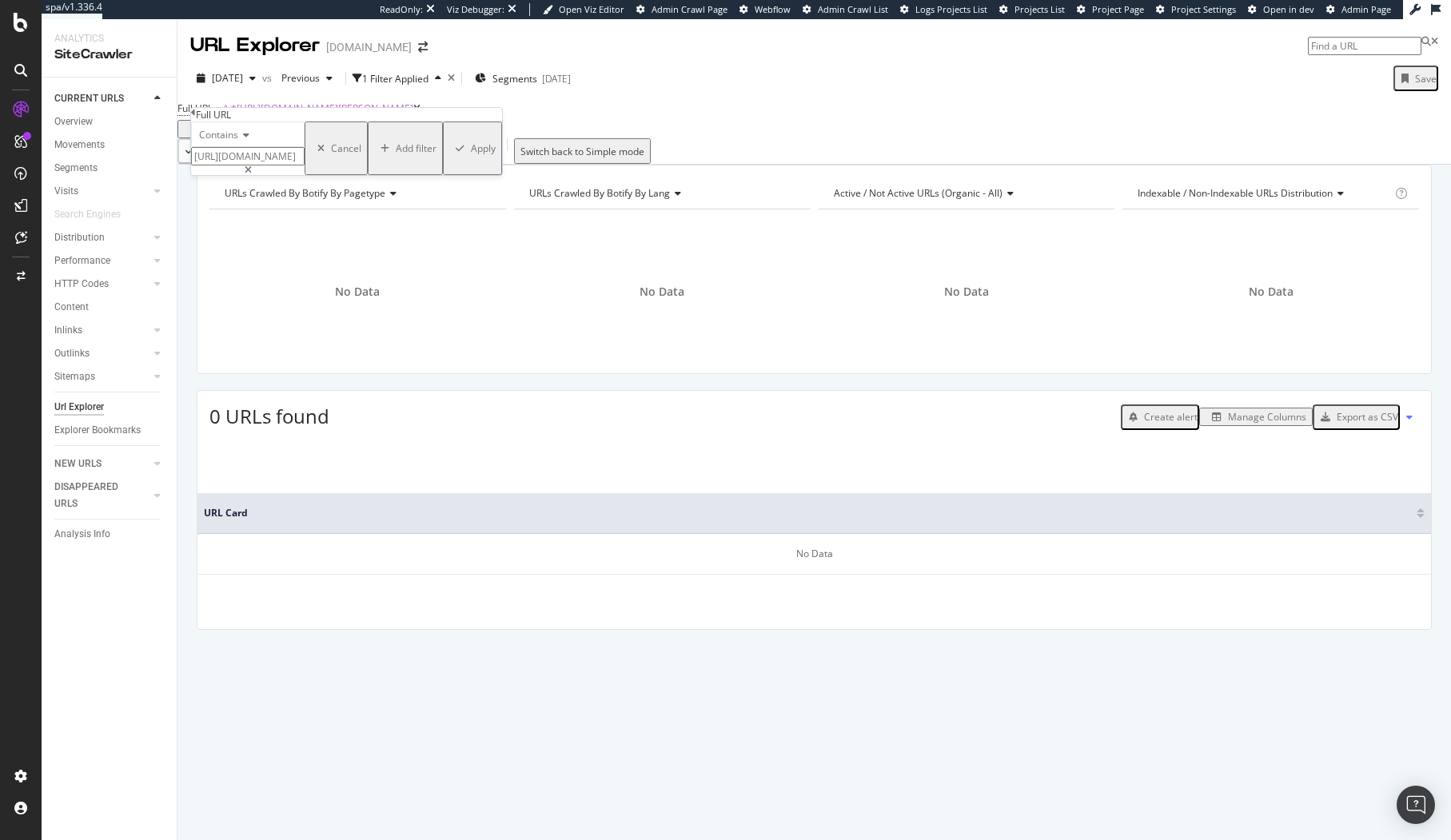
scroll to position [0, 317]
type input "https://www.thewhitecompany.com/uk/Luxury-Wool-Cashmere-Throw/p/luxury-wool-cas…"
click at [449, 154] on div "button" at bounding box center [460, 149] width 22 height 10
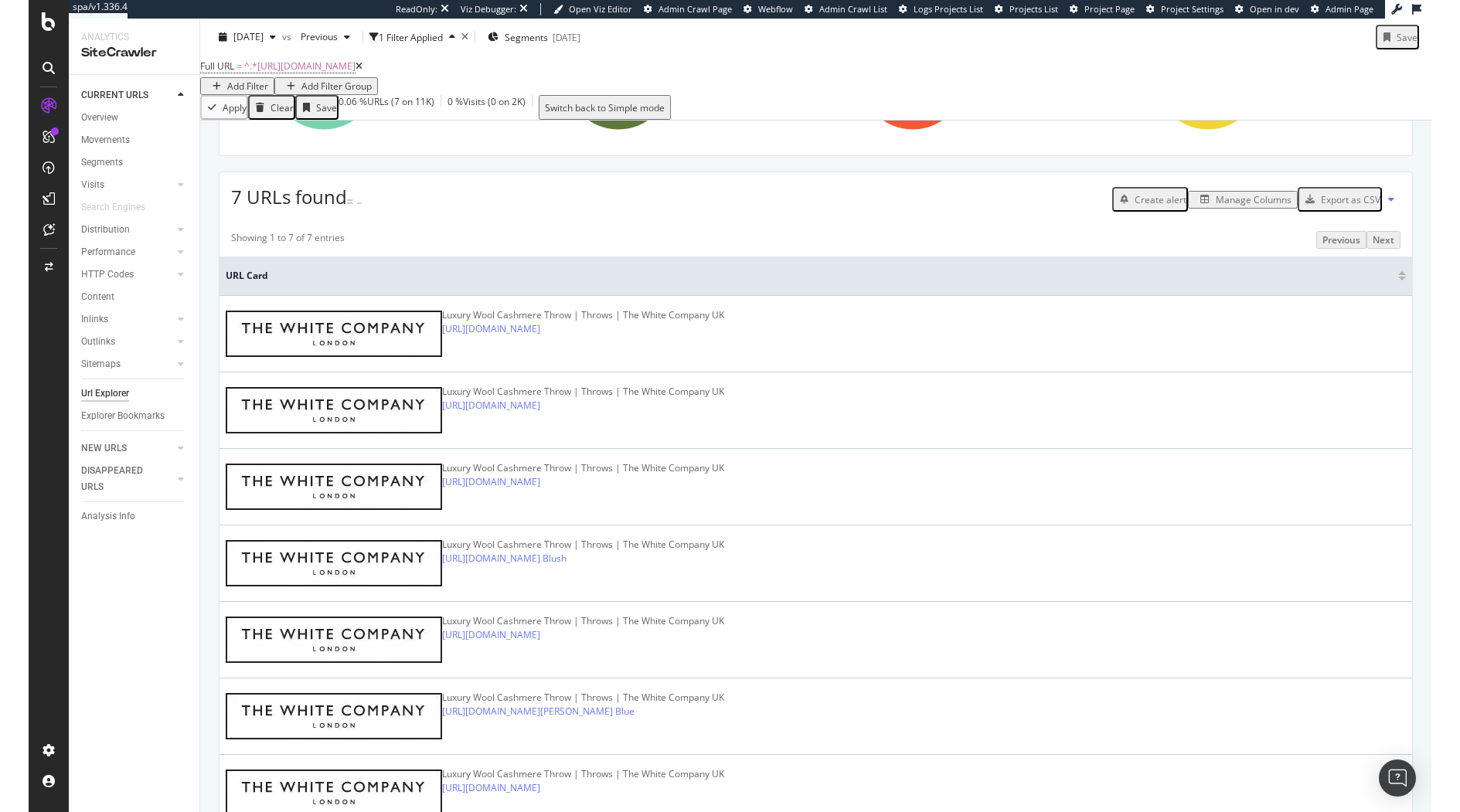
scroll to position [251, 0]
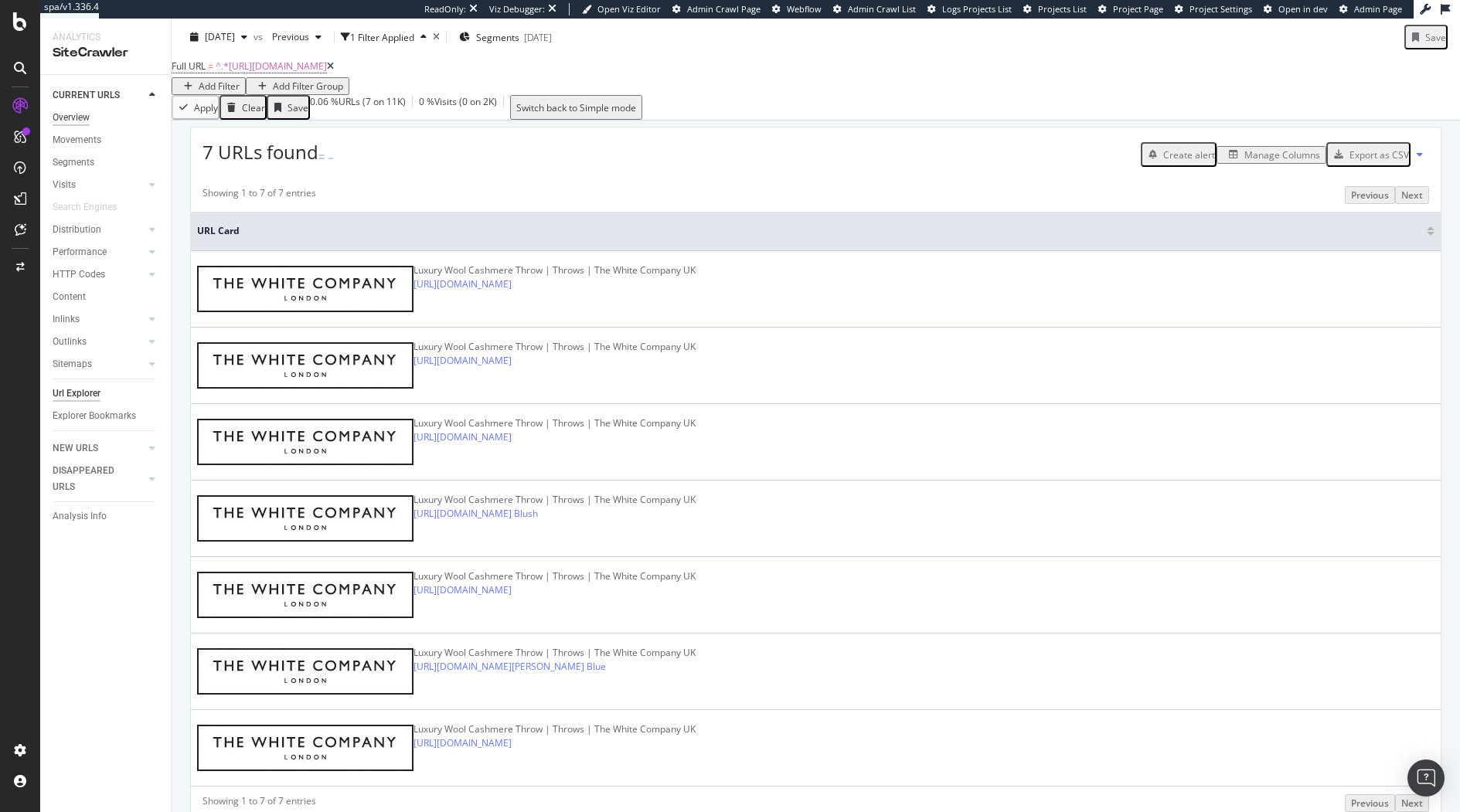
click at [68, 120] on div "Overview" at bounding box center [71, 117] width 37 height 16
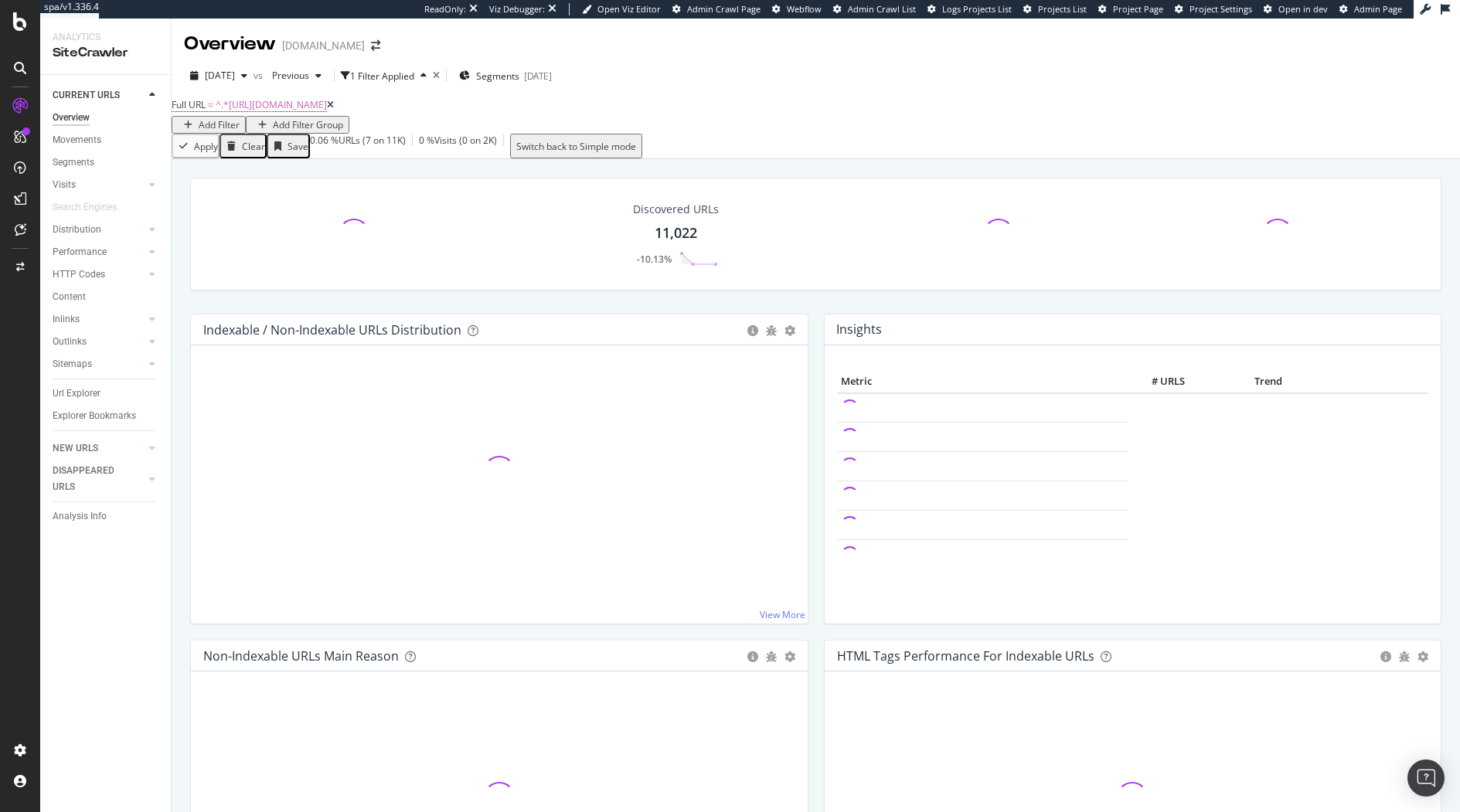
click at [334, 110] on icon at bounding box center [330, 105] width 7 height 9
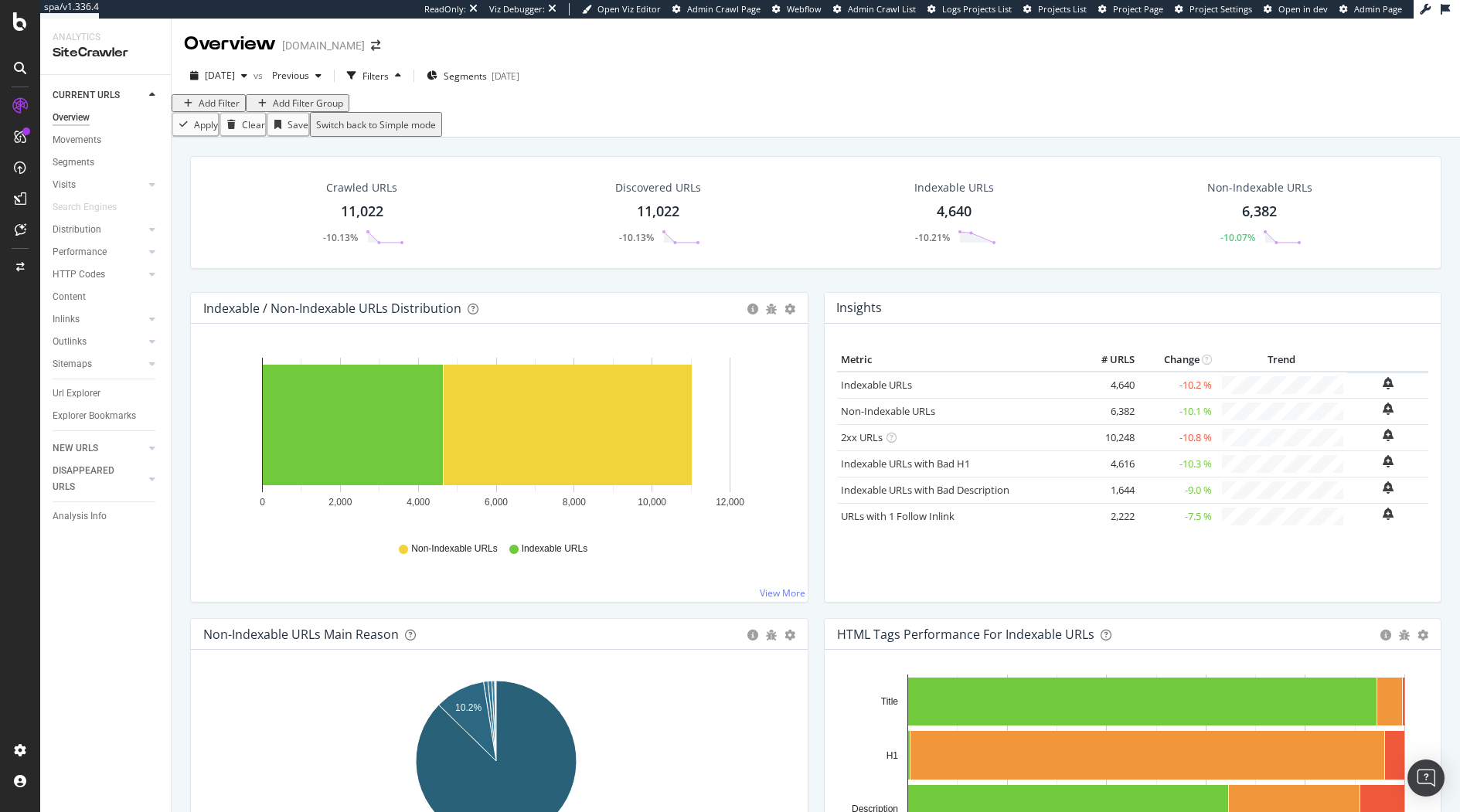
click at [217, 108] on div "Add Filter" at bounding box center [208, 103] width 61 height 13
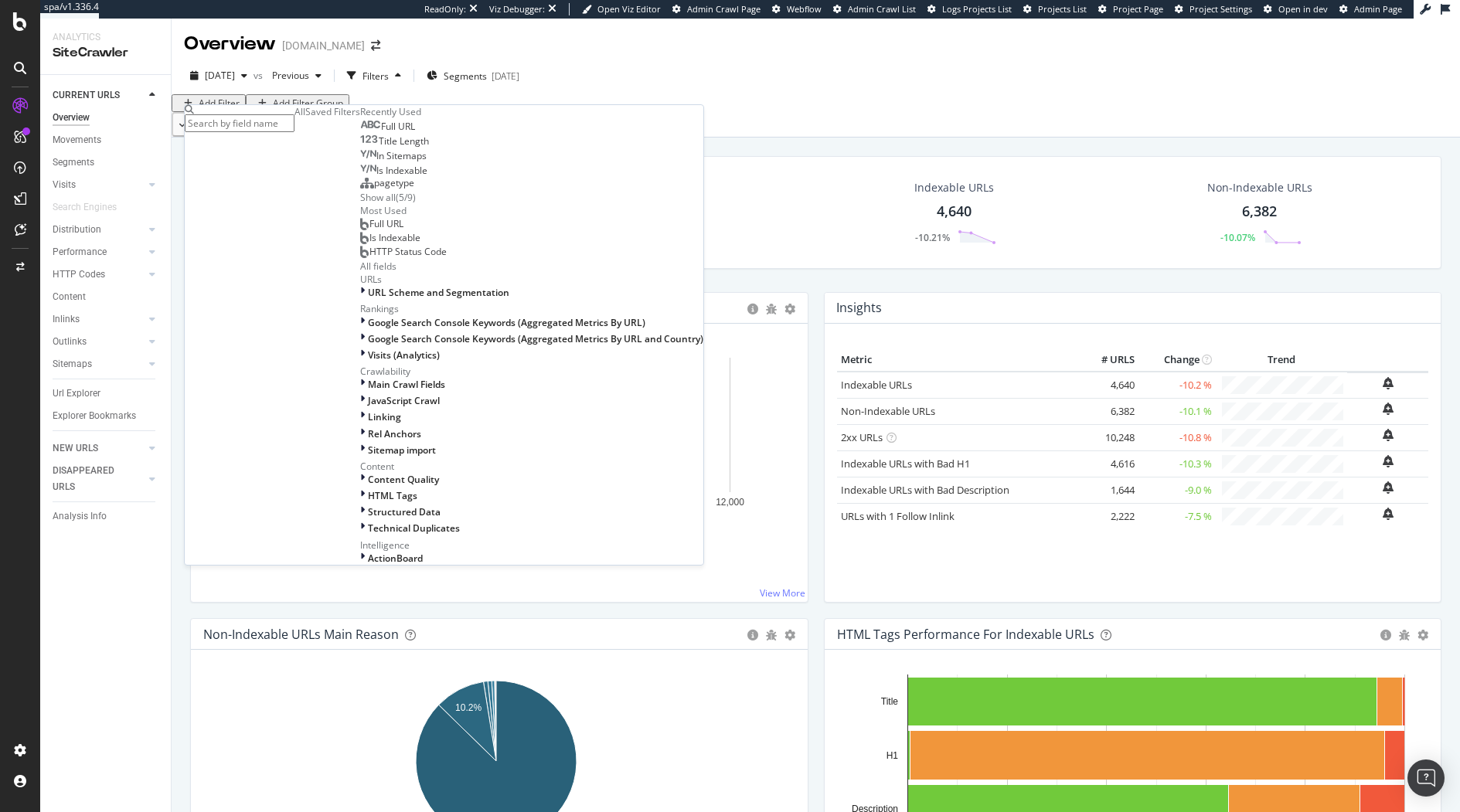
click at [78, 436] on div "Overview Movements Segments Visits Analysis Orphan URLs Search Engines Distribu…" at bounding box center [112, 272] width 118 height 331
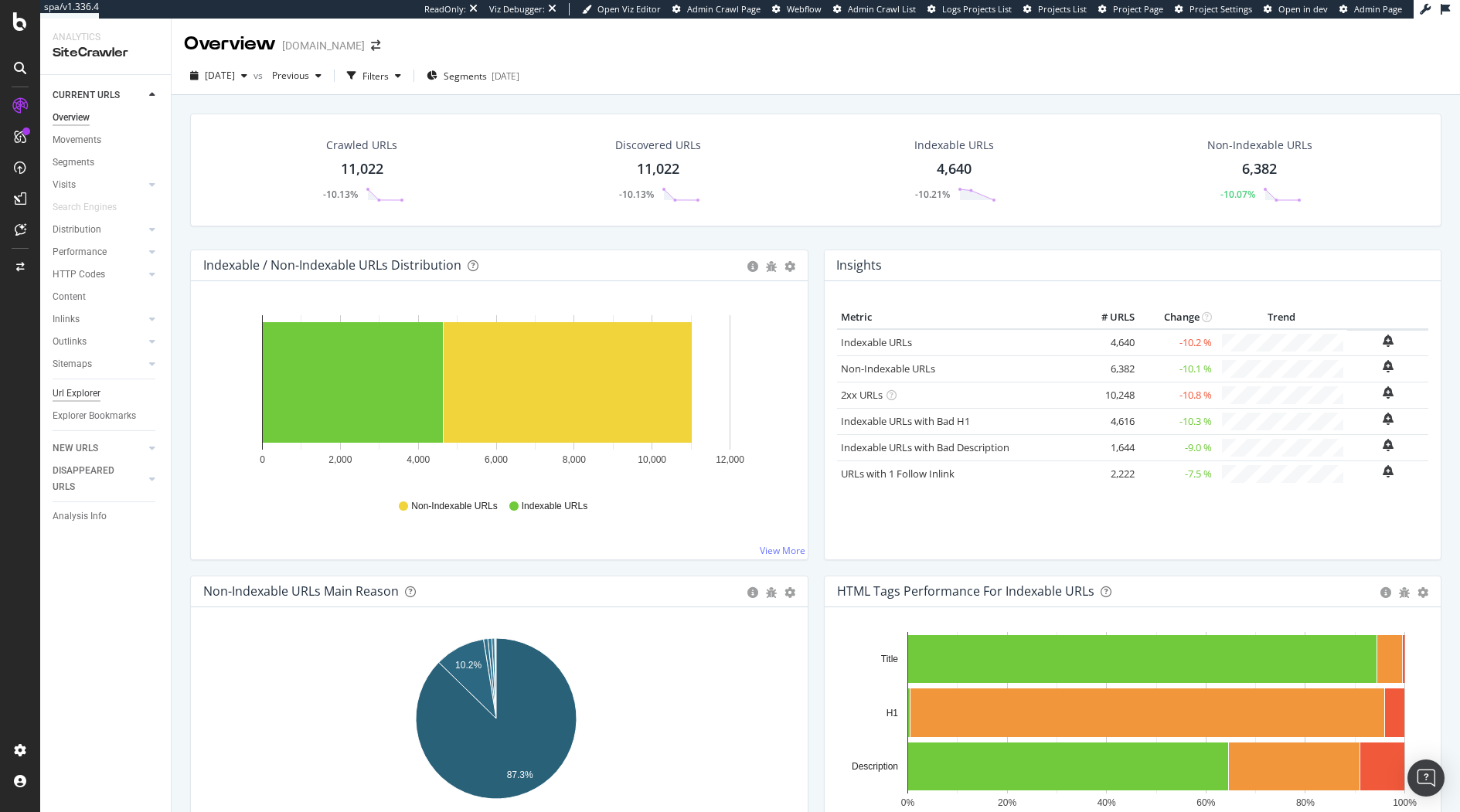
click at [74, 393] on div "Url Explorer" at bounding box center [77, 393] width 48 height 16
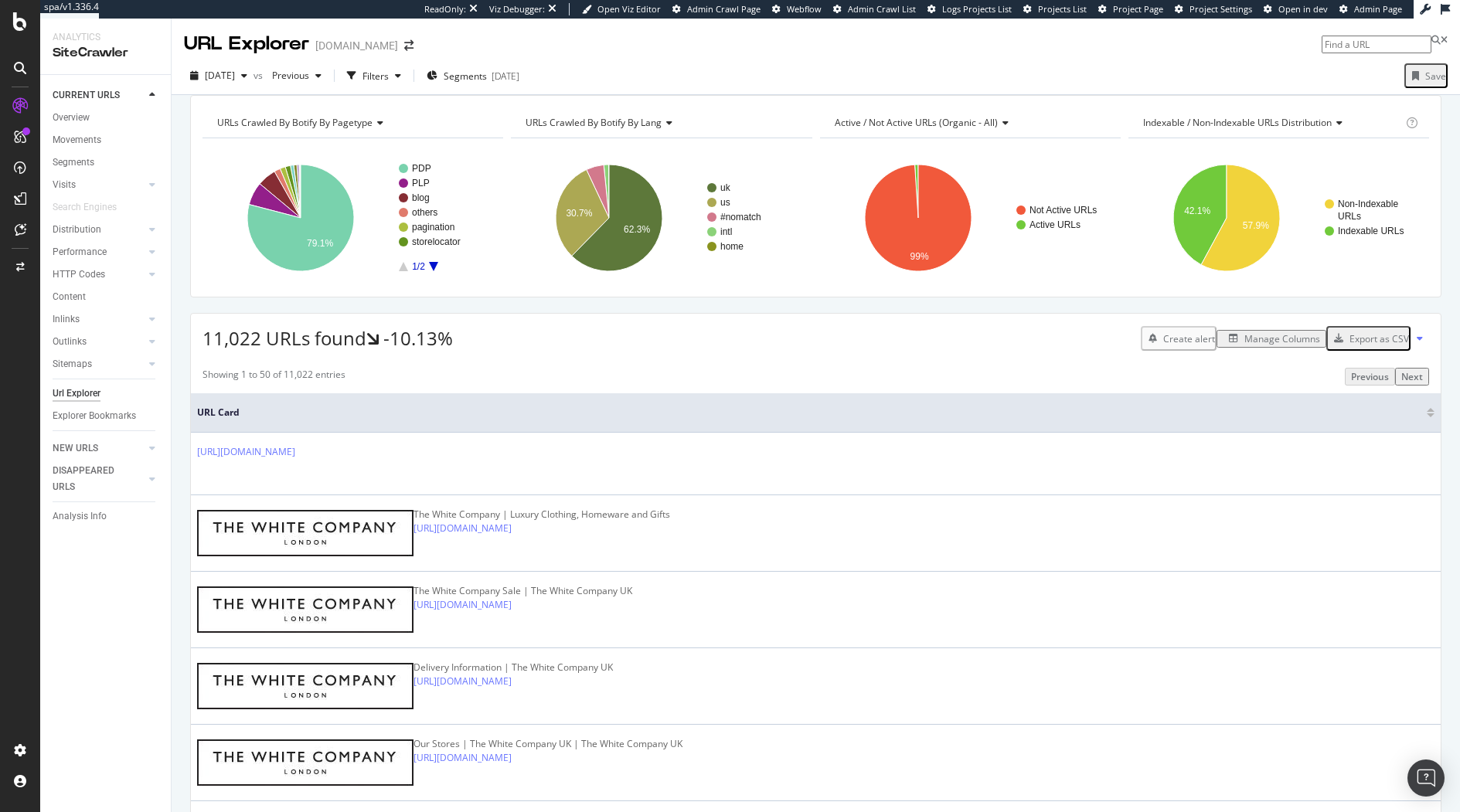
click at [1336, 52] on input at bounding box center [1377, 44] width 110 height 18
type input "https://www.thewhitecompany.com/uk/Elgin-Throw/p/elgin-throw"
click at [1272, 64] on div "https://www.thewhitecompany.com/uk/Elgin-Throw/p/elgin-throw" at bounding box center [1338, 58] width 193 height 13
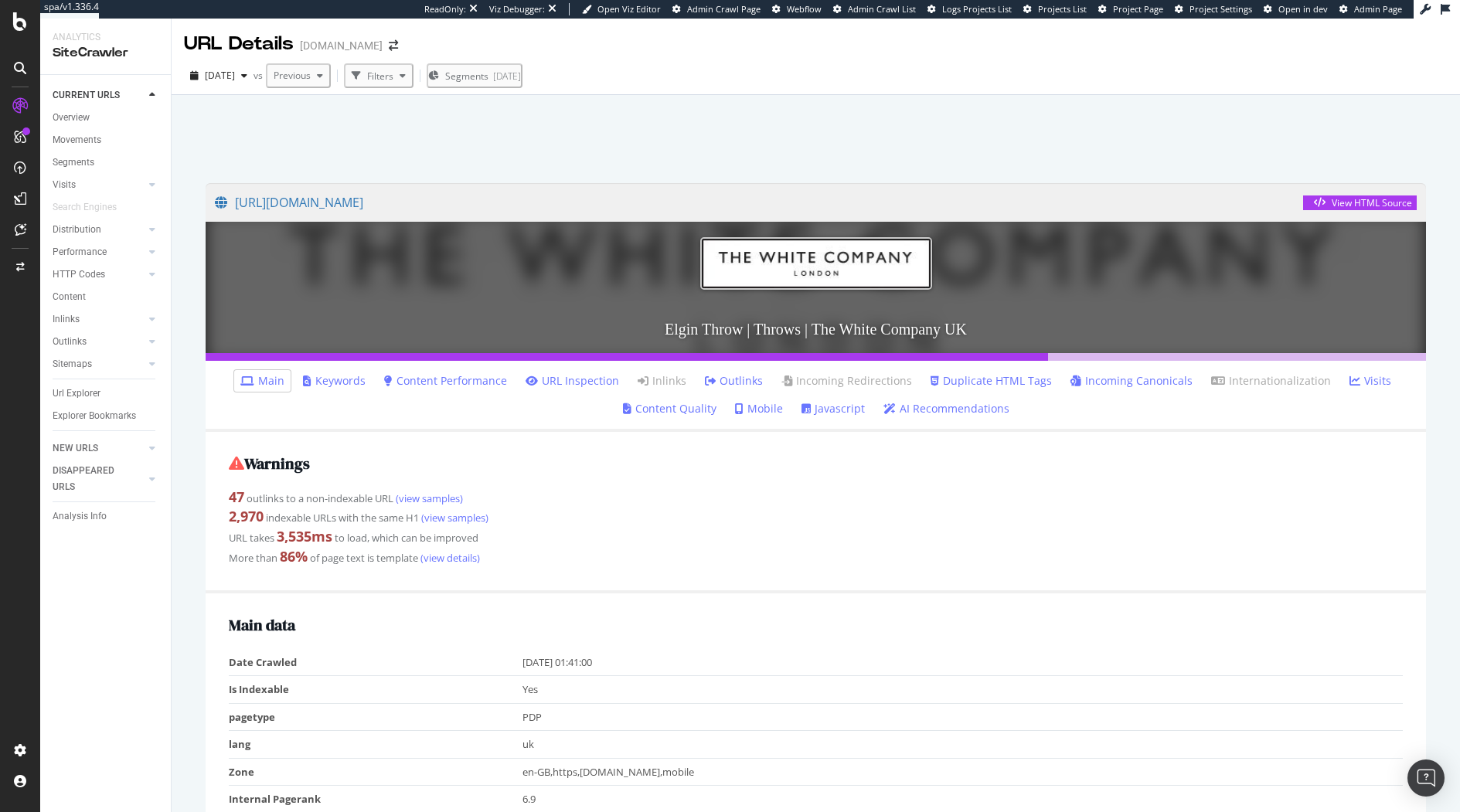
scroll to position [42, 0]
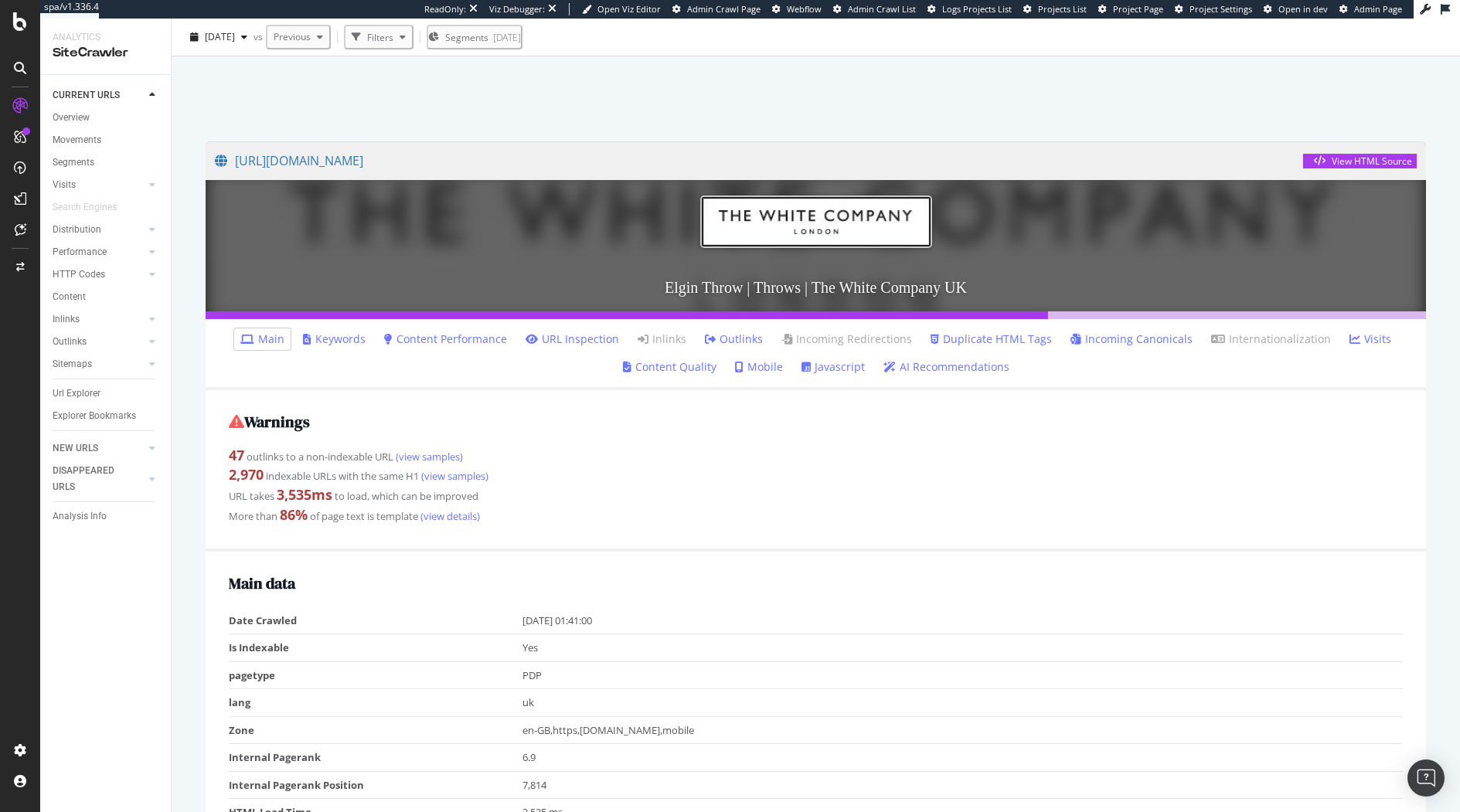
click at [698, 541] on div "Warnings 47 outlinks to a non-indexable URL (view samples) 2,970 indexable URLs…" at bounding box center [815, 471] width 1221 height 162
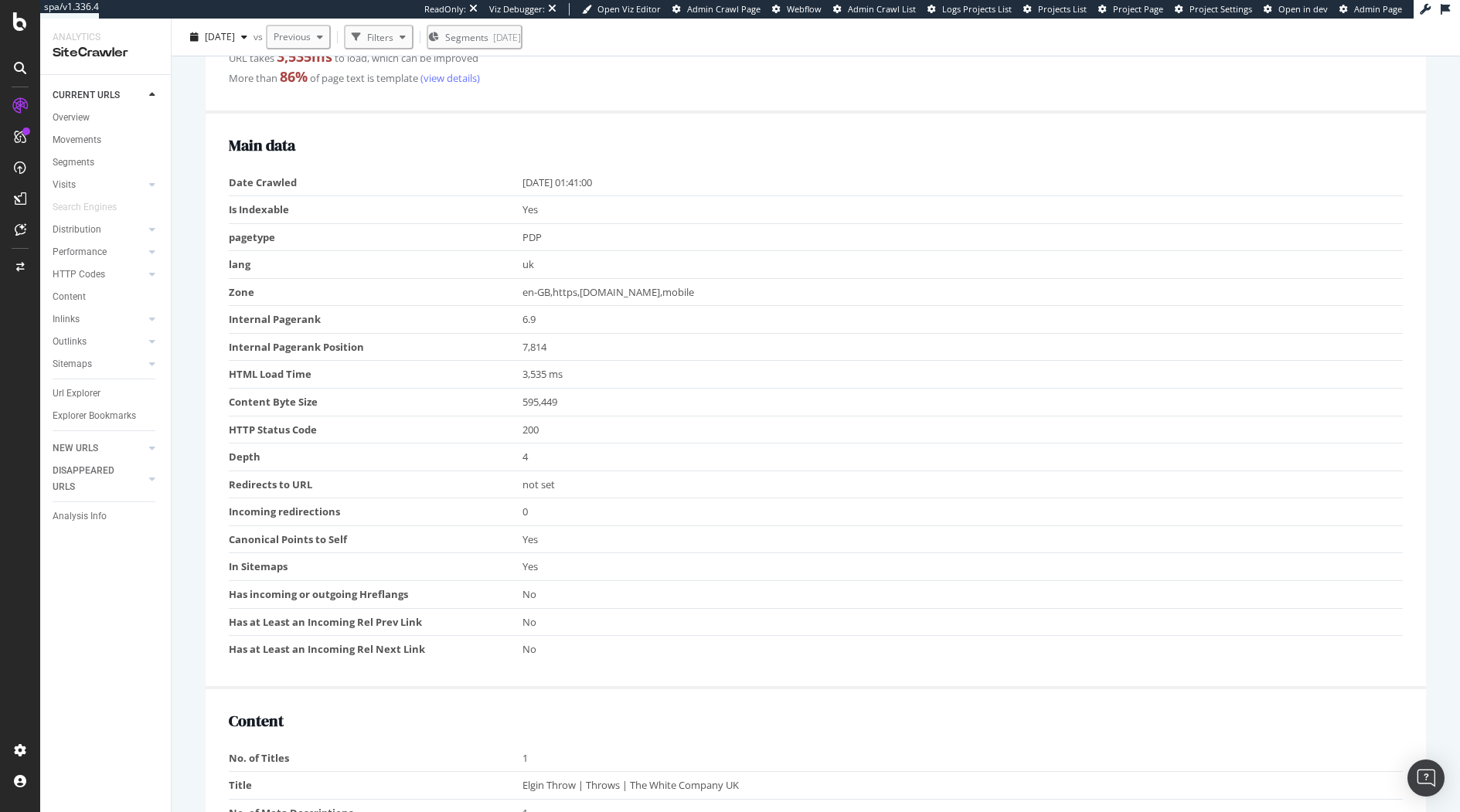
scroll to position [153, 0]
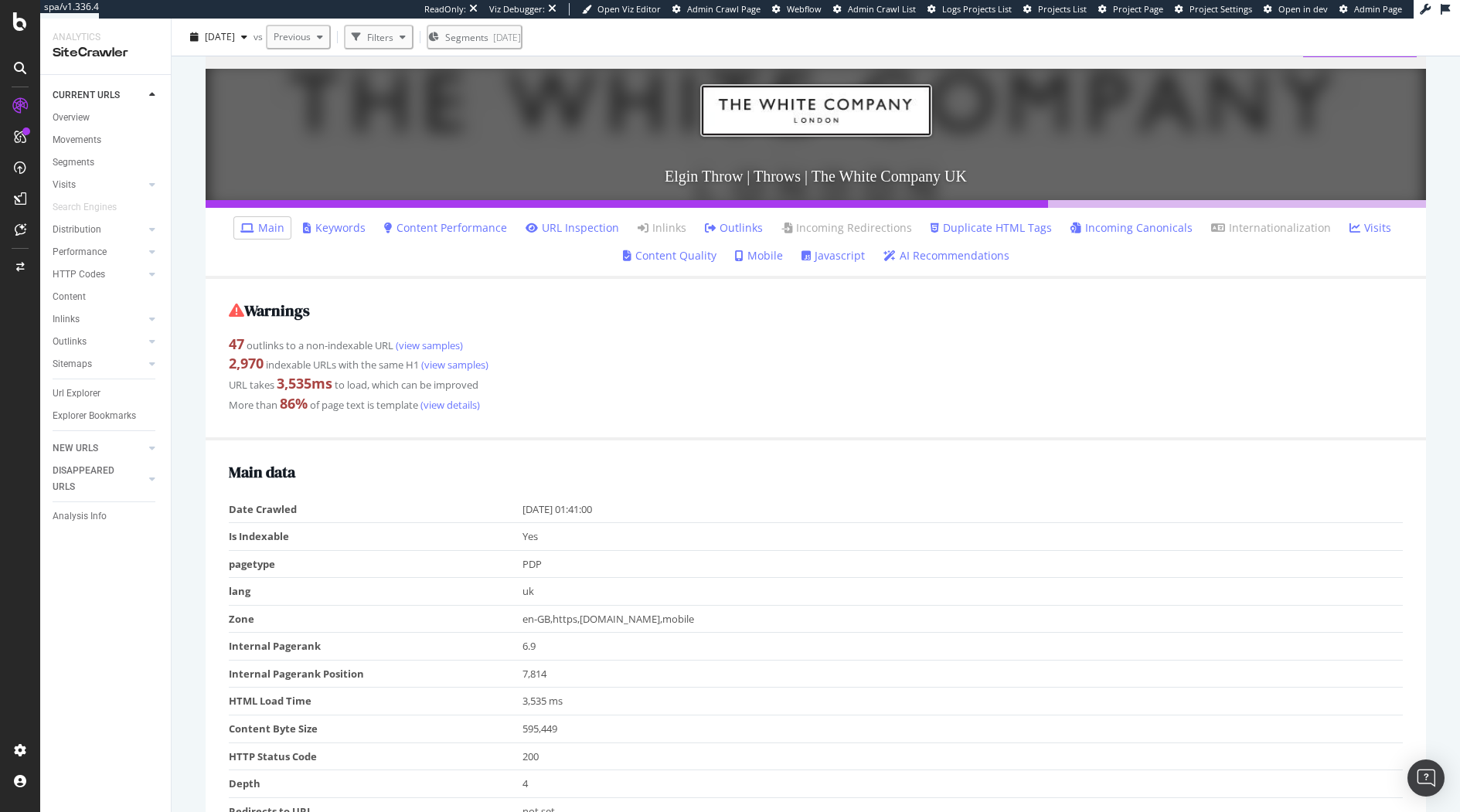
click at [1094, 233] on link "Incoming Canonicals" at bounding box center [1131, 228] width 122 height 15
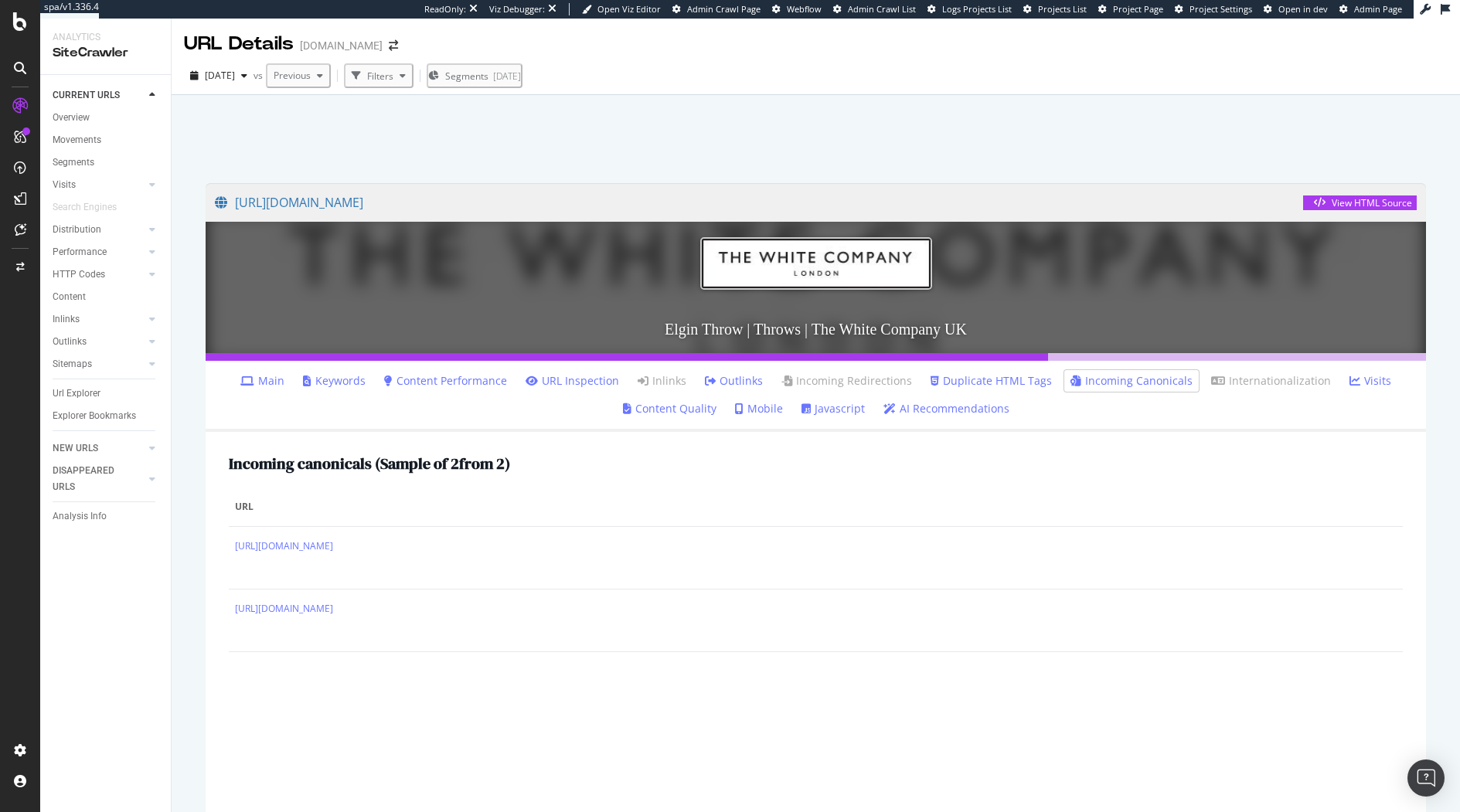
scroll to position [76, 0]
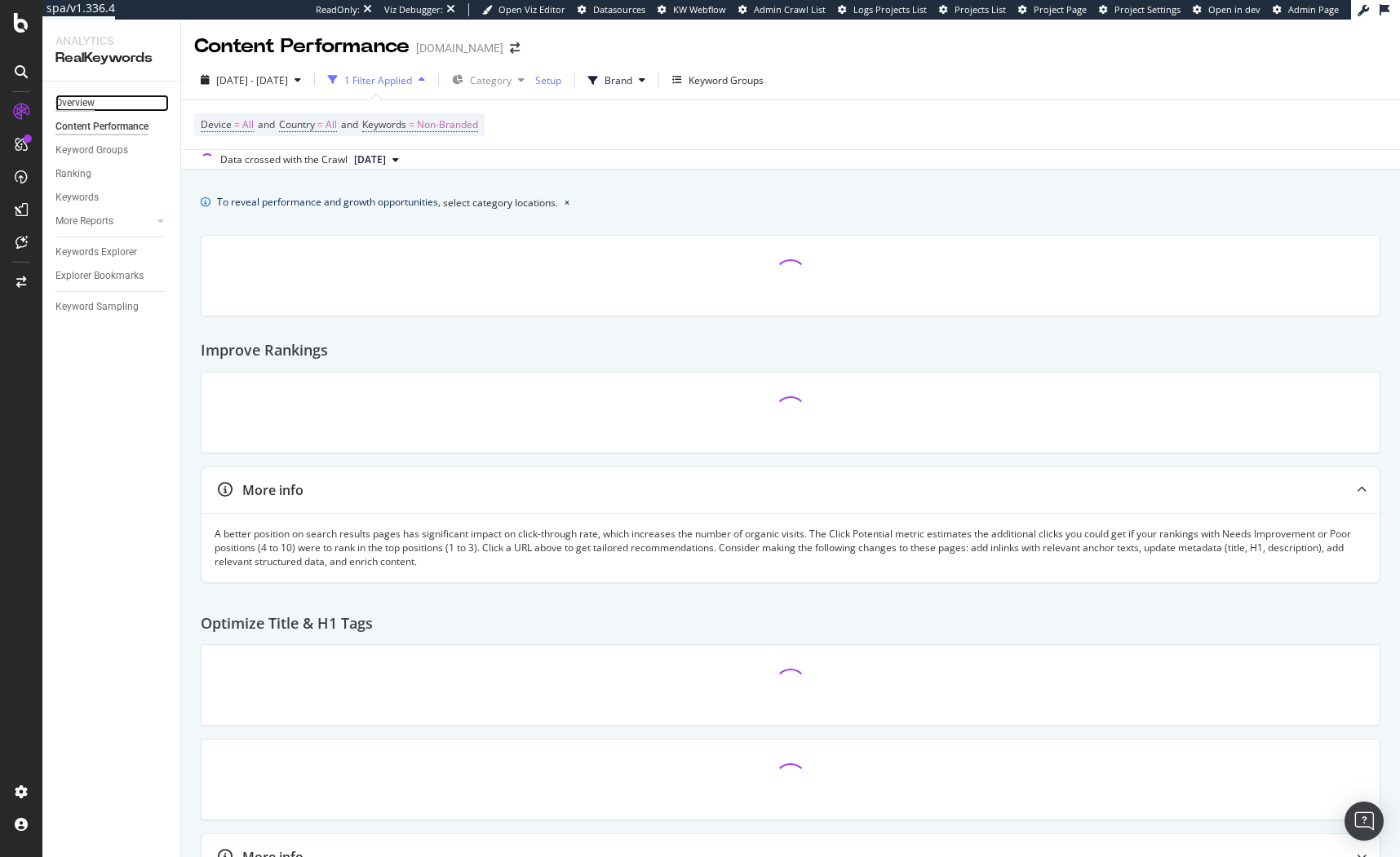
click at [86, 104] on div "Overview" at bounding box center [75, 103] width 39 height 17
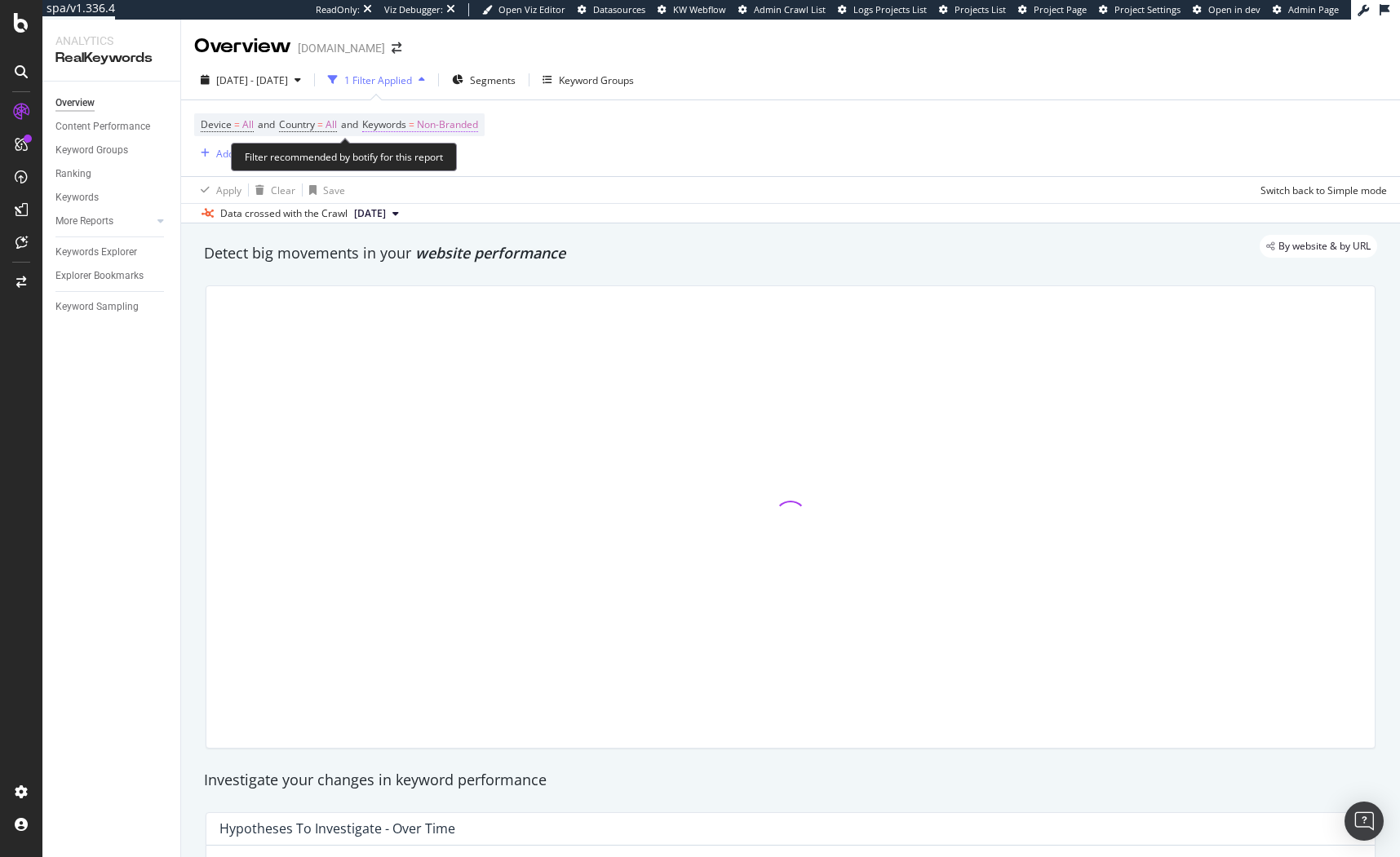
click at [414, 126] on span "=" at bounding box center [411, 125] width 6 height 14
click at [412, 174] on div "Non-Branded" at bounding box center [429, 163] width 87 height 25
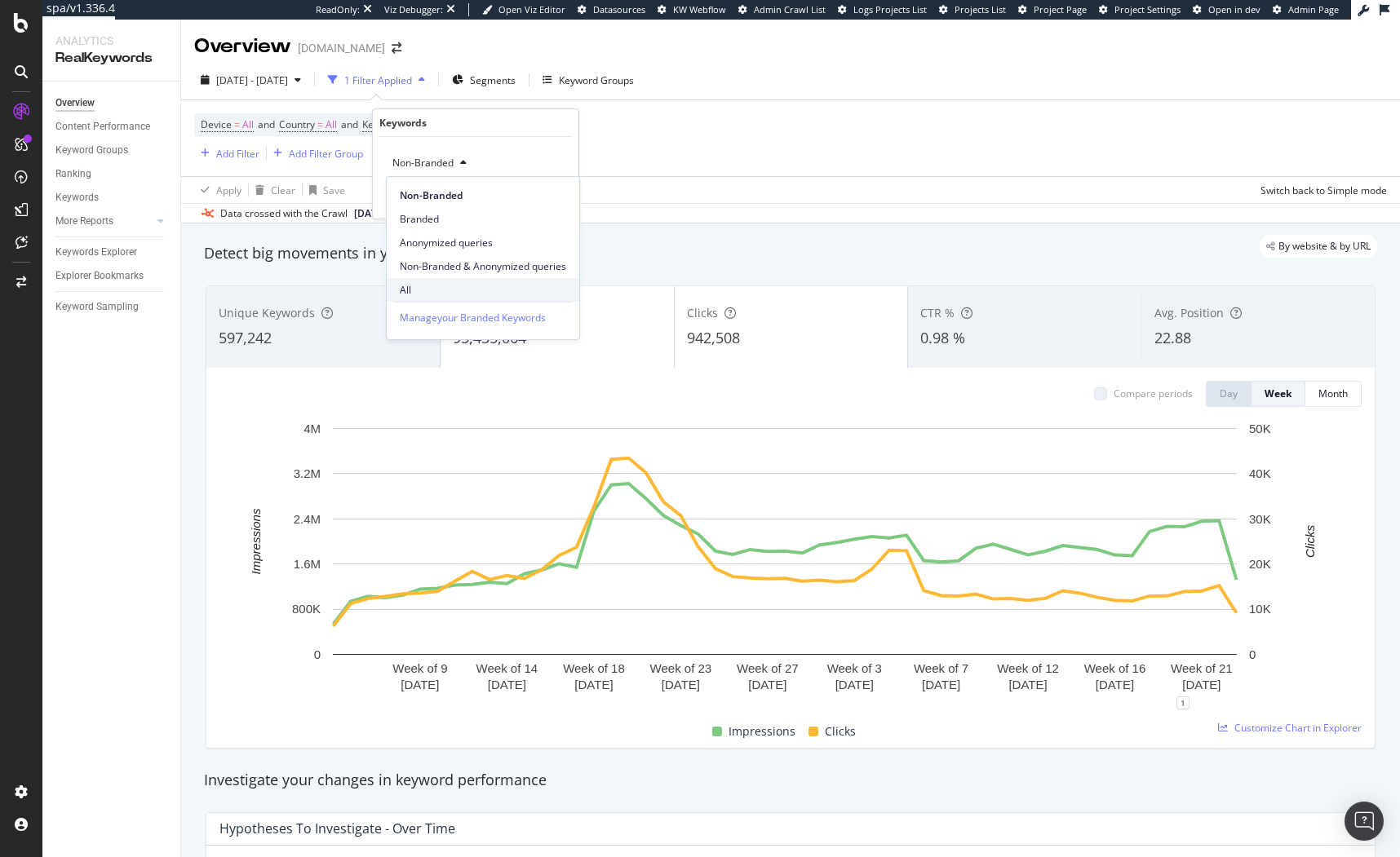
click at [421, 292] on span "All" at bounding box center [482, 290] width 167 height 15
click at [559, 194] on div "Apply" at bounding box center [552, 198] width 25 height 14
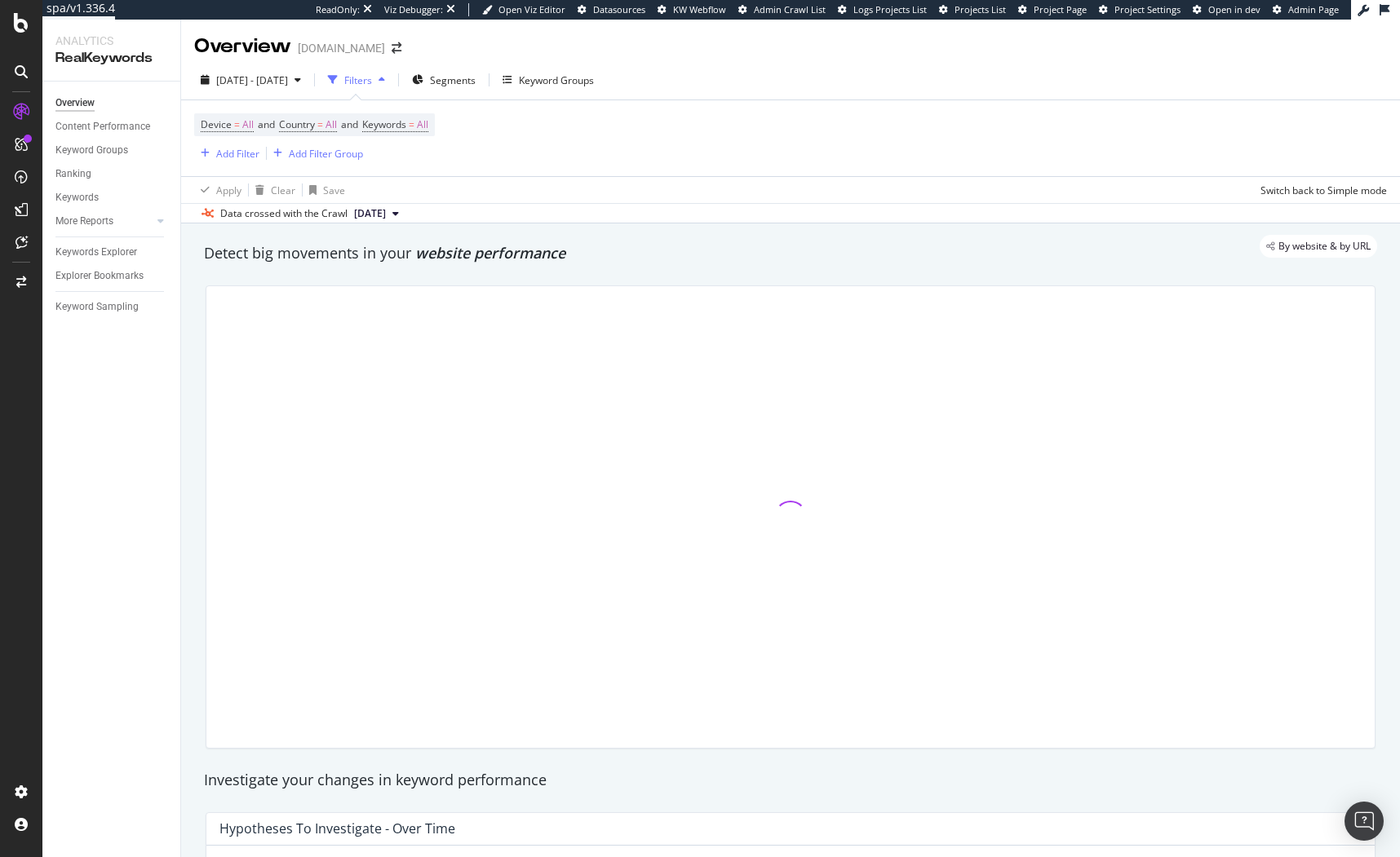
click at [667, 275] on div at bounding box center [790, 517] width 1189 height 489
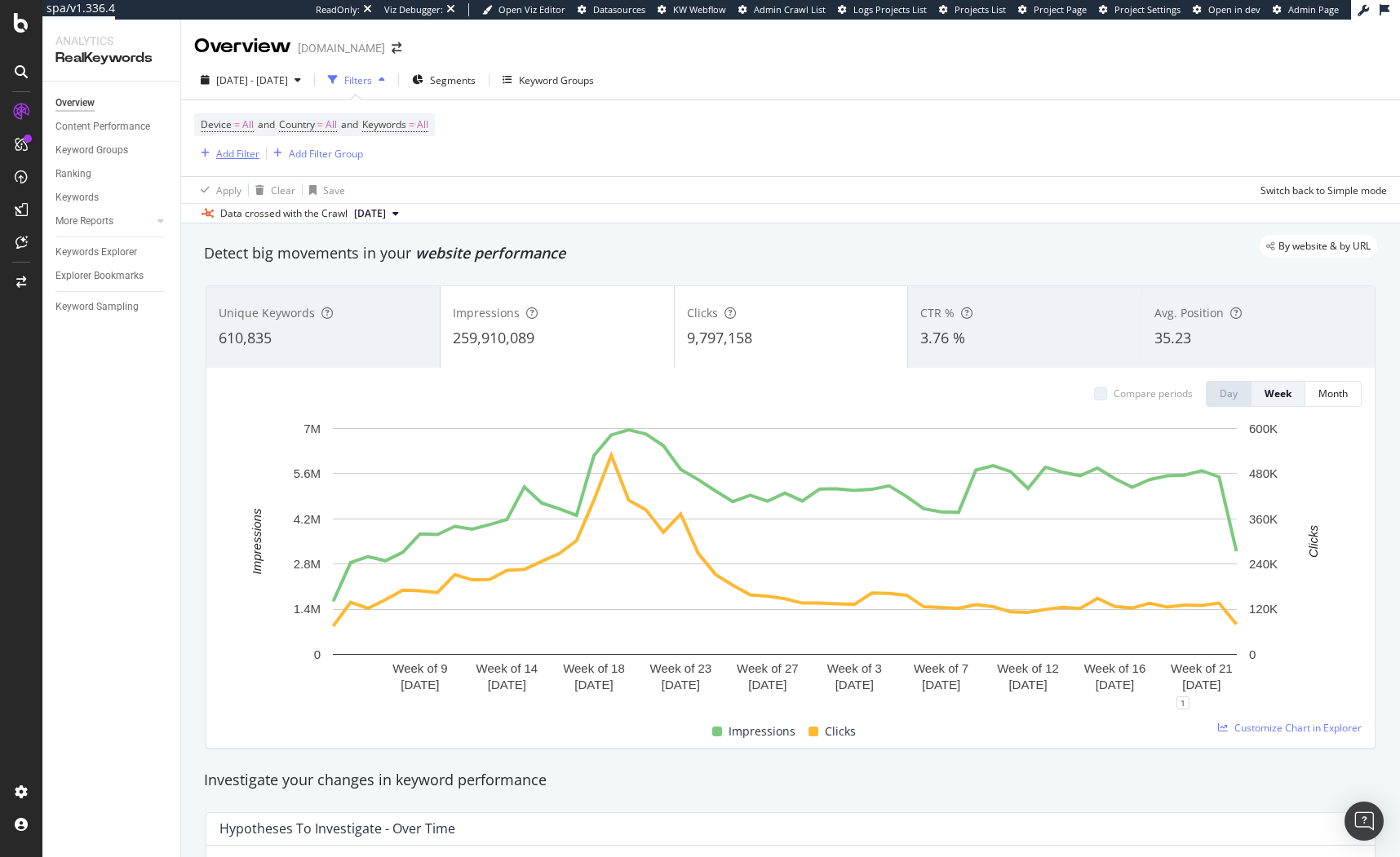
click at [230, 160] on div "Add Filter" at bounding box center [237, 154] width 43 height 14
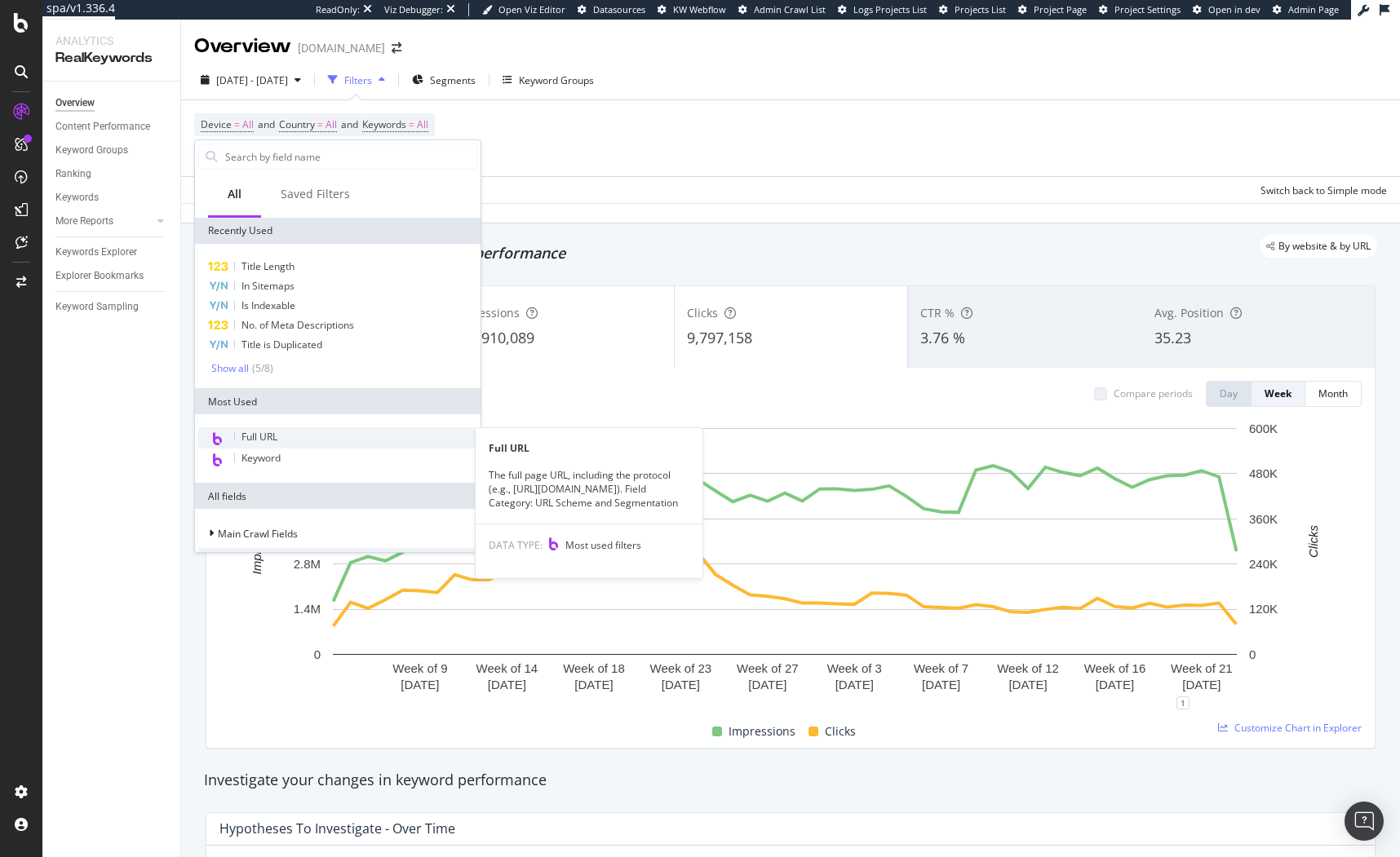
click at [278, 435] on div "Full URL" at bounding box center [338, 437] width 279 height 21
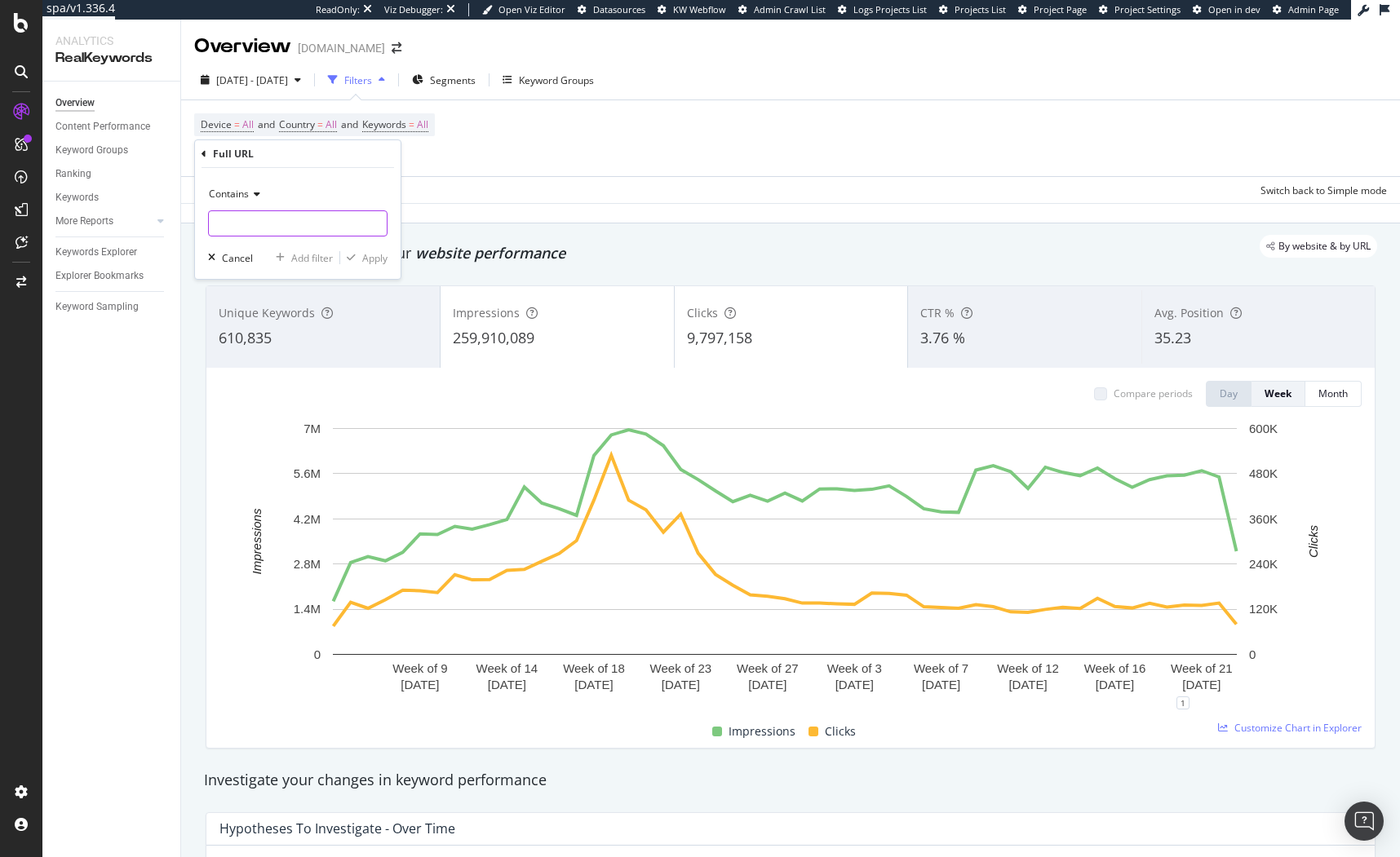
click at [264, 233] on input "text" at bounding box center [297, 223] width 178 height 26
type input "swatch"
click at [375, 256] on div "Apply" at bounding box center [374, 258] width 25 height 14
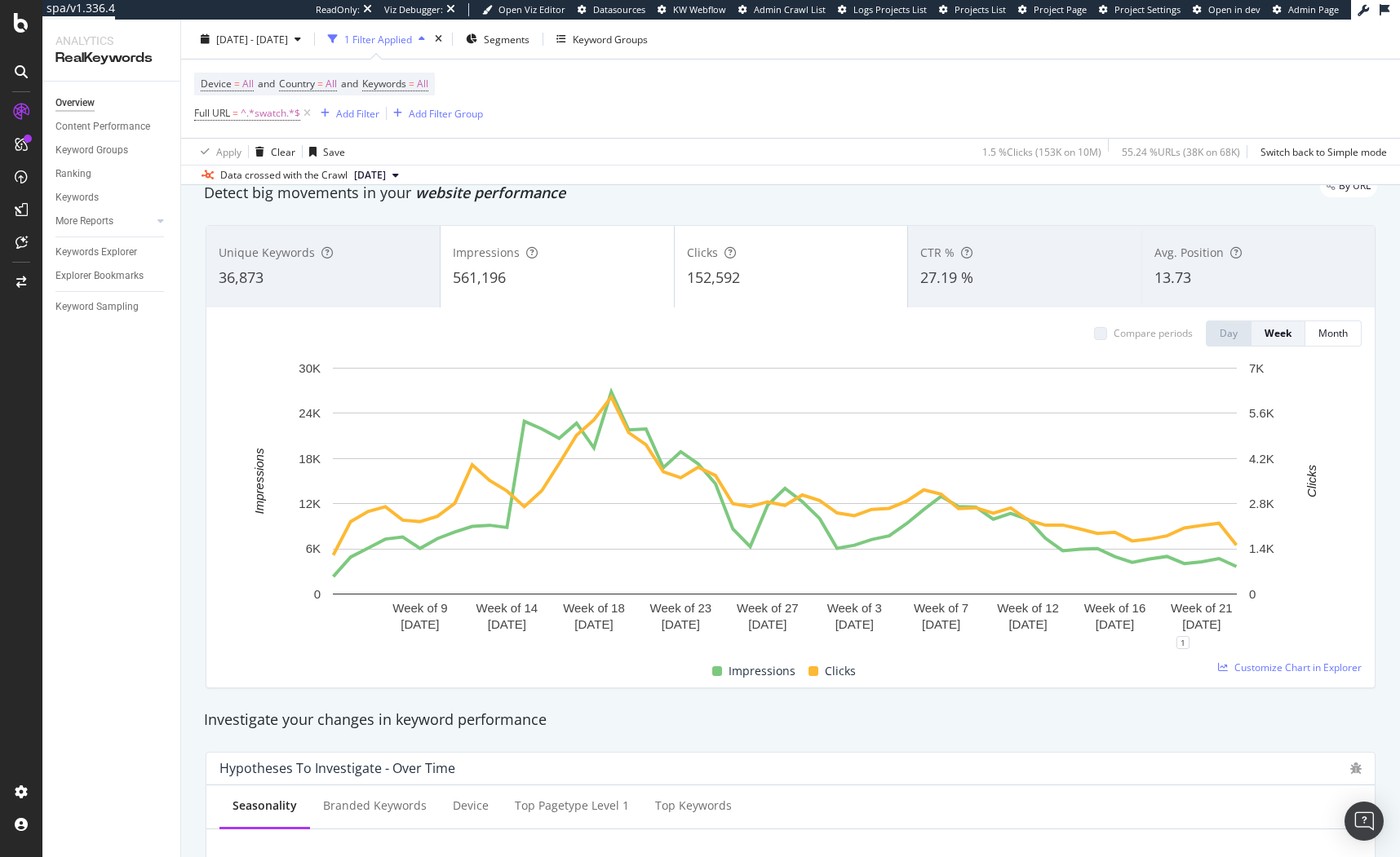
scroll to position [83, 0]
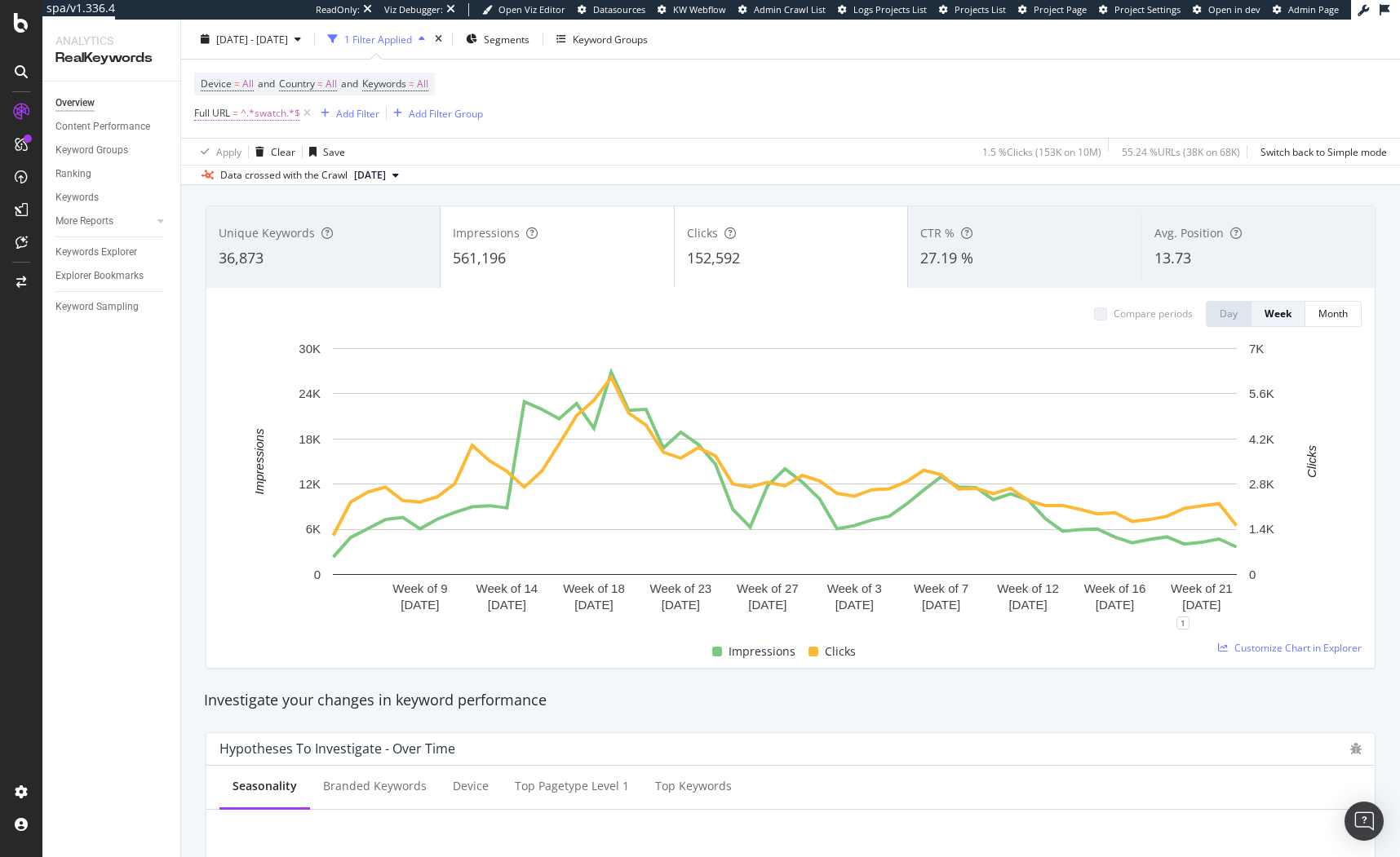
click at [234, 117] on span "=" at bounding box center [235, 113] width 6 height 14
click at [234, 156] on span "Contains" at bounding box center [229, 152] width 40 height 14
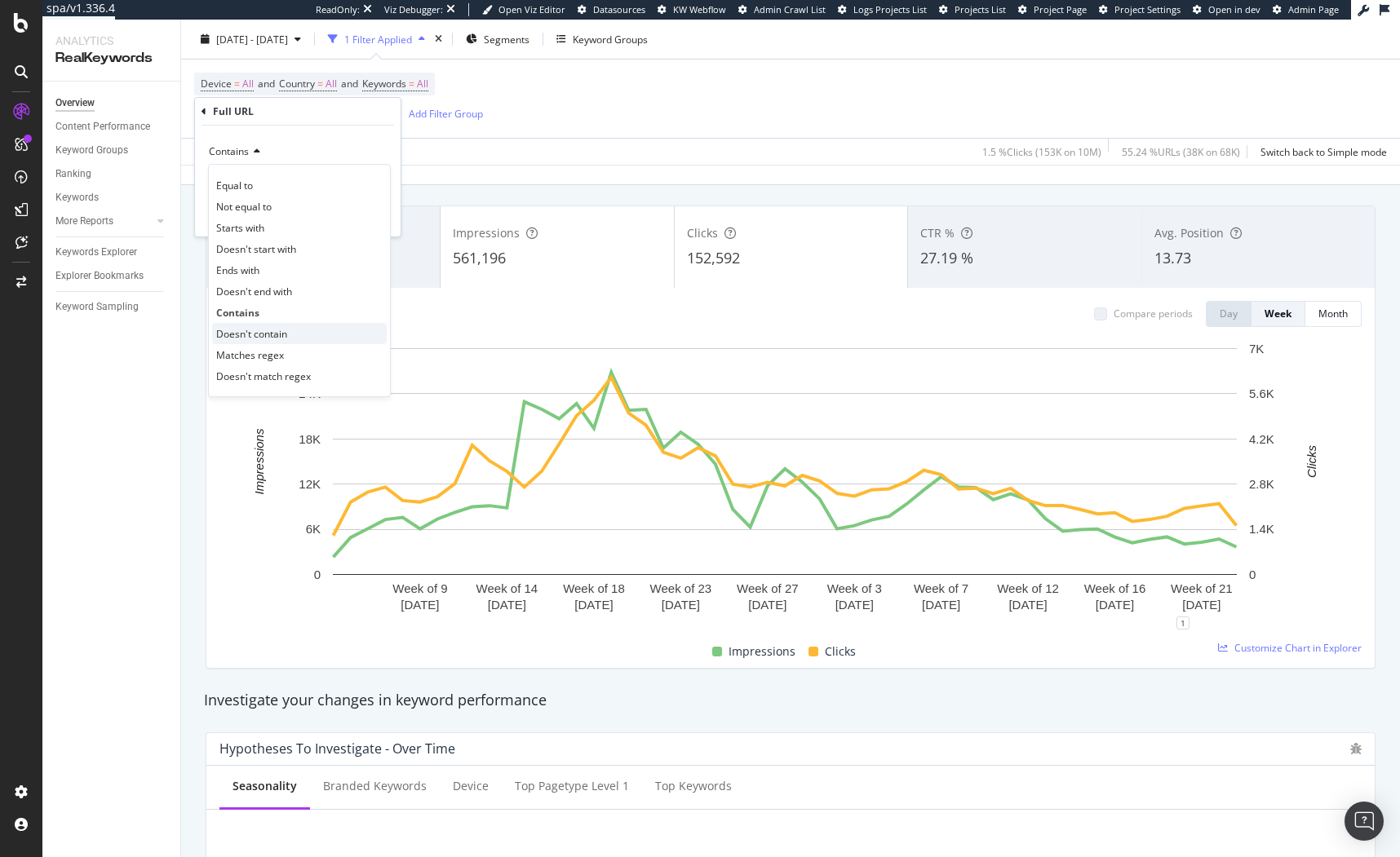
click at [274, 335] on span "Doesn't contain" at bounding box center [251, 334] width 71 height 14
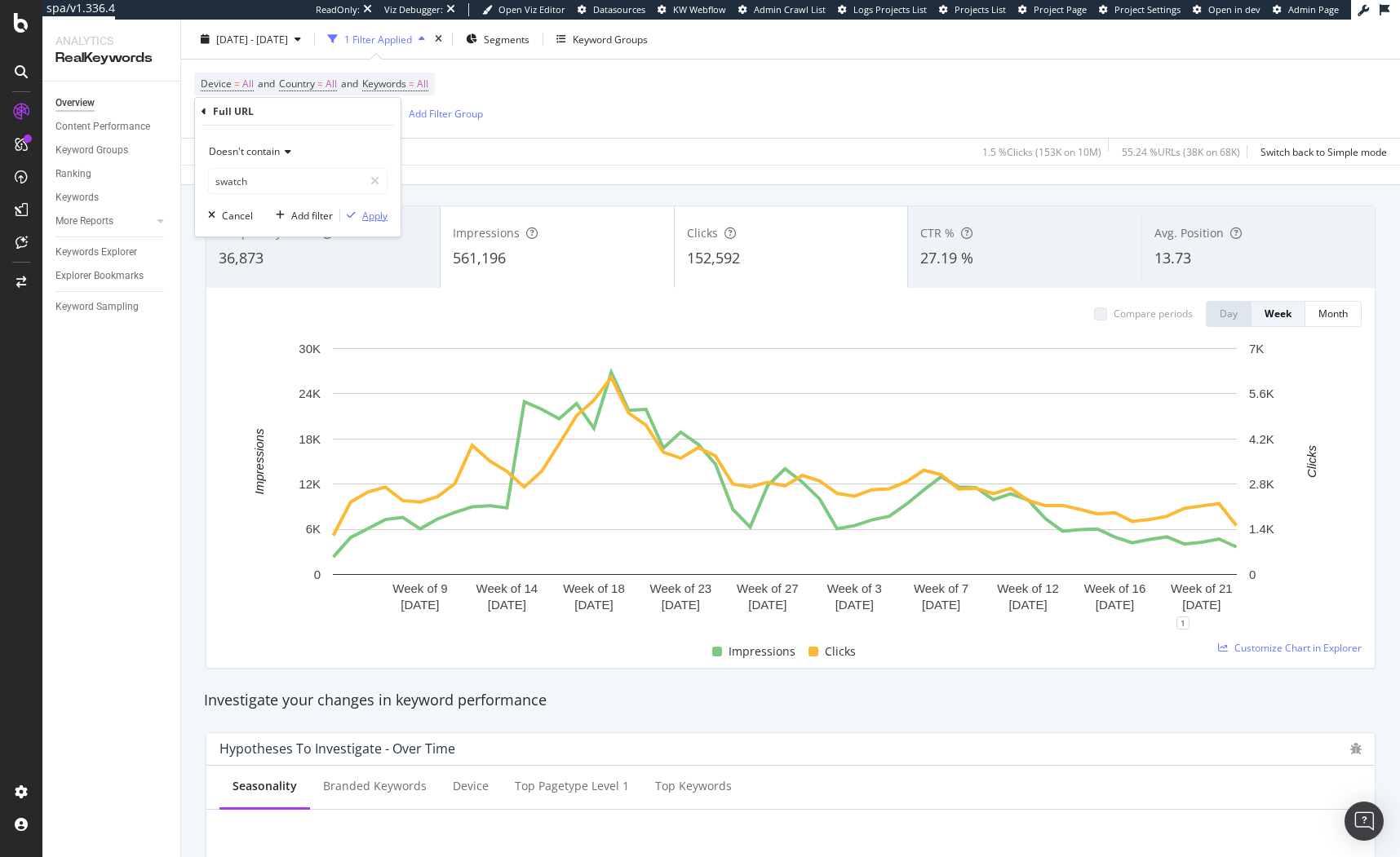
click at [376, 217] on div "Apply" at bounding box center [374, 215] width 25 height 14
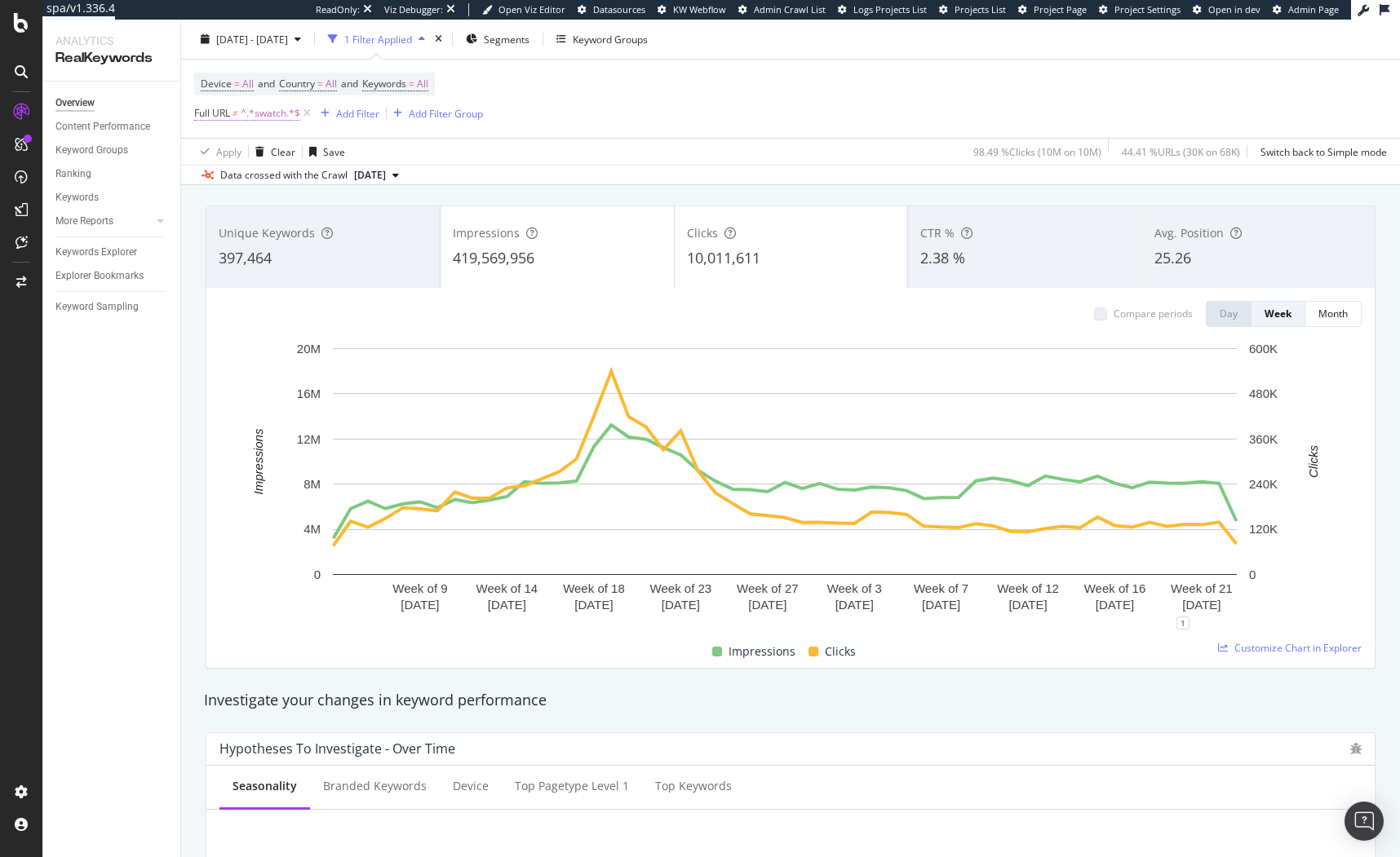
click at [288, 112] on span "^.*swatch.*$" at bounding box center [270, 113] width 60 height 23
click at [596, 143] on div "Apply Clear Save 98.49 % Clicks ( 10M on 10M ) 44.41 % URLs ( 30K on 68K ) Swit…" at bounding box center [789, 151] width 1218 height 27
click at [529, 39] on span "Segments" at bounding box center [507, 39] width 46 height 14
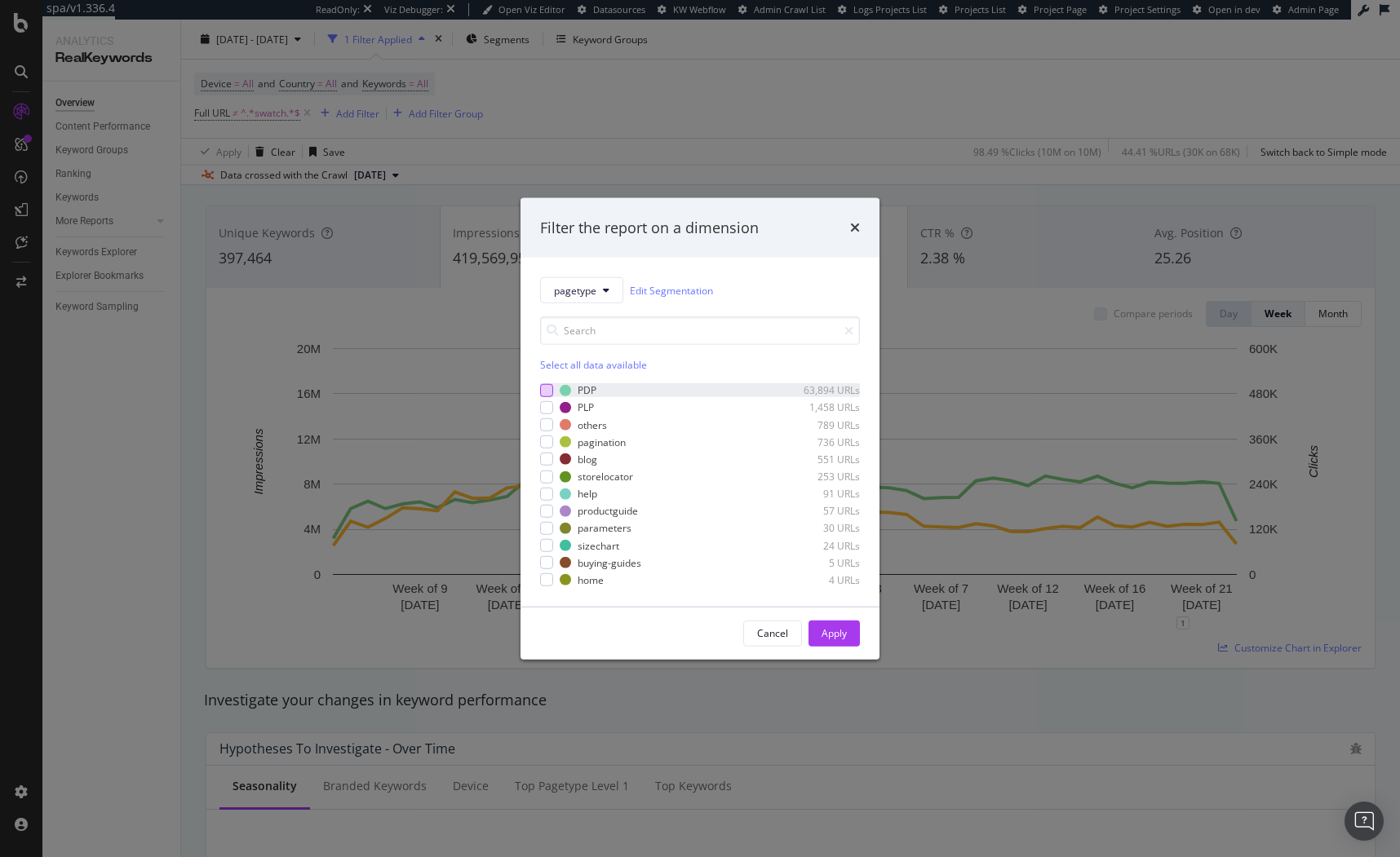
click at [540, 392] on div "modal" at bounding box center [546, 390] width 13 height 13
click at [841, 629] on div "Apply" at bounding box center [833, 634] width 25 height 14
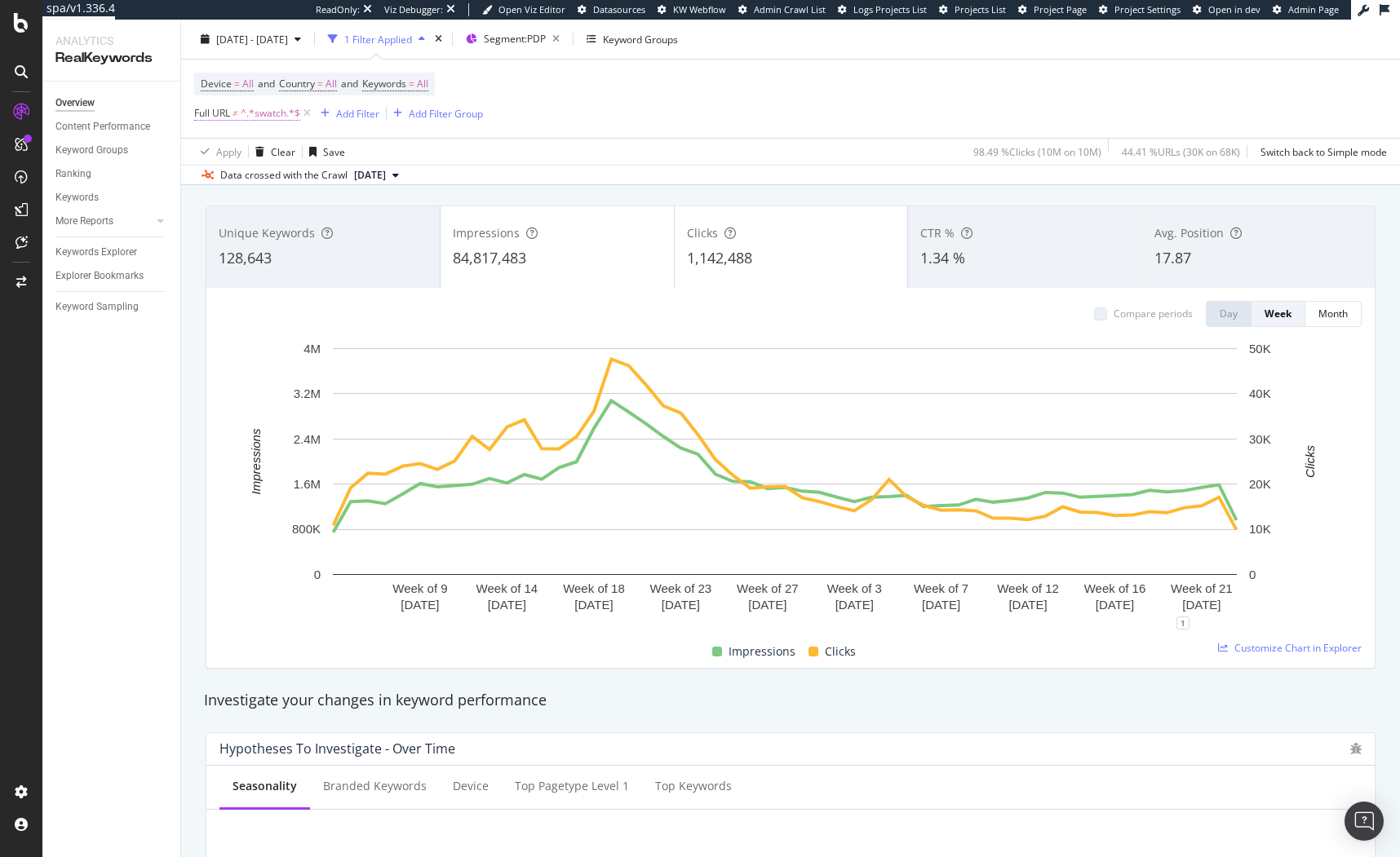
click at [265, 110] on span "^.*swatch.*$" at bounding box center [270, 113] width 60 height 23
click at [244, 149] on span "Doesn't contain" at bounding box center [243, 152] width 71 height 14
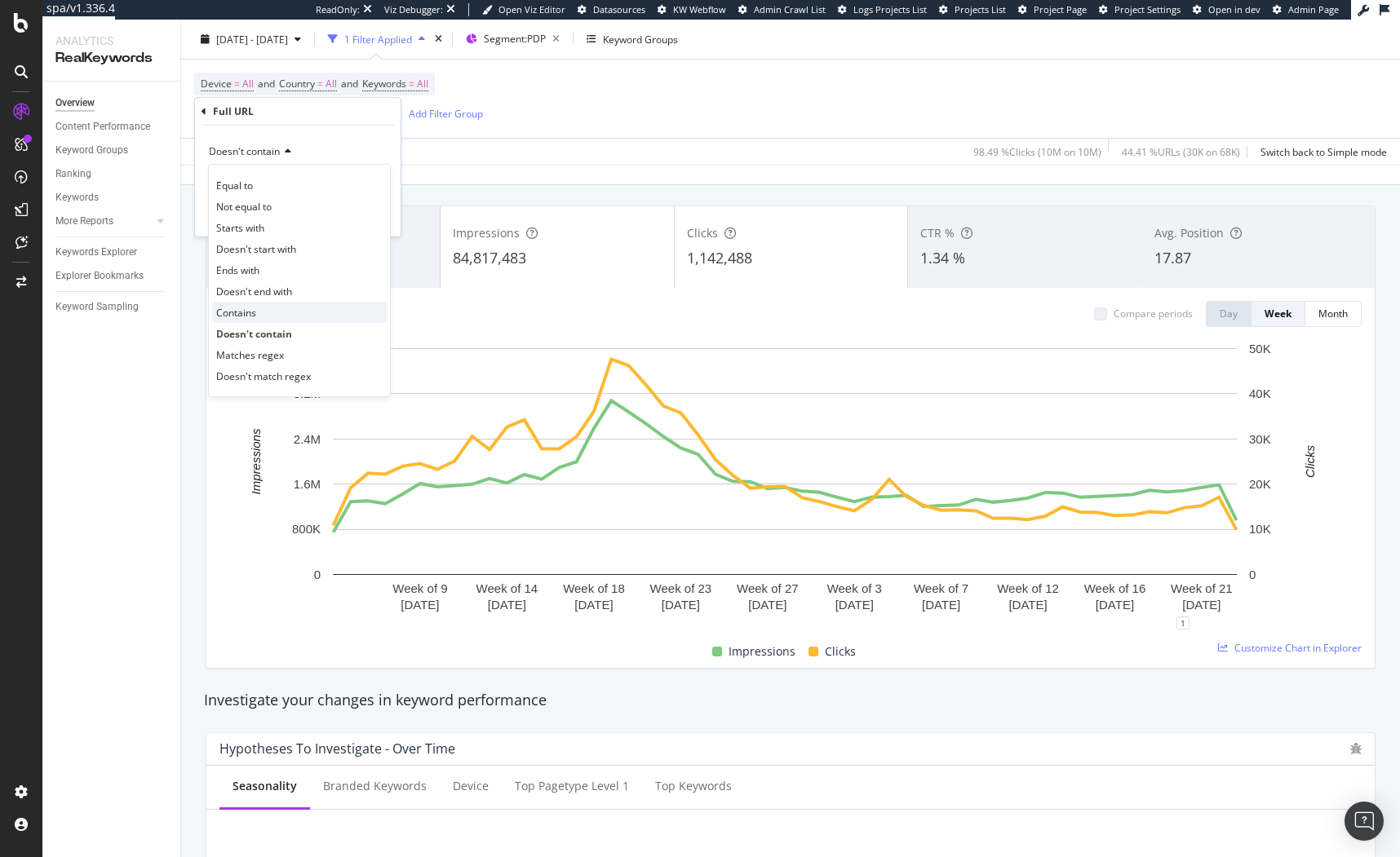
click at [253, 319] on span "Contains" at bounding box center [236, 313] width 40 height 14
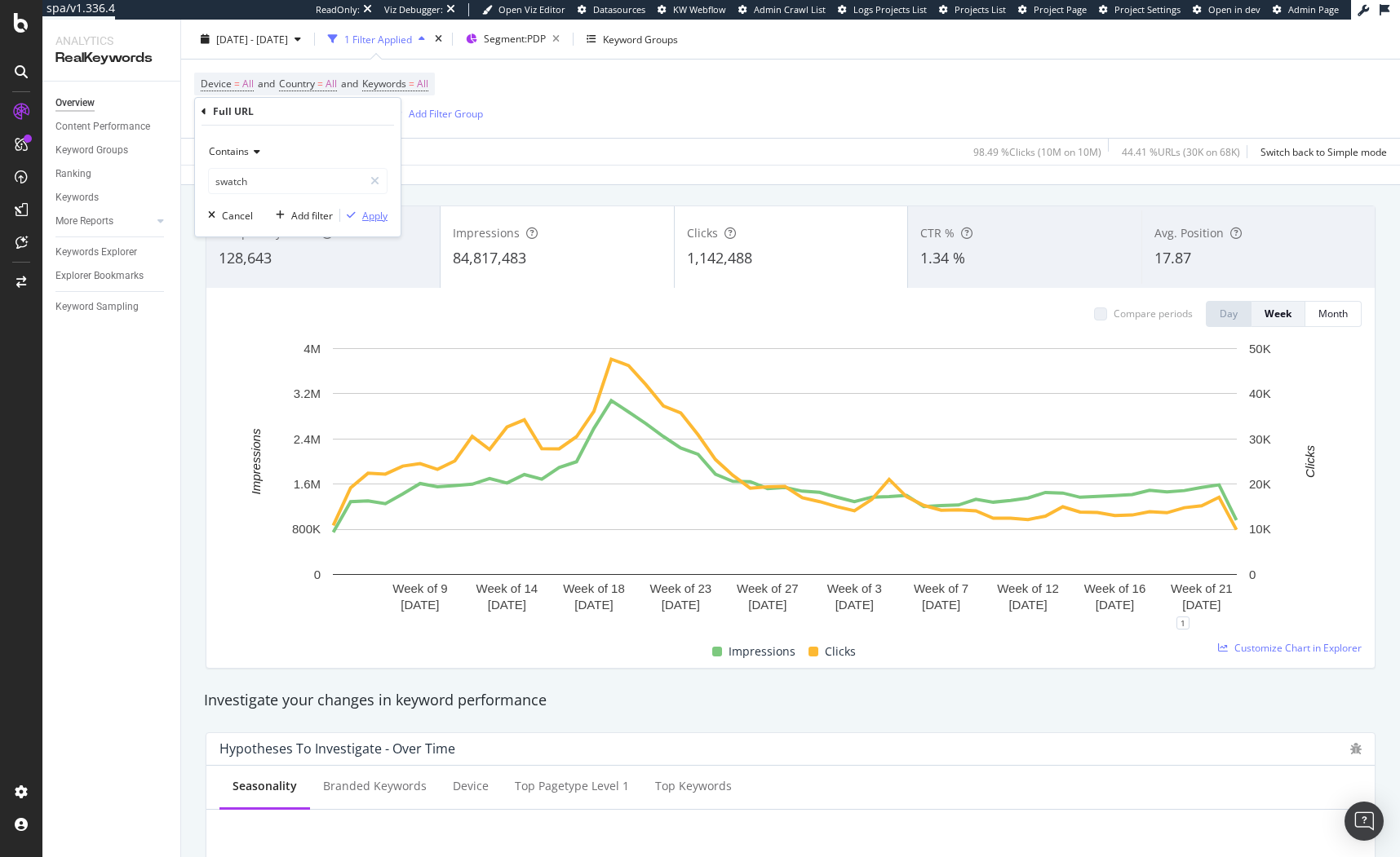
click at [380, 215] on div "Apply" at bounding box center [374, 215] width 25 height 14
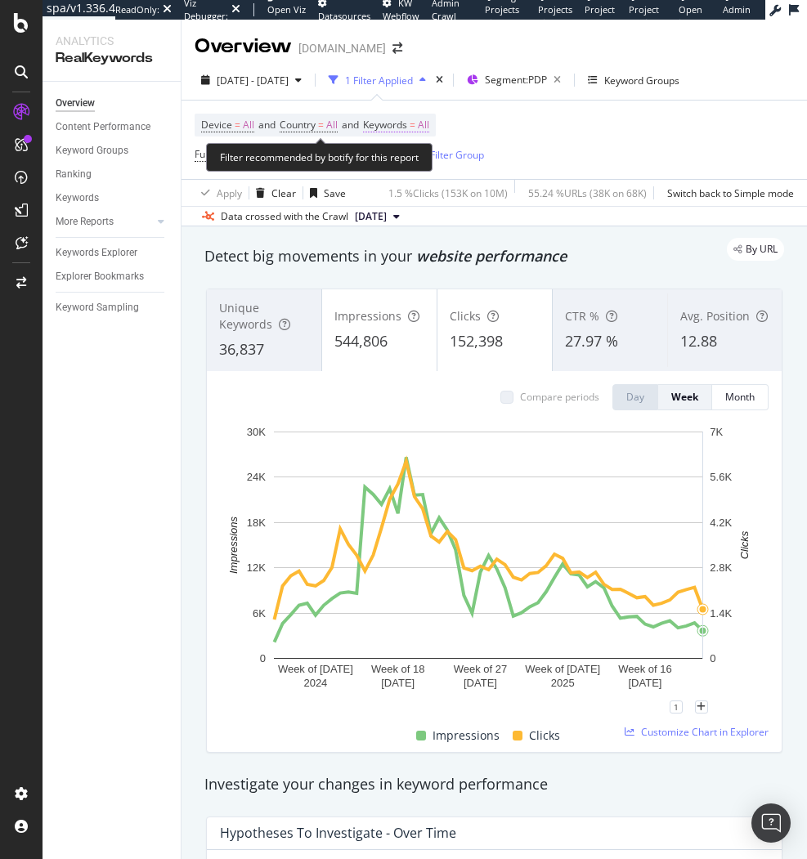
click at [407, 121] on span "Keywords" at bounding box center [385, 125] width 44 height 14
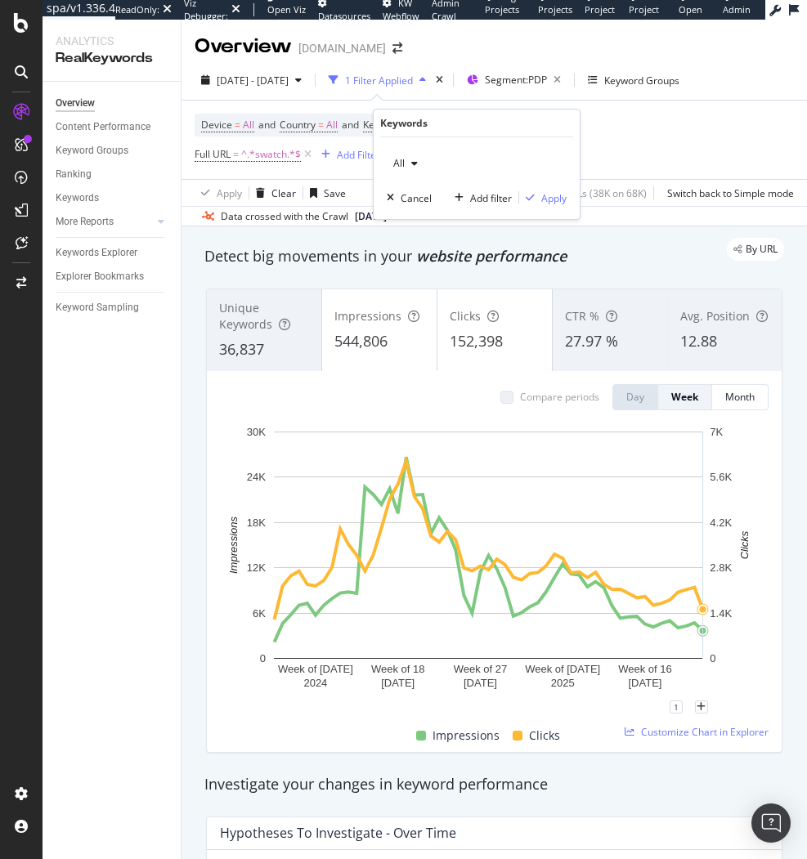
click at [400, 156] on span "All" at bounding box center [396, 163] width 18 height 14
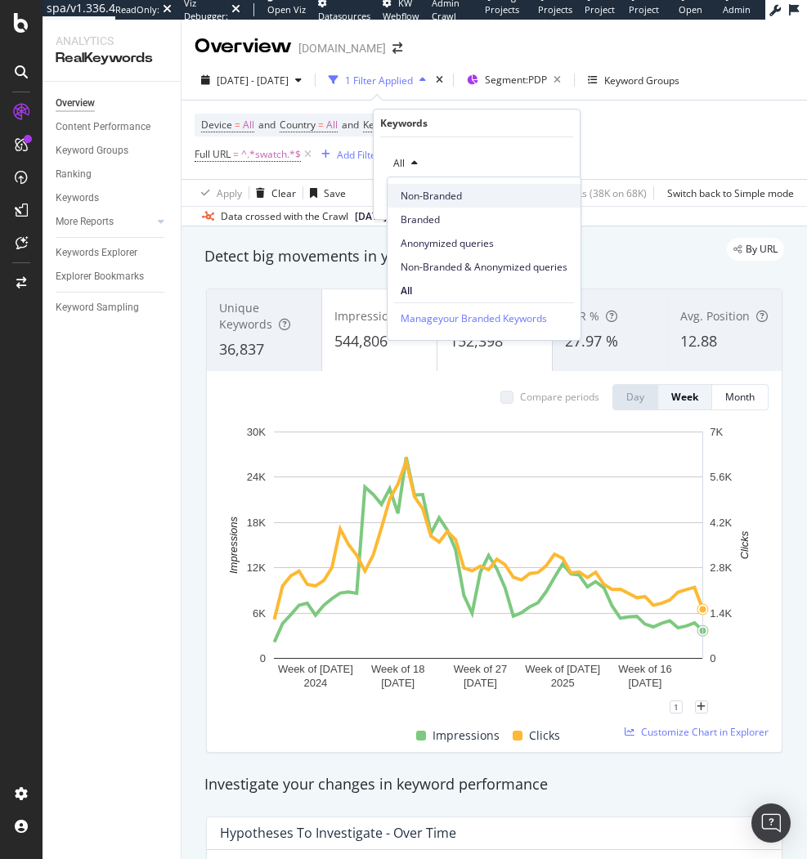
click at [434, 199] on span "Non-Branded" at bounding box center [483, 196] width 167 height 15
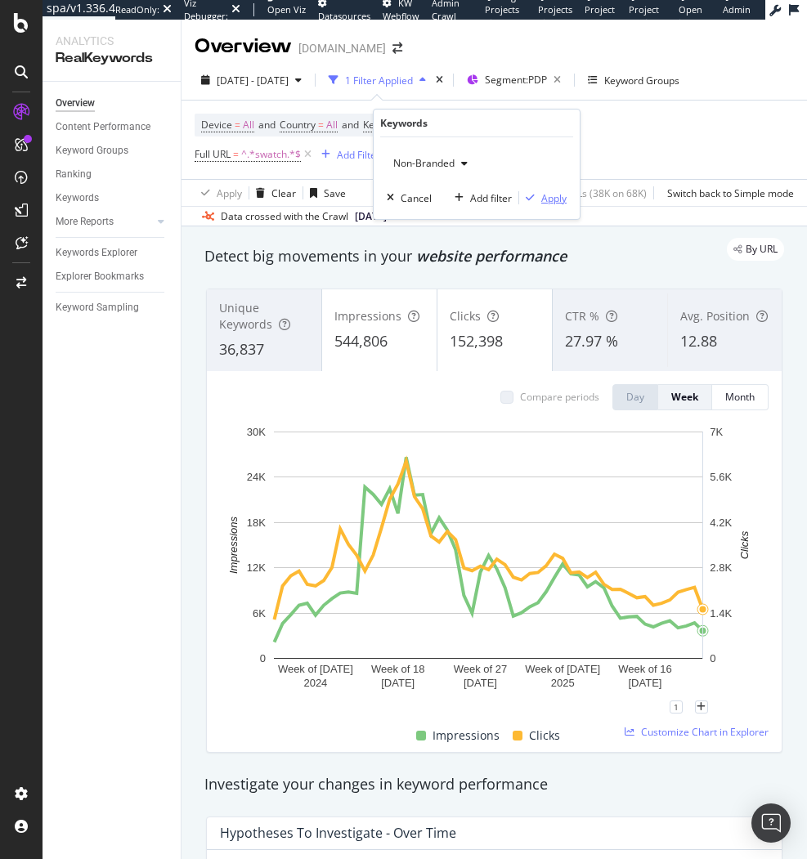
click at [537, 200] on div "button" at bounding box center [530, 198] width 22 height 10
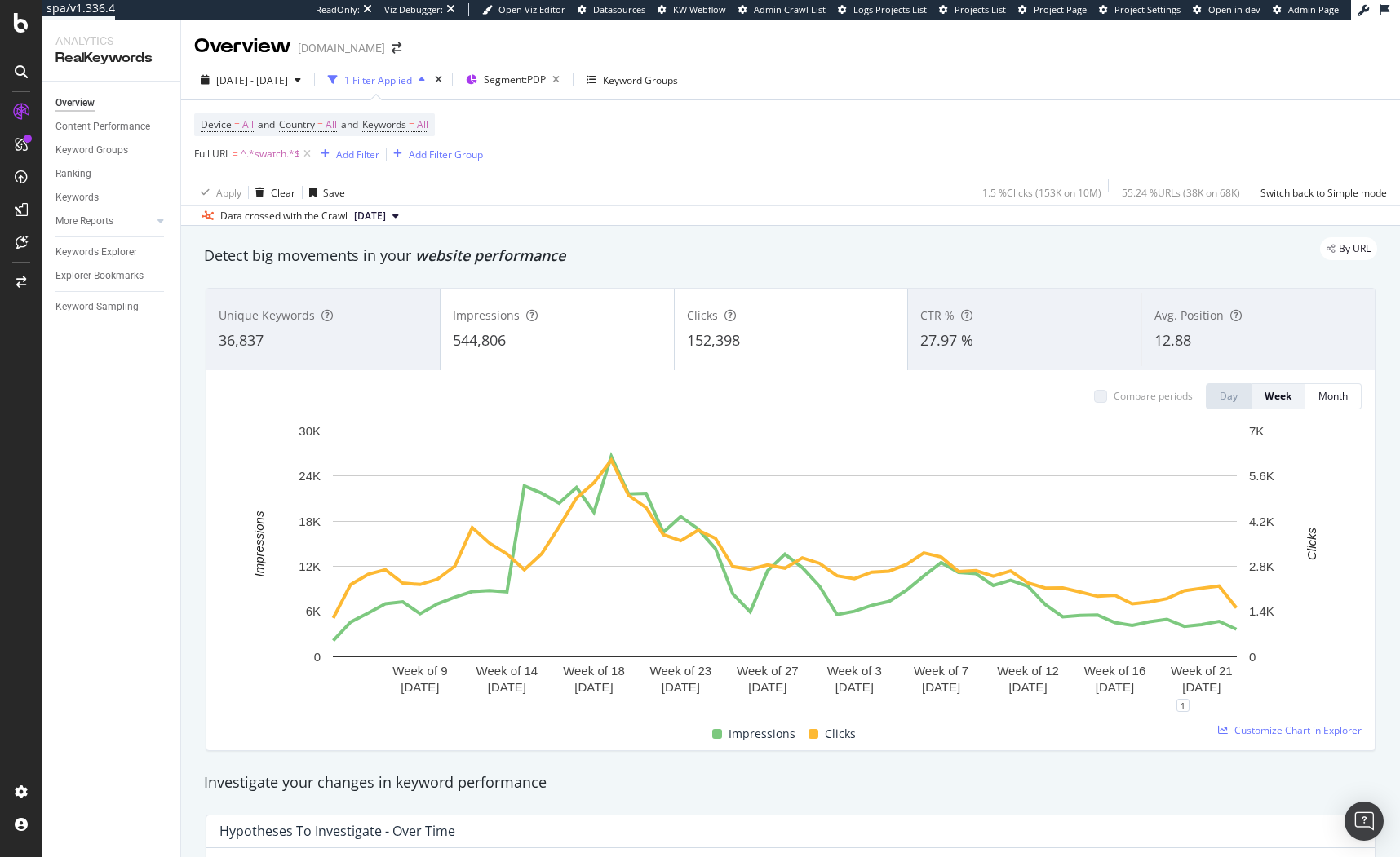
click at [206, 154] on span "Full URL" at bounding box center [213, 154] width 36 height 14
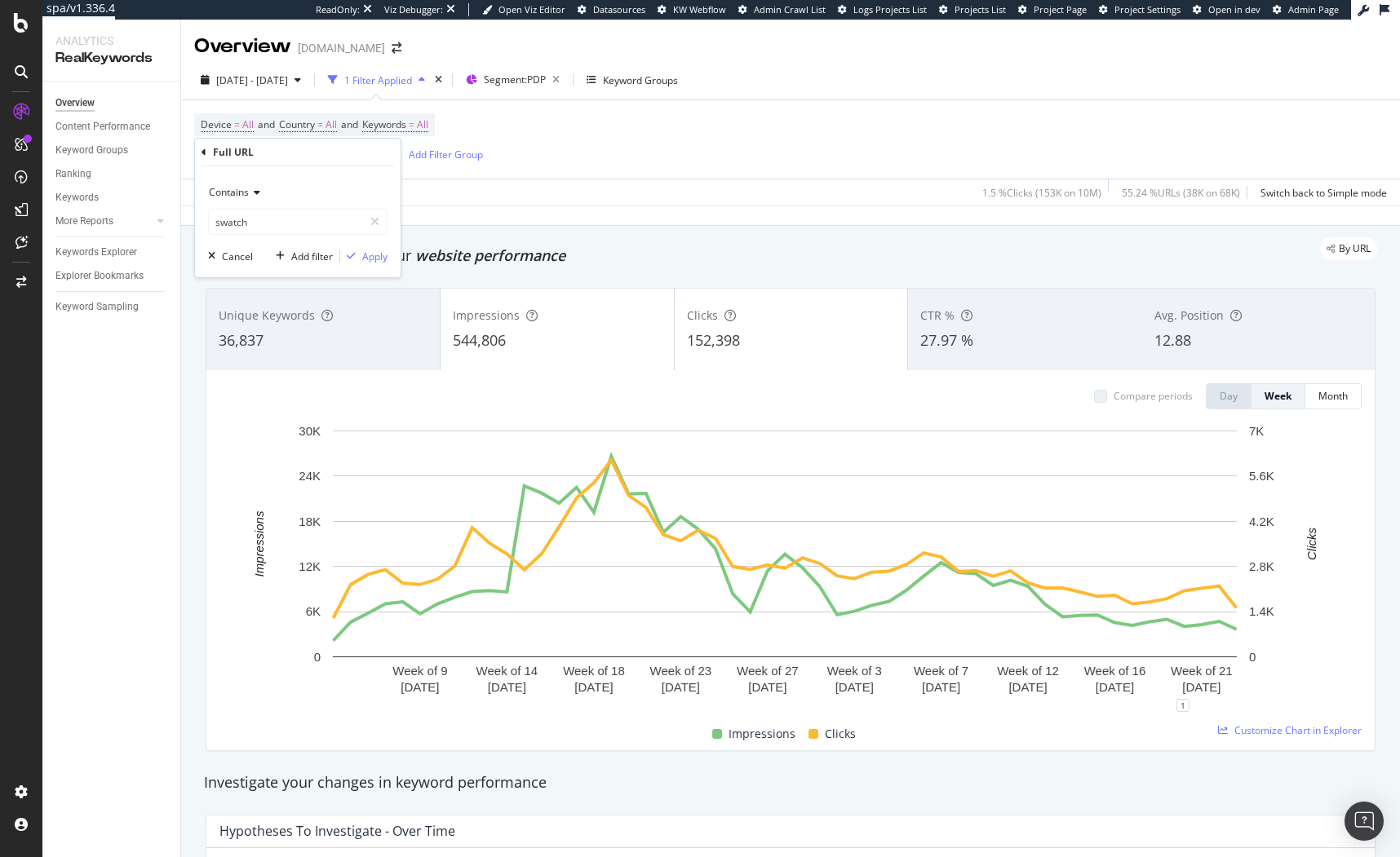
click at [238, 192] on span "Contains" at bounding box center [229, 193] width 40 height 14
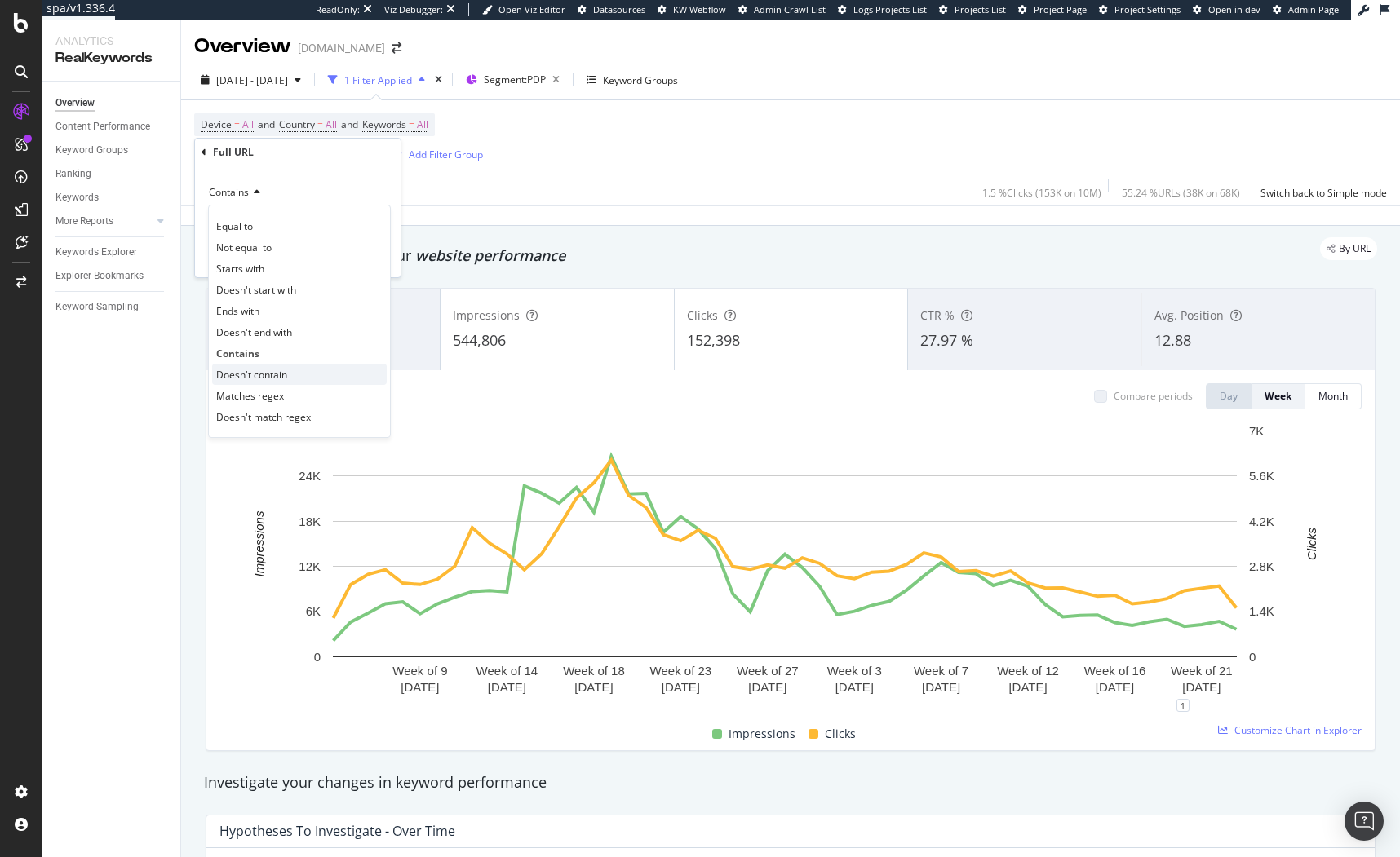
click at [261, 373] on span "Doesn't contain" at bounding box center [251, 375] width 71 height 14
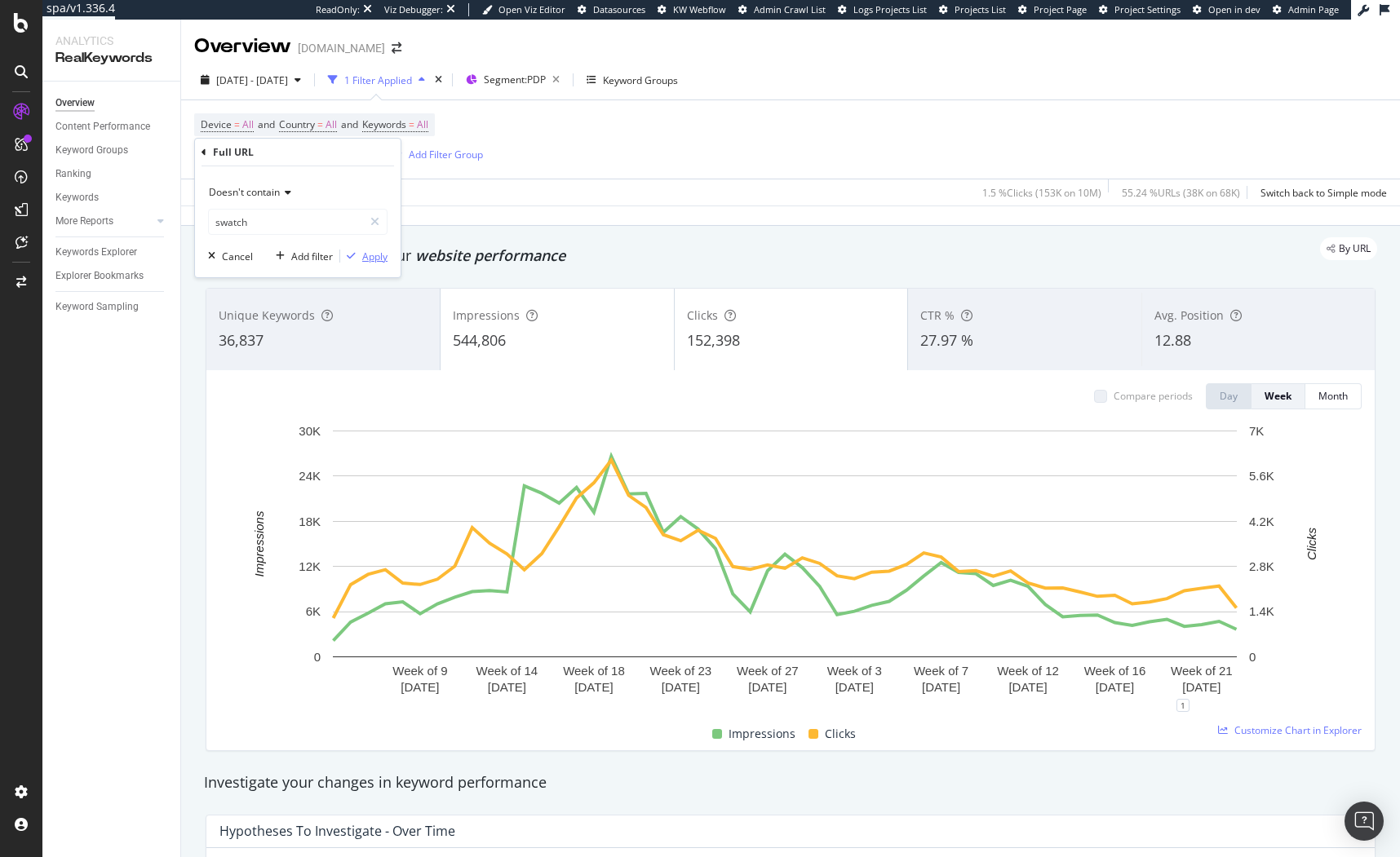
drag, startPoint x: 369, startPoint y: 260, endPoint x: 606, endPoint y: 3, distance: 349.6
click at [369, 260] on div "Apply" at bounding box center [374, 256] width 25 height 14
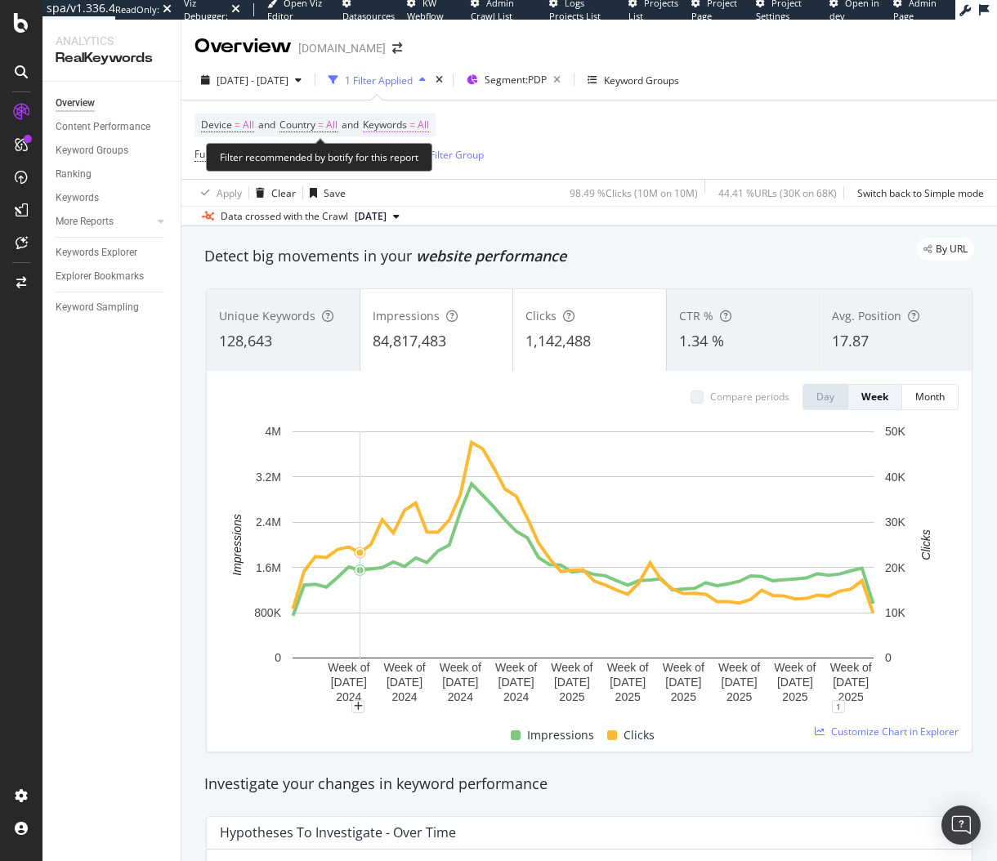
click at [407, 124] on span "Keywords" at bounding box center [385, 125] width 44 height 14
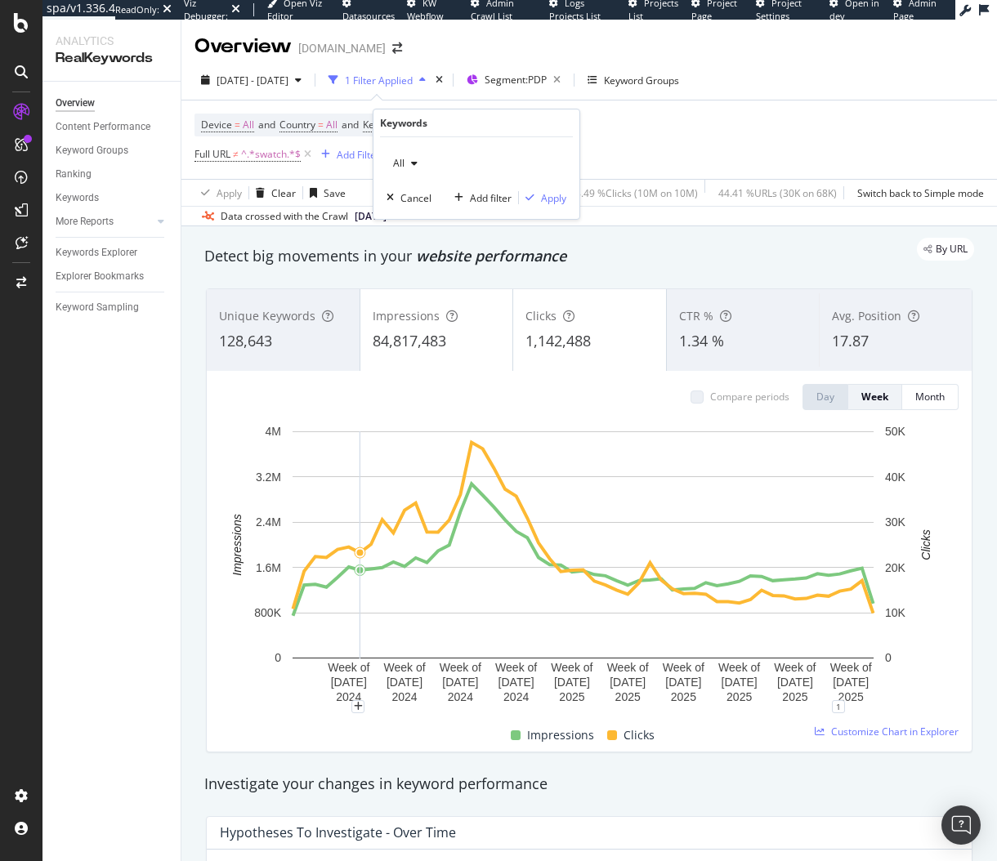
click at [398, 161] on span "All" at bounding box center [396, 163] width 18 height 14
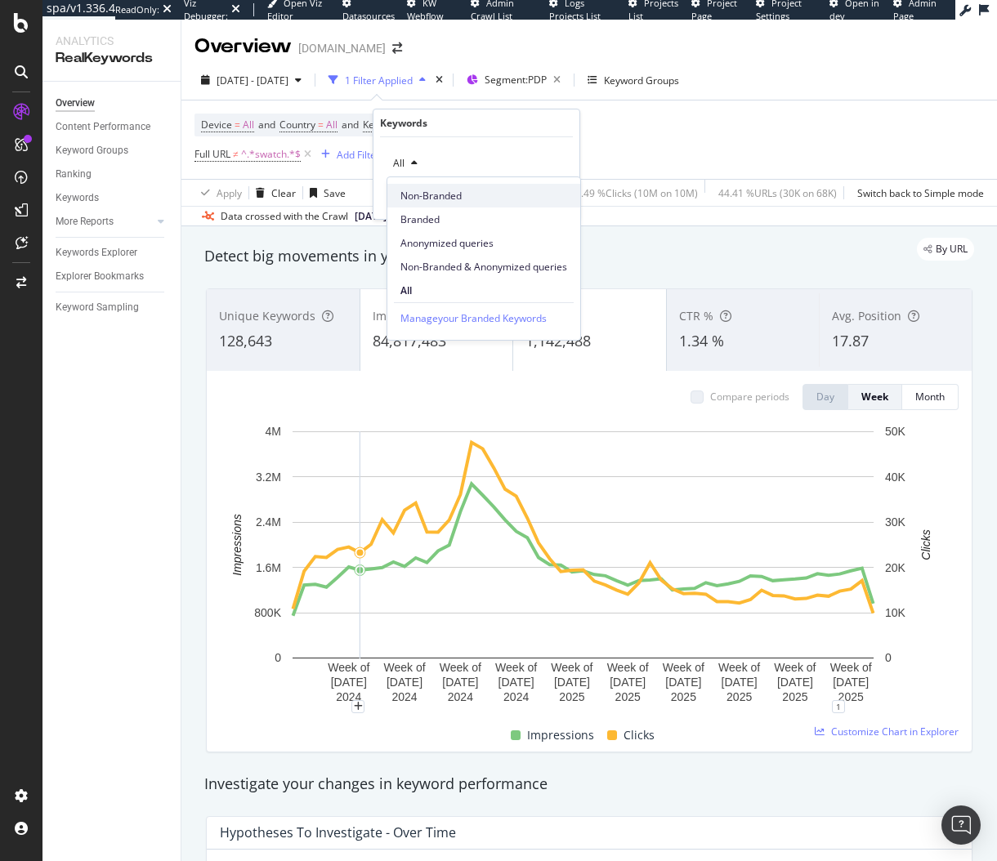
click at [420, 199] on span "Non-Branded" at bounding box center [483, 196] width 167 height 15
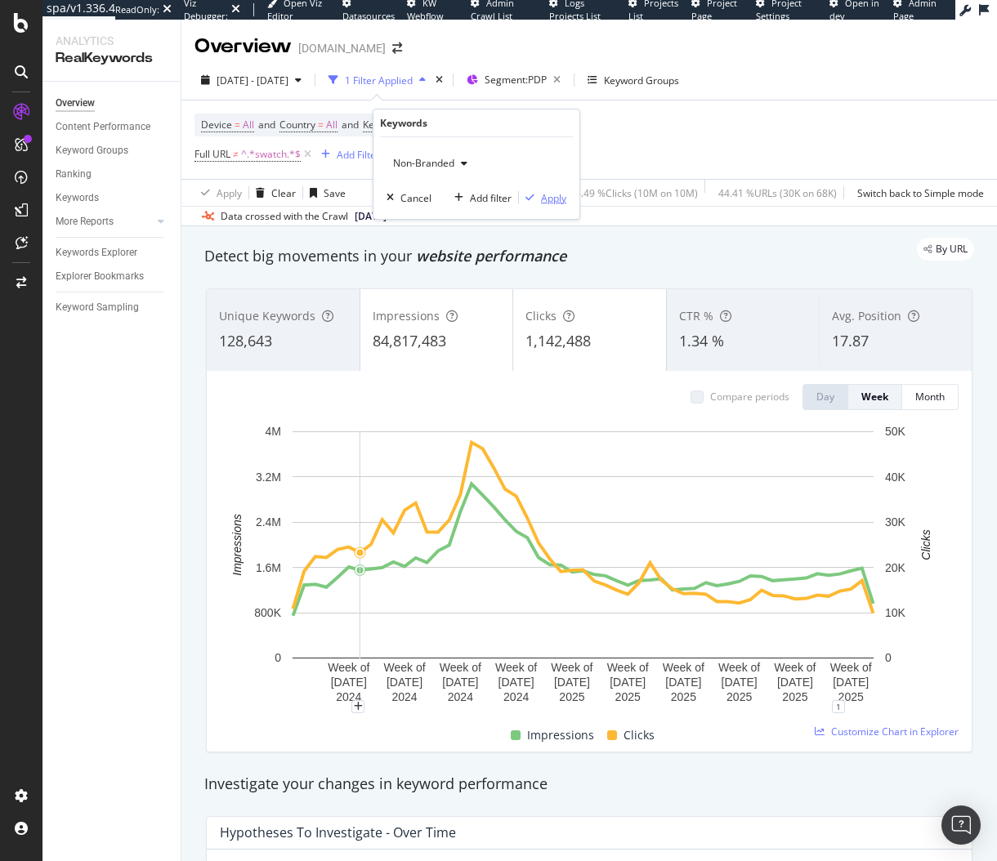
click at [543, 196] on div "Apply" at bounding box center [553, 198] width 25 height 14
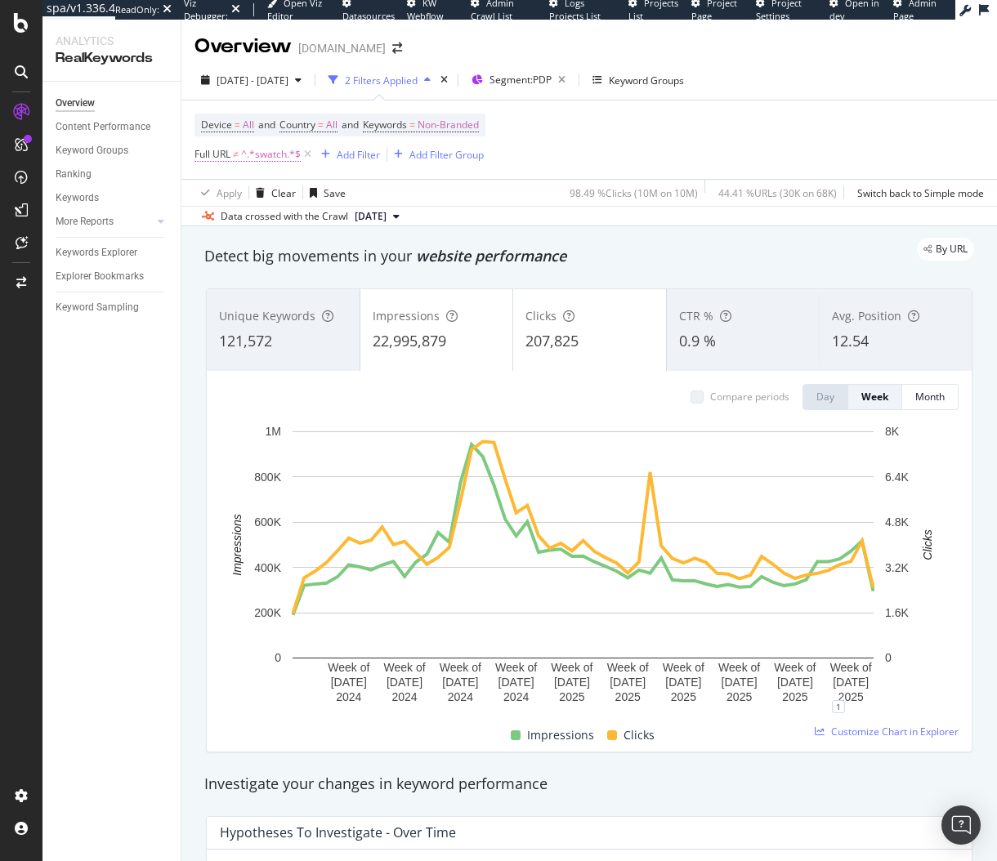
click at [249, 157] on span "^.*swatch.*$" at bounding box center [271, 154] width 60 height 23
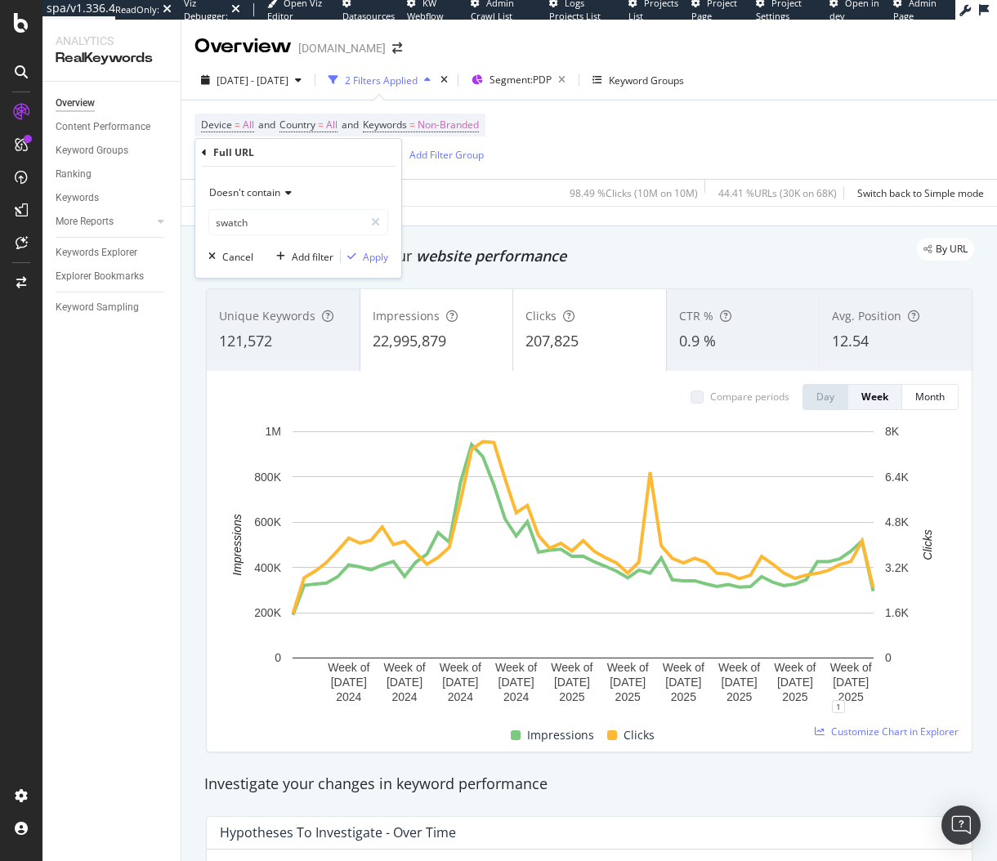
click at [665, 261] on div "Detect big movements in your website performance" at bounding box center [589, 256] width 770 height 21
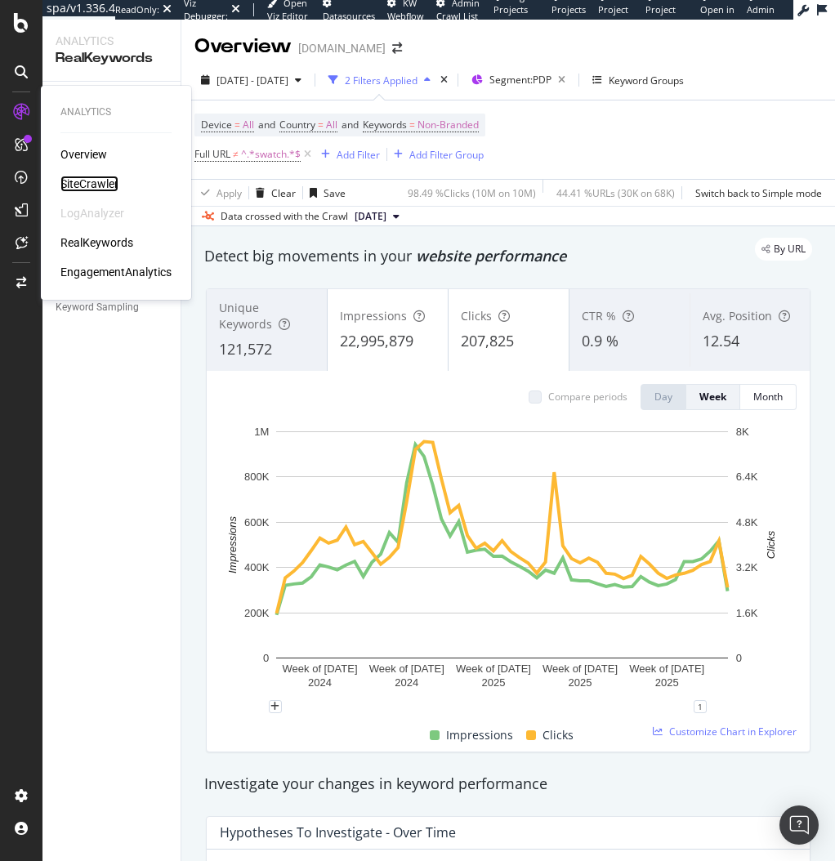
drag, startPoint x: 93, startPoint y: 180, endPoint x: 93, endPoint y: 170, distance: 9.8
click at [73, 182] on div "SiteCrawler" at bounding box center [89, 184] width 58 height 16
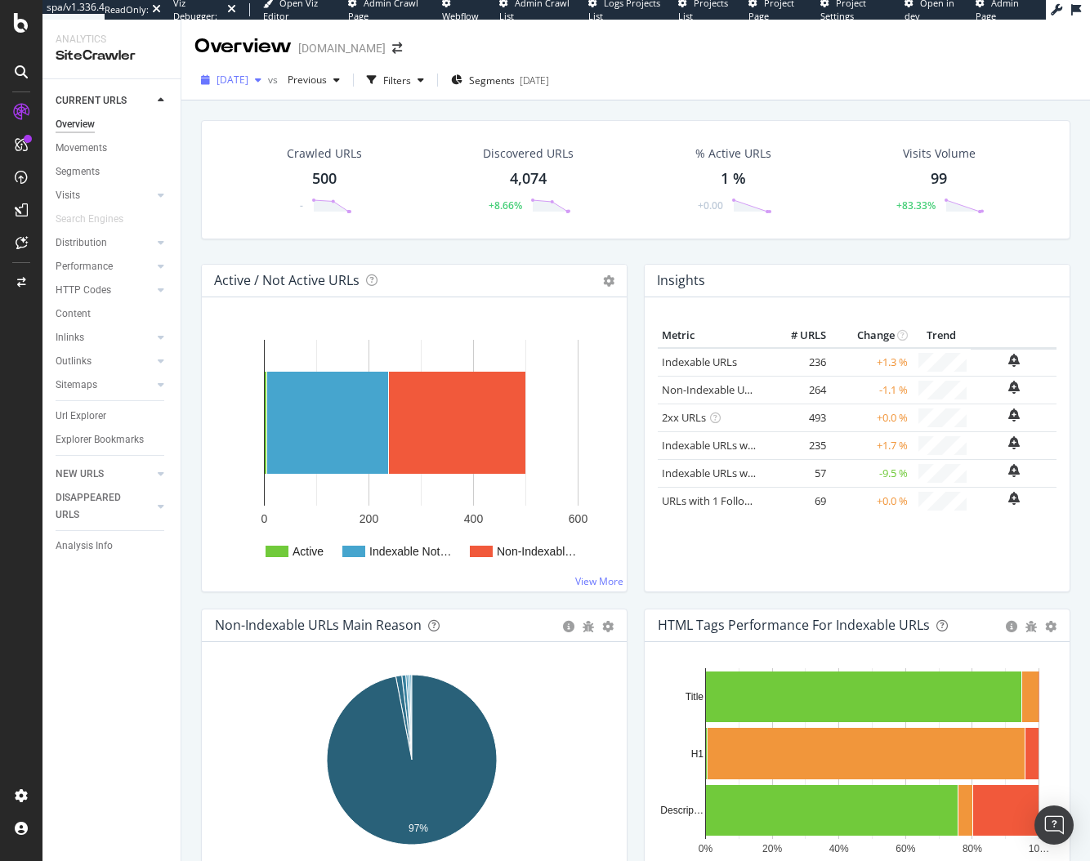
click at [260, 71] on div "2025 Aug. 19th" at bounding box center [232, 80] width 74 height 25
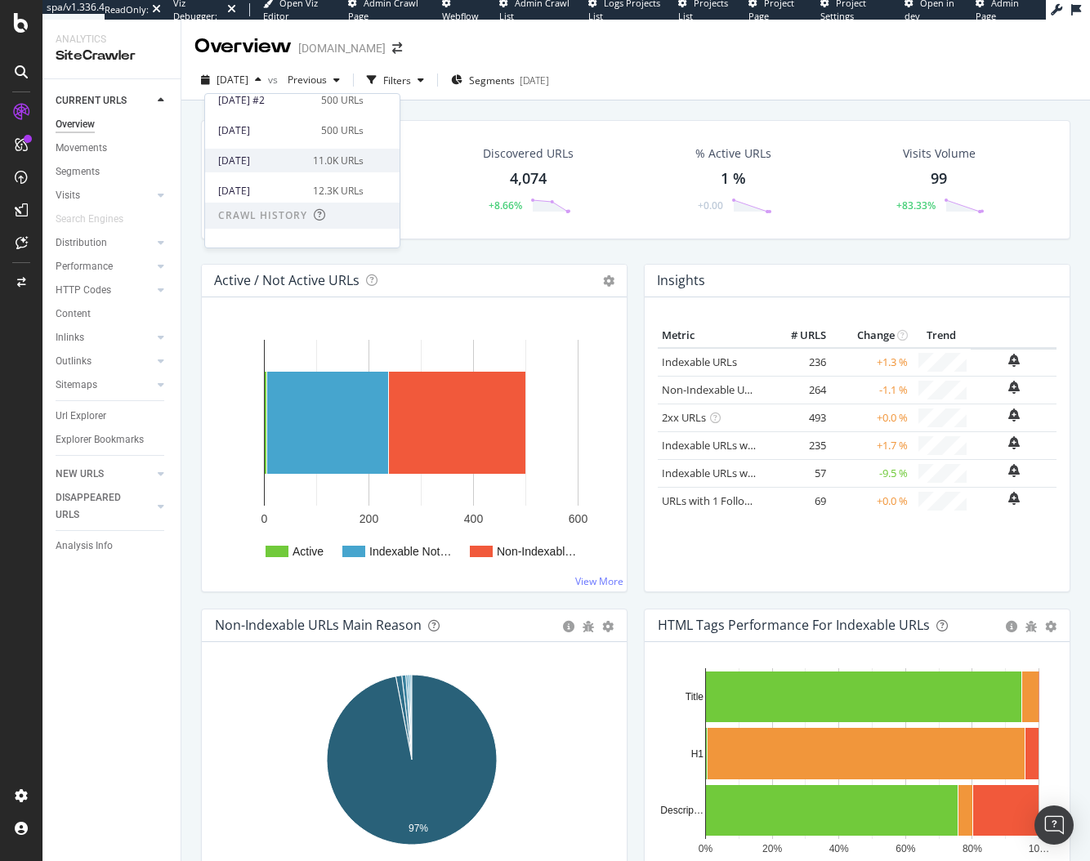
click at [285, 168] on div "2025 Aug. 4th 11.0K URLs" at bounding box center [302, 161] width 195 height 24
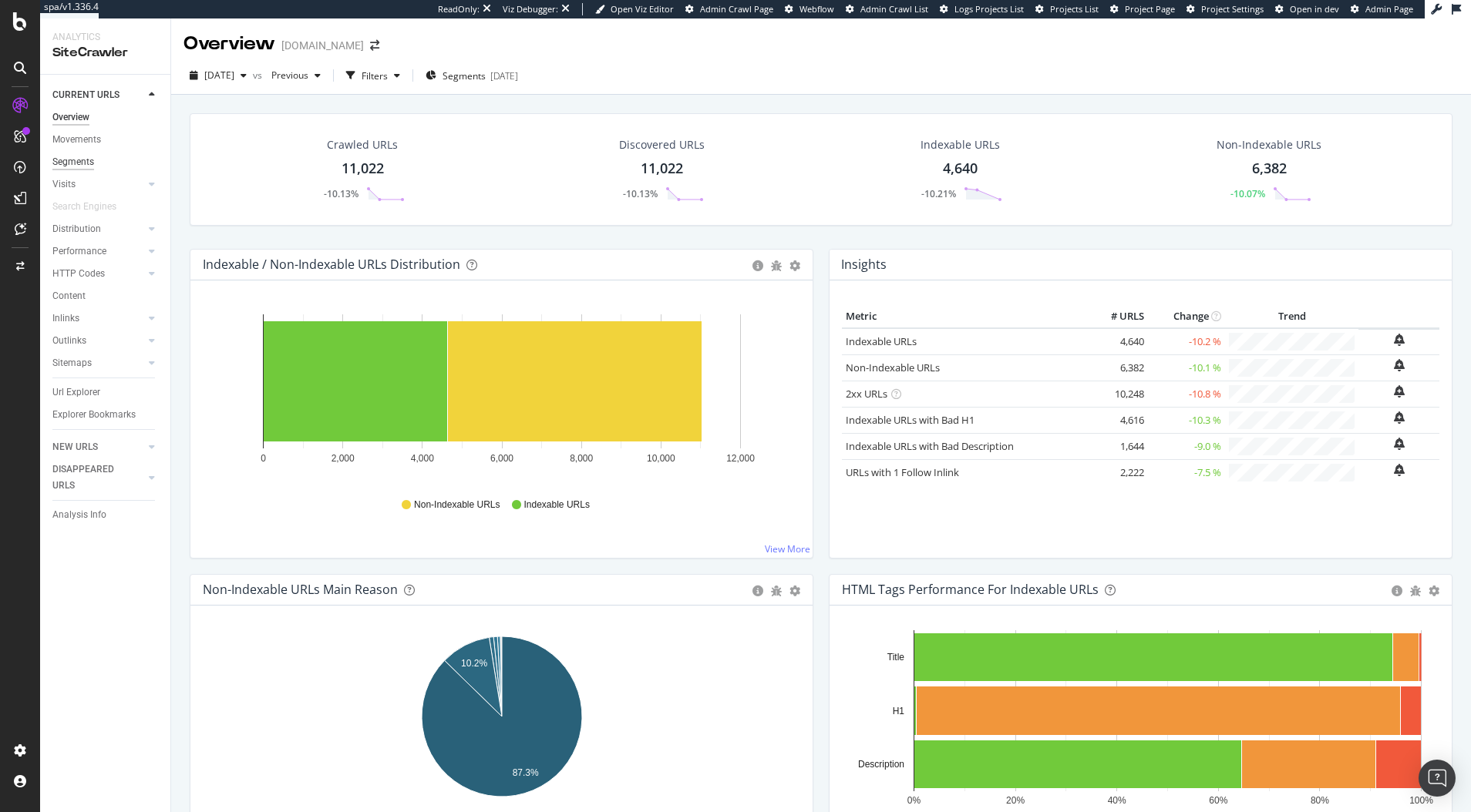
click at [69, 169] on div "Segments" at bounding box center [74, 161] width 42 height 16
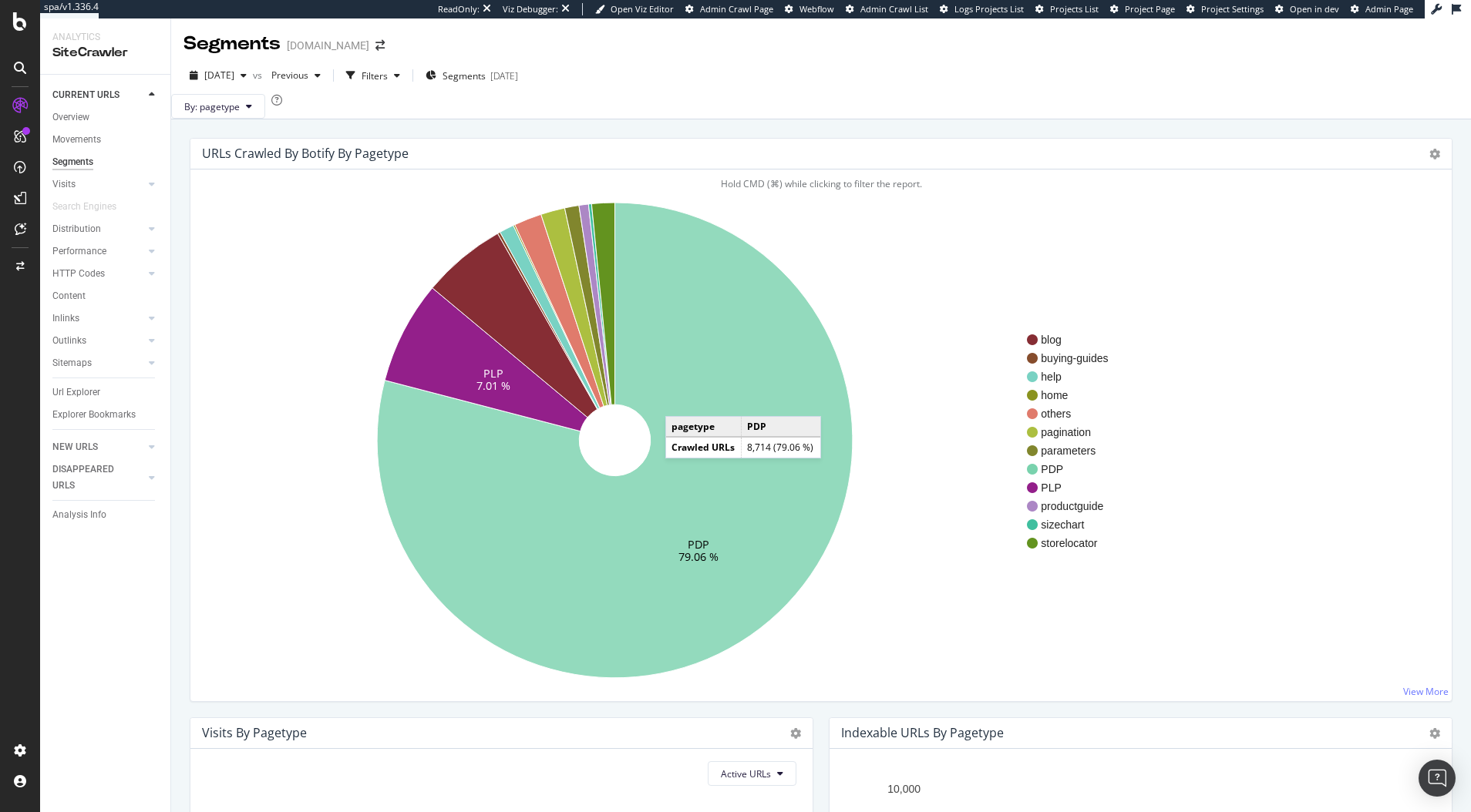
scroll to position [201, 0]
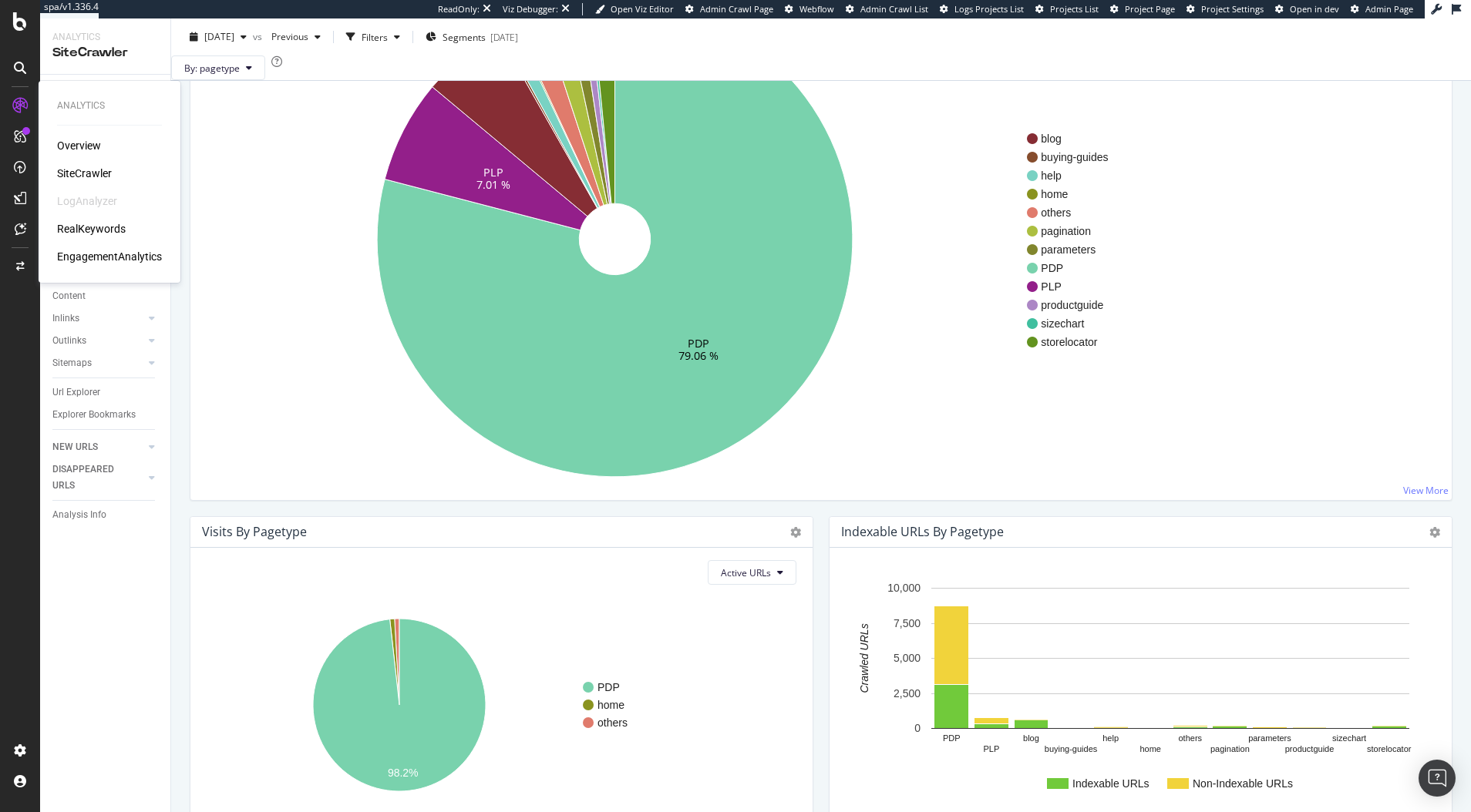
click at [98, 224] on div "RealKeywords" at bounding box center [91, 229] width 69 height 15
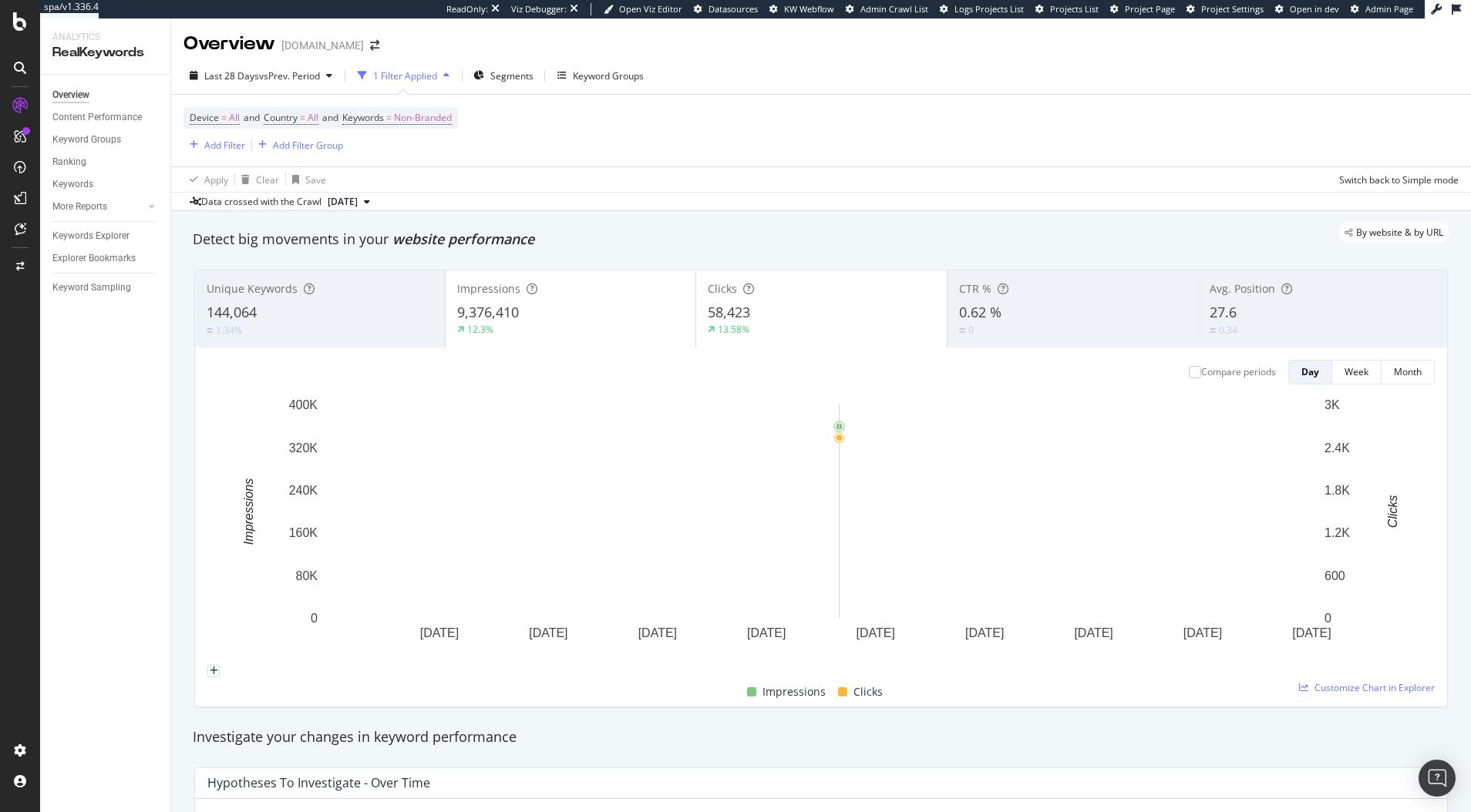
scroll to position [55, 0]
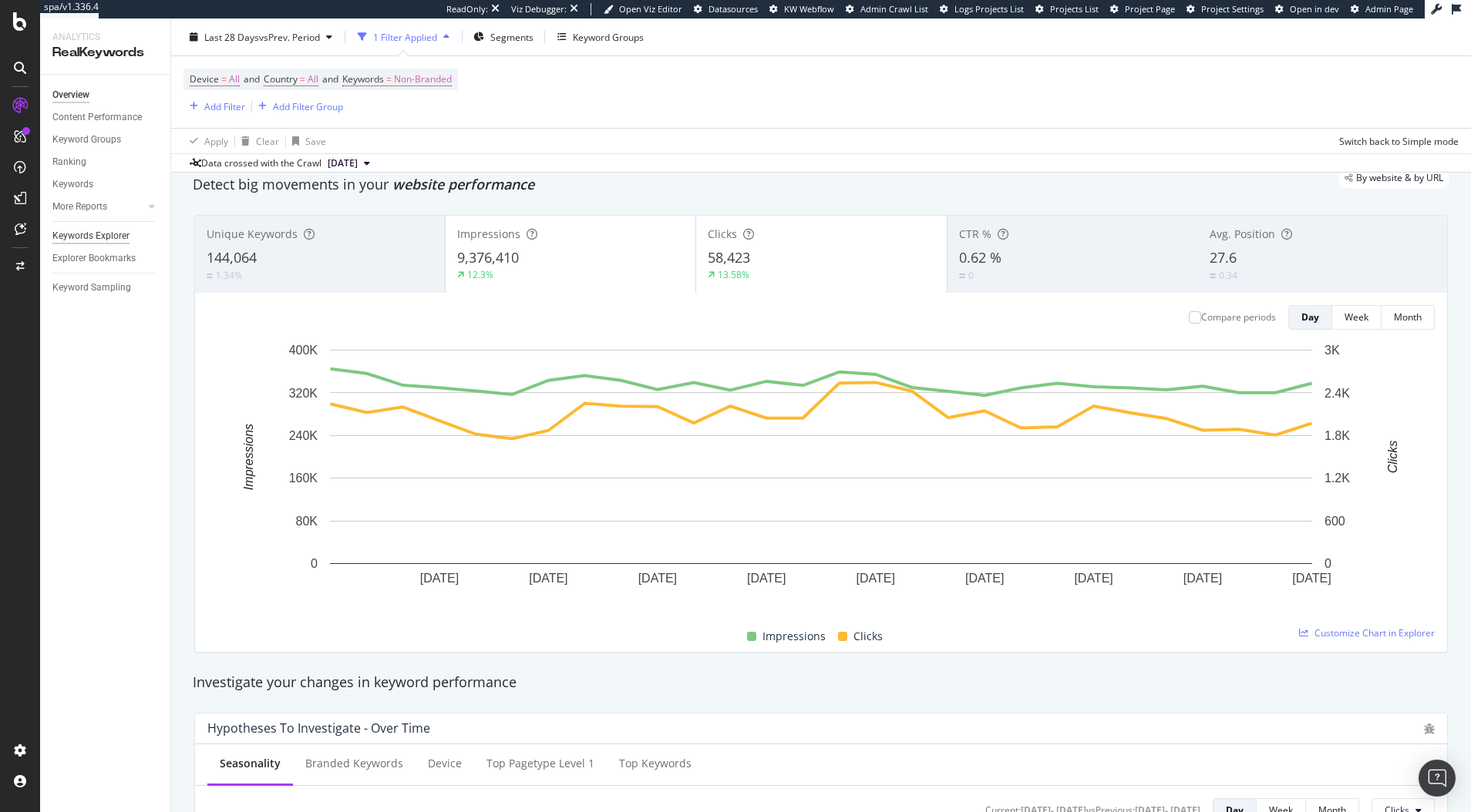
click at [121, 237] on div "Keywords Explorer" at bounding box center [92, 236] width 77 height 16
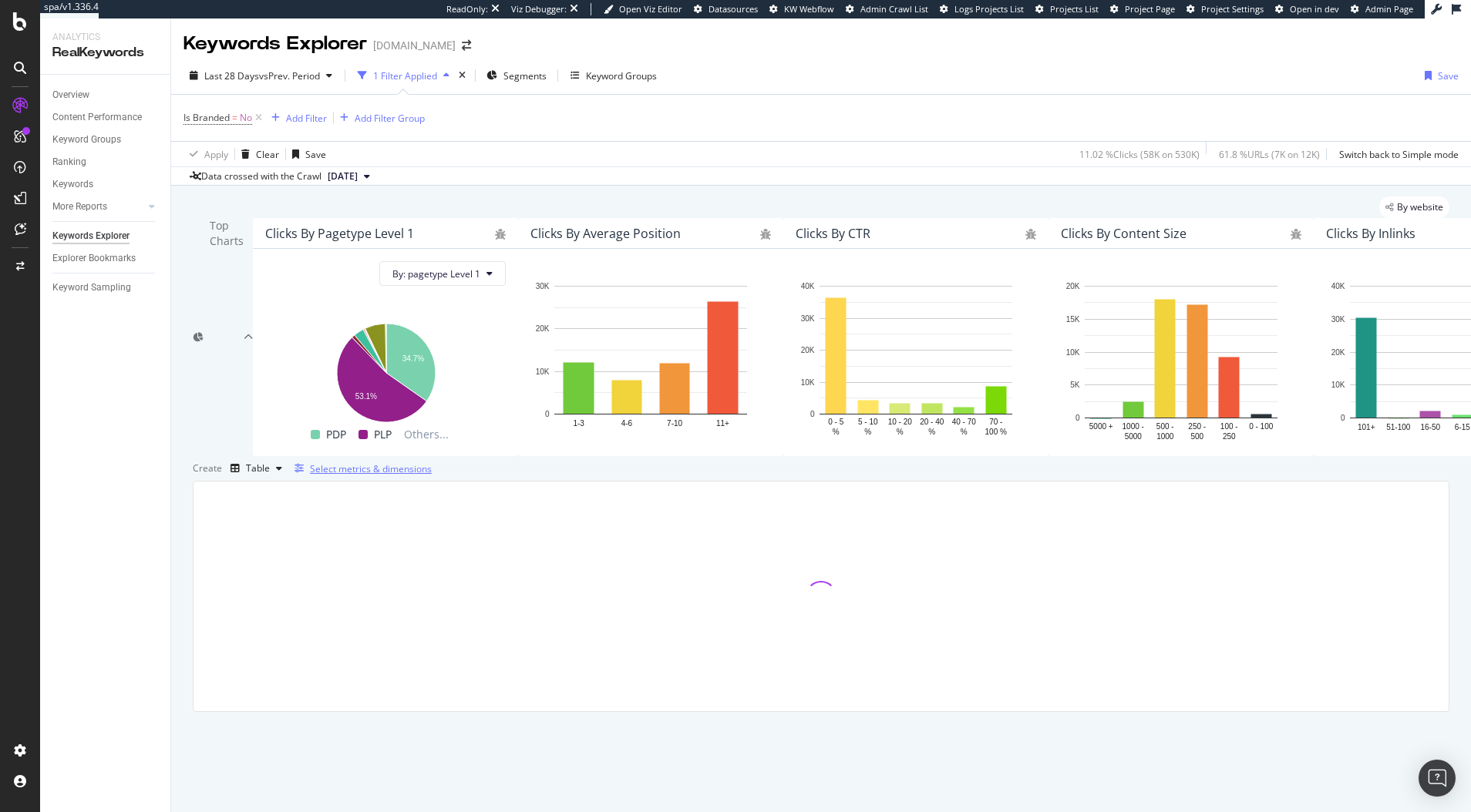
click at [432, 475] on div "Select metrics & dimensions" at bounding box center [371, 469] width 122 height 13
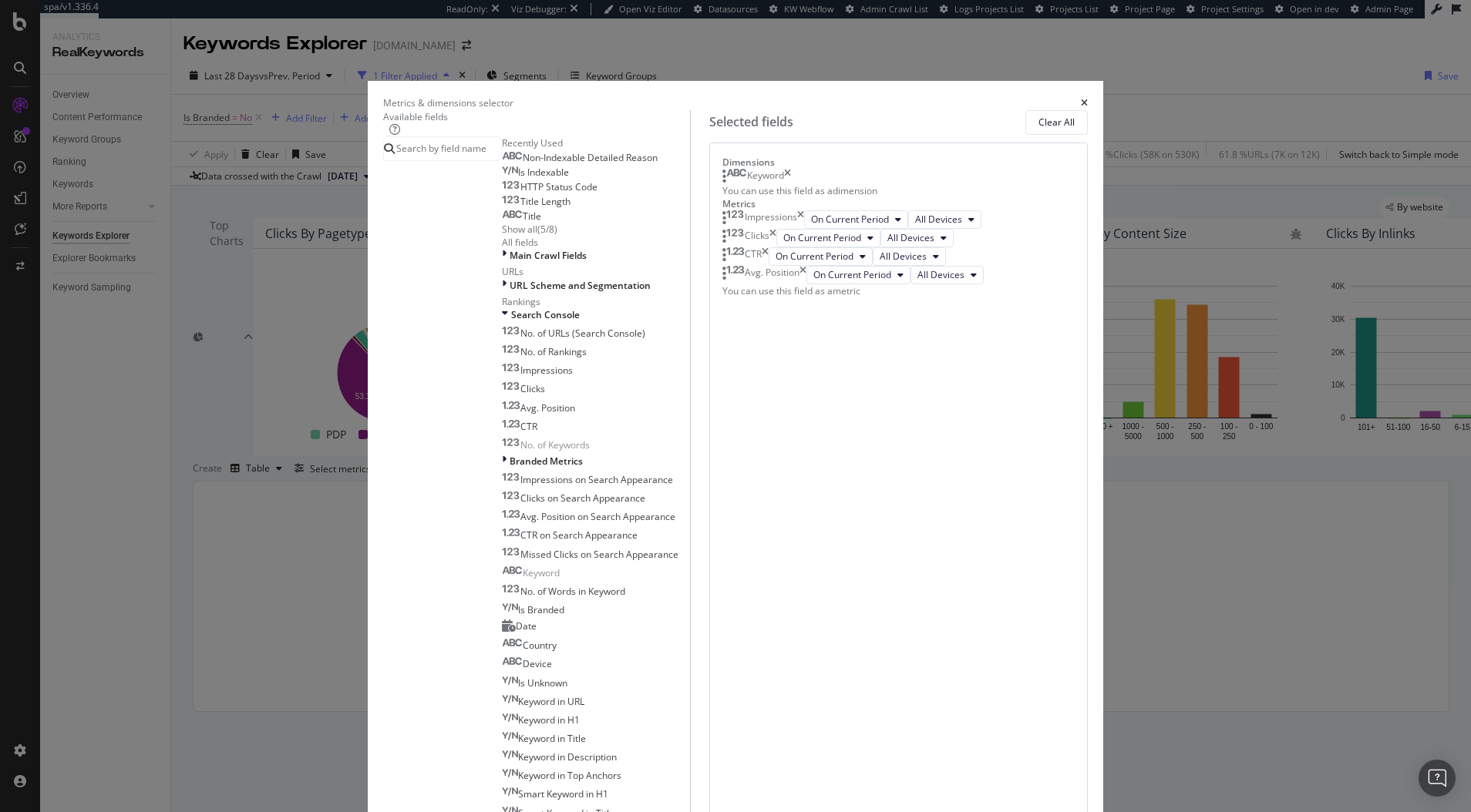
click at [792, 184] on div "Keyword" at bounding box center [757, 176] width 69 height 15
click at [792, 184] on icon "times" at bounding box center [787, 176] width 7 height 15
click at [501, 160] on input "modal" at bounding box center [447, 148] width 107 height 24
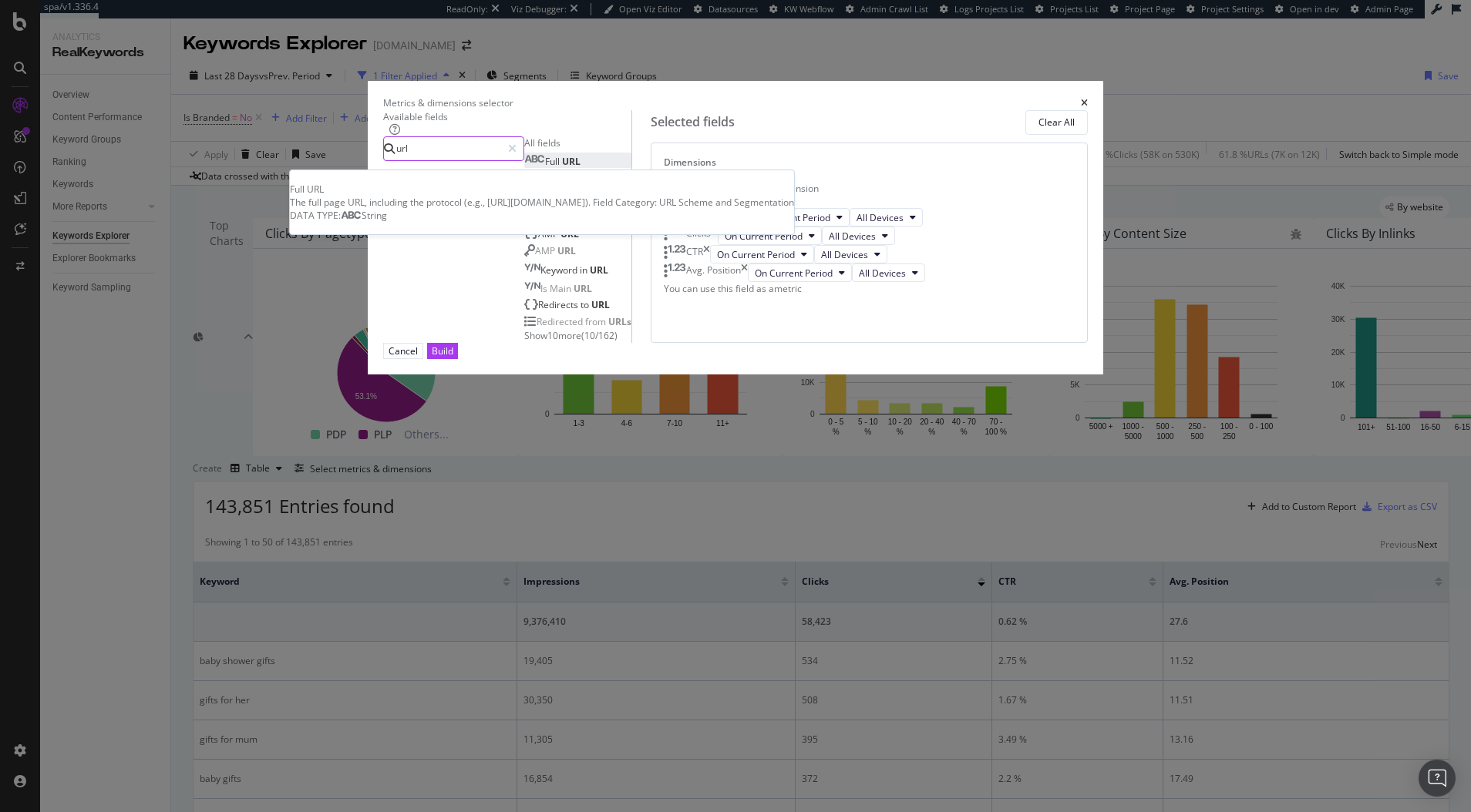
type input "url"
click at [540, 168] on div "Full URL" at bounding box center [553, 161] width 57 height 13
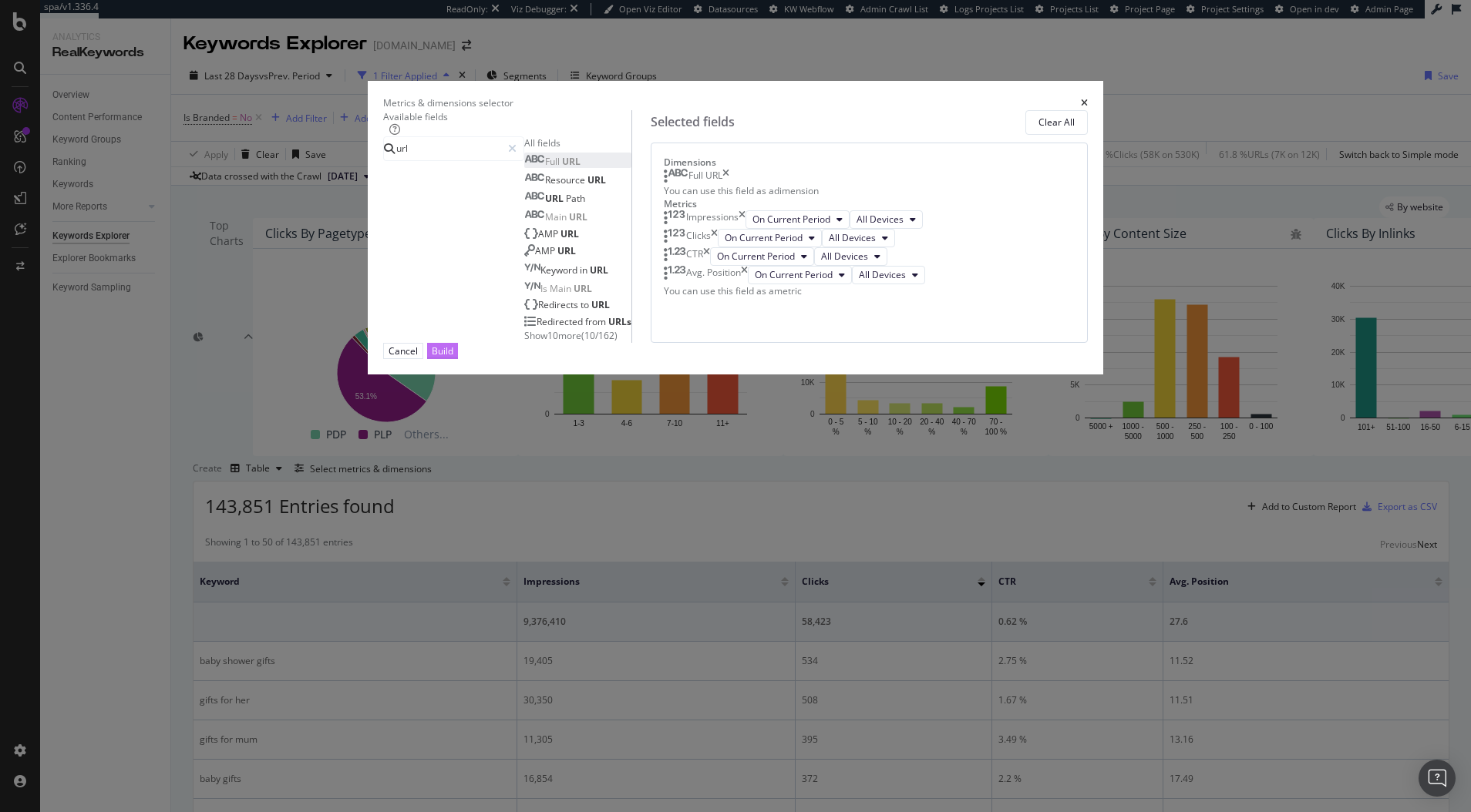
click at [454, 357] on div "Build" at bounding box center [443, 351] width 22 height 13
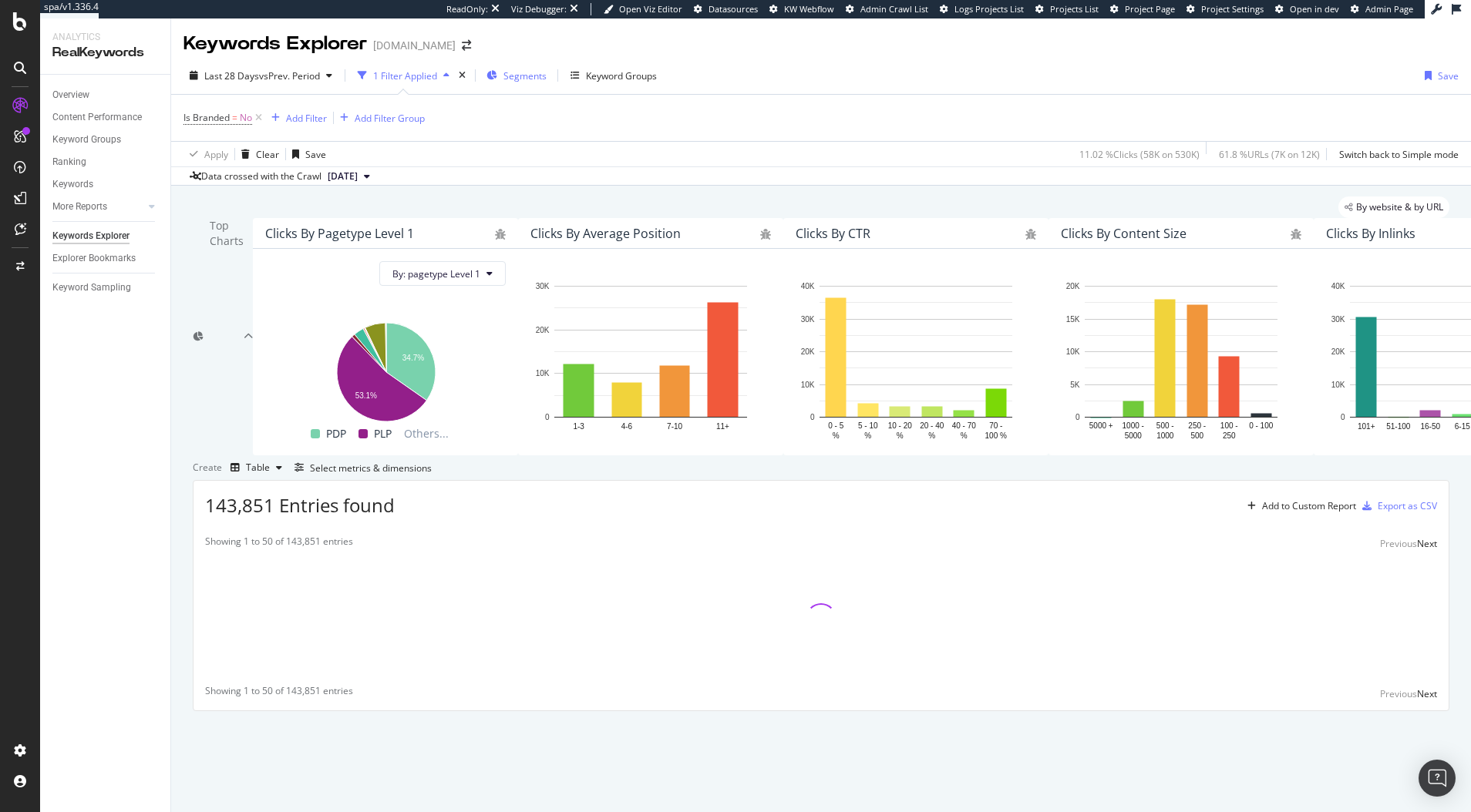
click at [513, 75] on span "Segments" at bounding box center [526, 76] width 43 height 13
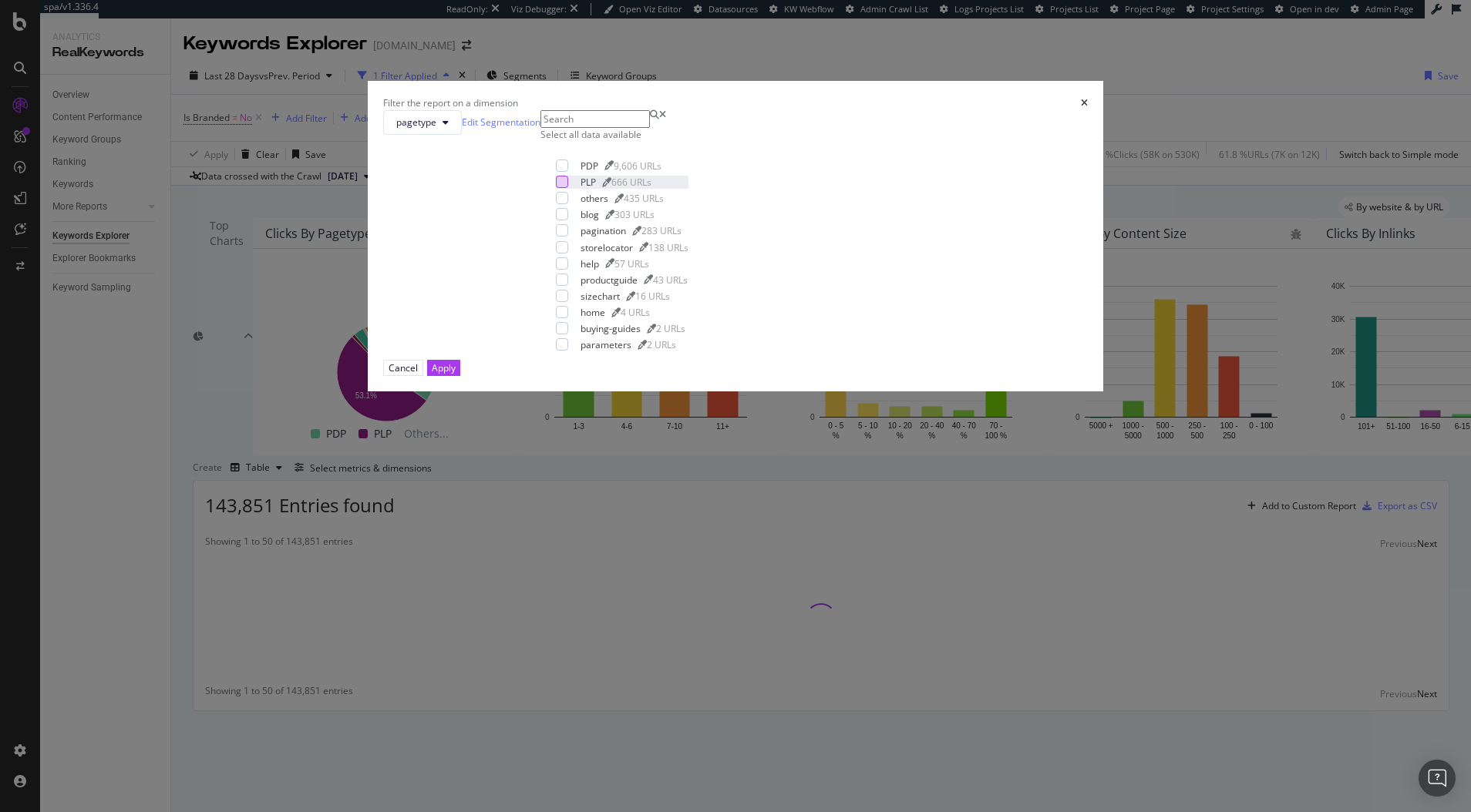
click at [568, 188] on div "modal" at bounding box center [561, 181] width 12 height 12
click at [456, 374] on div "Apply" at bounding box center [443, 368] width 24 height 13
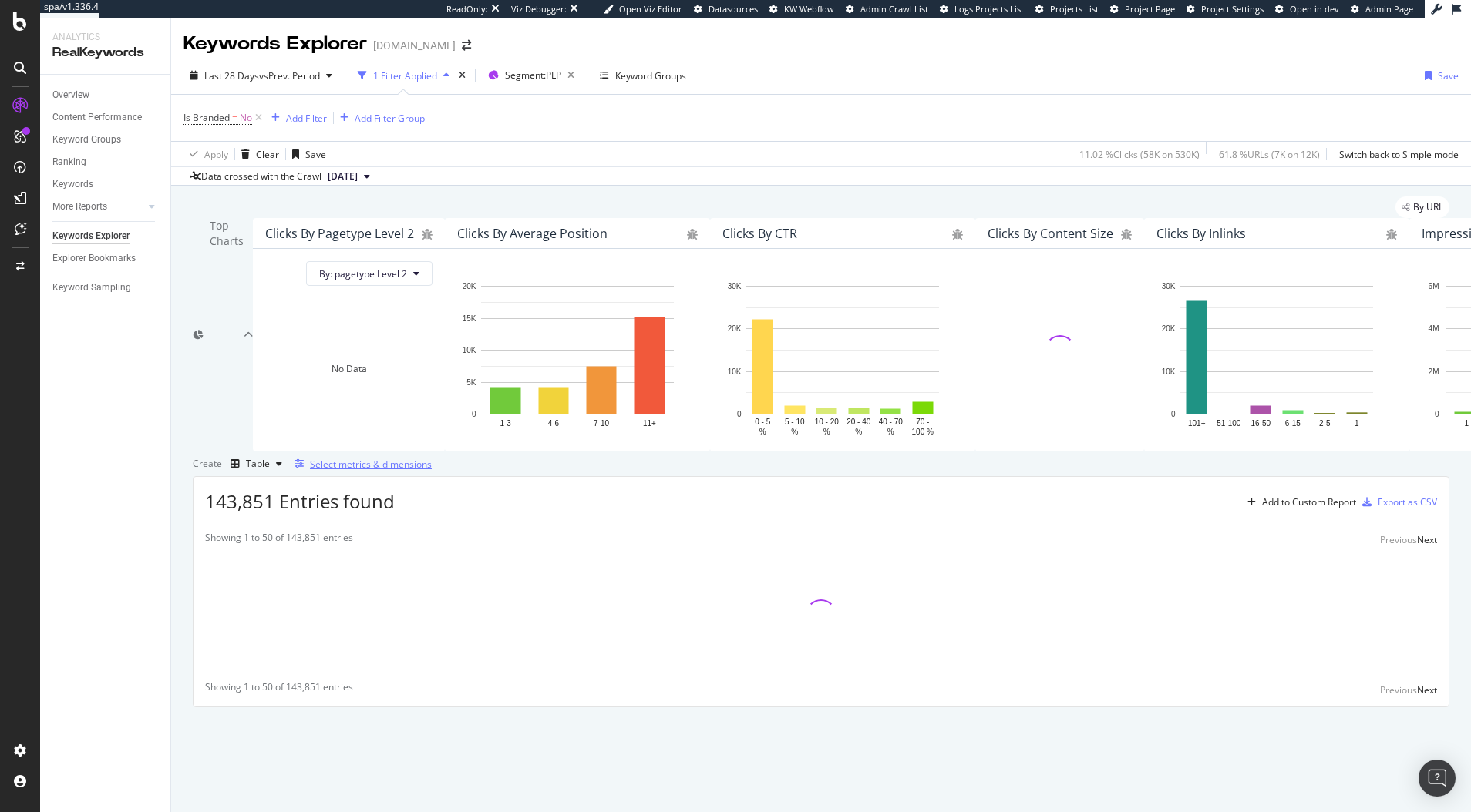
click at [432, 471] on div "Select metrics & dimensions" at bounding box center [371, 464] width 122 height 13
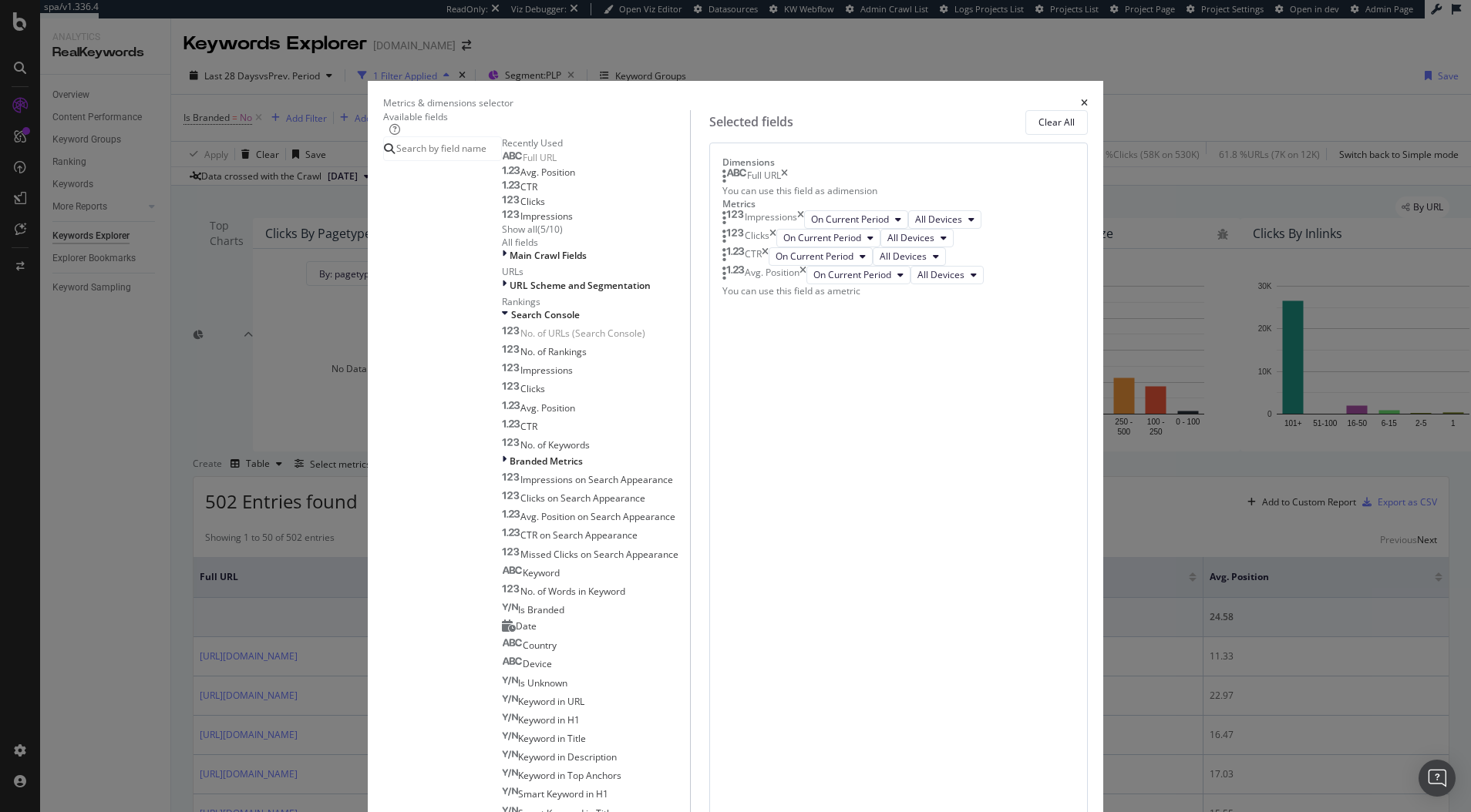
click at [1136, 629] on div "Metrics & dimensions selector Available fields Recently Used Full URL Avg. Posi…" at bounding box center [735, 406] width 1471 height 812
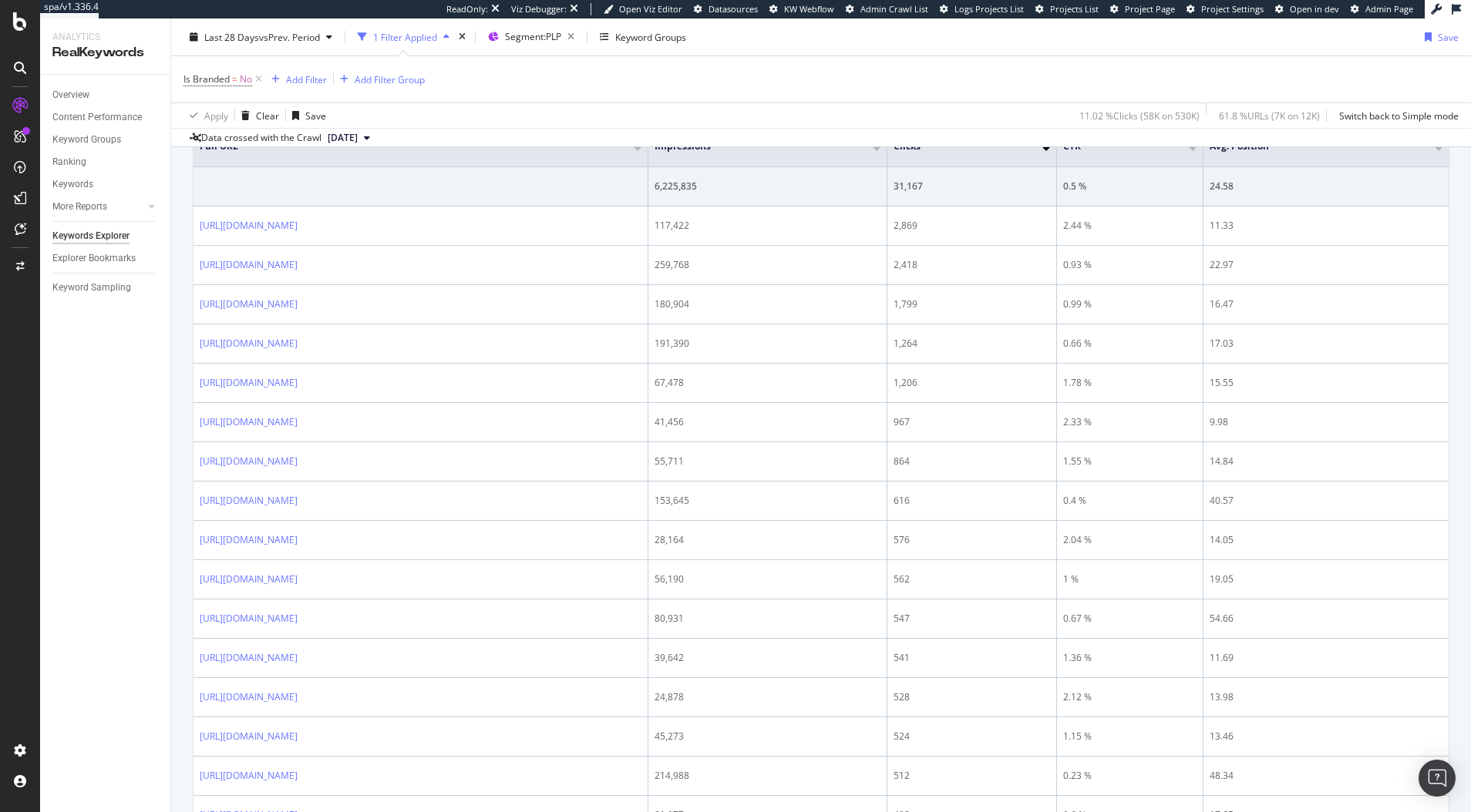
scroll to position [71, 0]
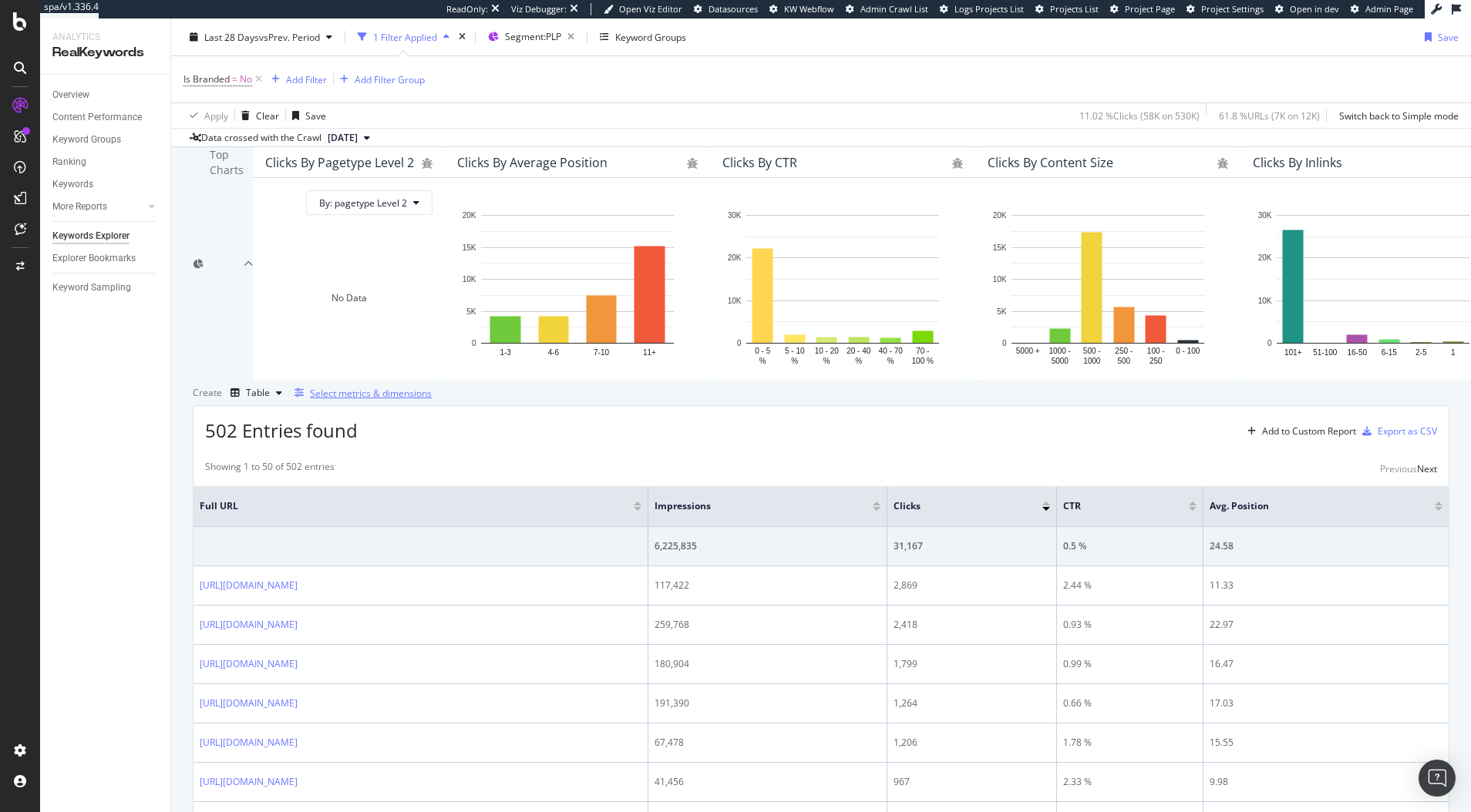
click at [432, 400] on div "Select metrics & dimensions" at bounding box center [371, 393] width 122 height 13
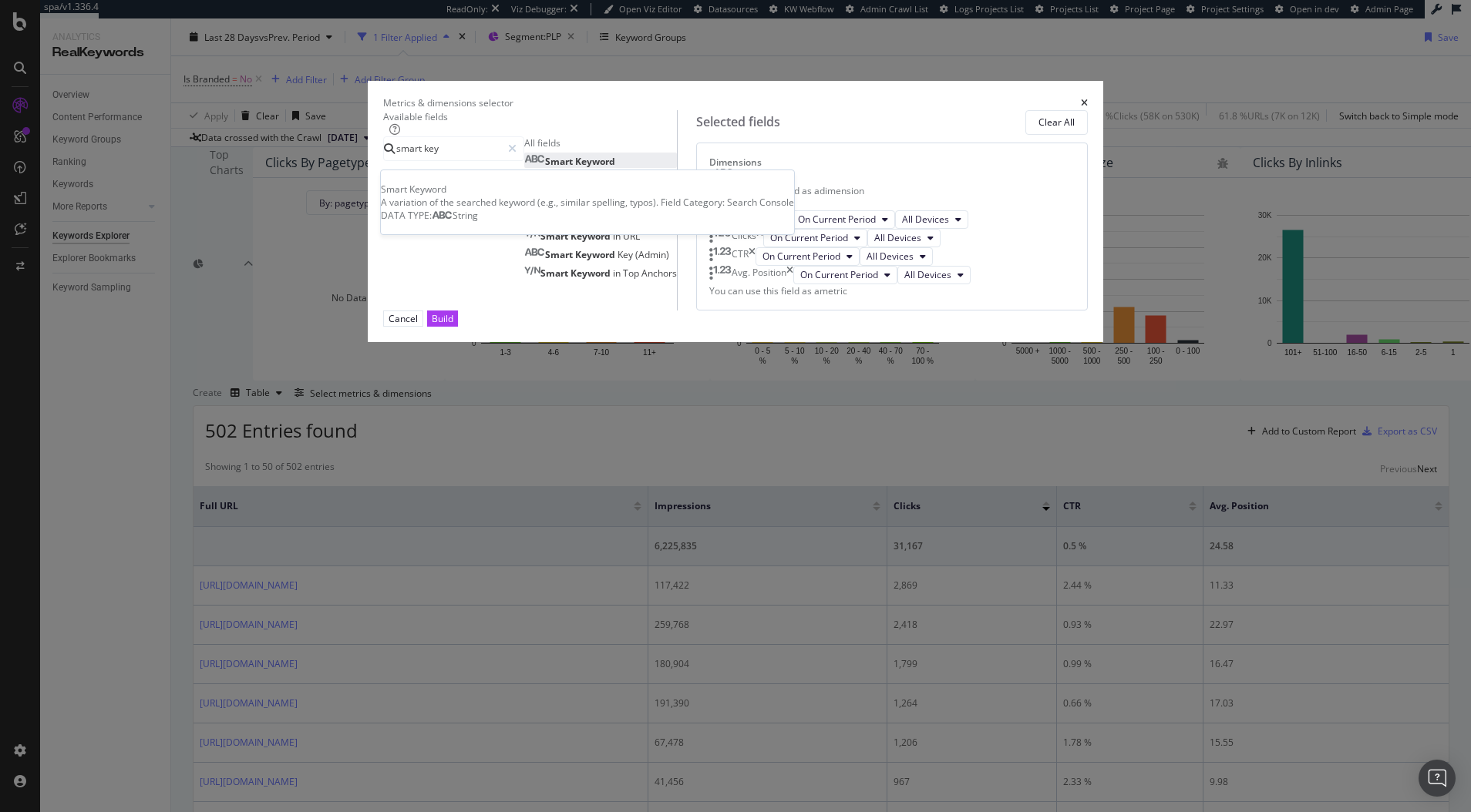
type input "smart key"
click at [568, 168] on div "Smart Keyword" at bounding box center [570, 161] width 91 height 13
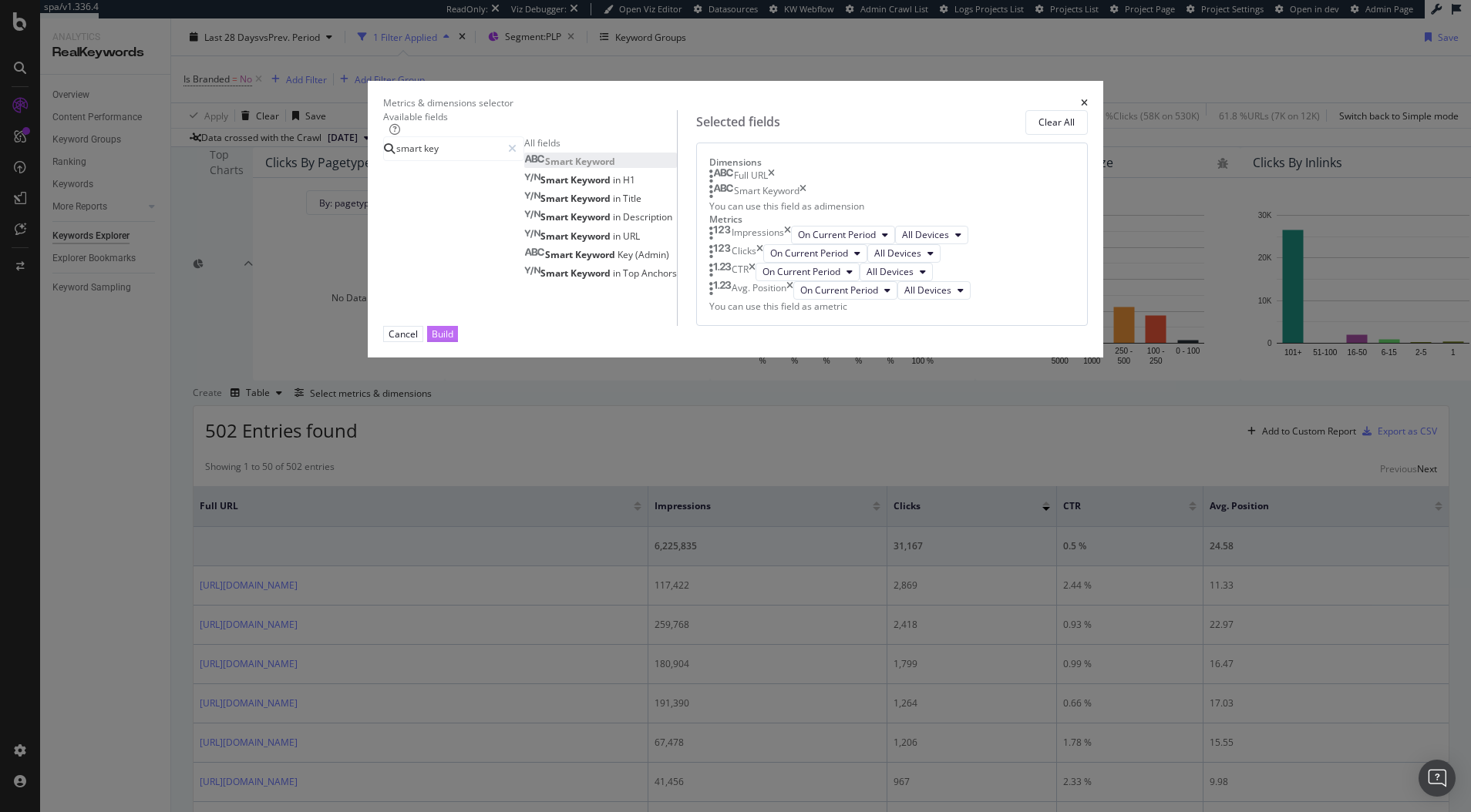
click at [454, 340] on div "Build" at bounding box center [443, 334] width 22 height 13
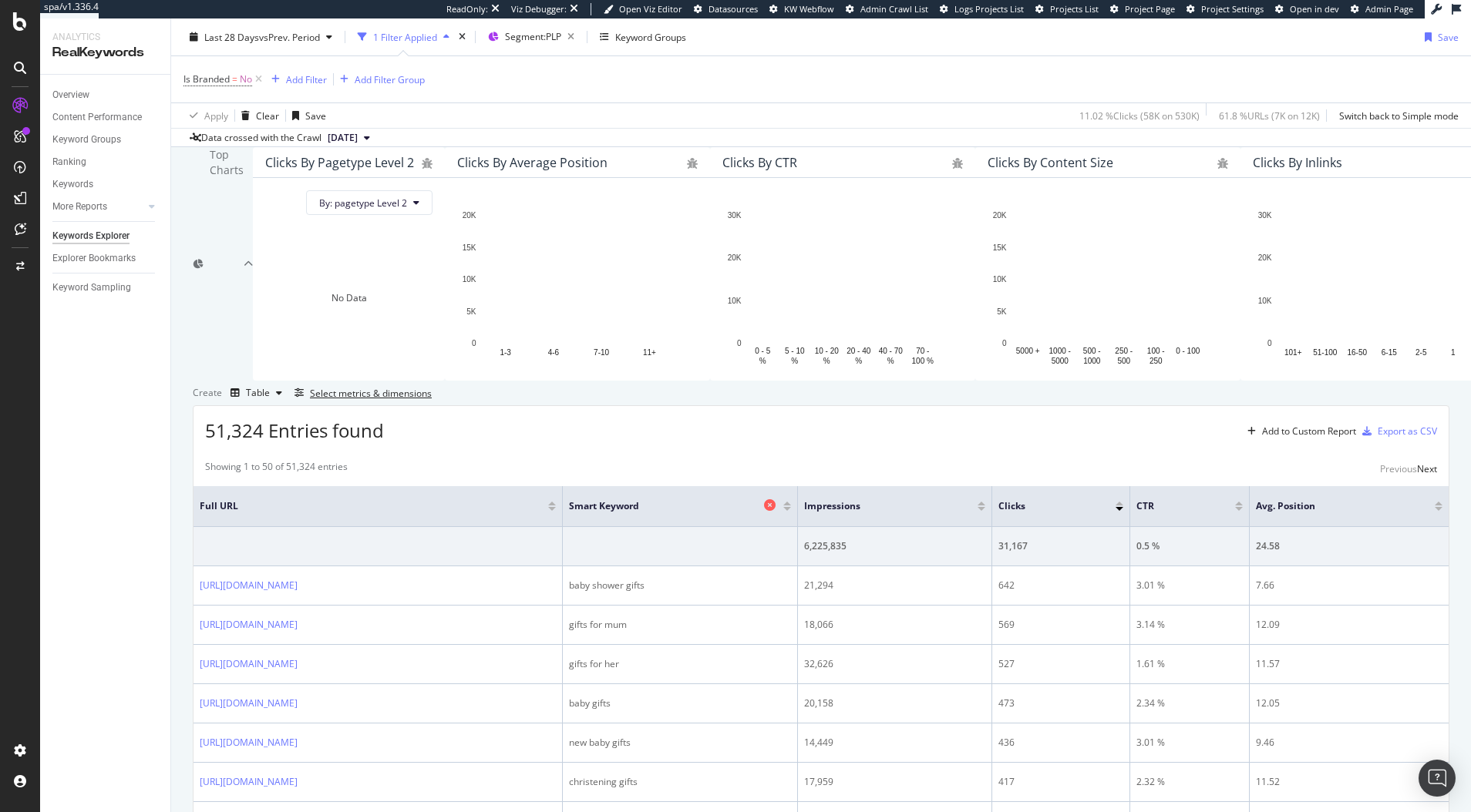
scroll to position [334, 0]
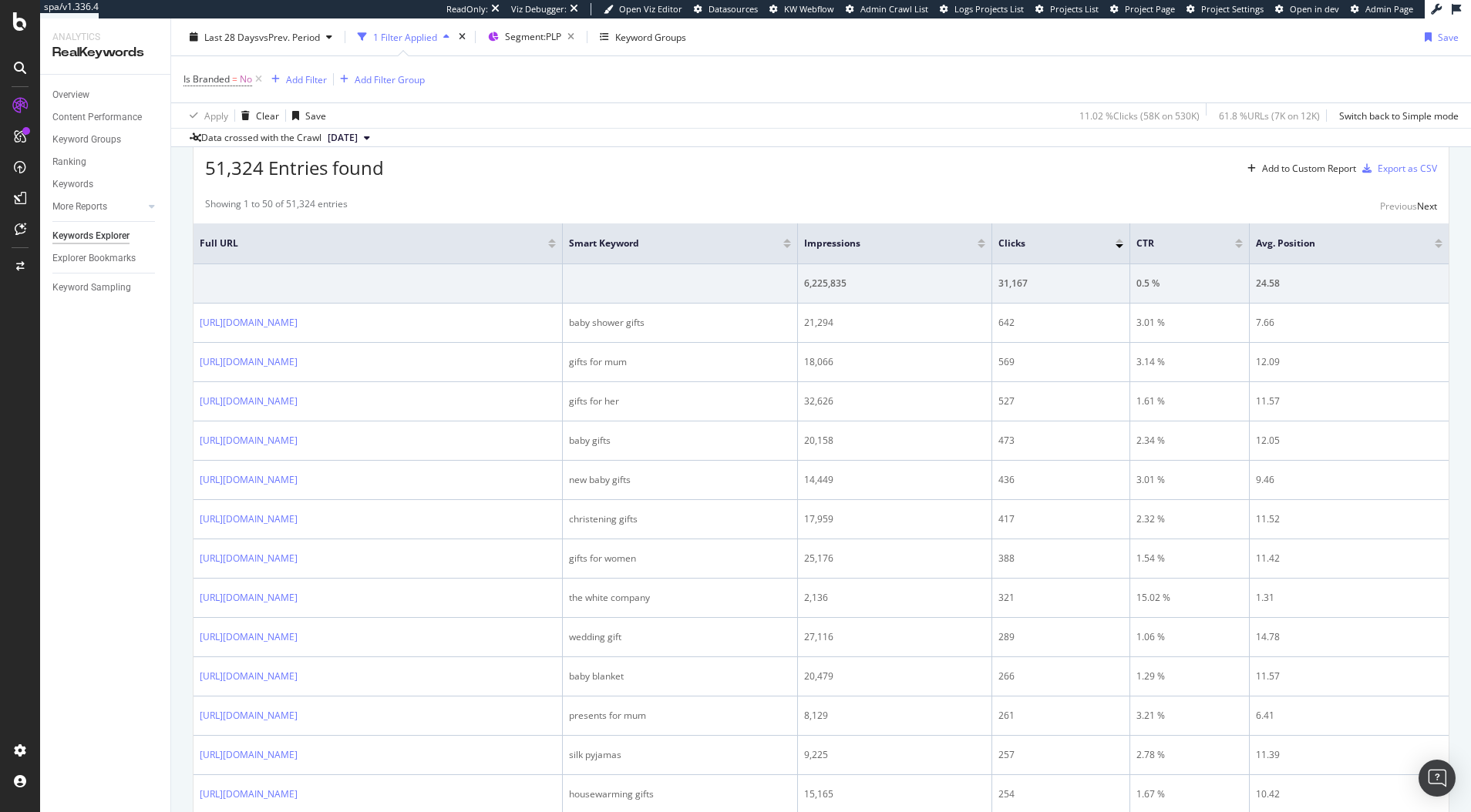
click at [432, 137] on div "Select metrics & dimensions" at bounding box center [371, 131] width 122 height 13
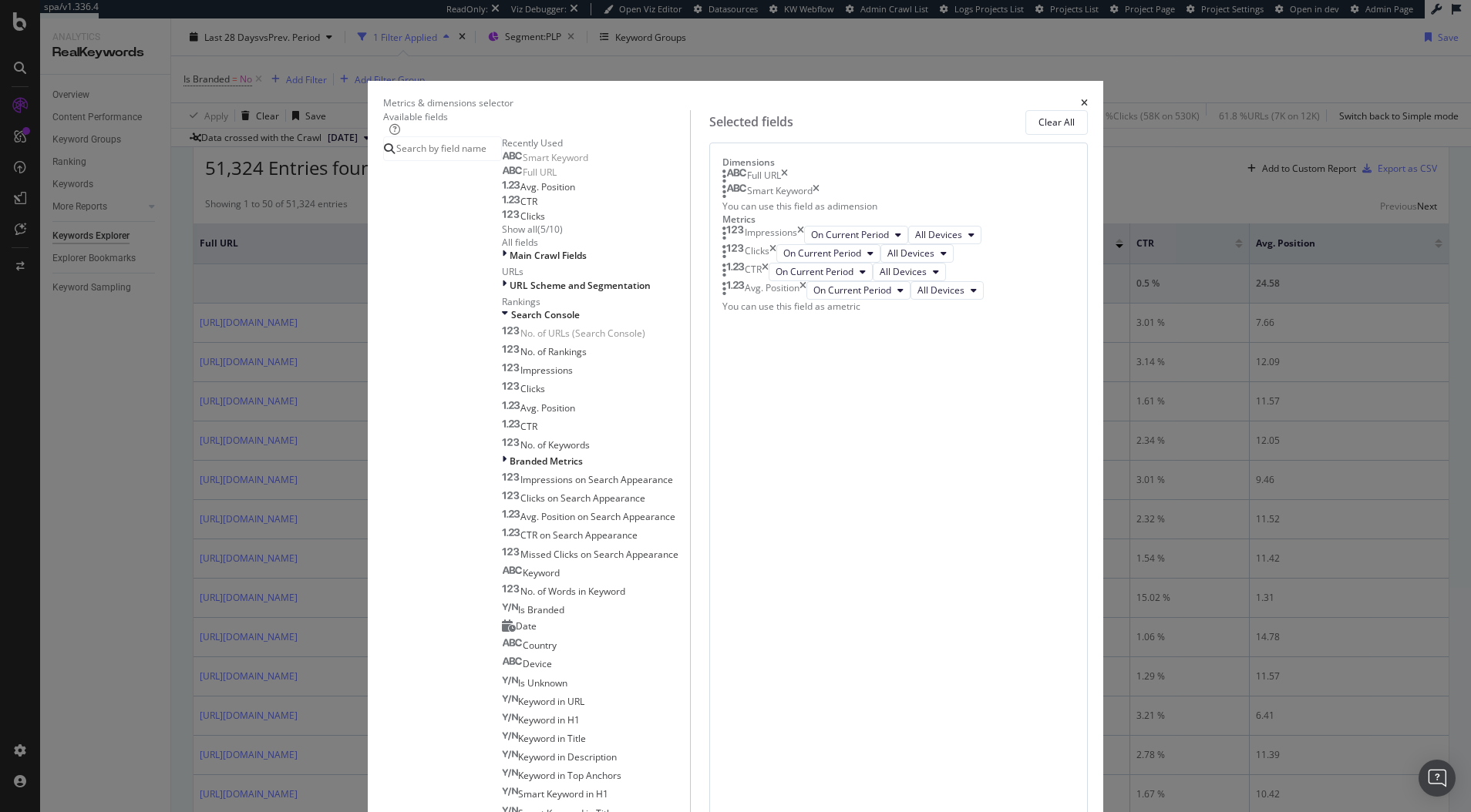
click at [820, 200] on div "Smart Keyword" at bounding box center [771, 191] width 97 height 15
click at [820, 200] on icon "times" at bounding box center [815, 191] width 7 height 15
click at [501, 160] on input "modal" at bounding box center [447, 148] width 107 height 24
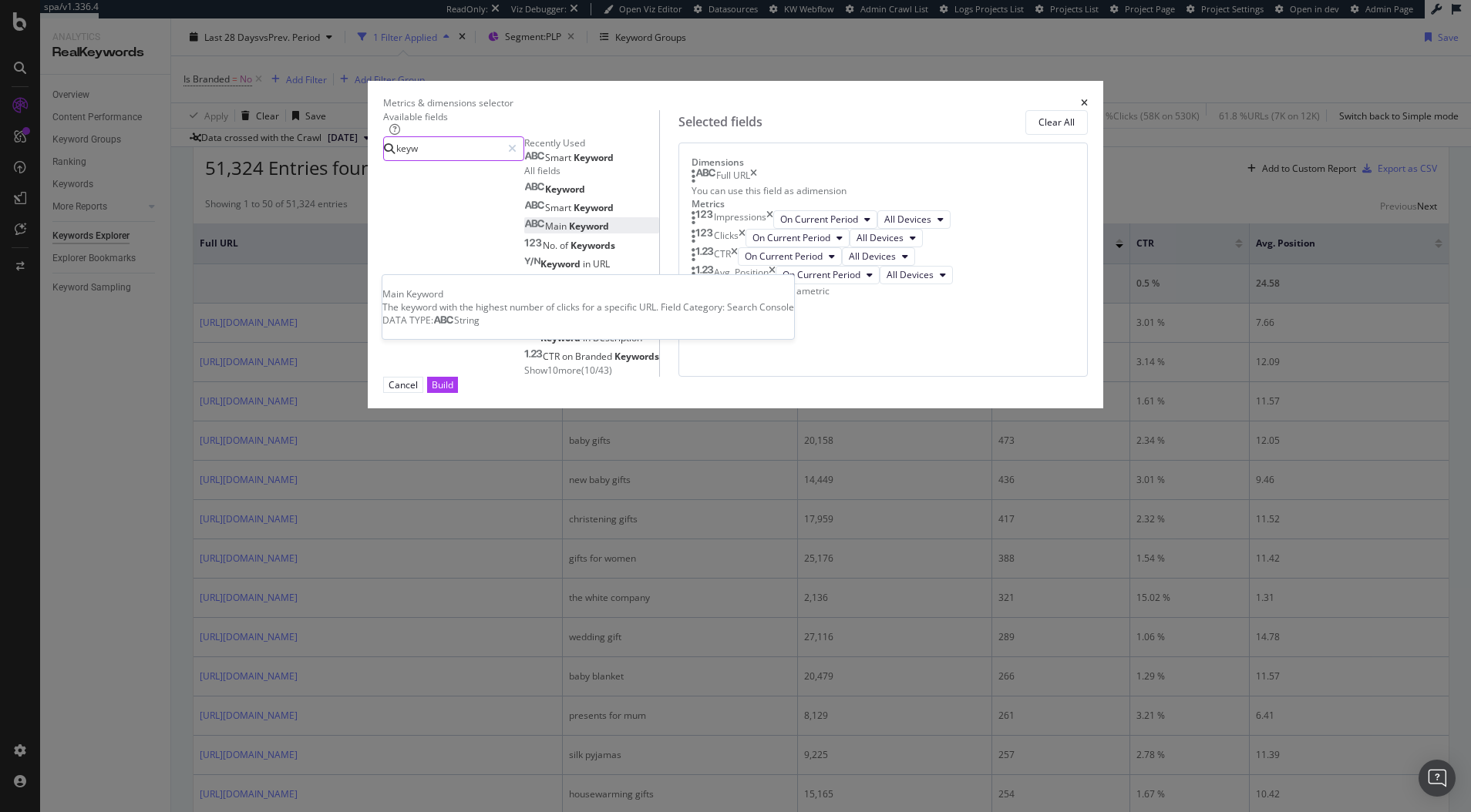
type input "keyw"
click at [569, 233] on span "Keyword" at bounding box center [589, 226] width 41 height 13
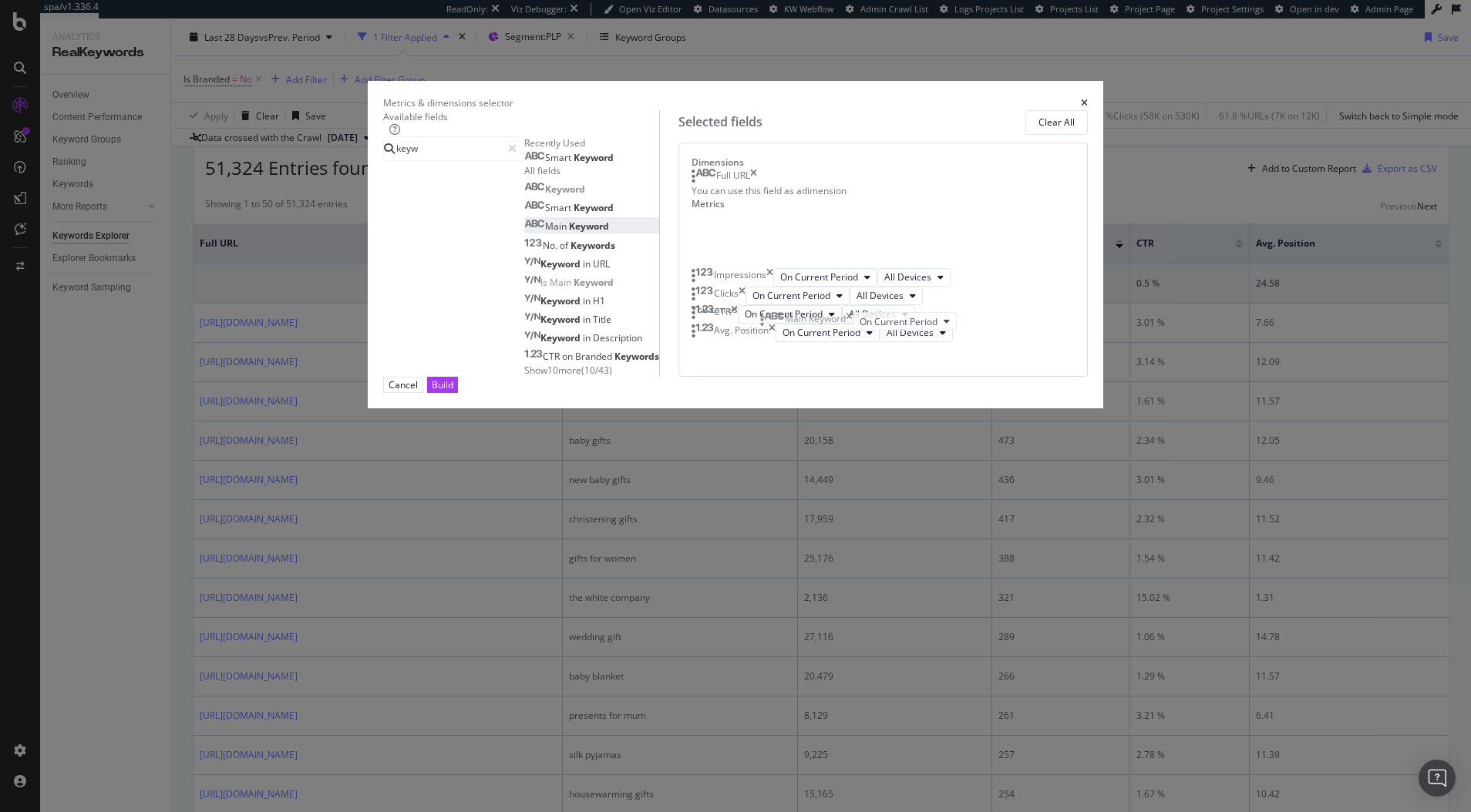
drag, startPoint x: 780, startPoint y: 568, endPoint x: 773, endPoint y: 328, distance: 240.1
click at [773, 328] on body "spa/v1.336.4 ReadOnly: Viz Debugger: Open Viz Editor Datasources KW Webflow Adm…" at bounding box center [735, 406] width 1471 height 812
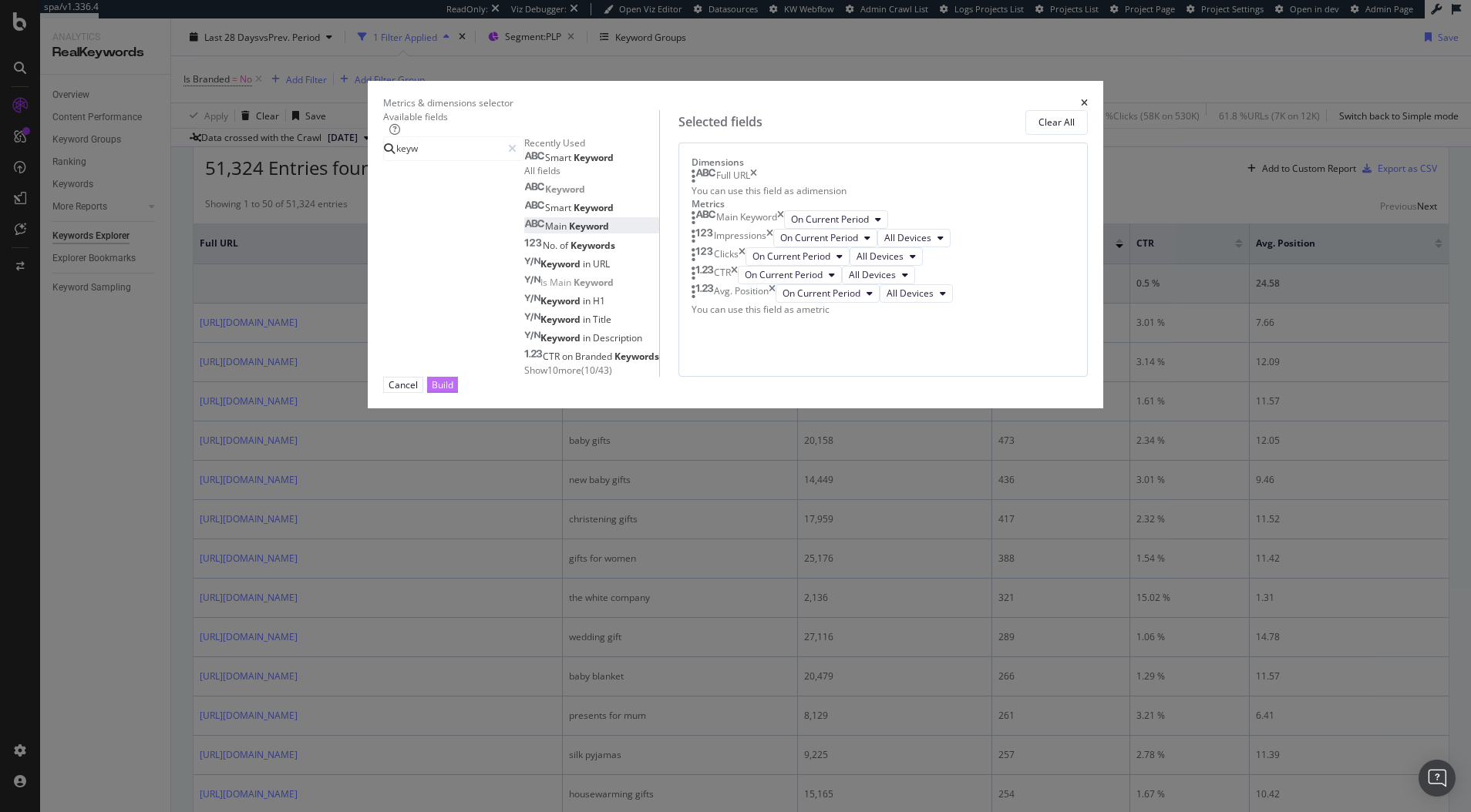
click at [454, 392] on div "Build" at bounding box center [443, 385] width 22 height 15
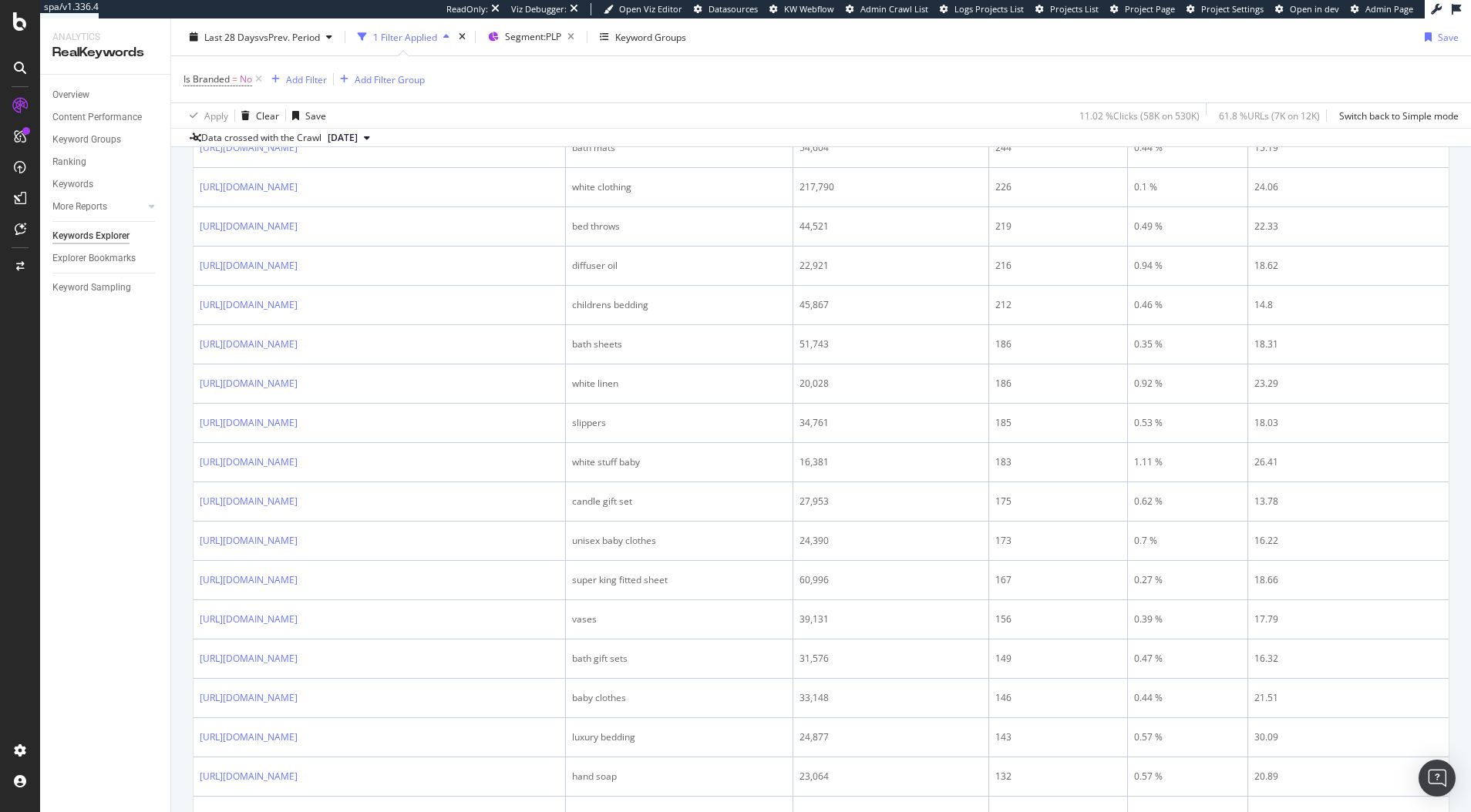
scroll to position [2184, 0]
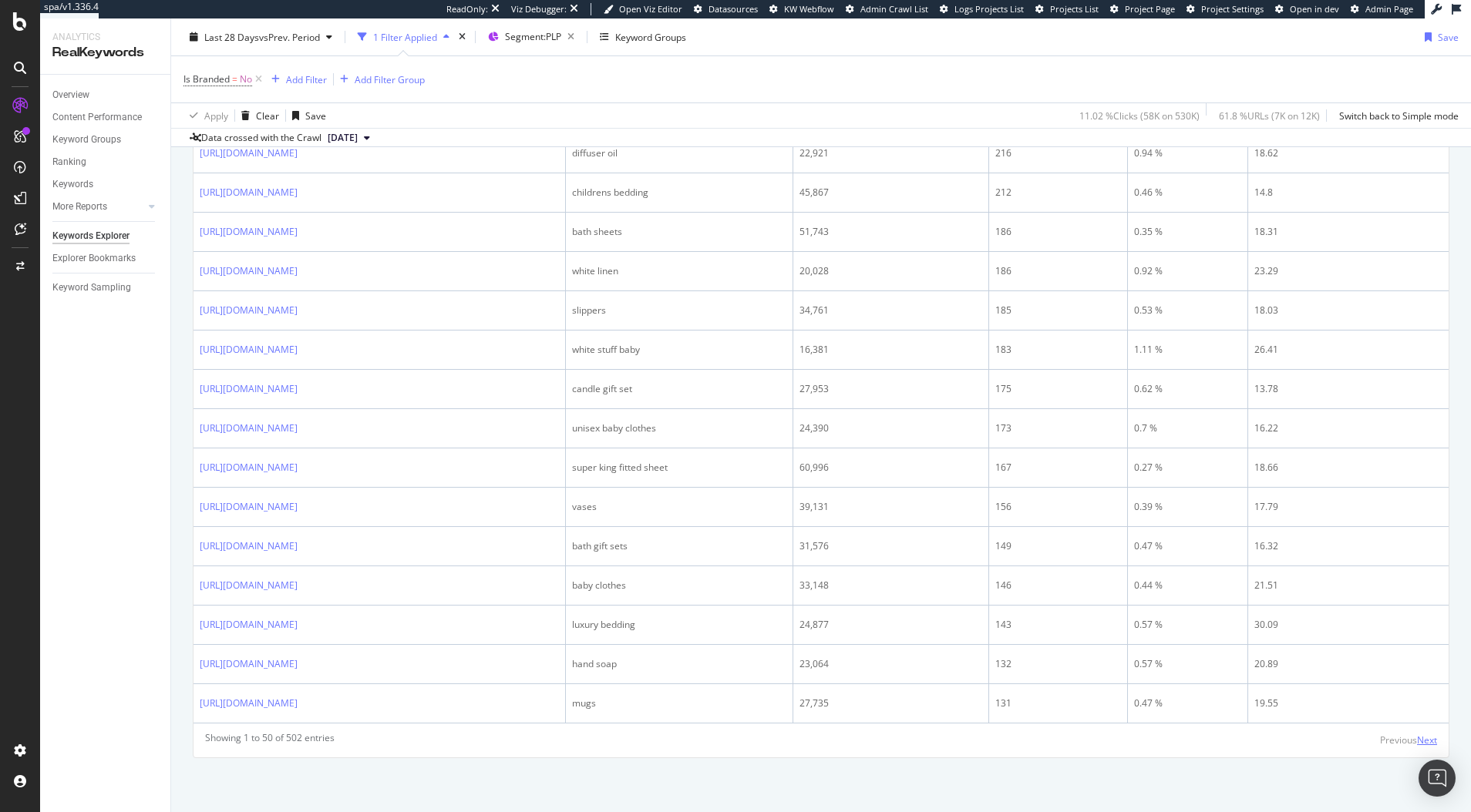
click at [1323, 738] on div "Next" at bounding box center [1427, 740] width 20 height 13
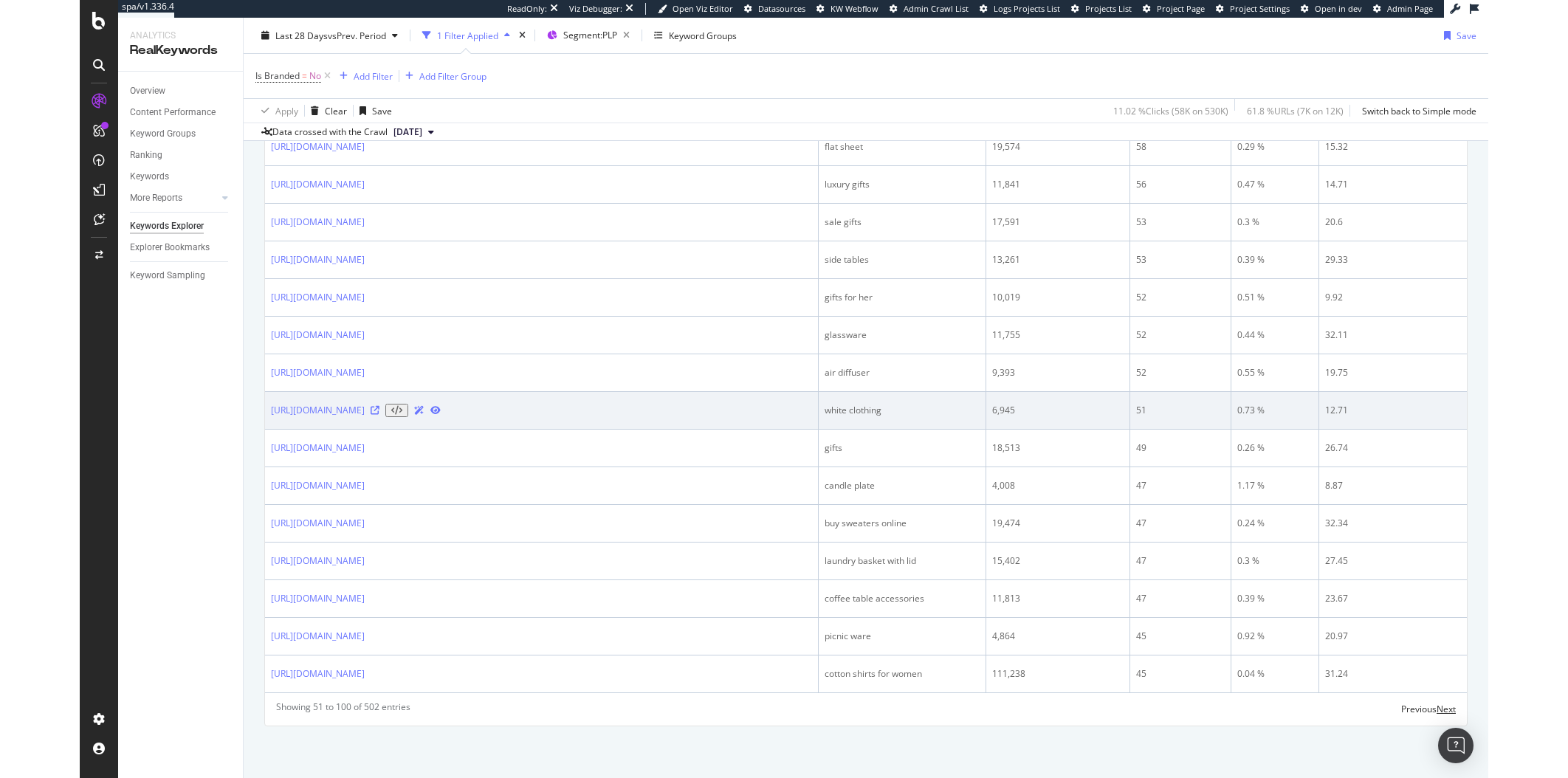
scroll to position [2012, 0]
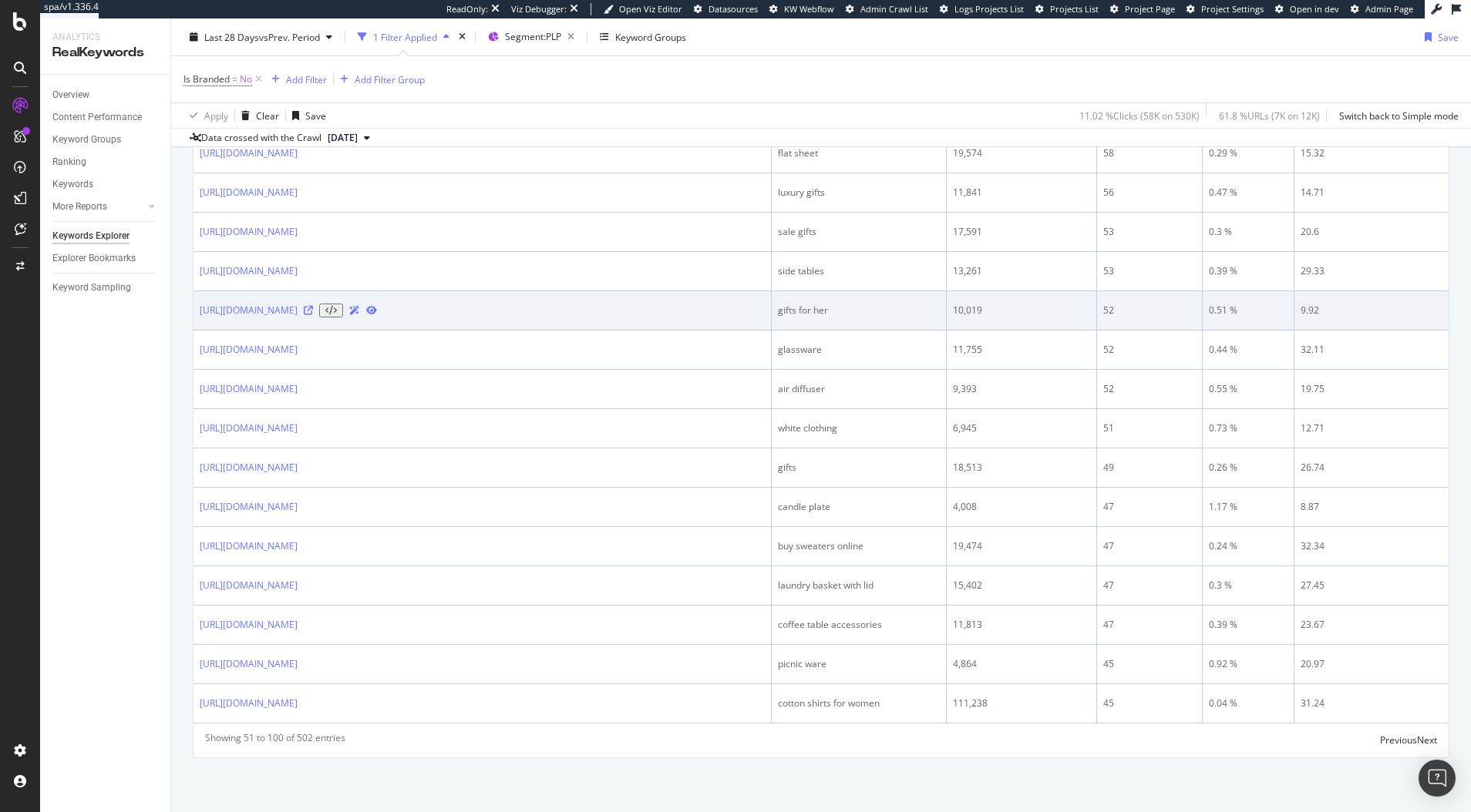
click at [313, 315] on icon at bounding box center [309, 310] width 9 height 9
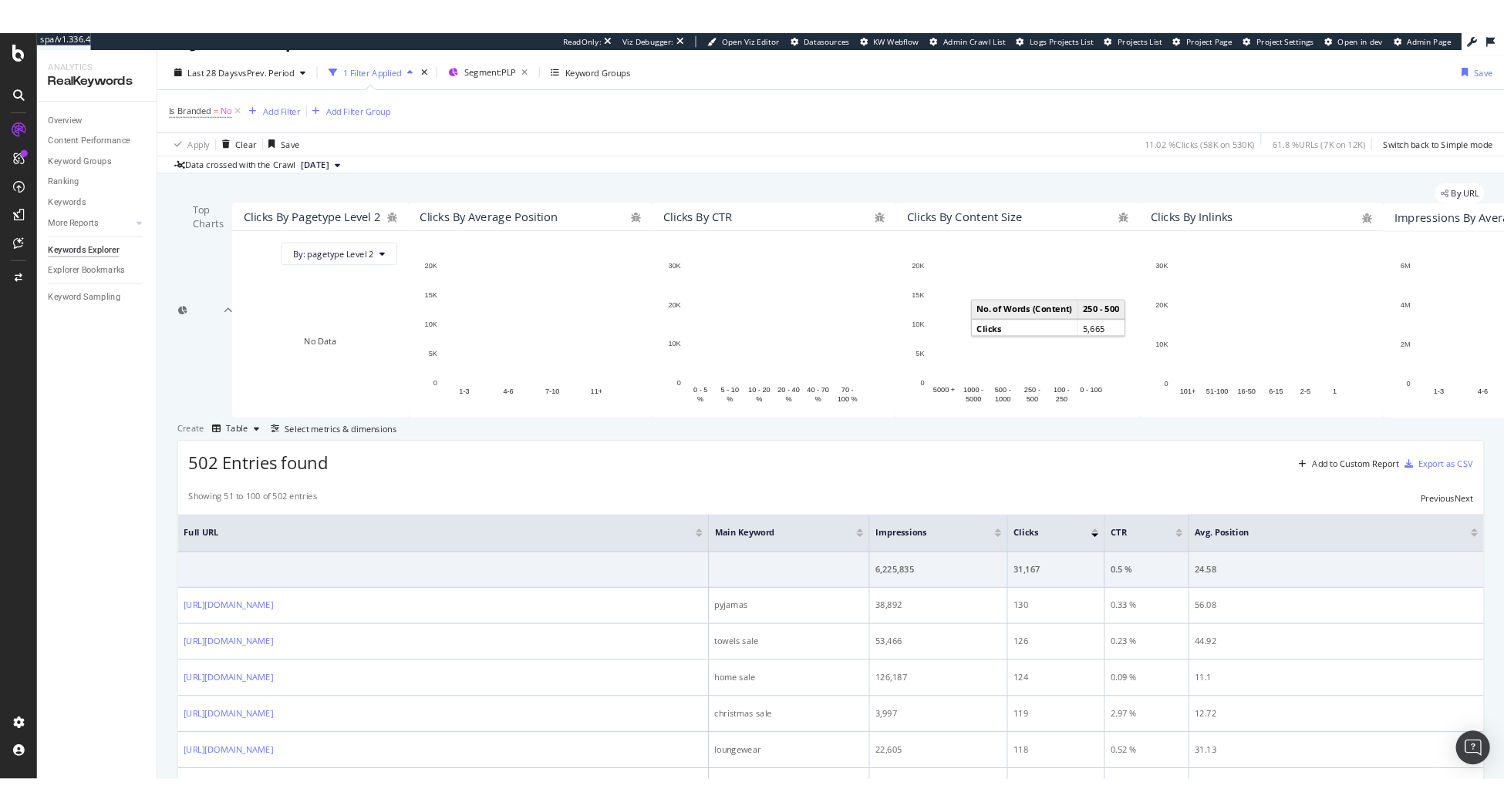
scroll to position [52, 0]
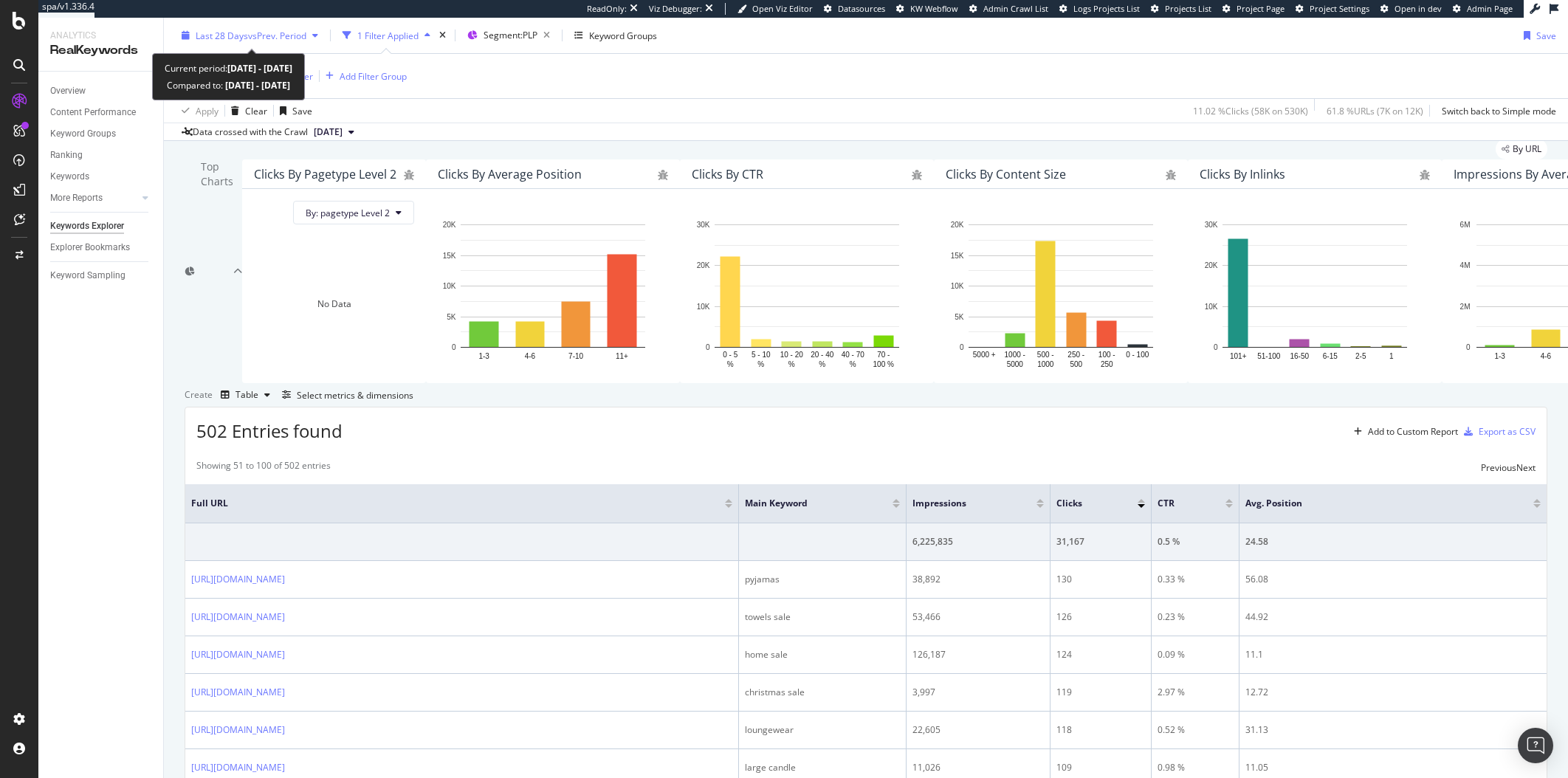
click at [257, 29] on span "vs Prev. Period" at bounding box center [277, 35] width 59 height 13
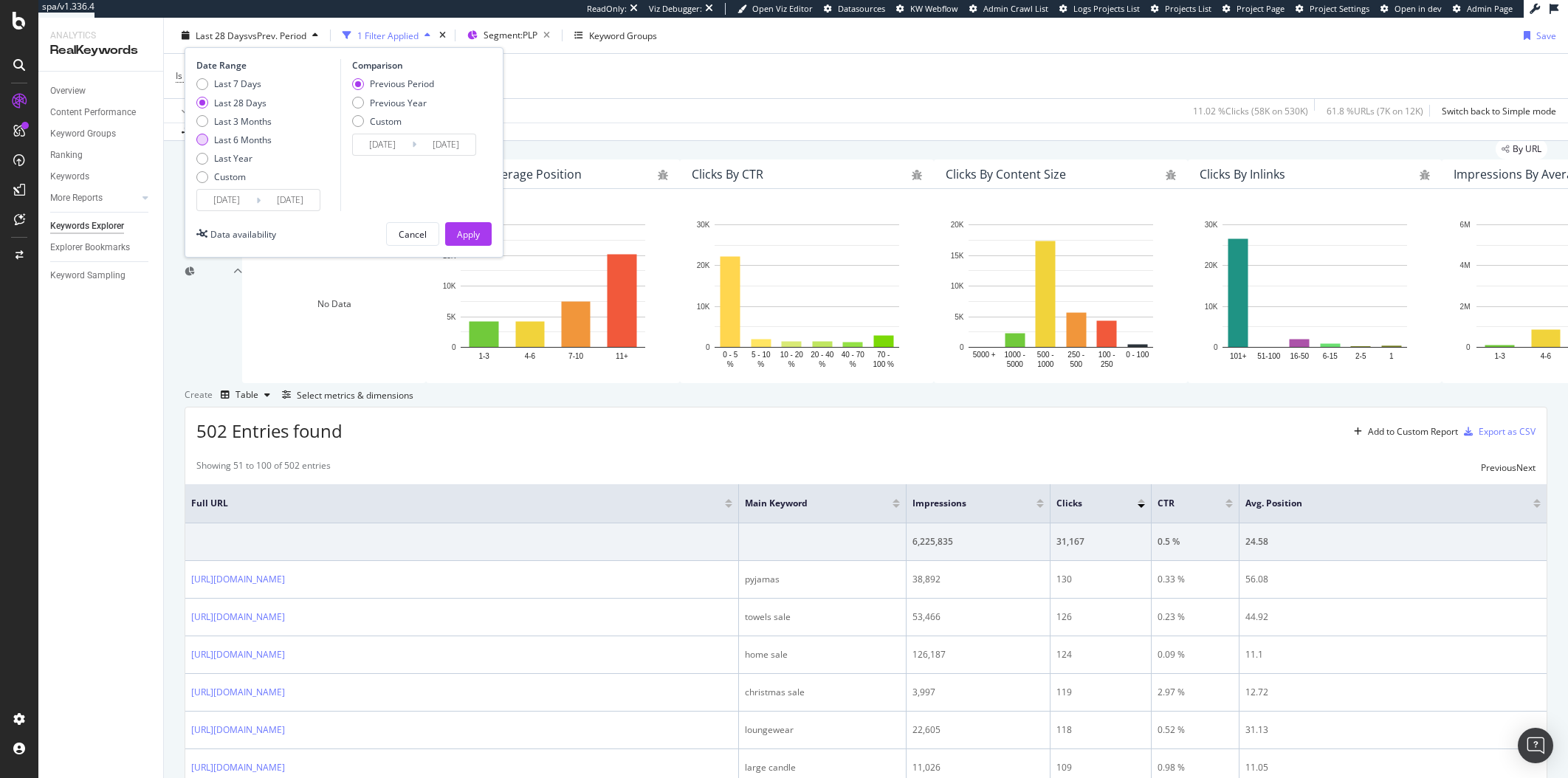
click at [240, 136] on div "Last 6 Months" at bounding box center [243, 140] width 58 height 13
type input "2025/02/17"
type input "2024/08/19"
type input "2025/02/16"
click at [477, 230] on div "Apply" at bounding box center [468, 234] width 23 height 13
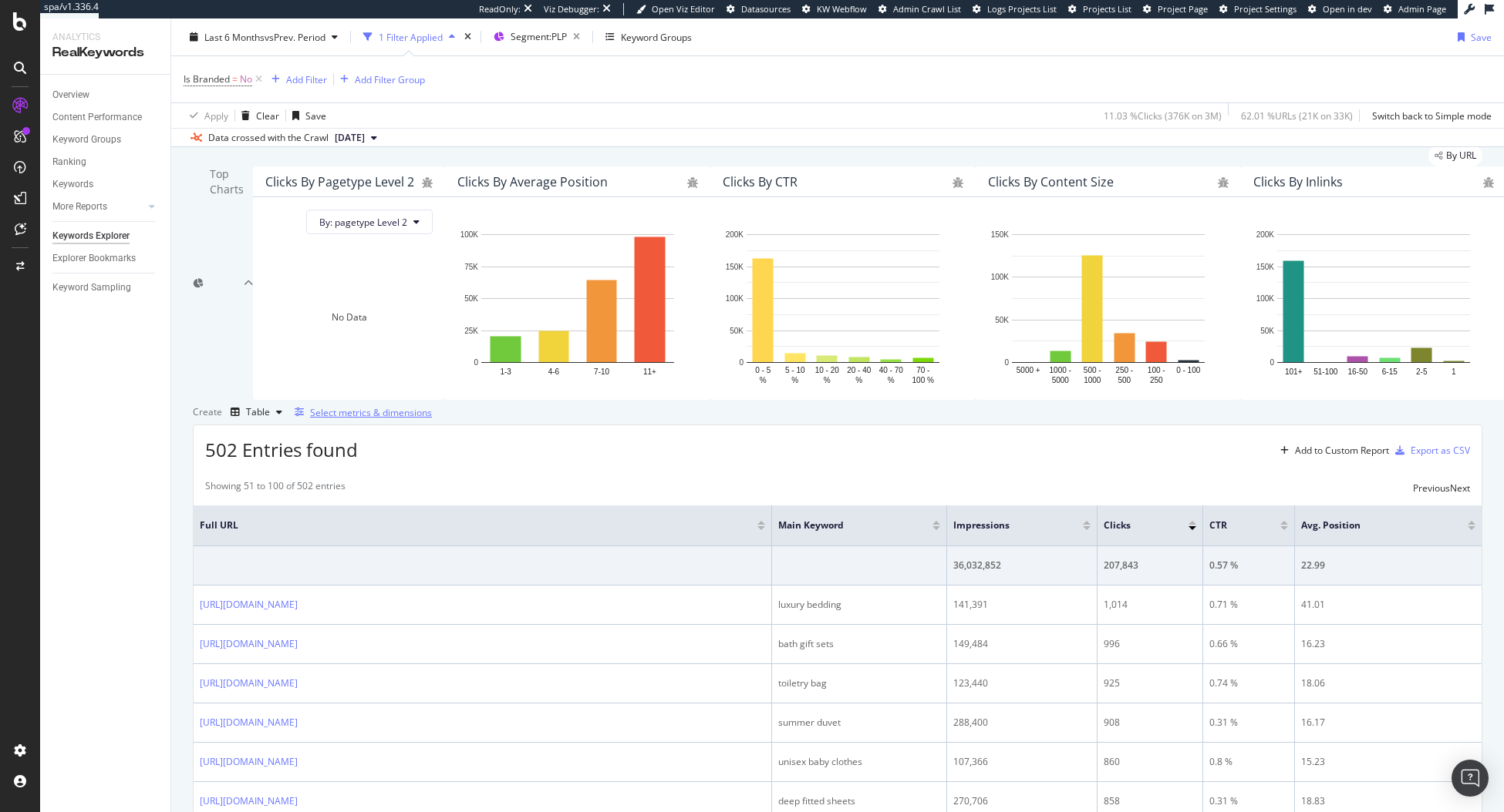
click at [432, 420] on div "Select metrics & dimensions" at bounding box center [371, 413] width 122 height 13
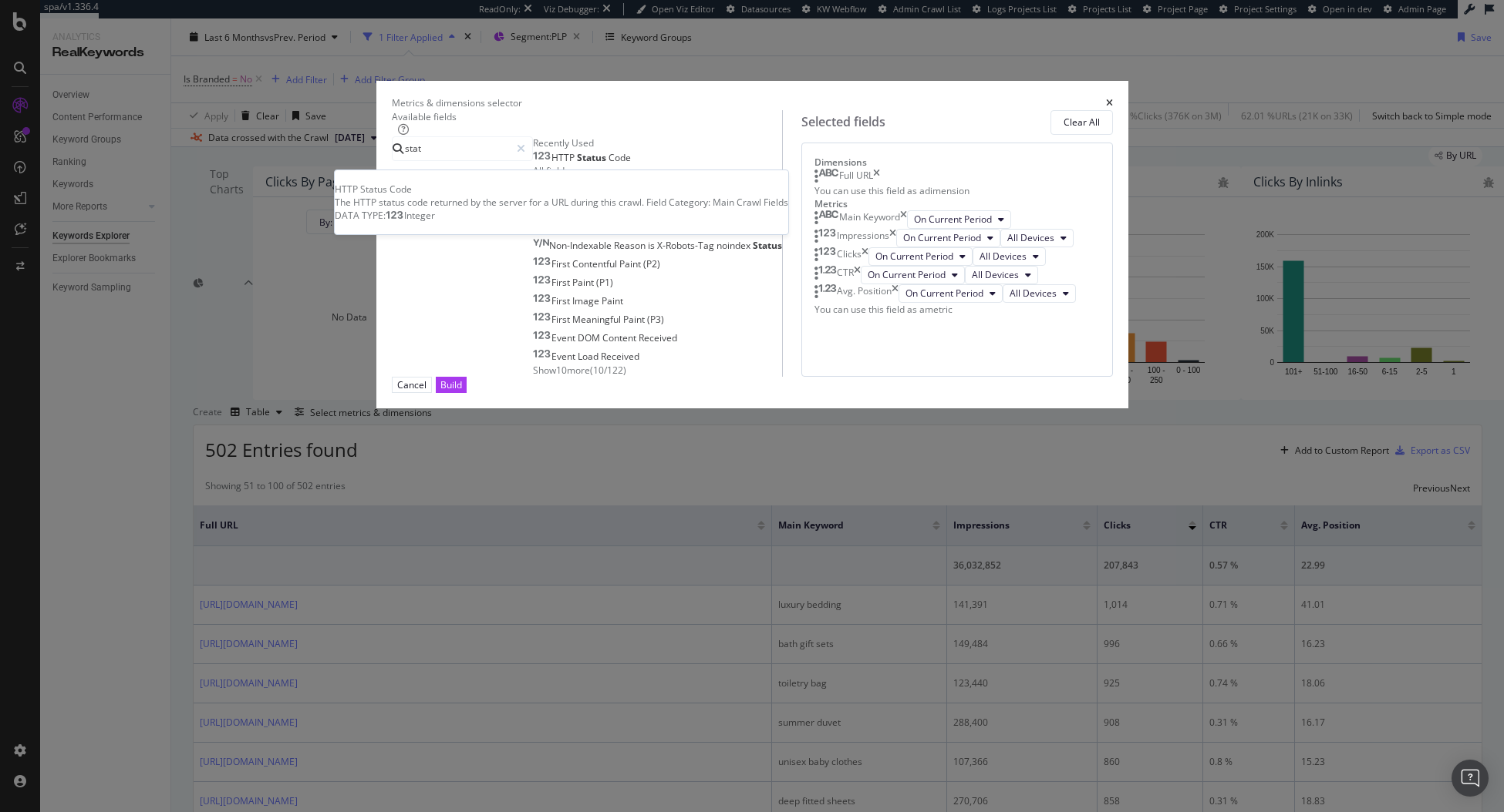
click at [577, 164] on span "Status" at bounding box center [593, 157] width 32 height 13
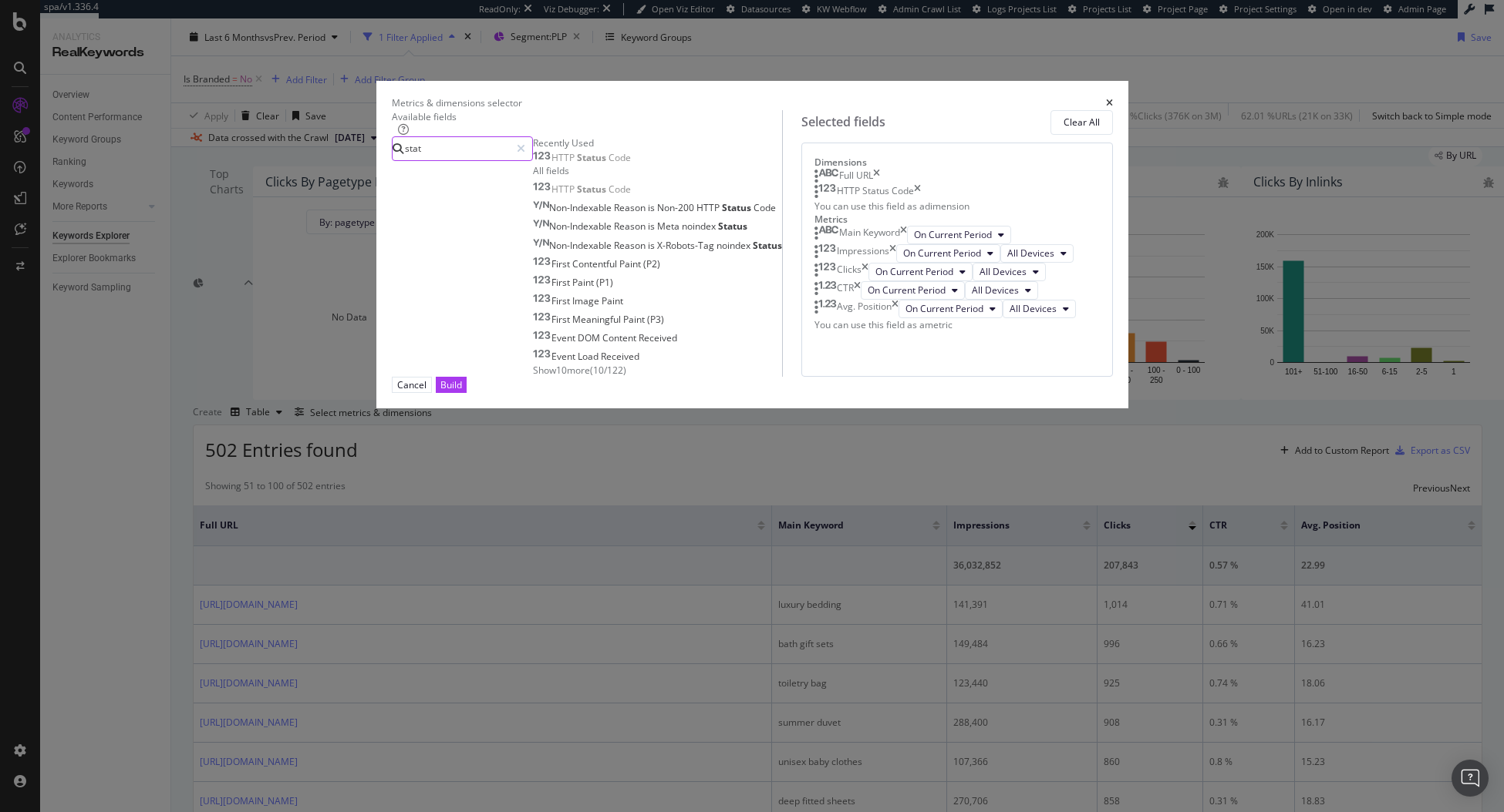
click at [510, 160] on input "stat" at bounding box center [456, 148] width 107 height 24
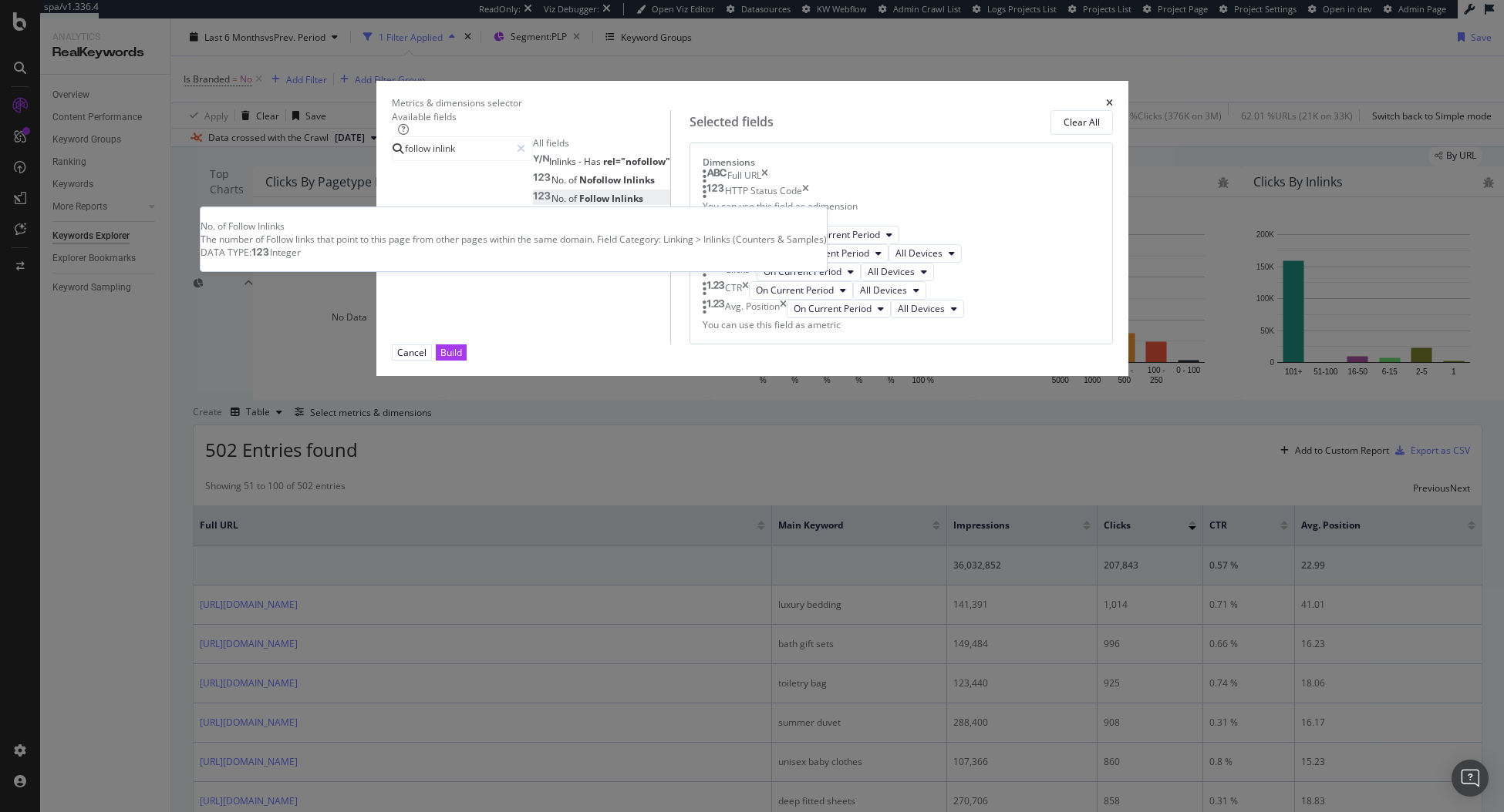
click at [579, 205] on span "Follow" at bounding box center [595, 199] width 32 height 13
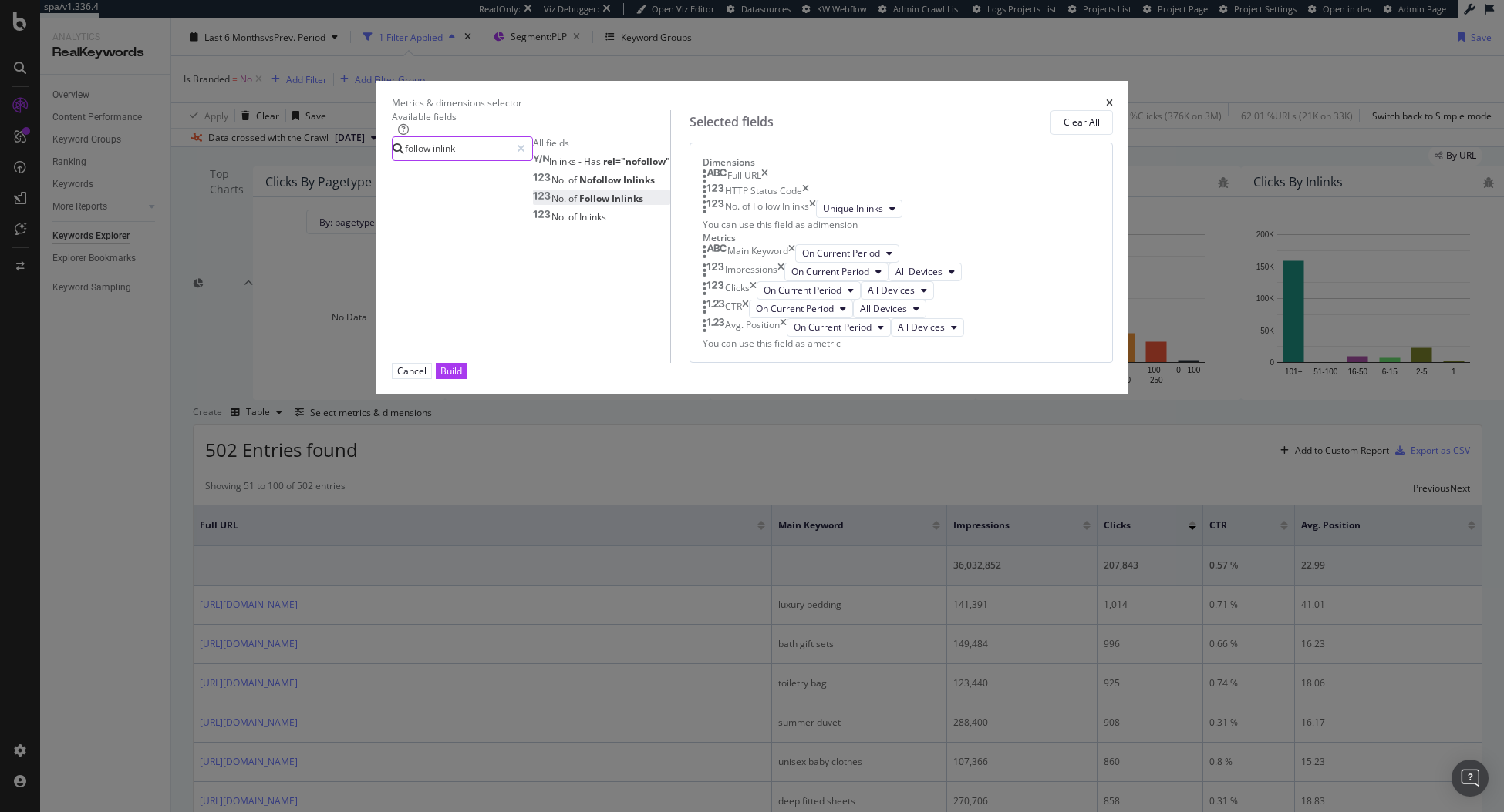
click at [510, 160] on input "follow inlink" at bounding box center [456, 148] width 107 height 24
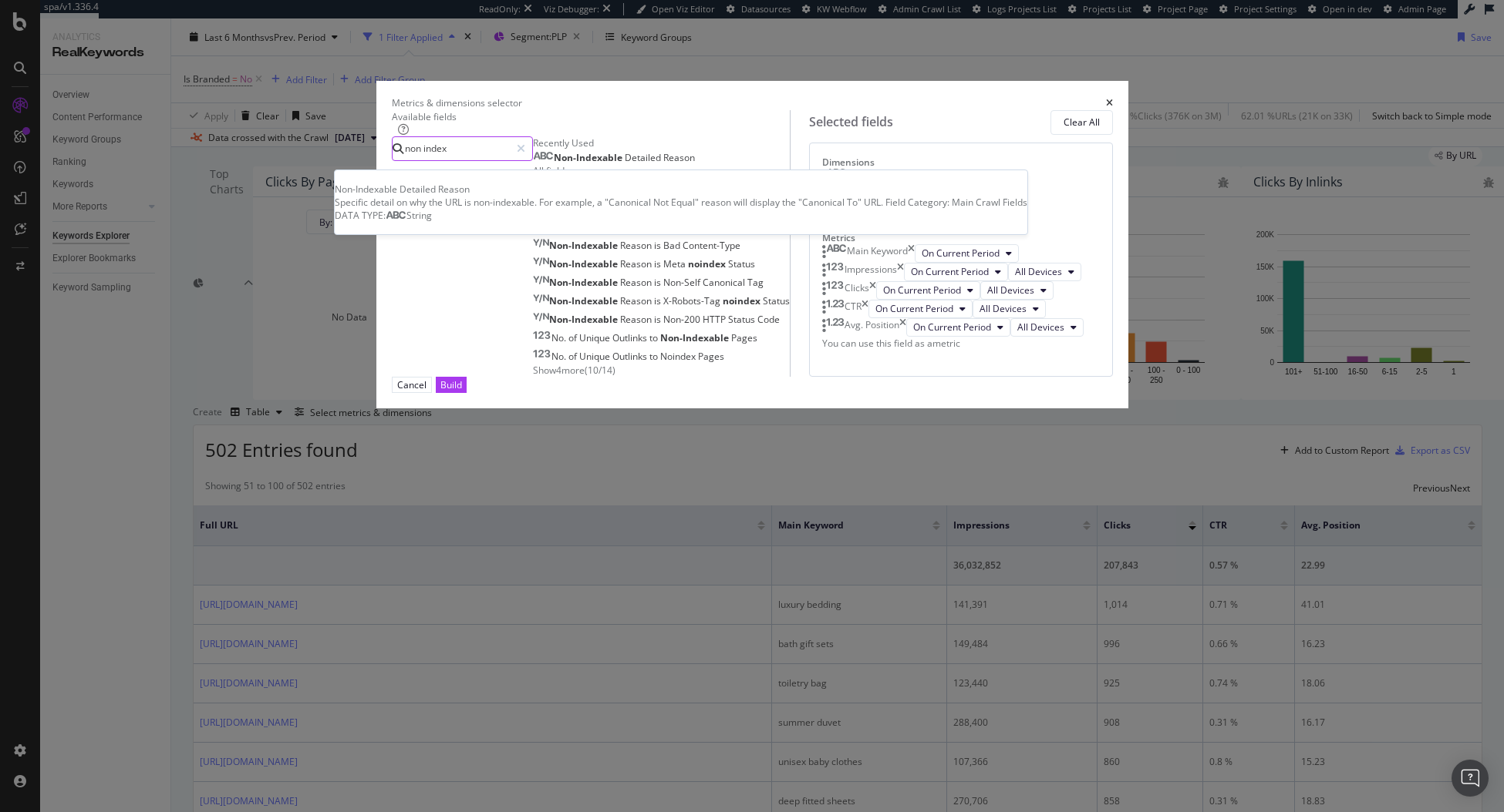
type input "non index"
click at [543, 164] on div "Non-Indexable Detailed Reason" at bounding box center [614, 157] width 162 height 12
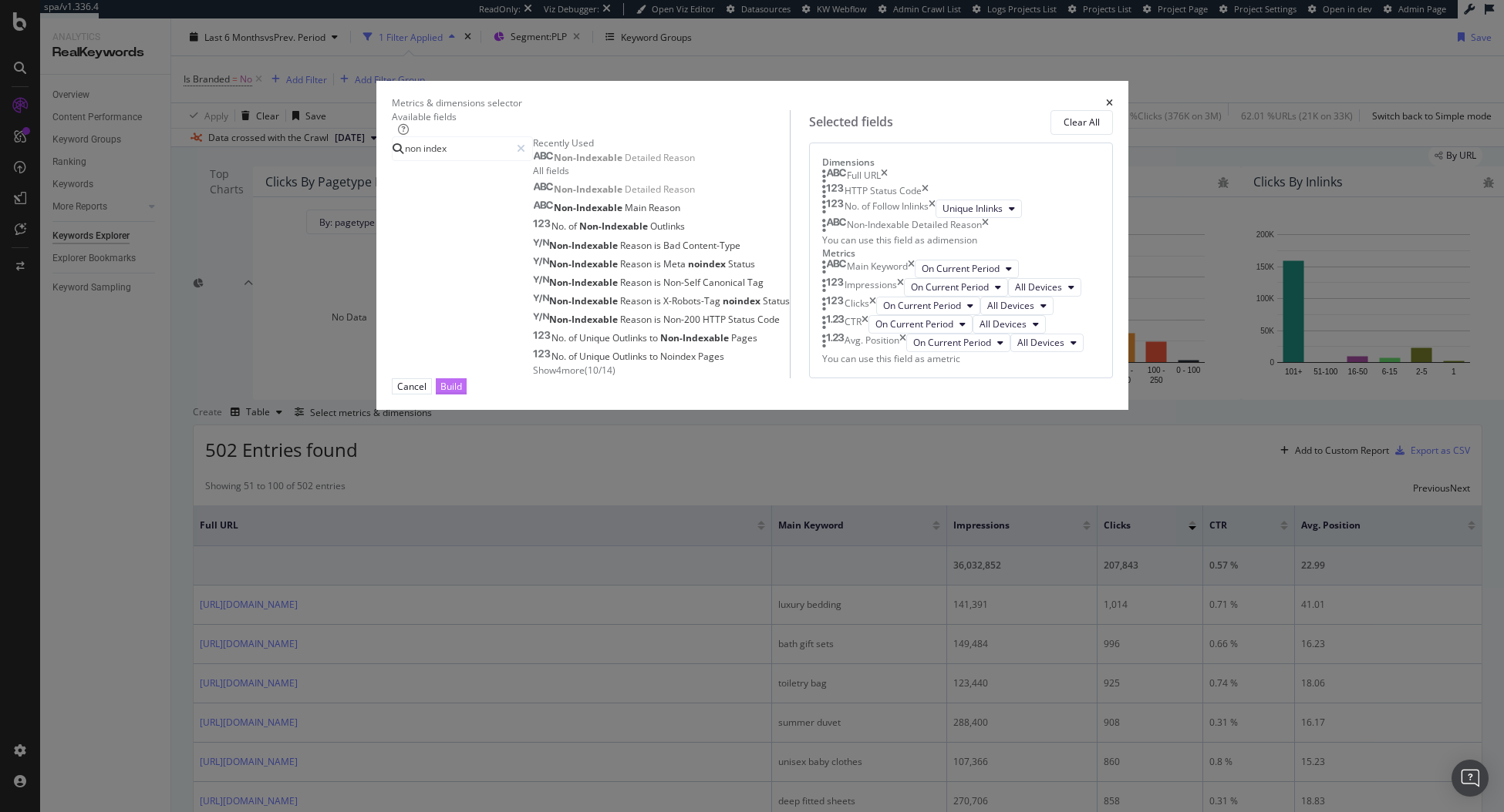
click at [462, 394] on div "Build" at bounding box center [451, 387] width 22 height 15
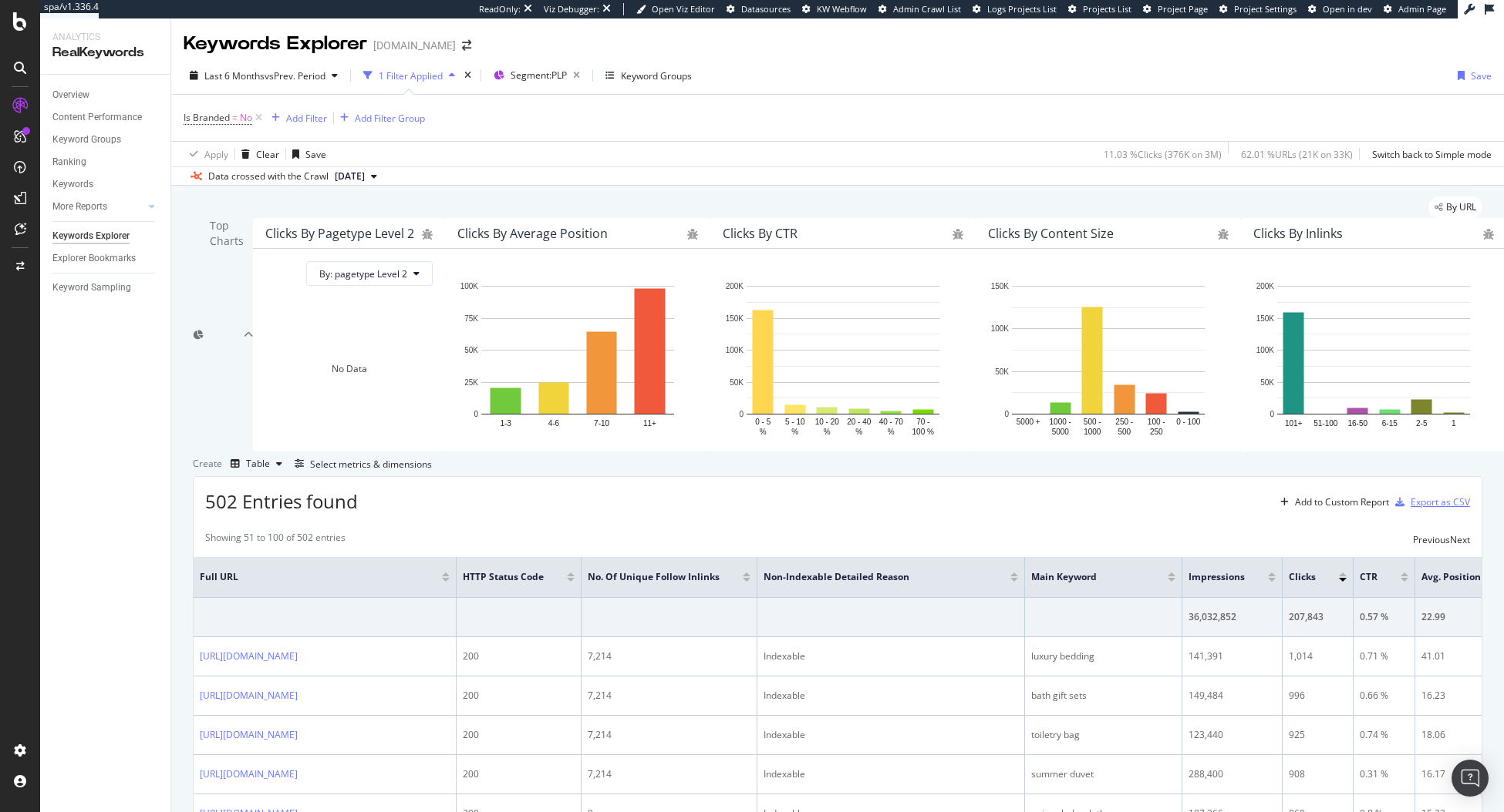
click at [1323, 508] on div "Export as CSV" at bounding box center [1440, 503] width 59 height 13
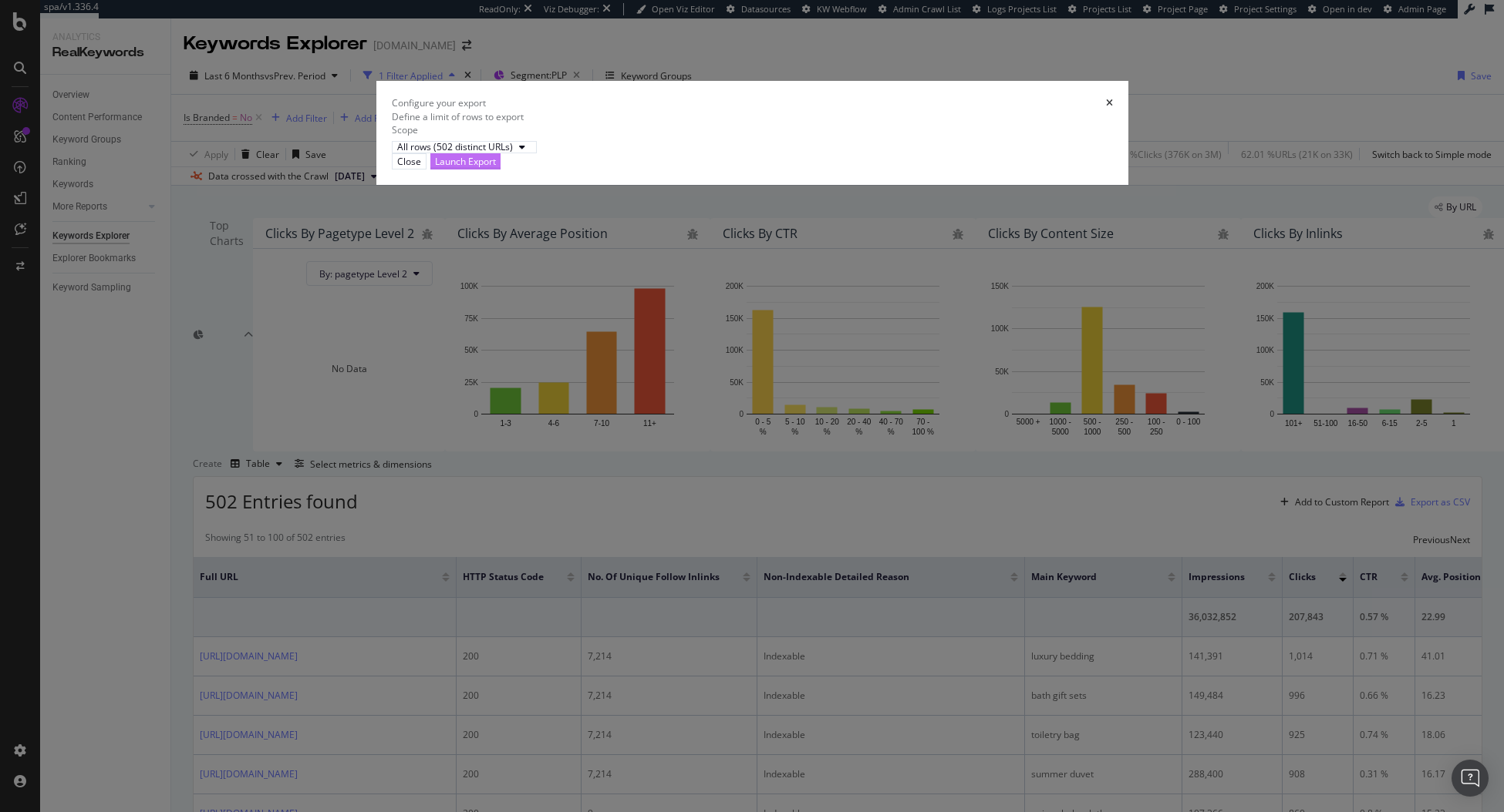
click at [496, 169] on div "Launch Export" at bounding box center [465, 161] width 61 height 15
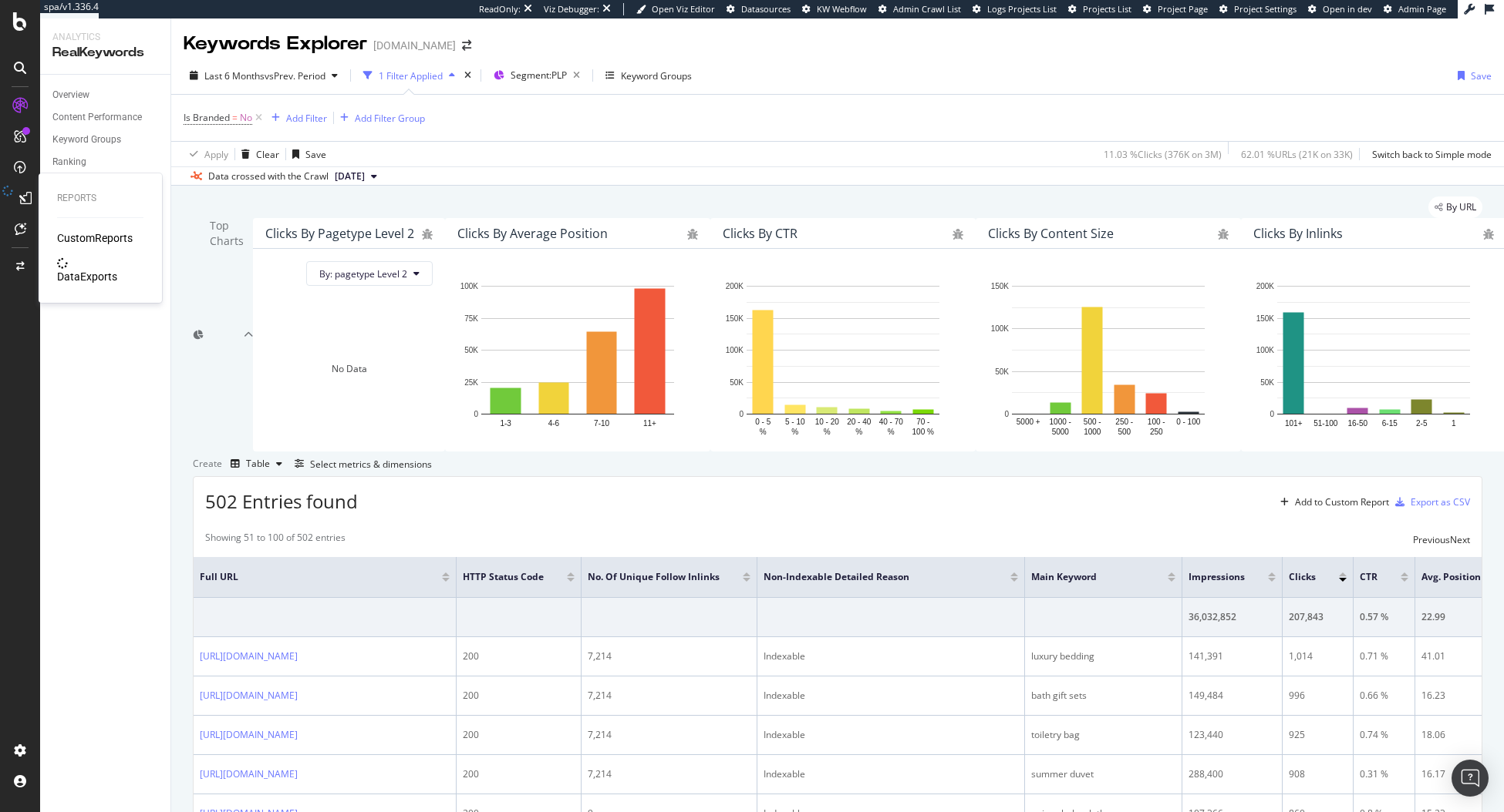
click at [95, 272] on div "DataExports" at bounding box center [87, 276] width 60 height 15
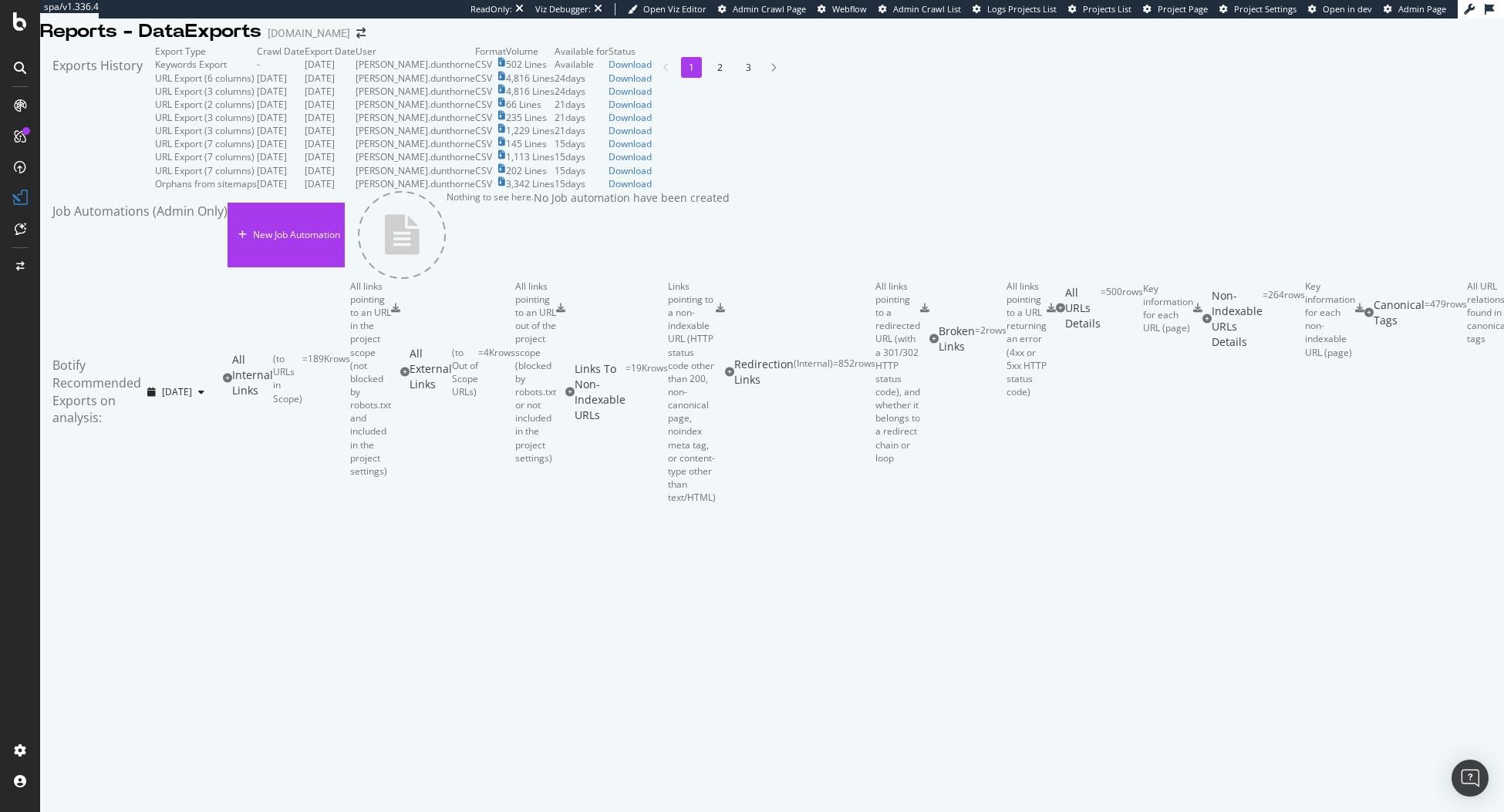
click at [155, 100] on div "Exports History" at bounding box center [98, 117] width 115 height 145
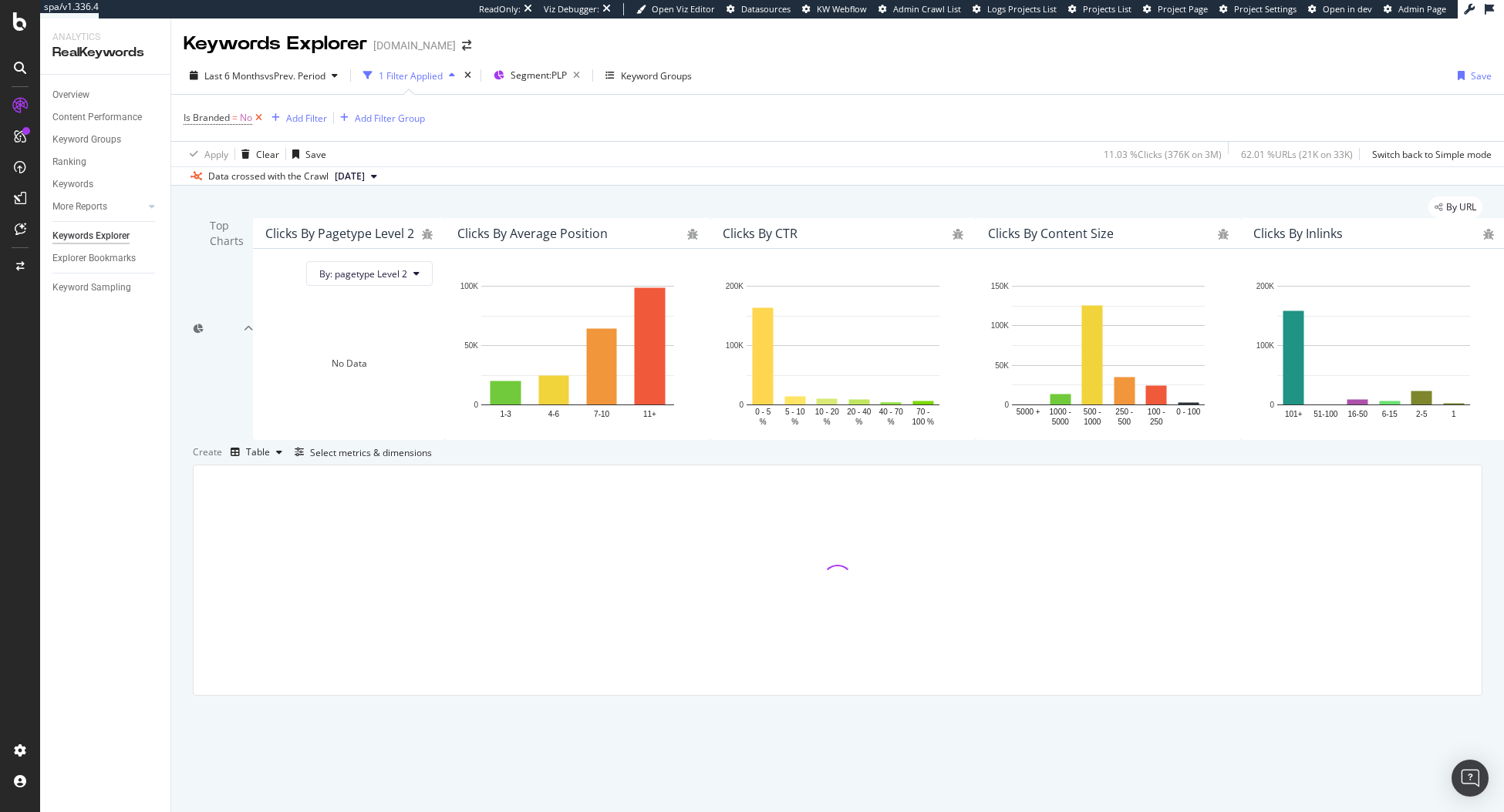
click at [259, 117] on icon at bounding box center [259, 118] width 13 height 15
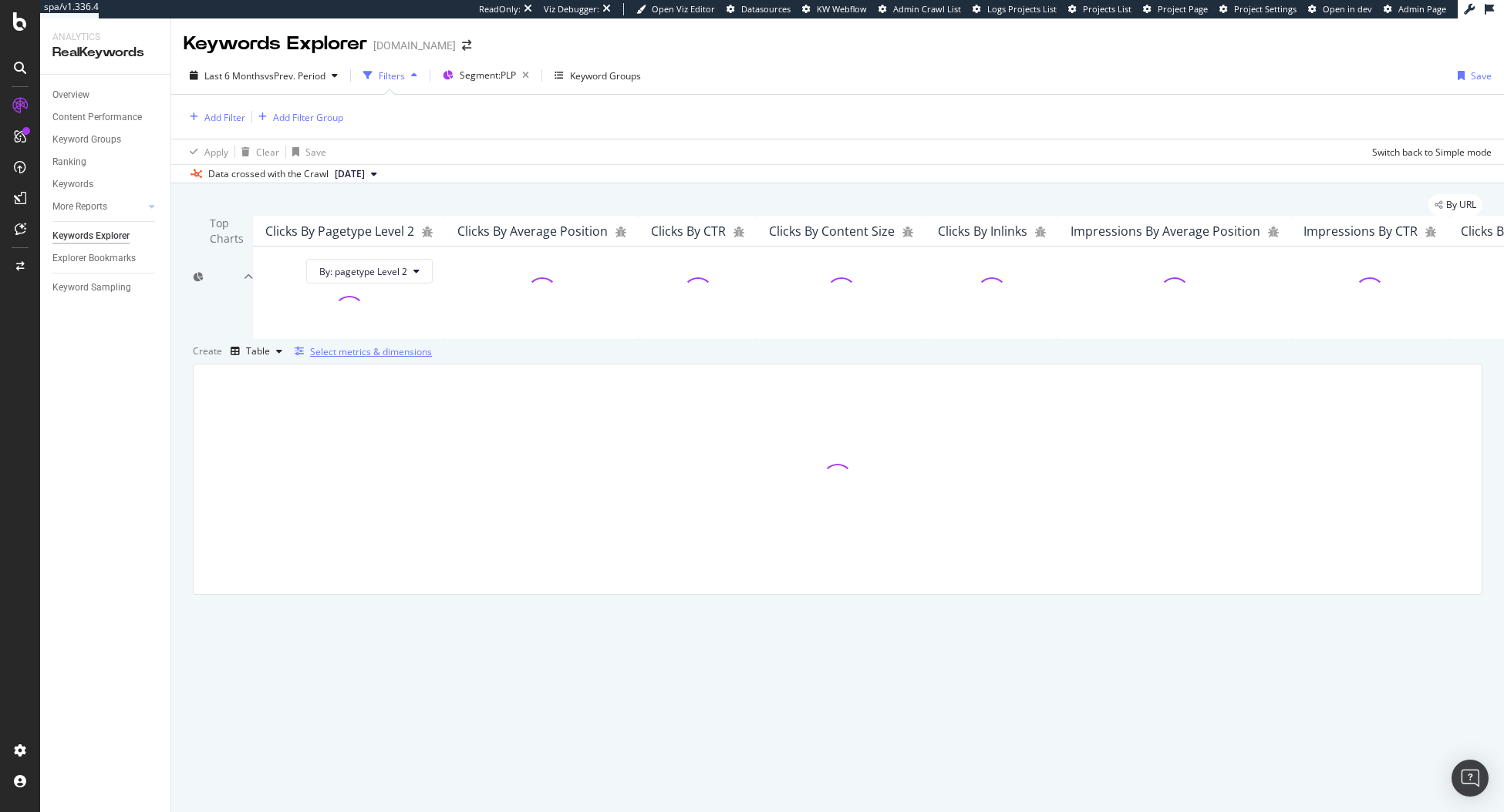
click at [432, 358] on div "Select metrics & dimensions" at bounding box center [371, 352] width 122 height 13
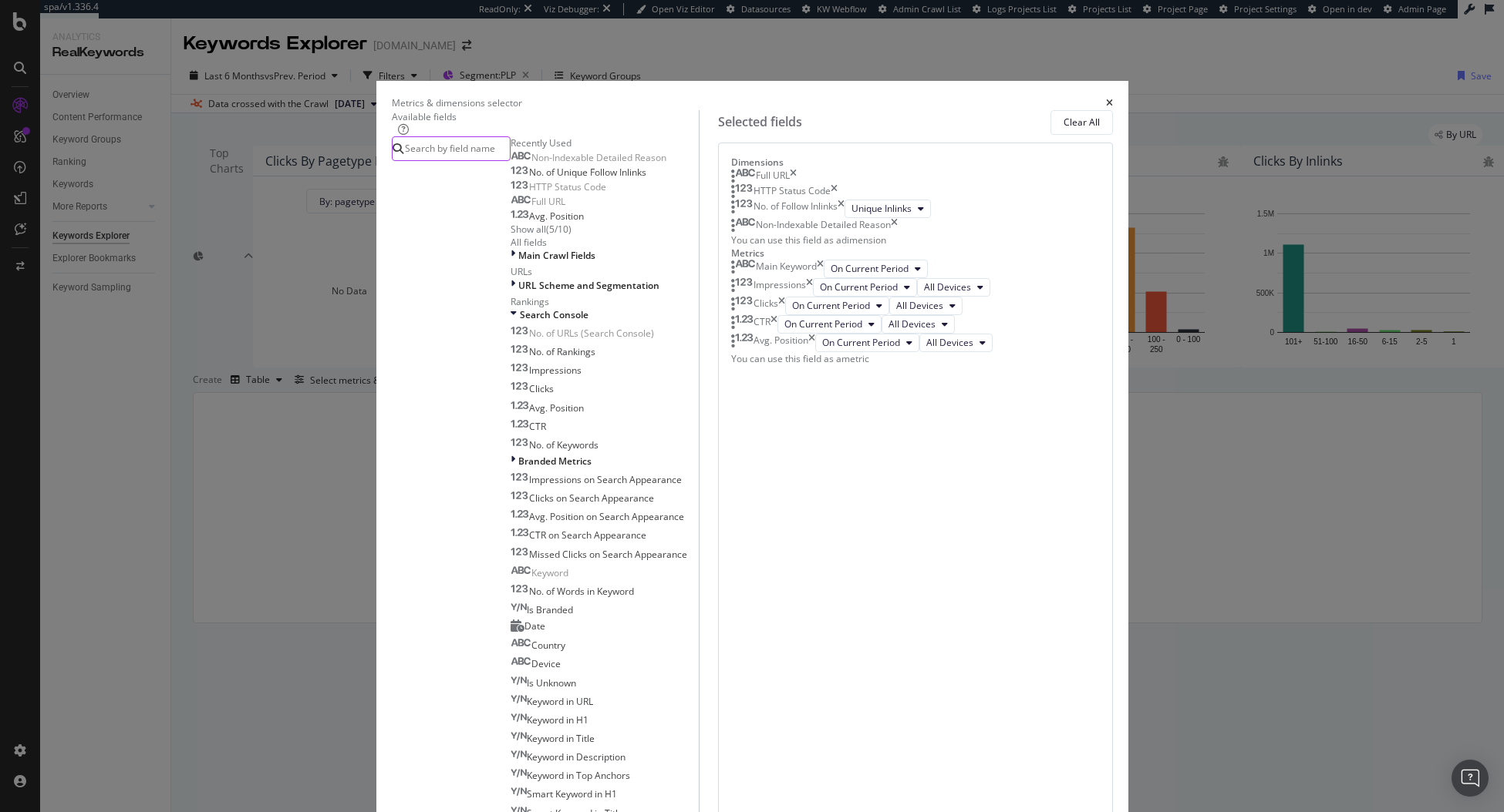
click at [510, 160] on input "modal" at bounding box center [456, 148] width 107 height 24
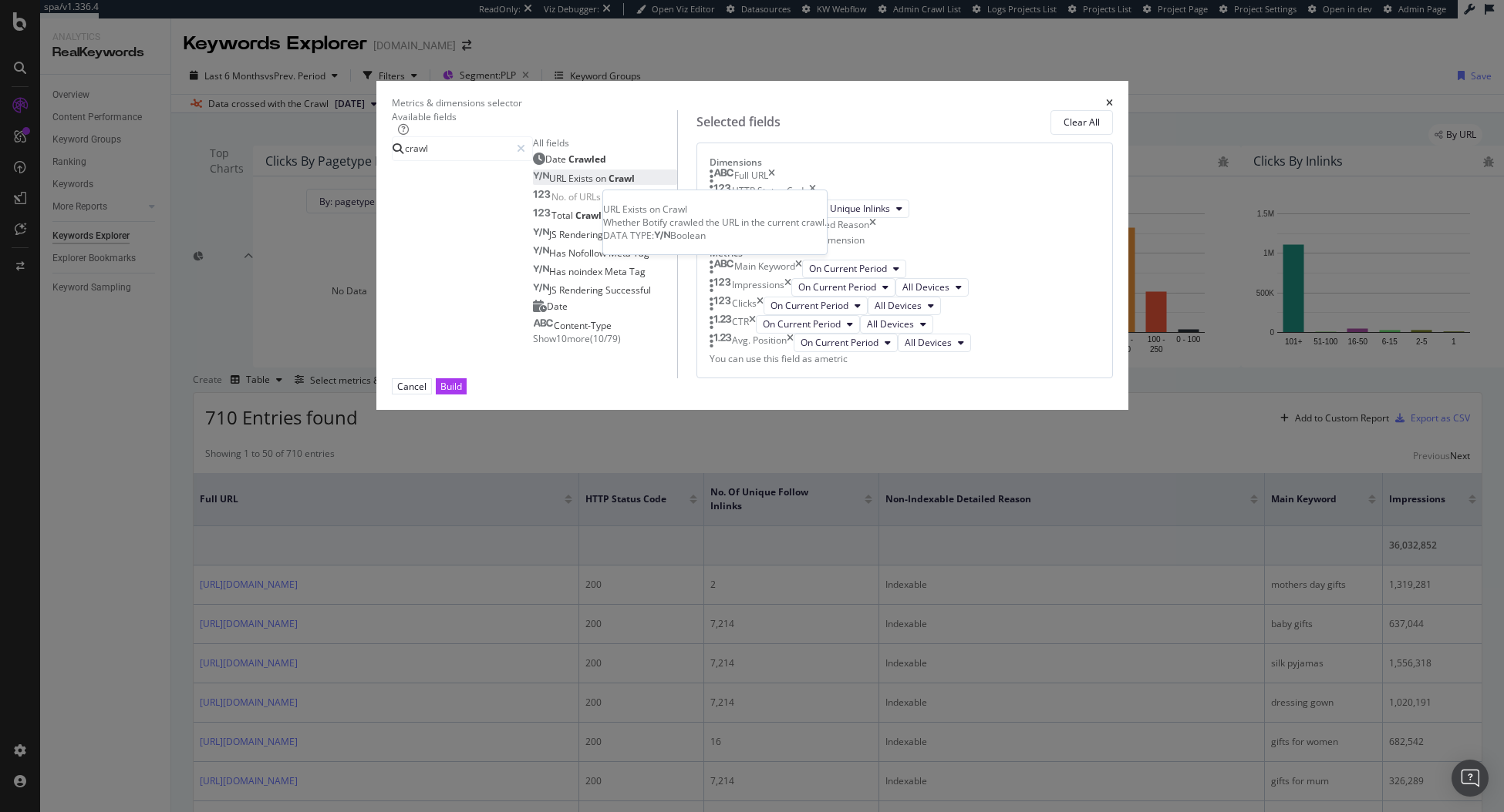
click at [609, 185] on span "Crawl" at bounding box center [622, 178] width 26 height 13
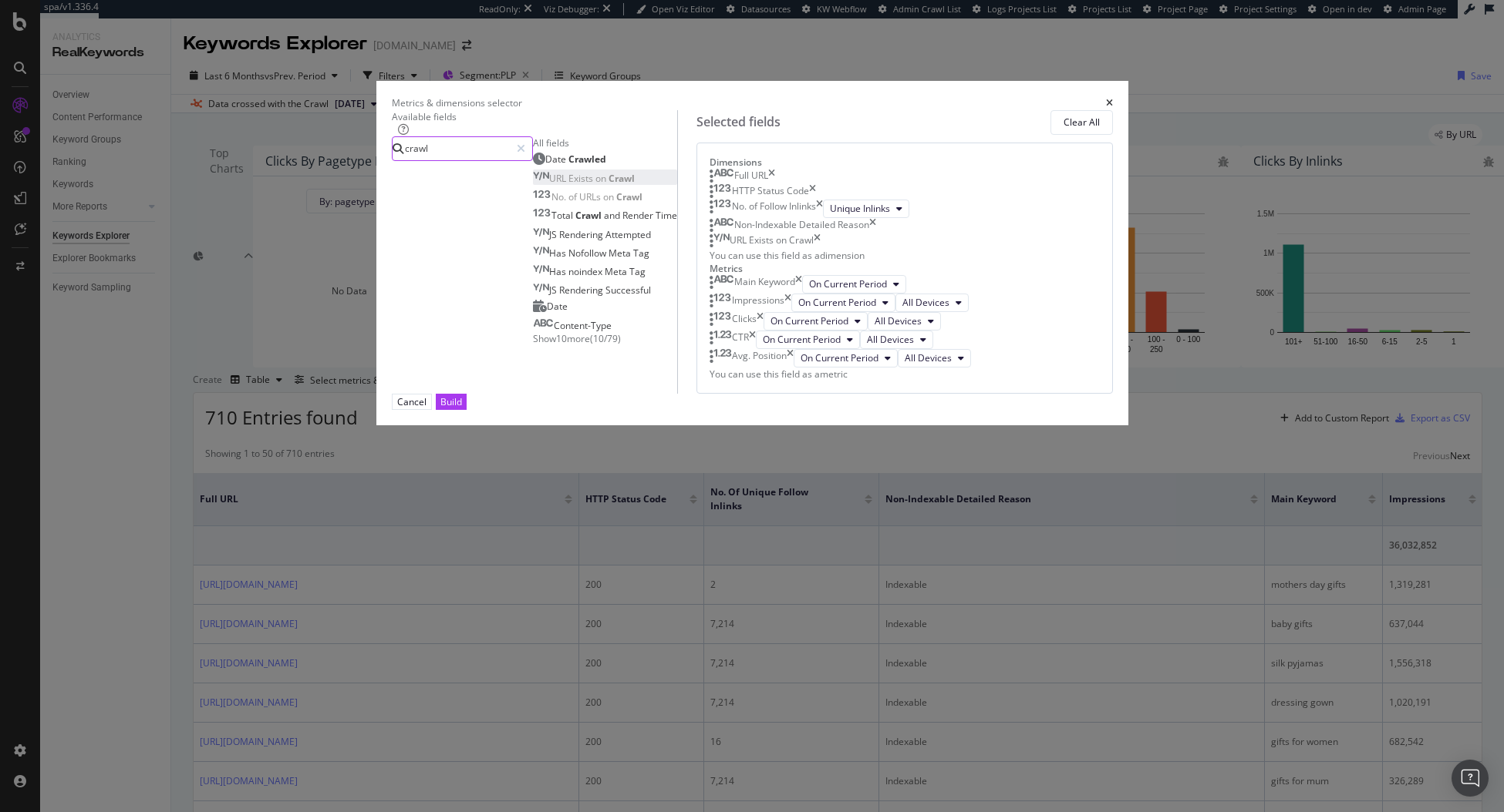
click at [510, 160] on input "crawl" at bounding box center [456, 148] width 107 height 24
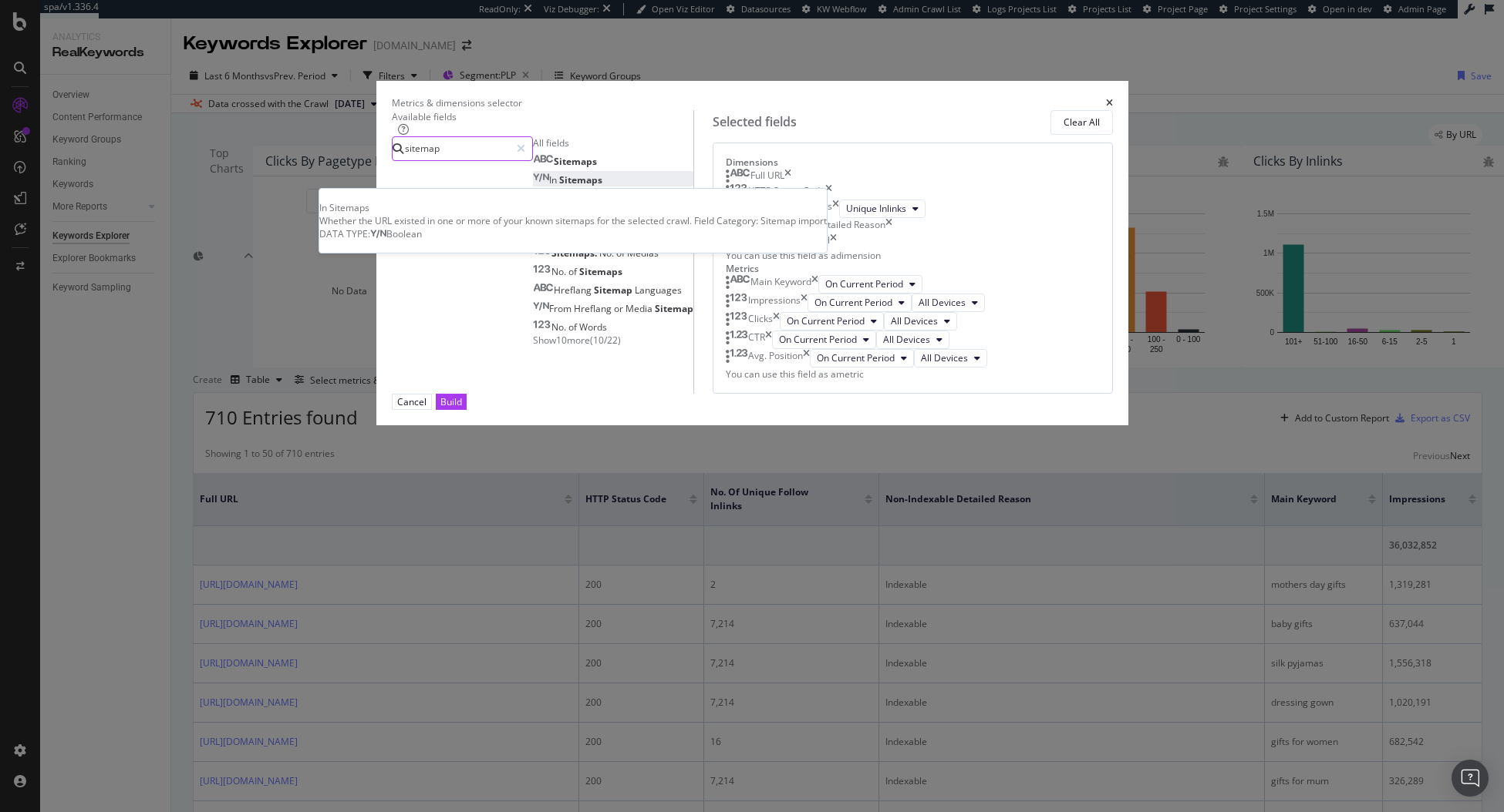
type input "sitemap"
click at [560, 187] on span "Sitemaps" at bounding box center [581, 180] width 43 height 13
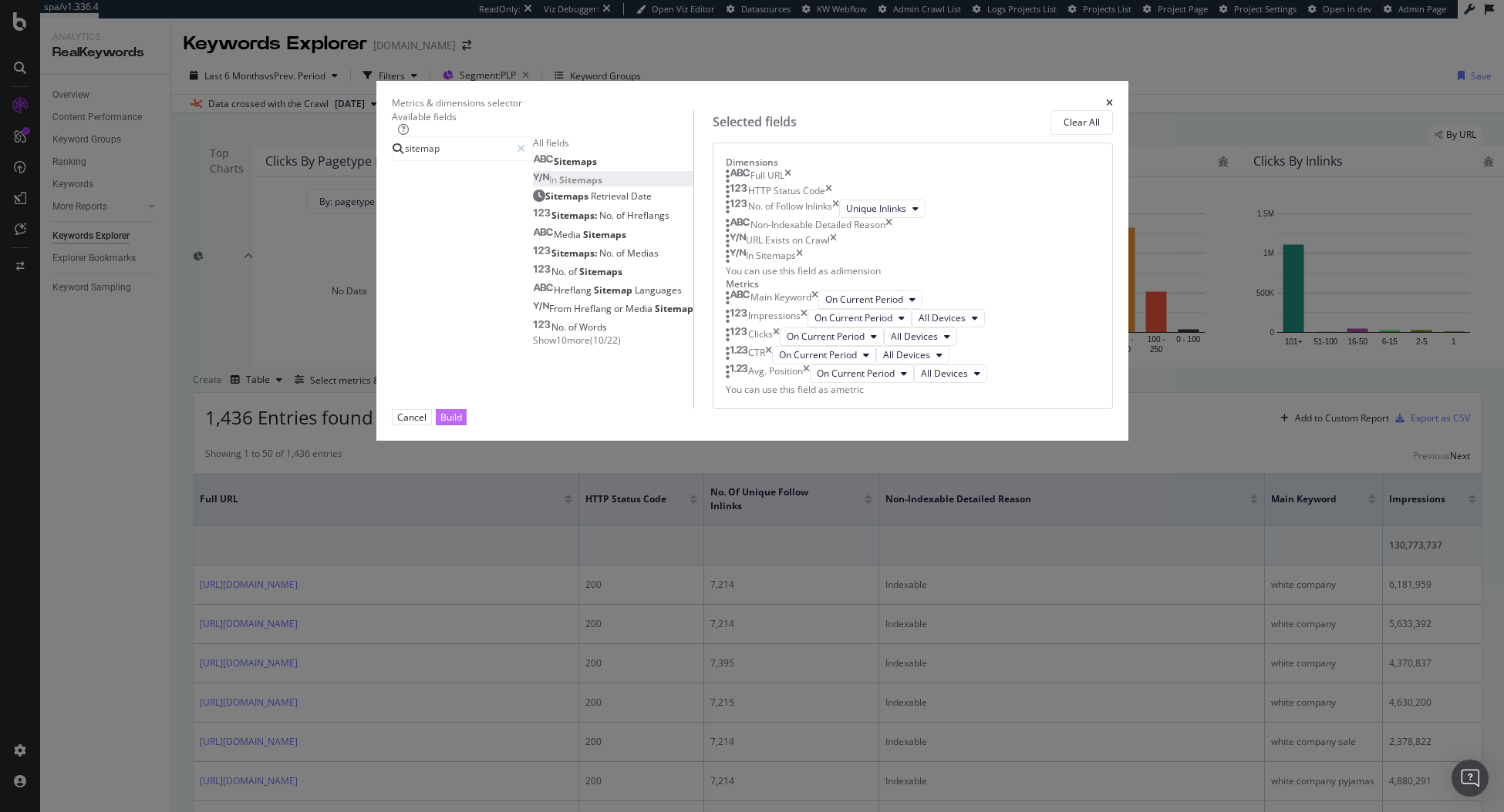
click at [462, 424] on div "Build" at bounding box center [451, 418] width 22 height 13
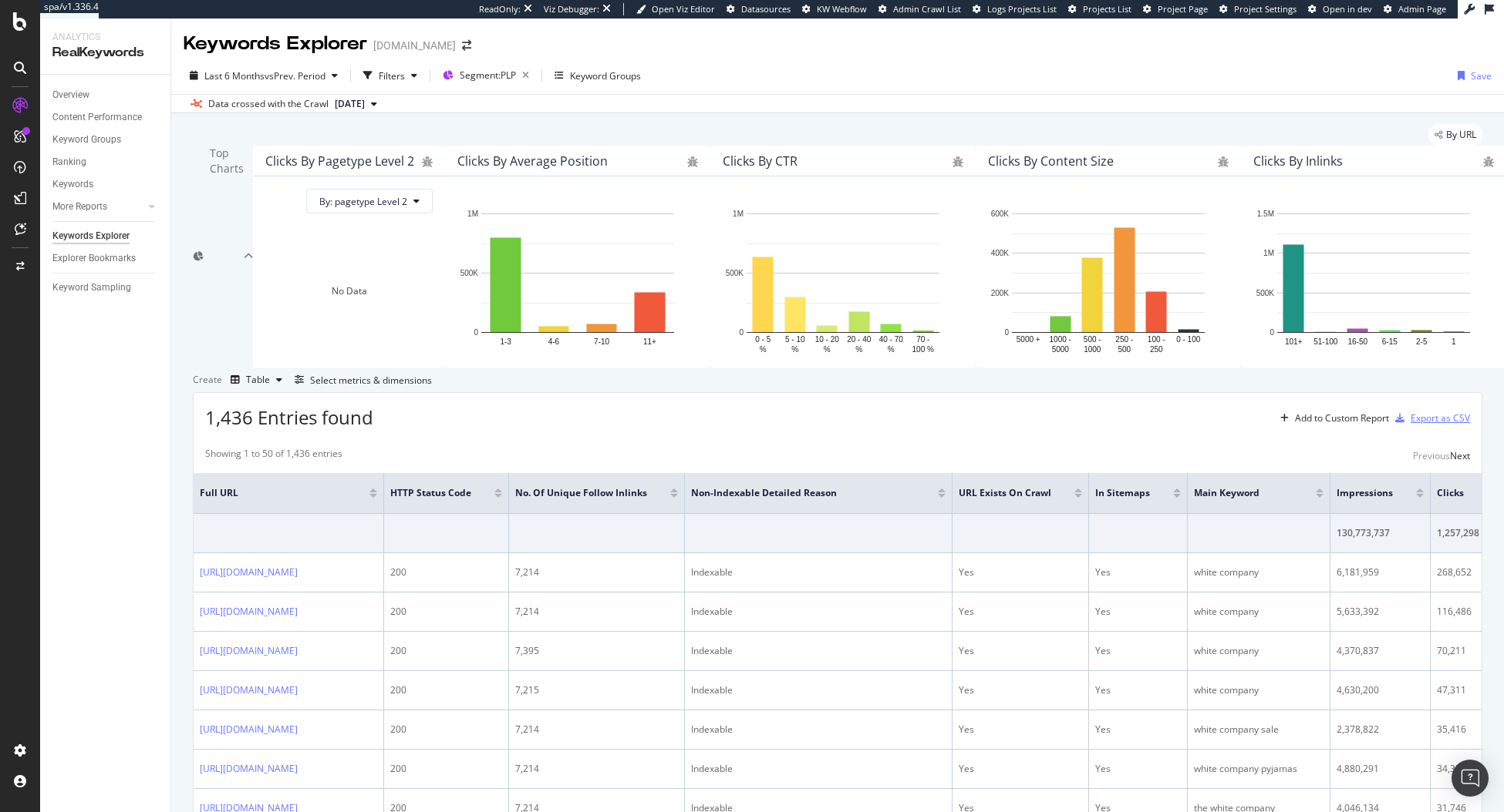
click at [1323, 424] on div "Export as CSV" at bounding box center [1440, 418] width 59 height 13
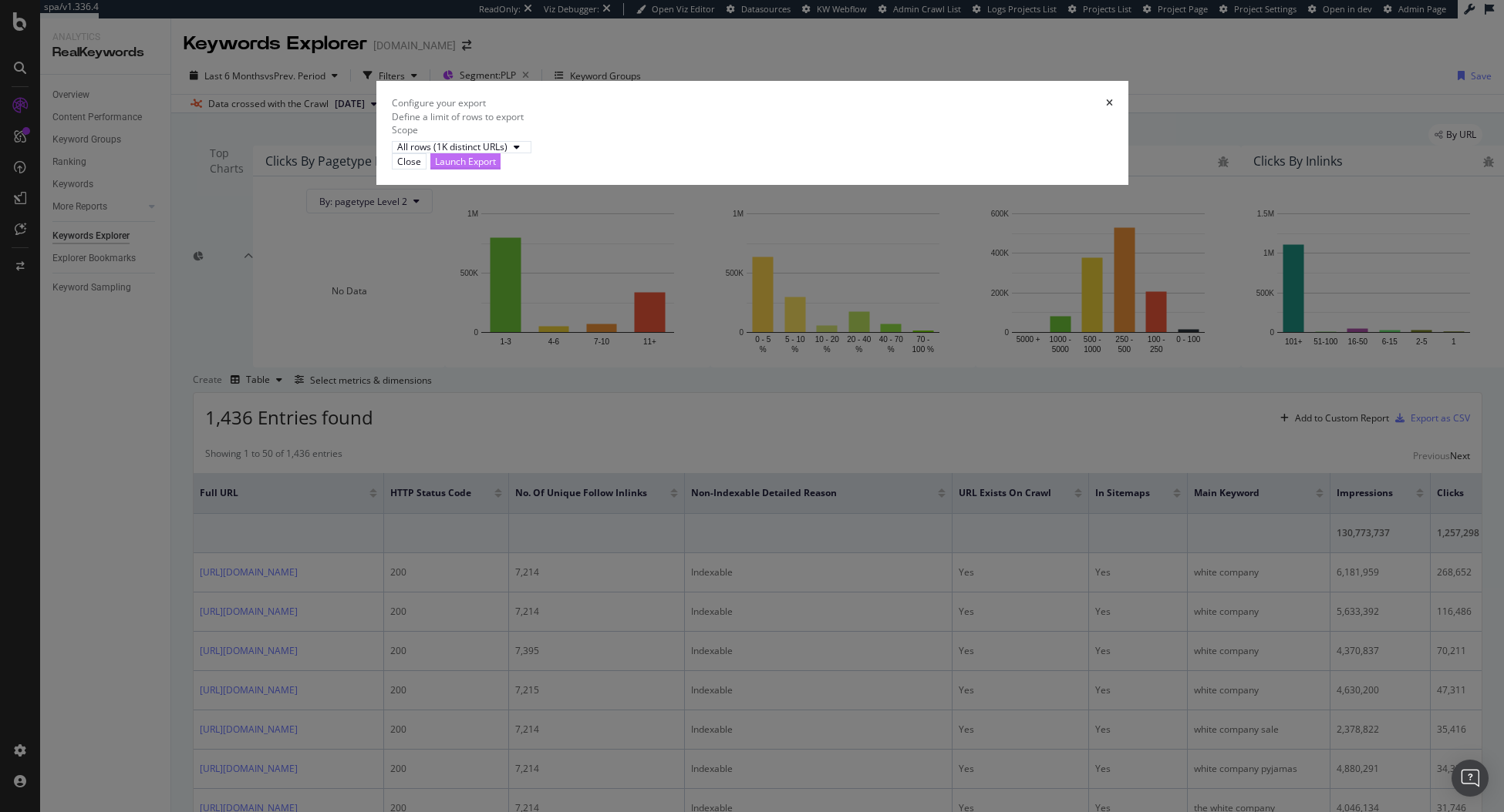
click at [496, 168] on div "Launch Export" at bounding box center [465, 161] width 61 height 13
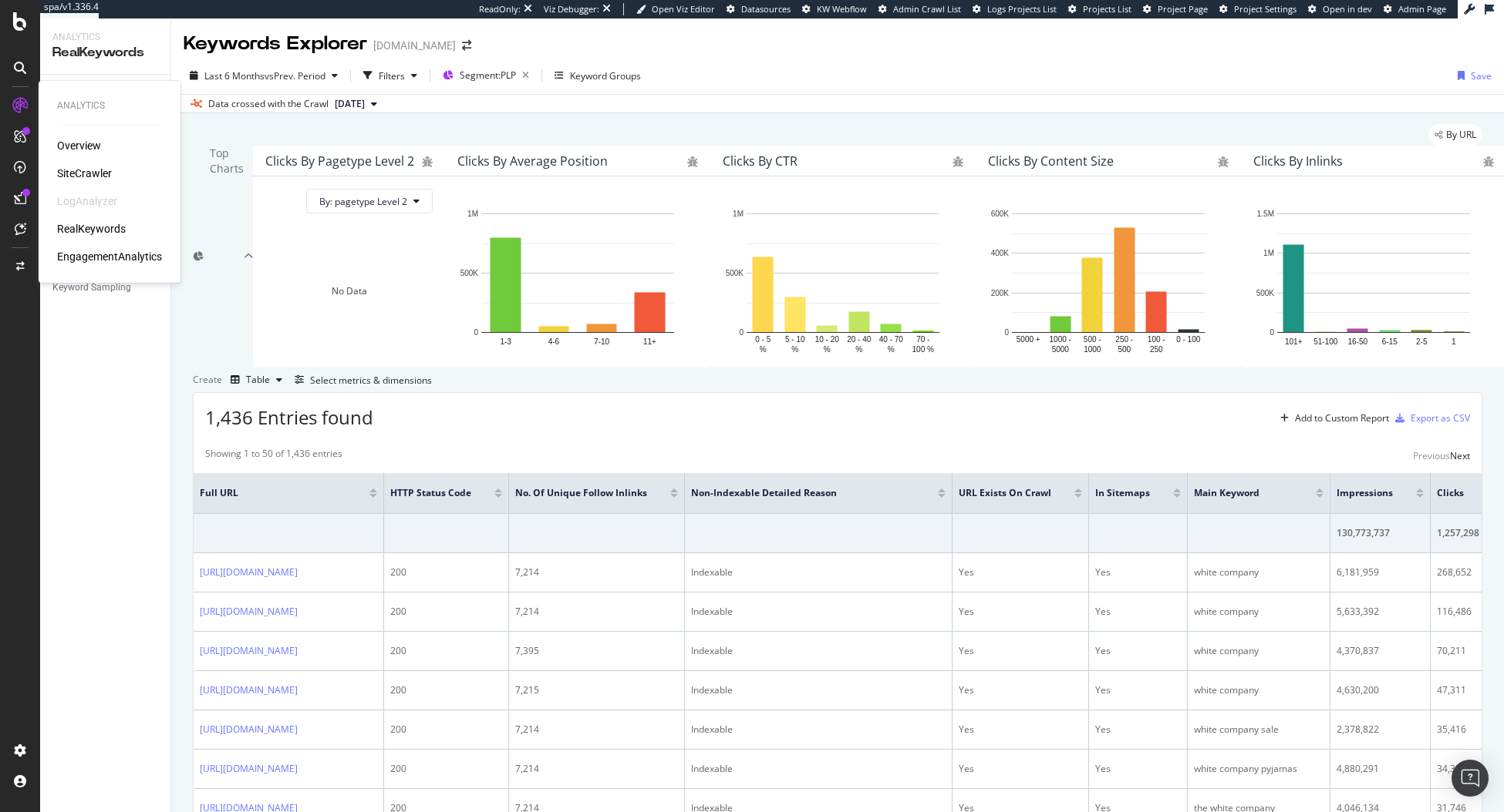
click at [95, 173] on div "SiteCrawler" at bounding box center [84, 174] width 55 height 15
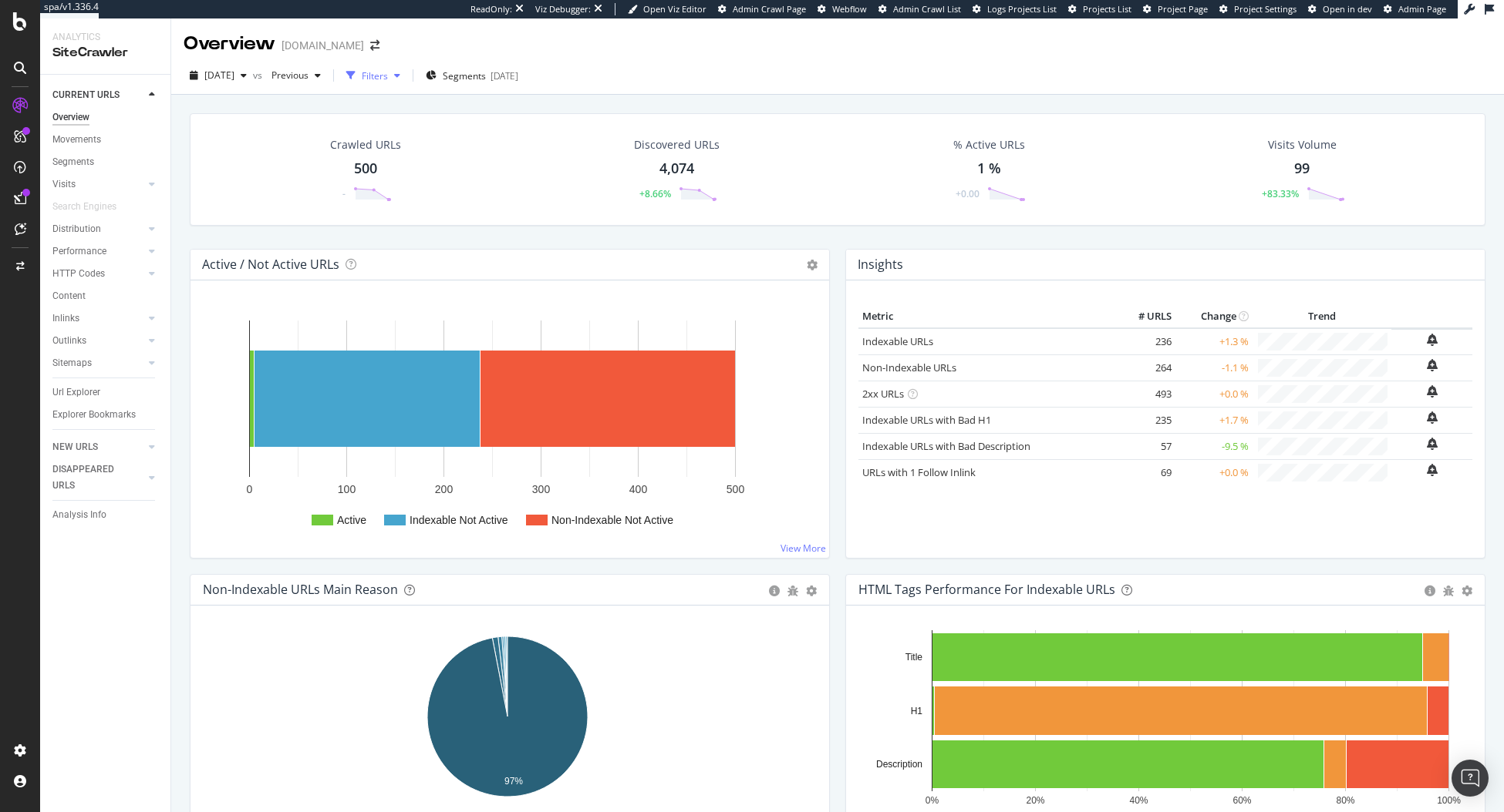
click at [388, 76] on div "Filters" at bounding box center [375, 76] width 26 height 13
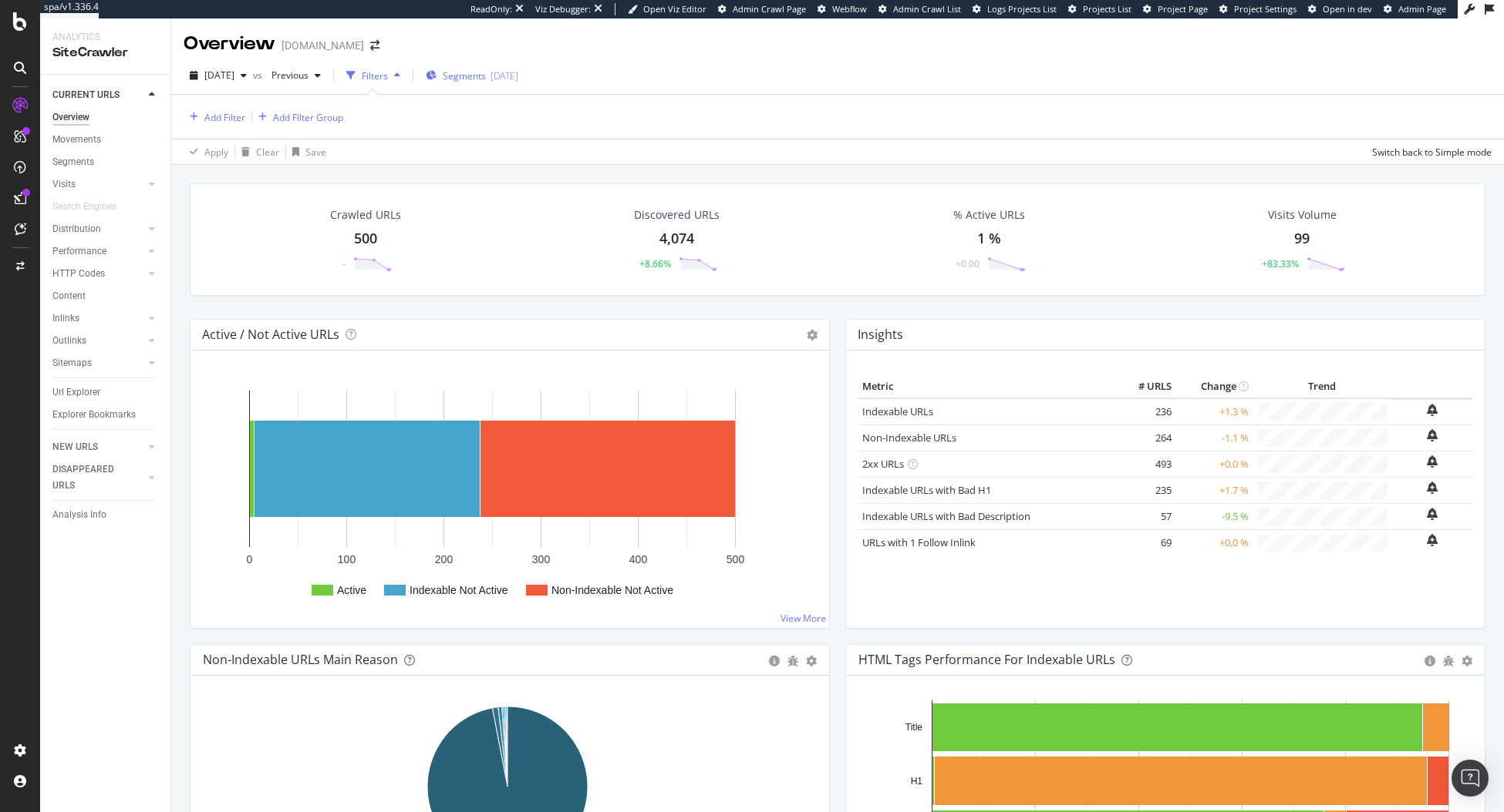
click at [469, 76] on div "Segments 2025-08-01" at bounding box center [472, 76] width 92 height 13
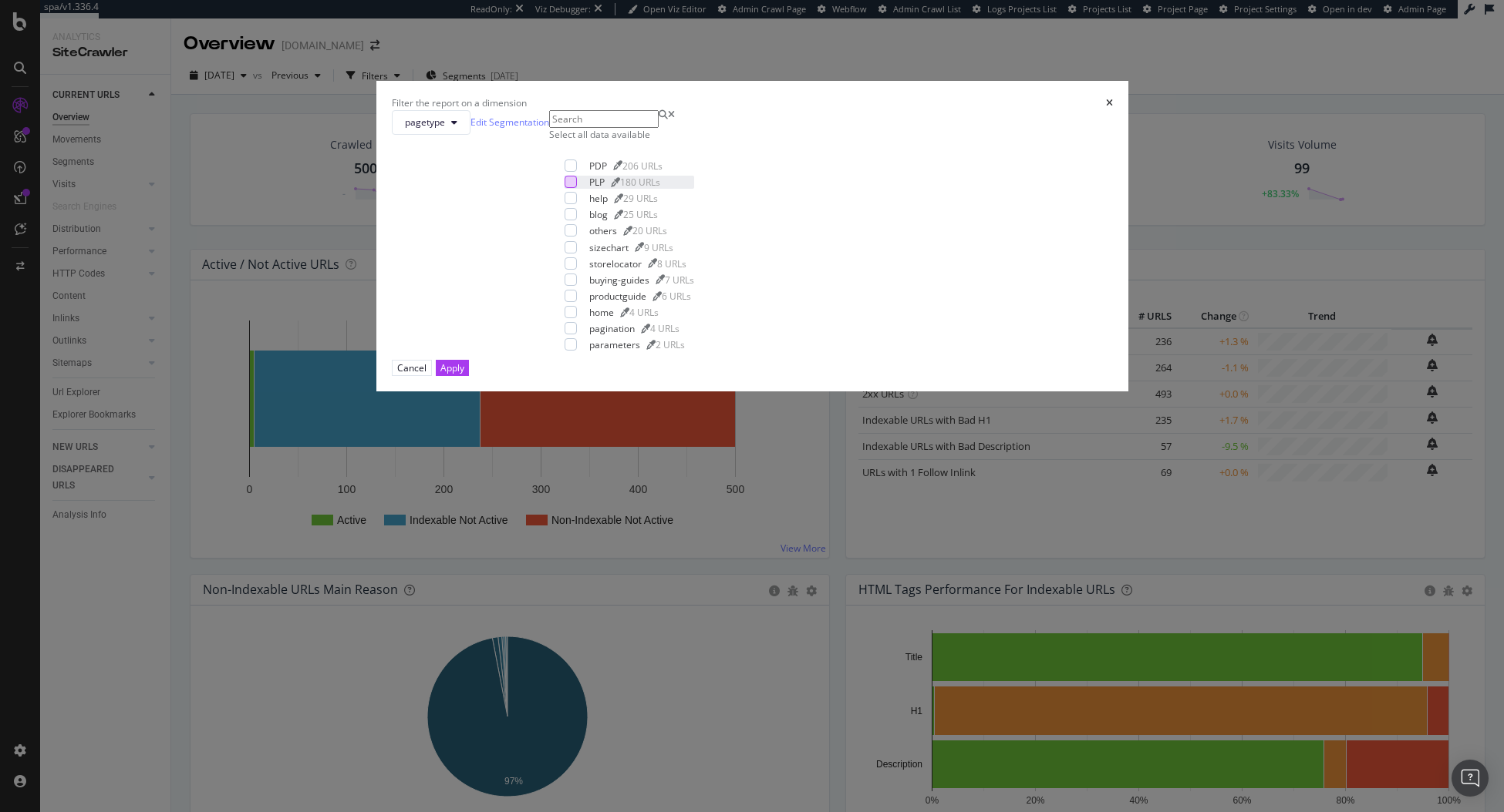
click at [577, 188] on div "modal" at bounding box center [570, 181] width 12 height 12
click at [464, 374] on div "Apply" at bounding box center [452, 368] width 24 height 13
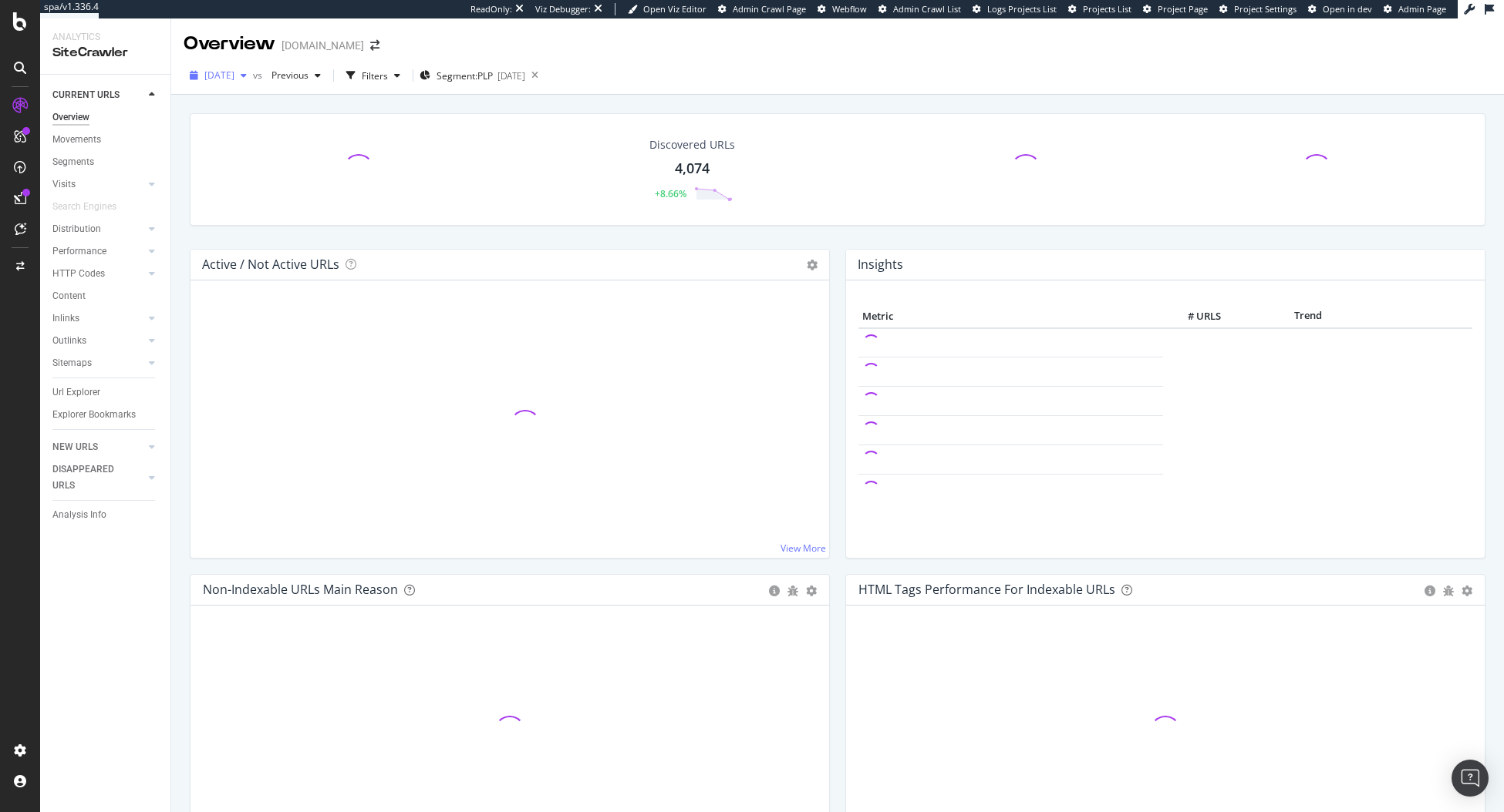
click at [236, 66] on div "[DATE]" at bounding box center [219, 75] width 70 height 24
click at [286, 212] on div "2025 Aug. 4th 11.0K URLs" at bounding box center [274, 216] width 137 height 14
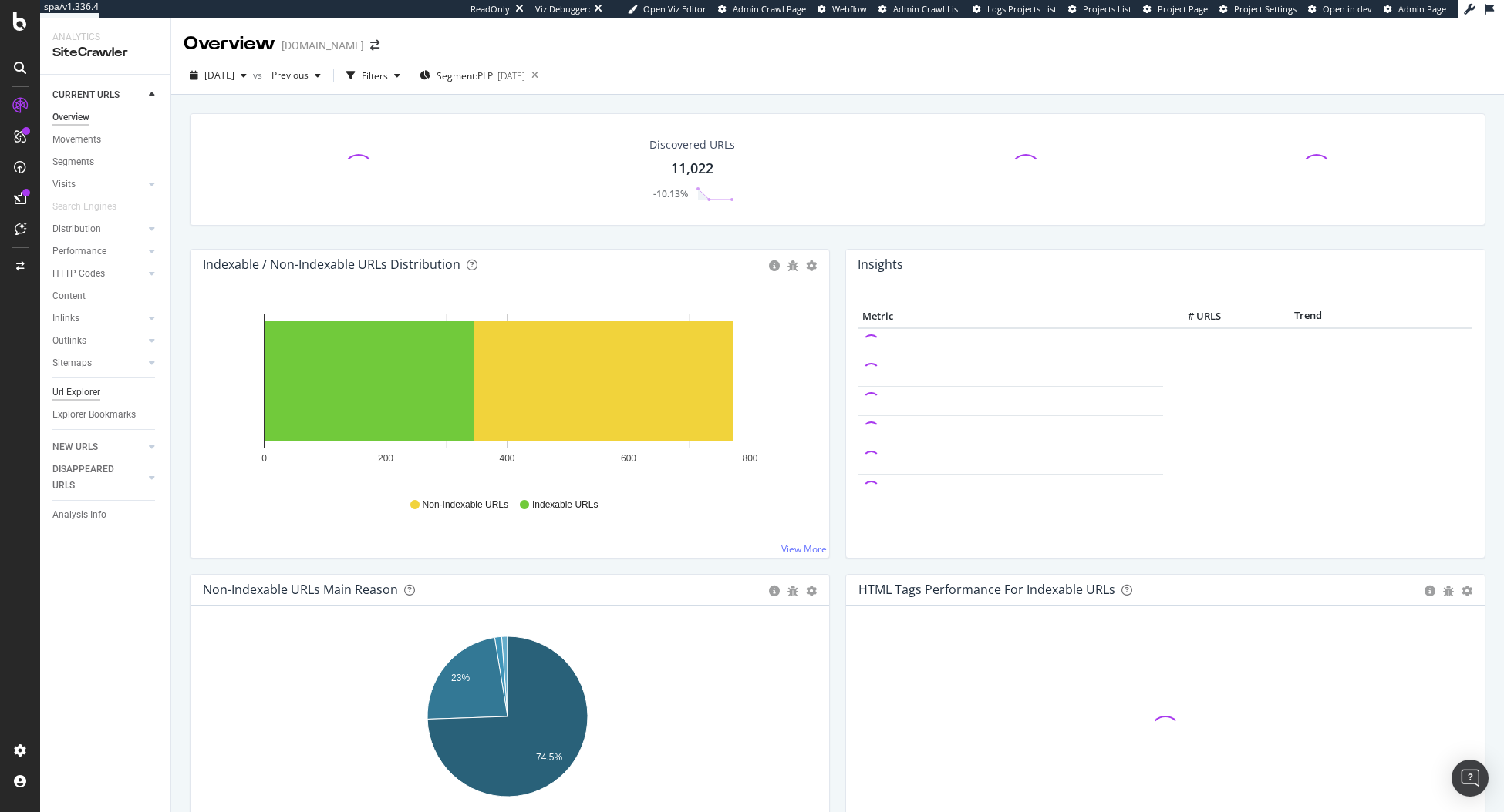
click at [89, 393] on div "Url Explorer" at bounding box center [76, 392] width 48 height 16
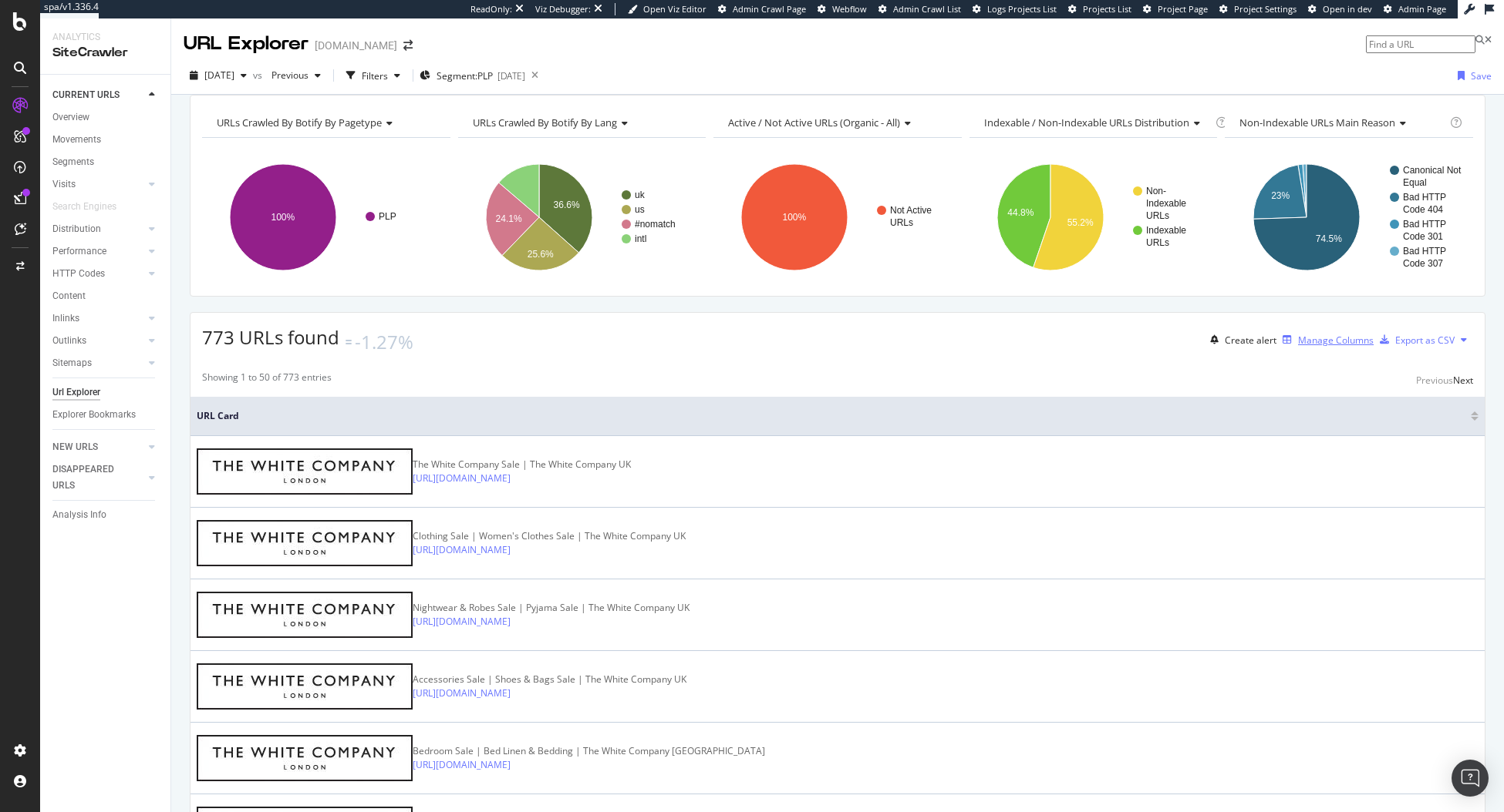
click at [1298, 347] on div "Manage Columns" at bounding box center [1336, 340] width 75 height 13
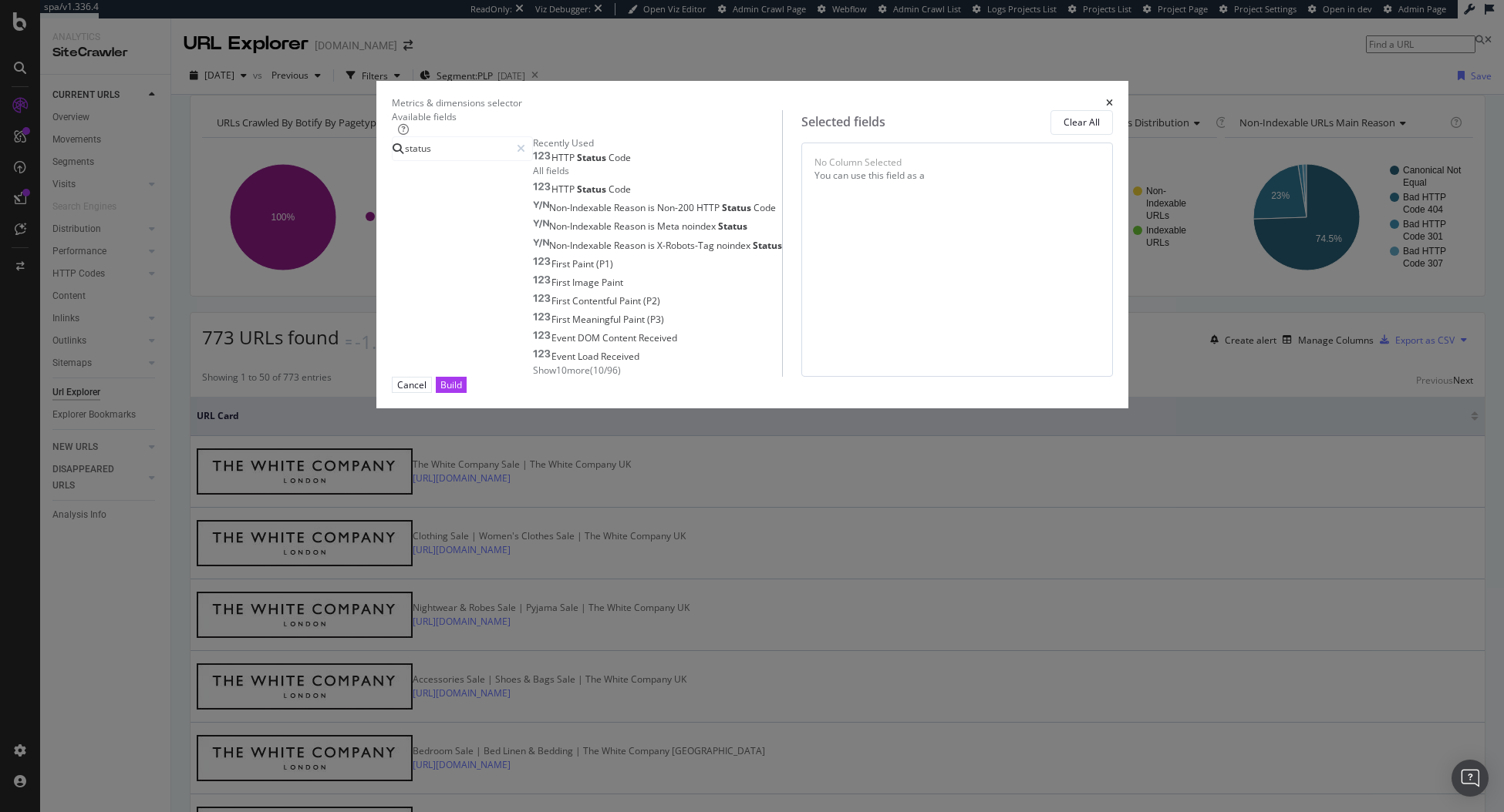
click at [552, 164] on div "HTTP Status Code" at bounding box center [582, 157] width 98 height 12
click at [510, 160] on input "status" at bounding box center [456, 148] width 107 height 24
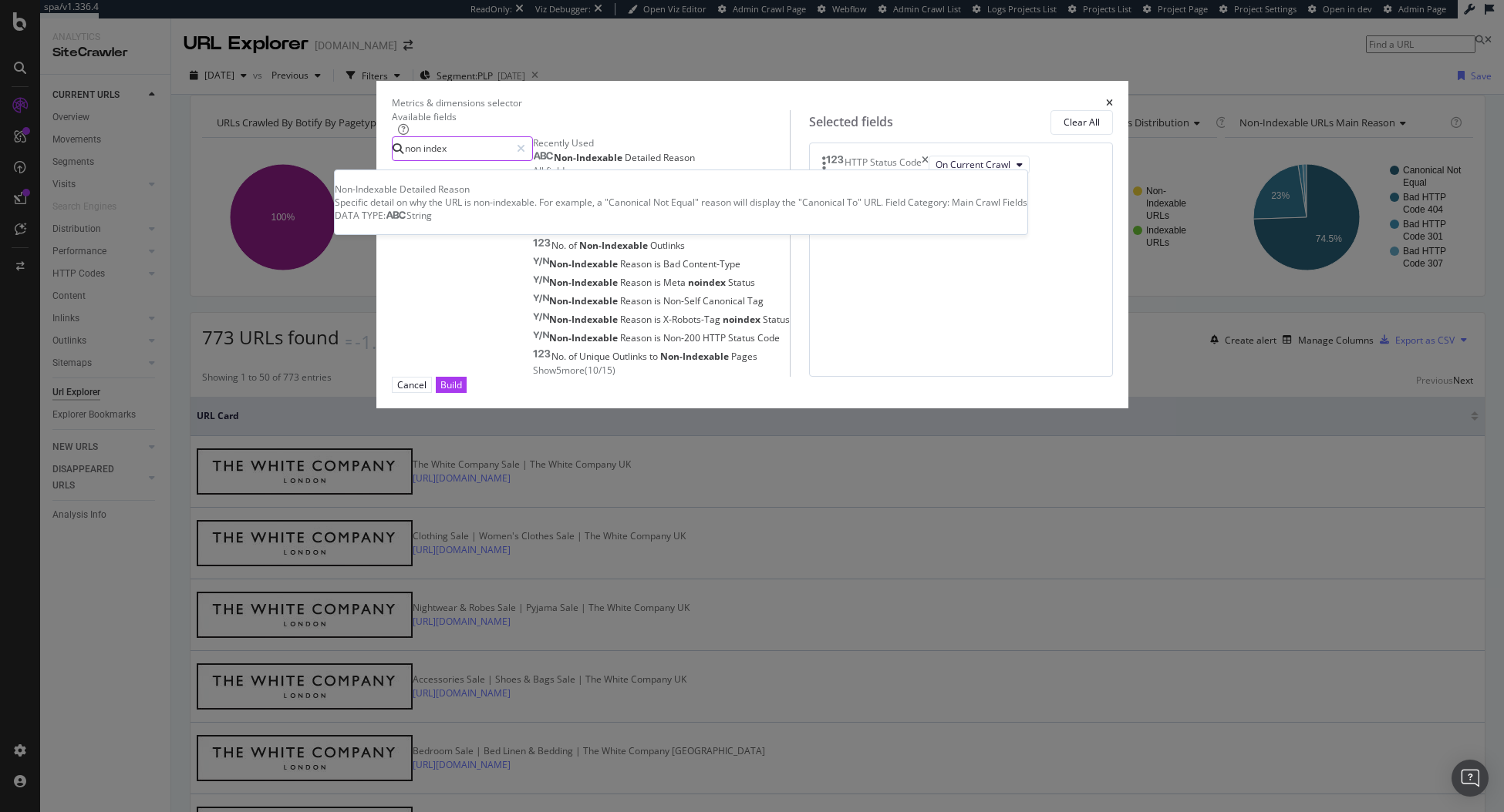
type input "non index"
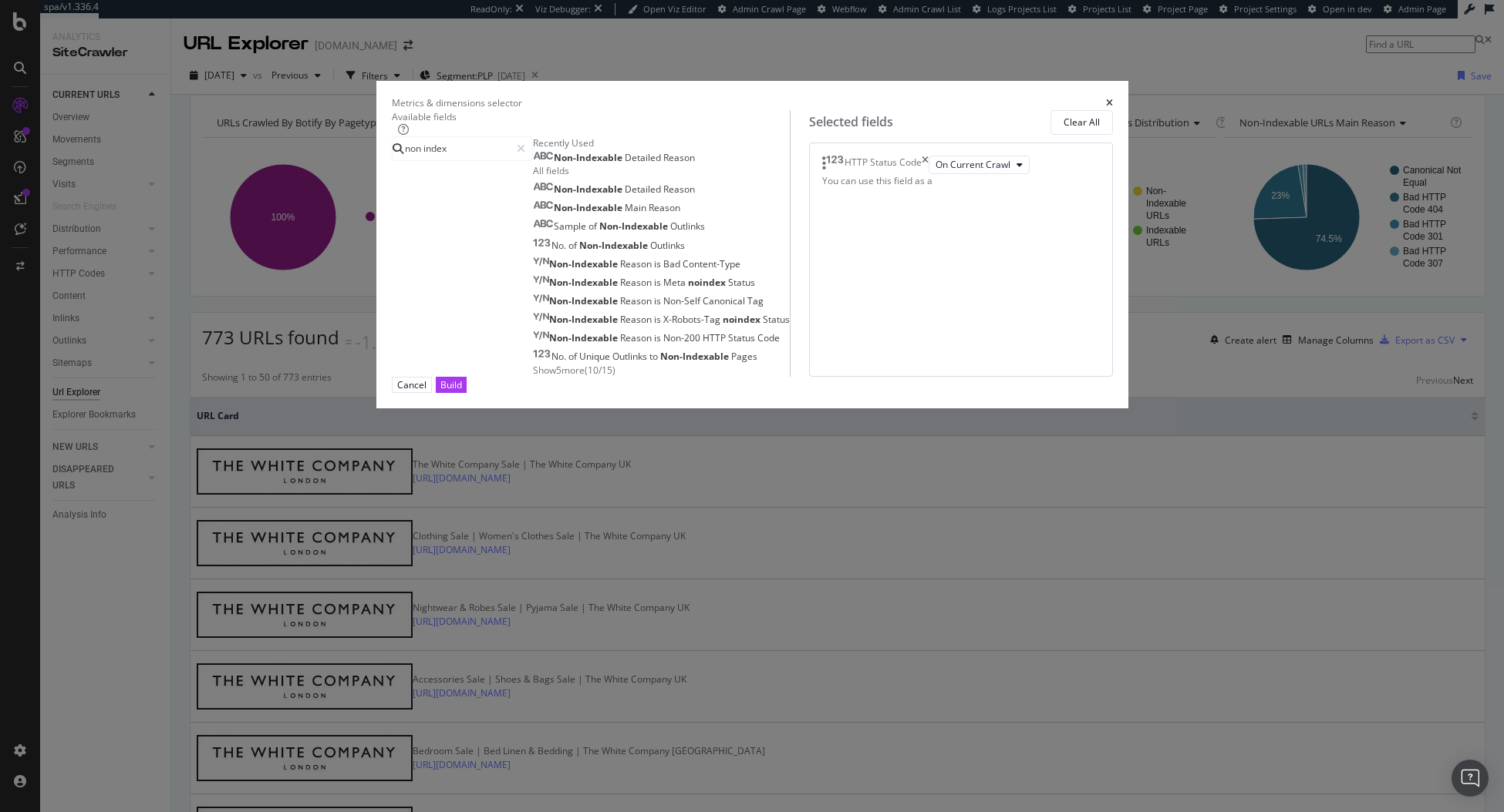
click at [625, 164] on span "Detailed" at bounding box center [643, 157] width 39 height 13
click at [462, 391] on div "Build" at bounding box center [451, 385] width 22 height 13
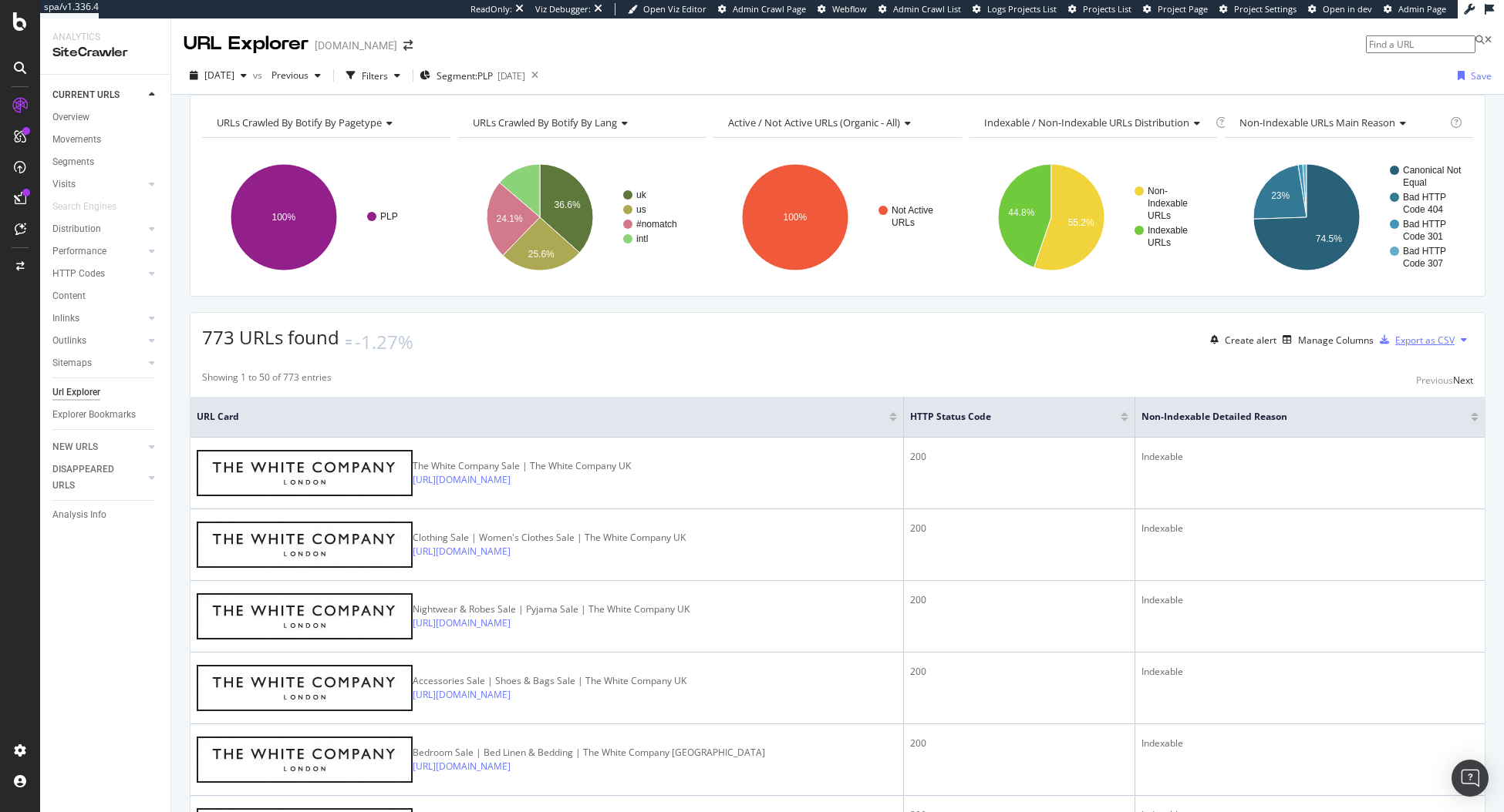
click at [1323, 347] on div "Export as CSV" at bounding box center [1425, 340] width 59 height 13
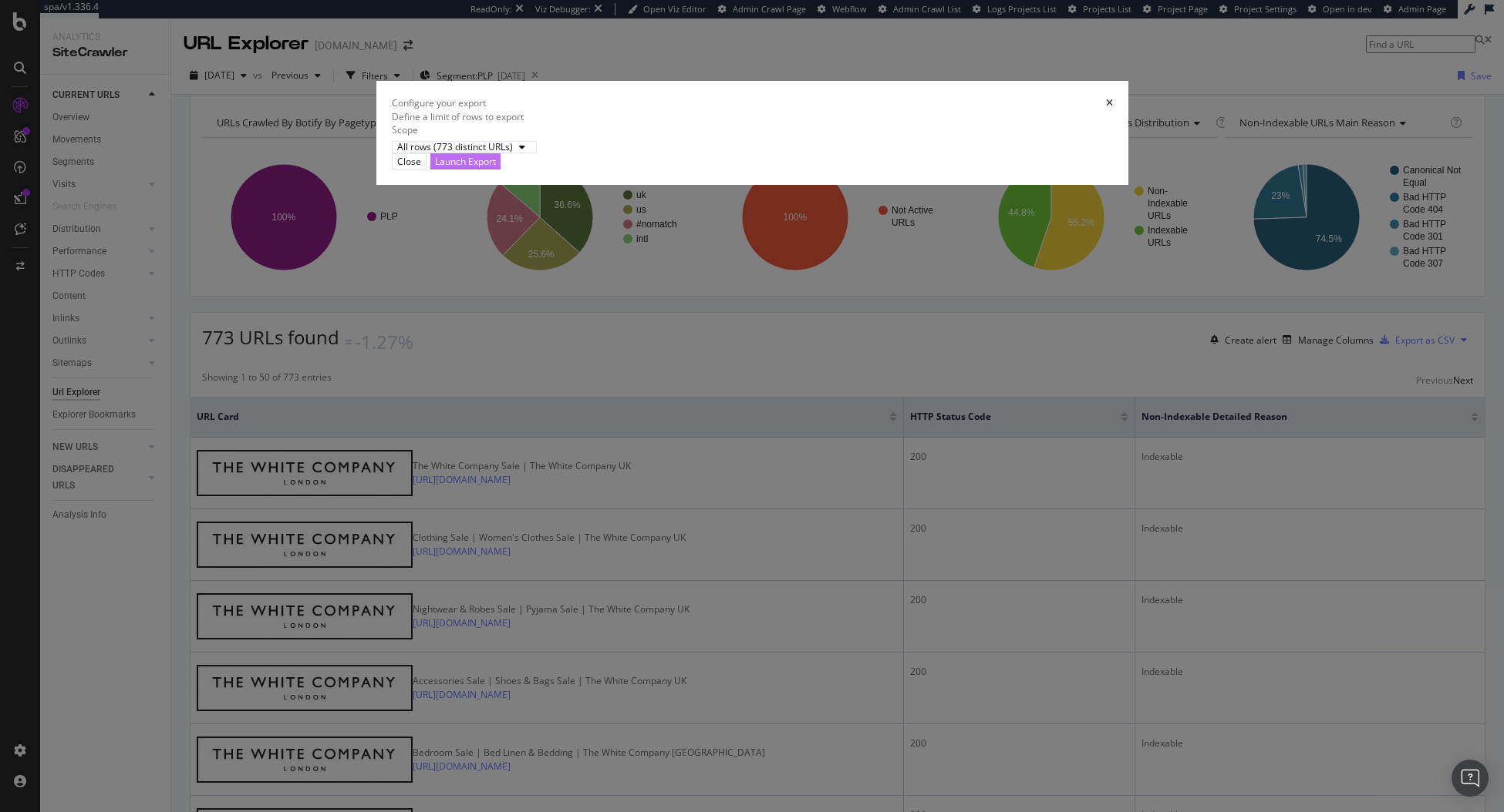
click at [496, 168] on div "Launch Export" at bounding box center [465, 161] width 61 height 13
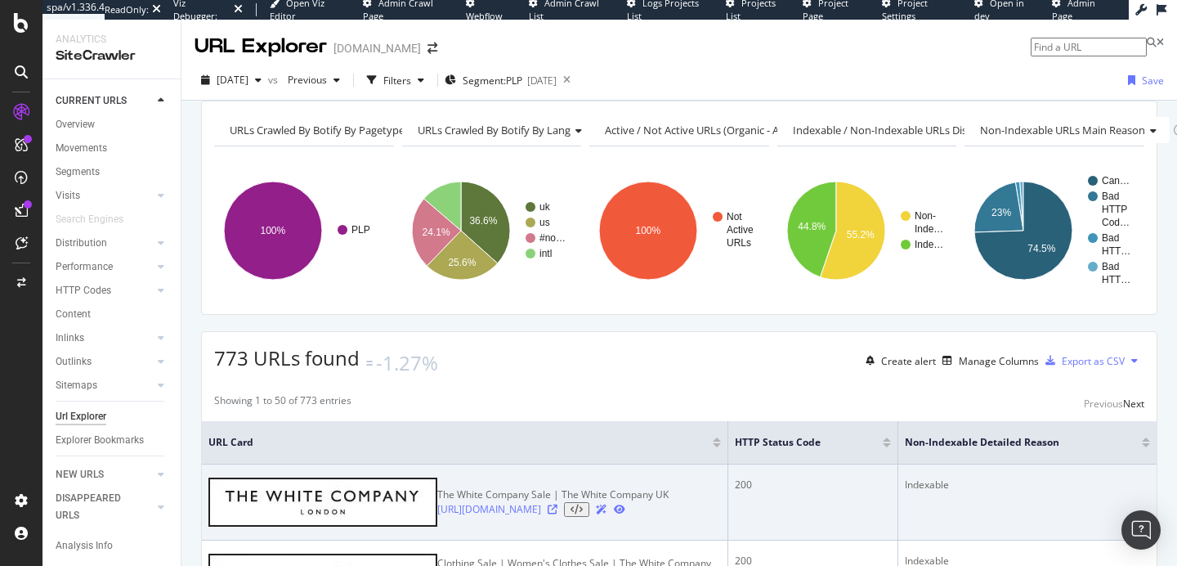
click at [1047, 534] on td "Indexable" at bounding box center [1027, 502] width 258 height 76
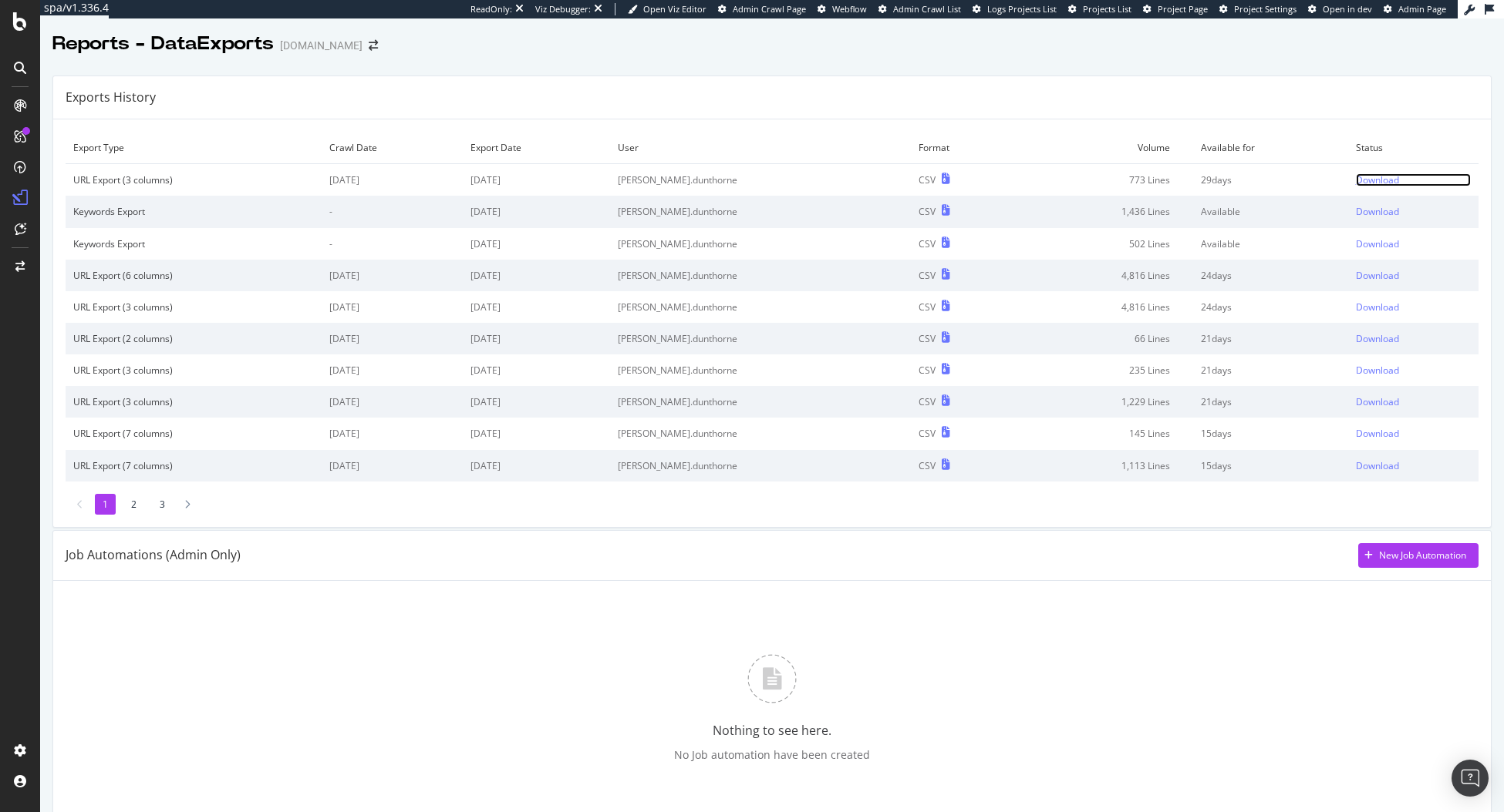
click at [1356, 186] on div "Download" at bounding box center [1378, 180] width 43 height 13
